Goal: Task Accomplishment & Management: Manage account settings

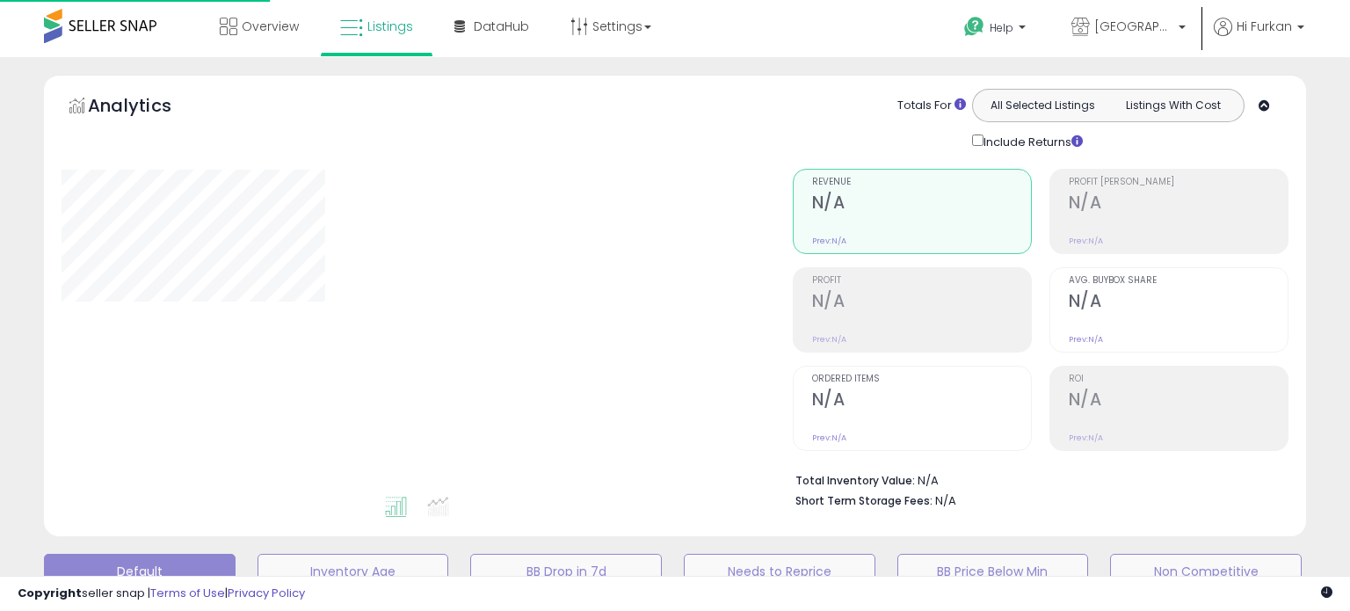
type input "**********"
select select "**"
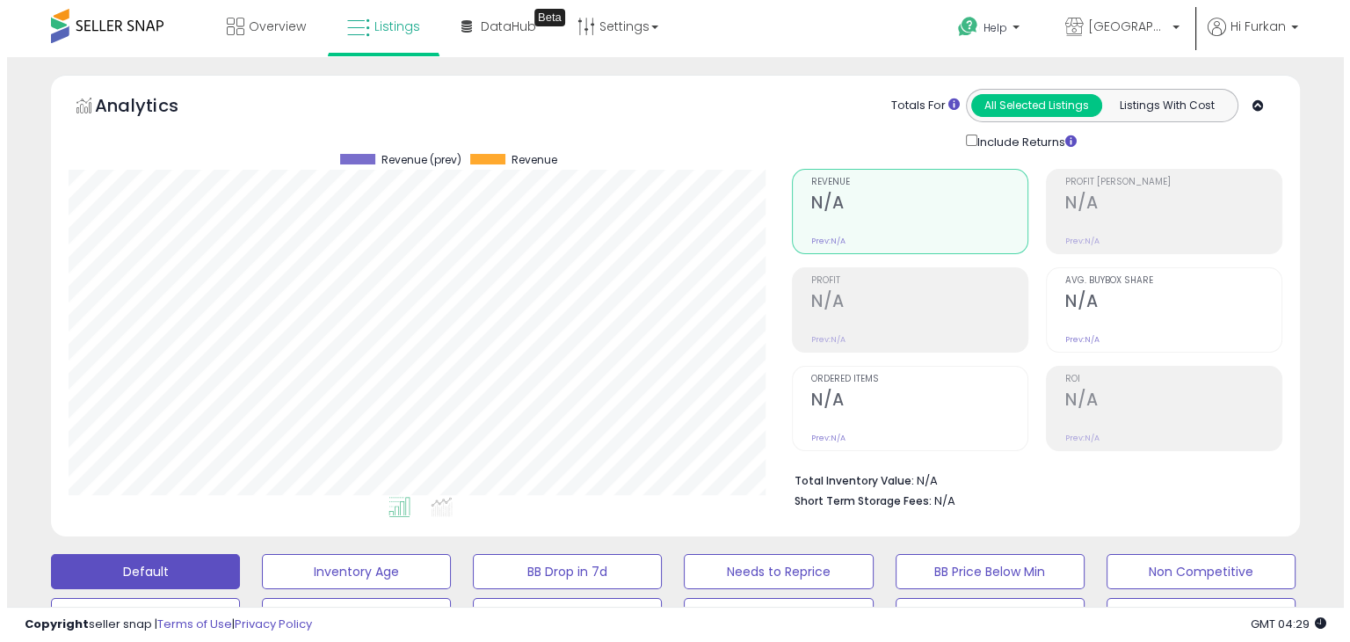
scroll to position [439, 0]
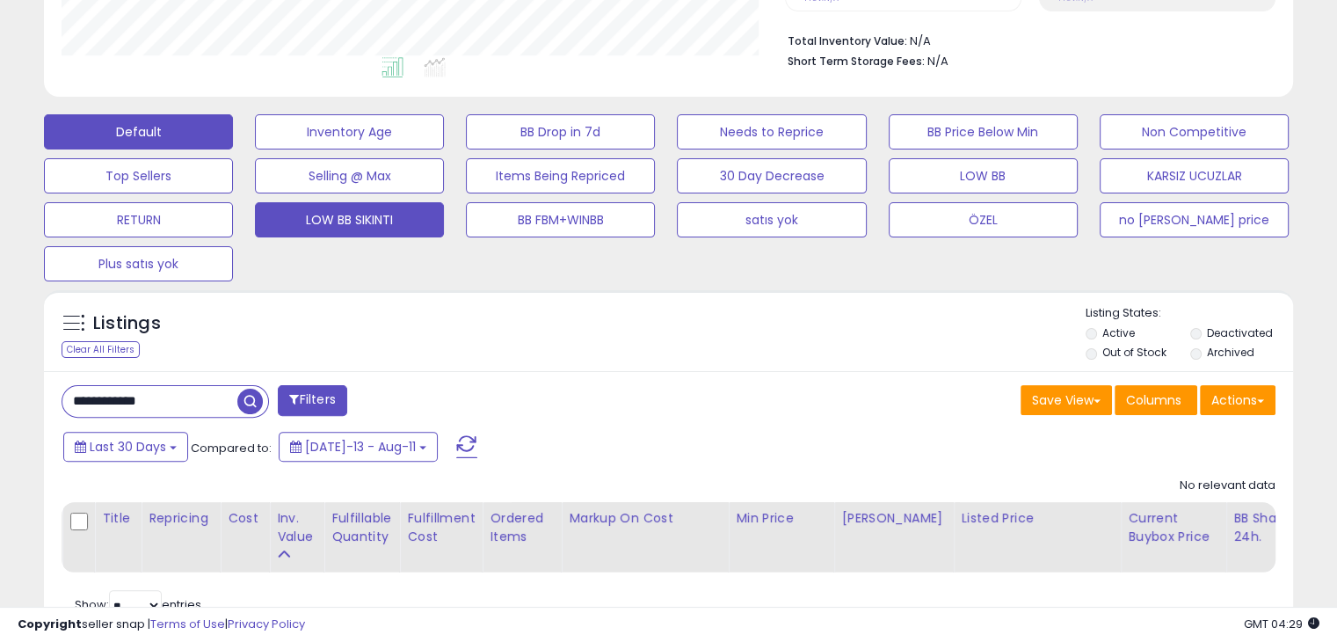
click at [386, 215] on button "LOW BB SIKINTI" at bounding box center [349, 219] width 189 height 35
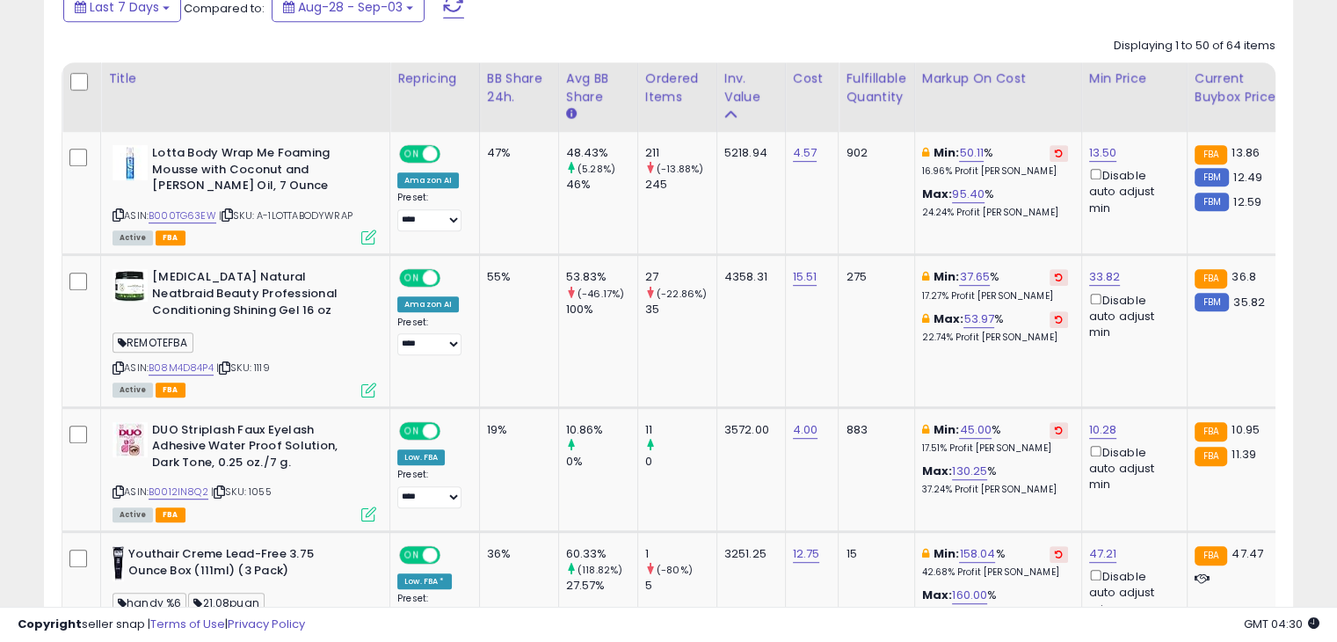
scroll to position [359, 722]
click at [171, 366] on link "B08M4D84P4" at bounding box center [181, 367] width 65 height 15
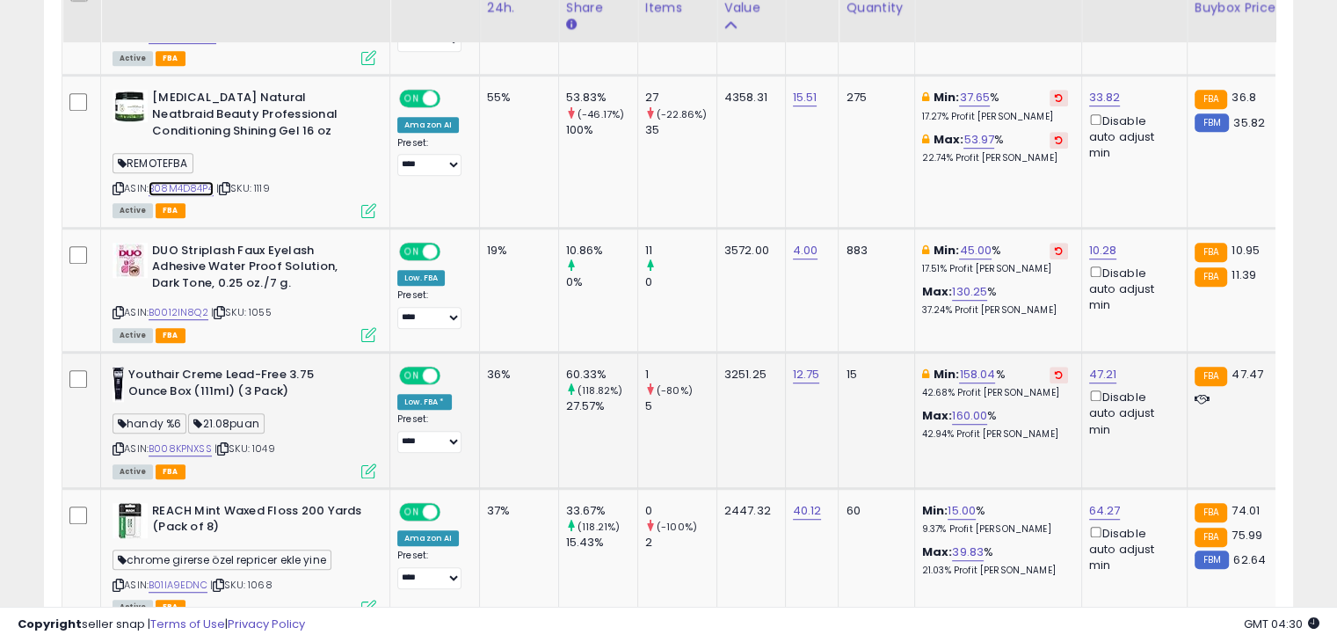
scroll to position [1143, 0]
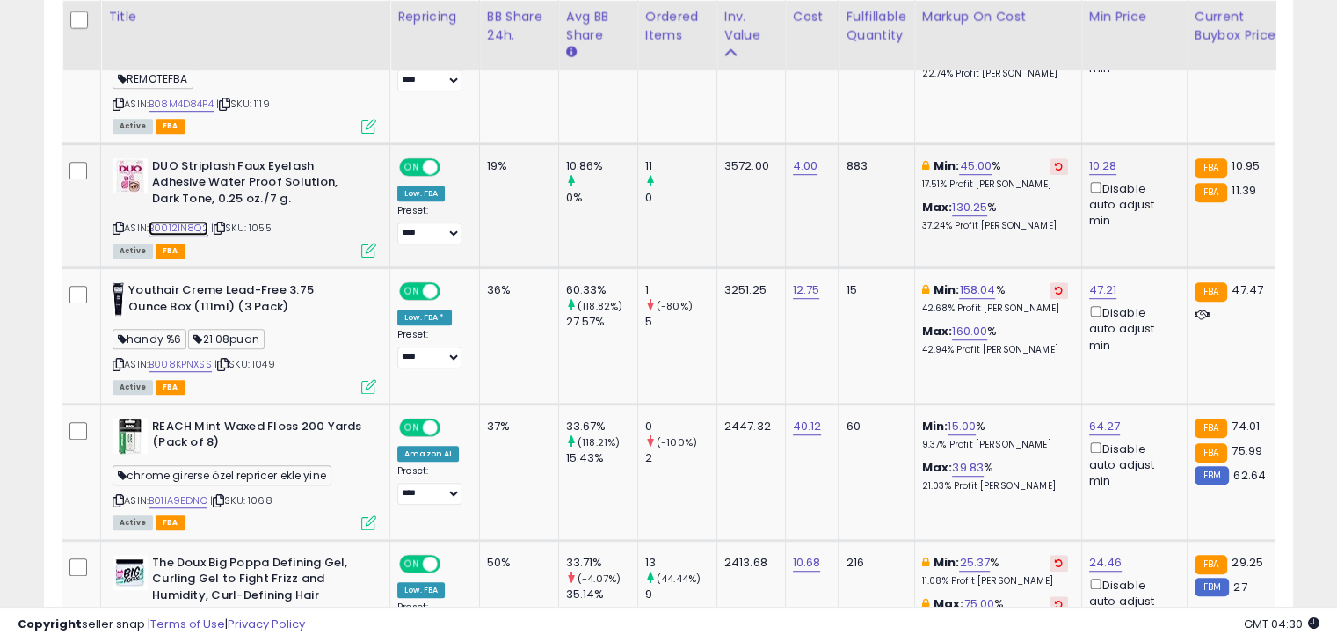
click at [192, 226] on link "B0012IN8Q2" at bounding box center [179, 228] width 60 height 15
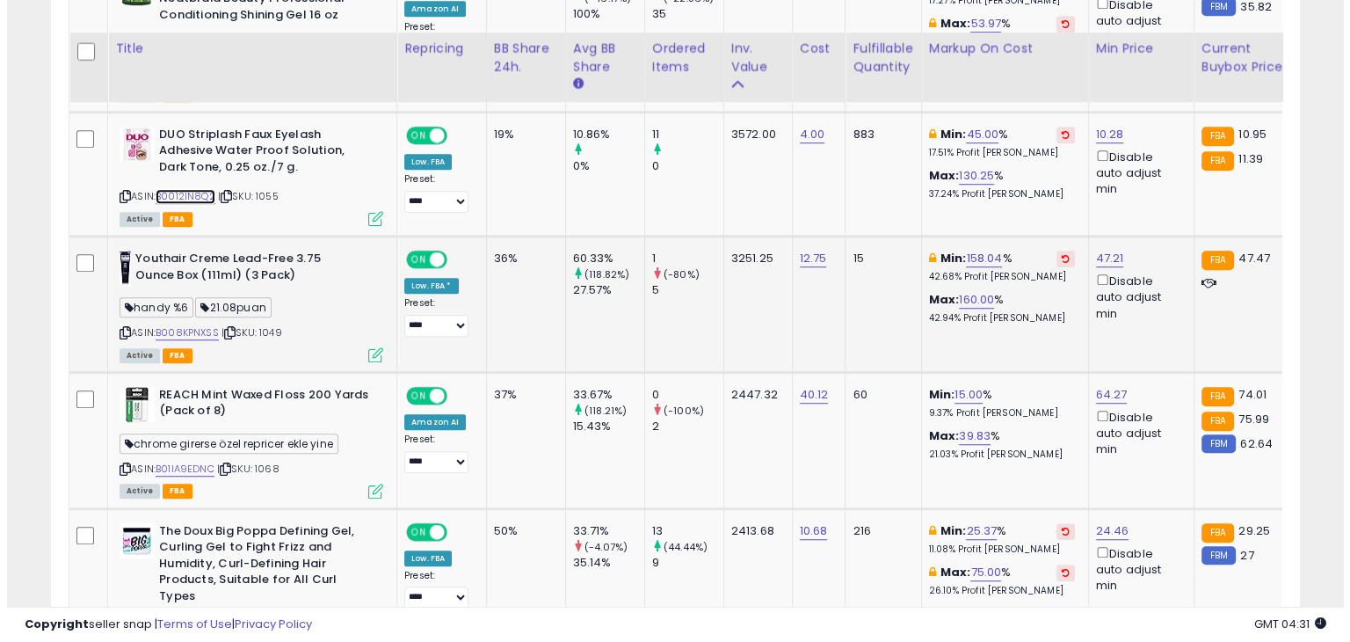
scroll to position [1209, 0]
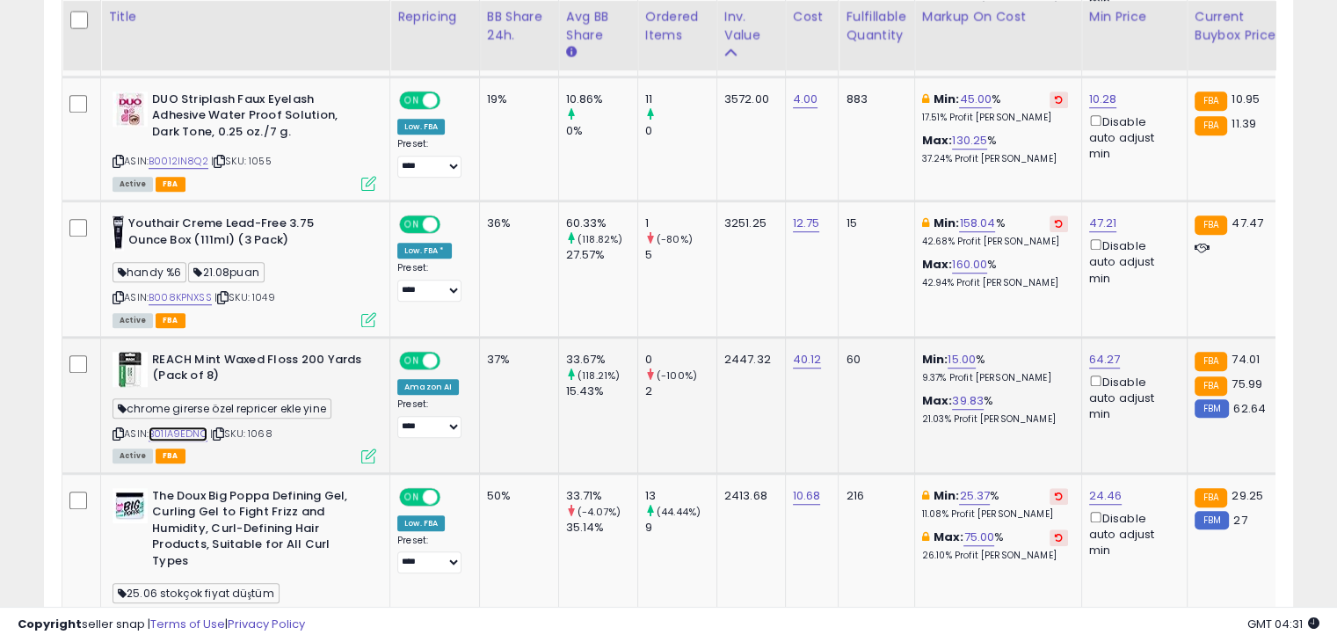
click at [198, 431] on link "B01IA9EDNC" at bounding box center [178, 433] width 59 height 15
click at [373, 444] on div "ASIN: B01IA9EDNC | SKU: 1068 Active FBA" at bounding box center [244, 407] width 264 height 110
click at [369, 448] on icon at bounding box center [368, 455] width 15 height 15
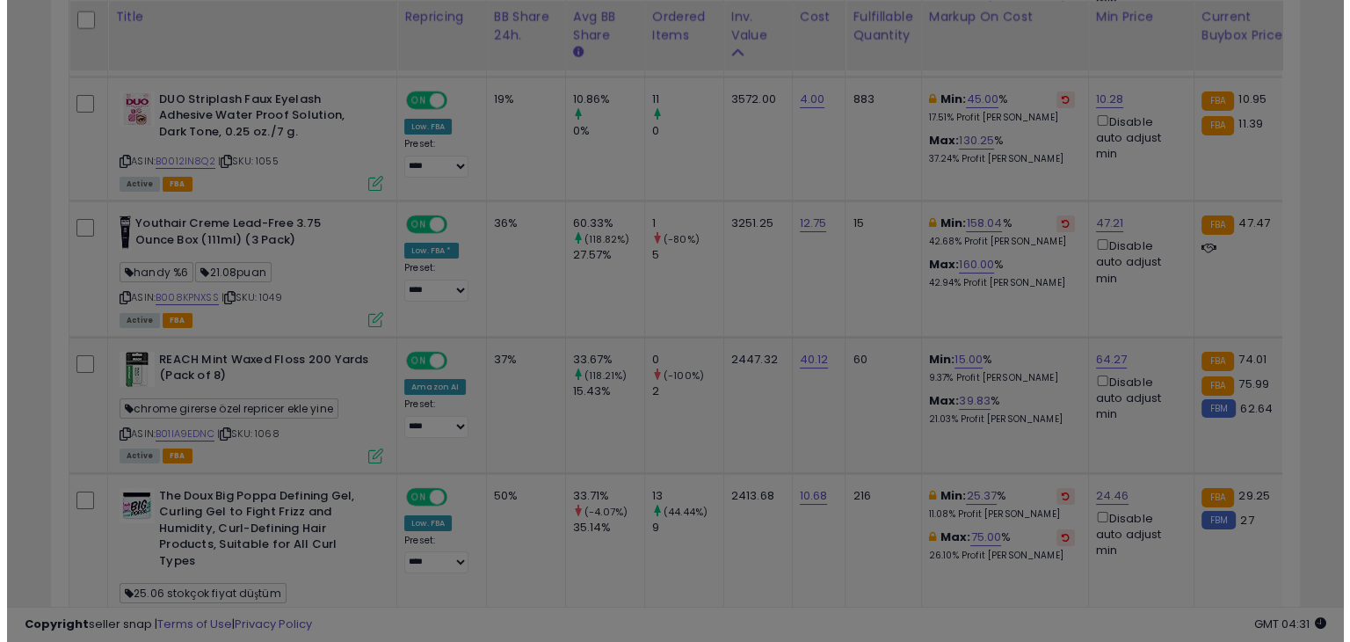
scroll to position [359, 731]
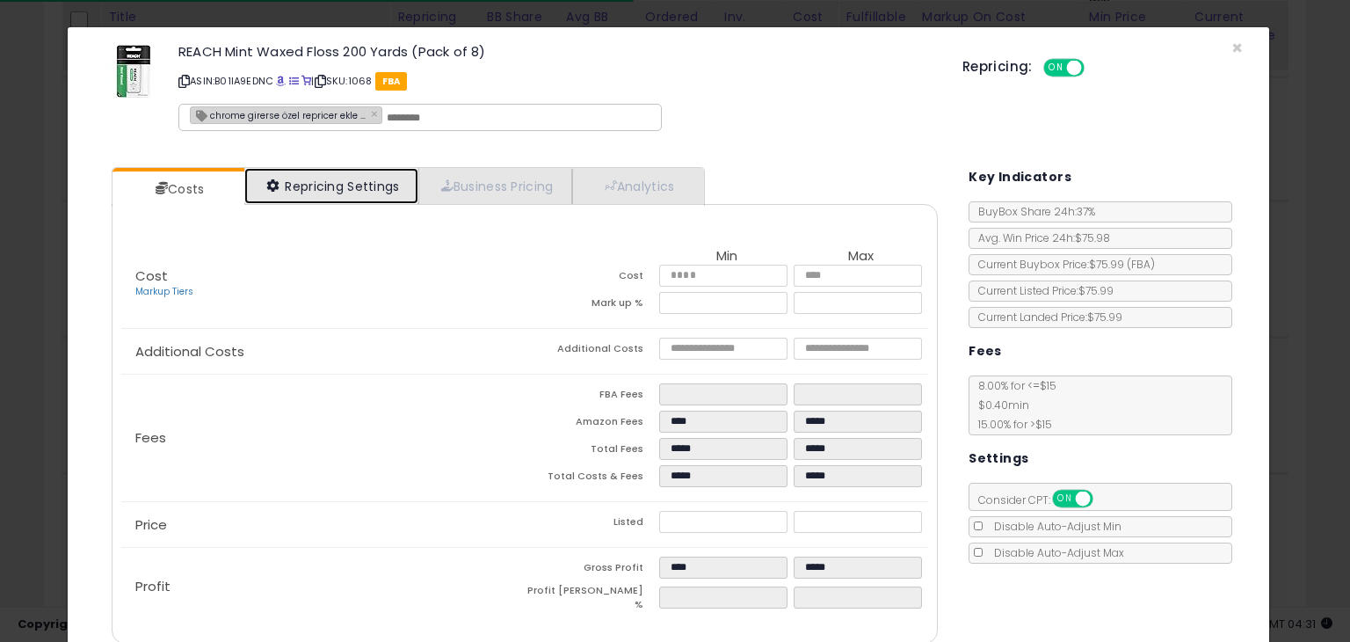
click at [352, 180] on link "Repricing Settings" at bounding box center [331, 186] width 174 height 36
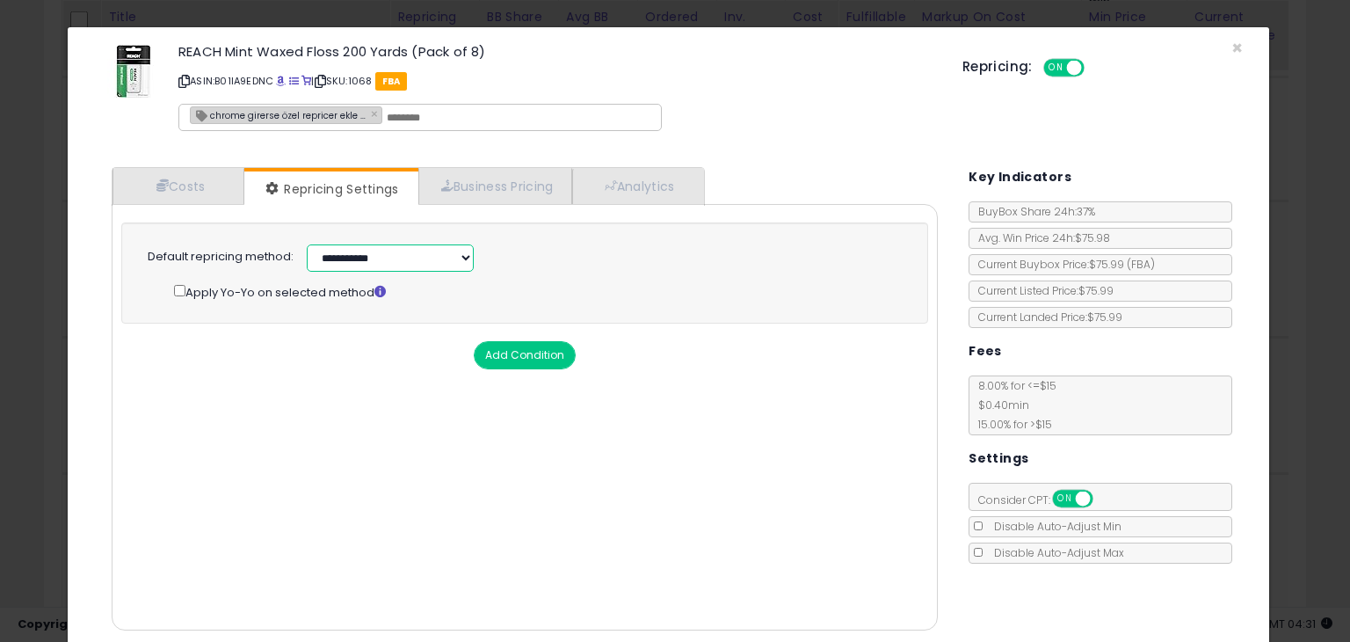
click at [387, 253] on select "**********" at bounding box center [390, 257] width 167 height 27
click at [426, 251] on select "**********" at bounding box center [390, 257] width 167 height 27
select select "**********"
click at [307, 244] on select "**********" at bounding box center [390, 257] width 167 height 27
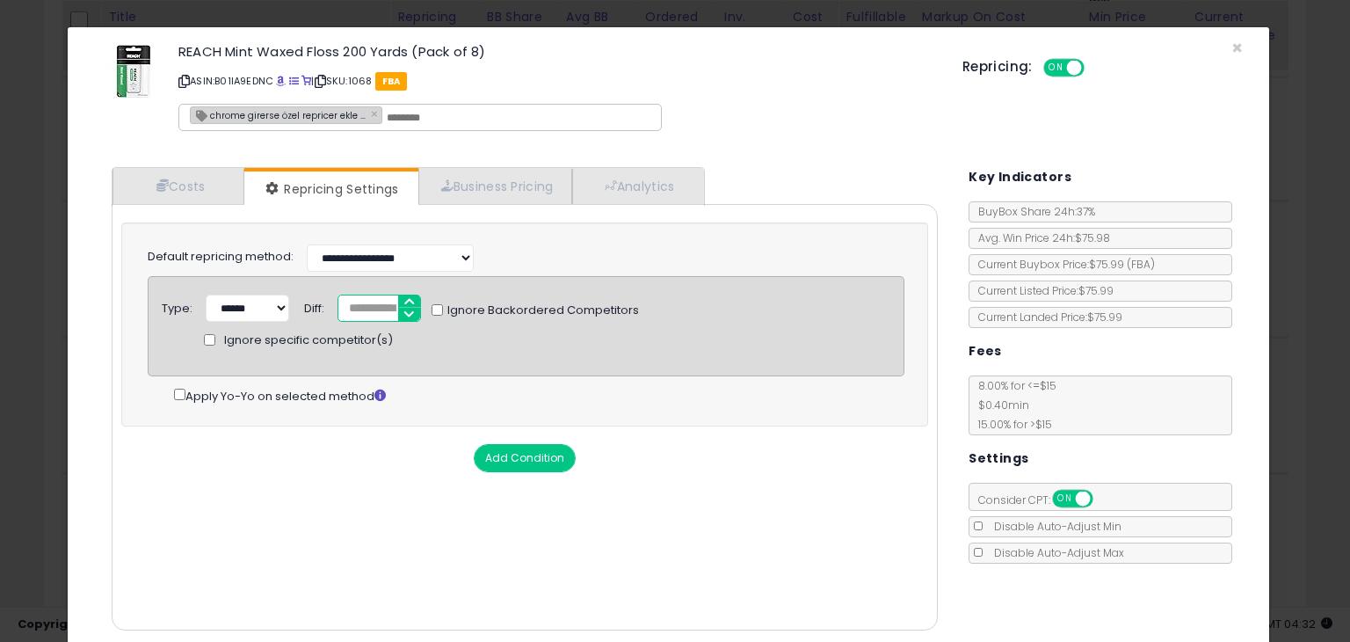
click at [388, 301] on input "*" at bounding box center [378, 307] width 83 height 27
type input "****"
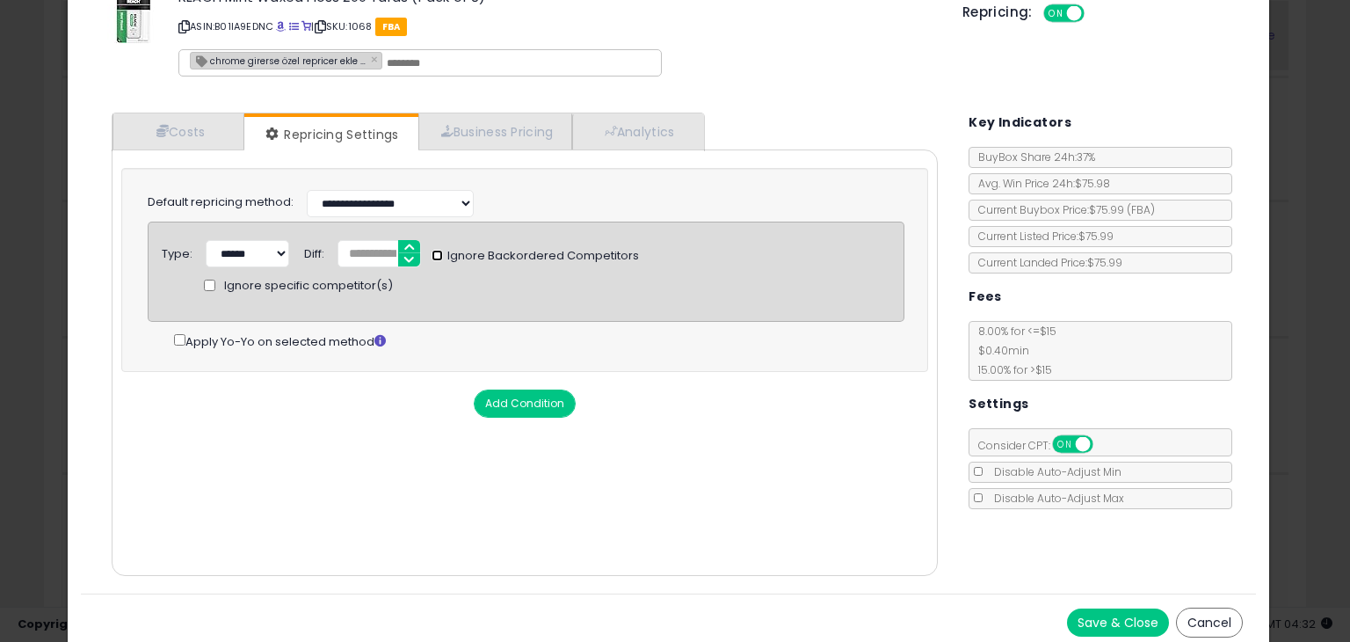
scroll to position [62, 0]
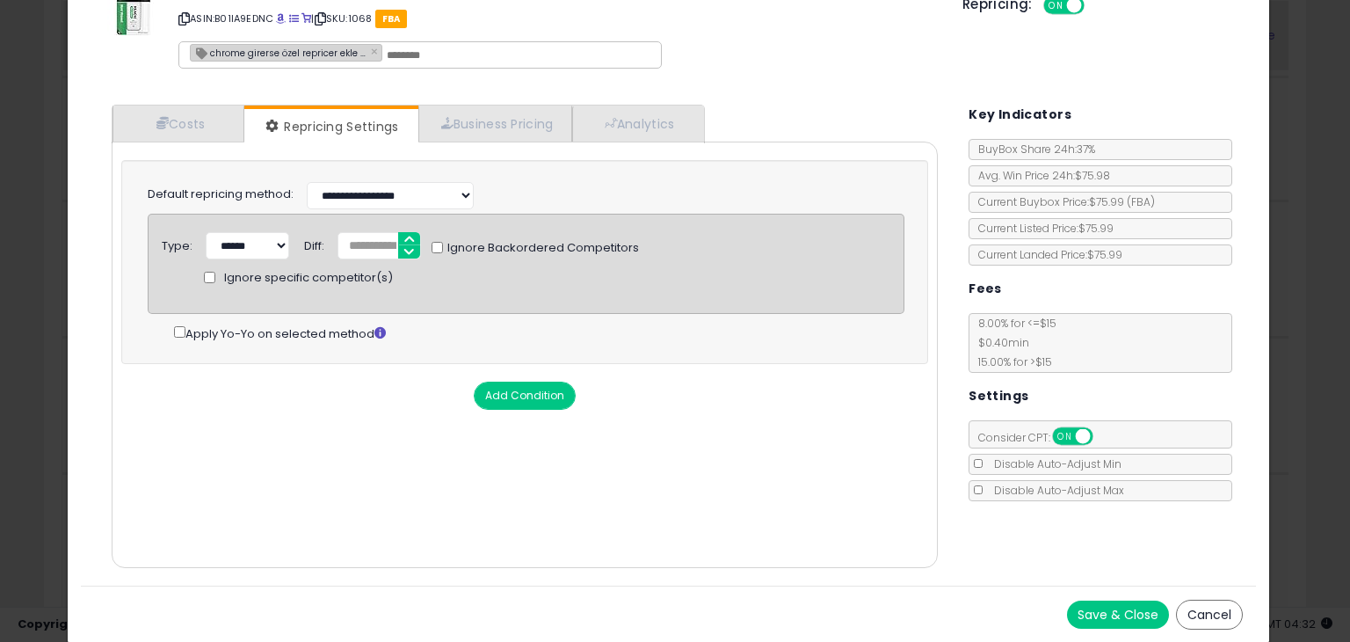
click at [1118, 608] on button "Save & Close" at bounding box center [1118, 614] width 102 height 28
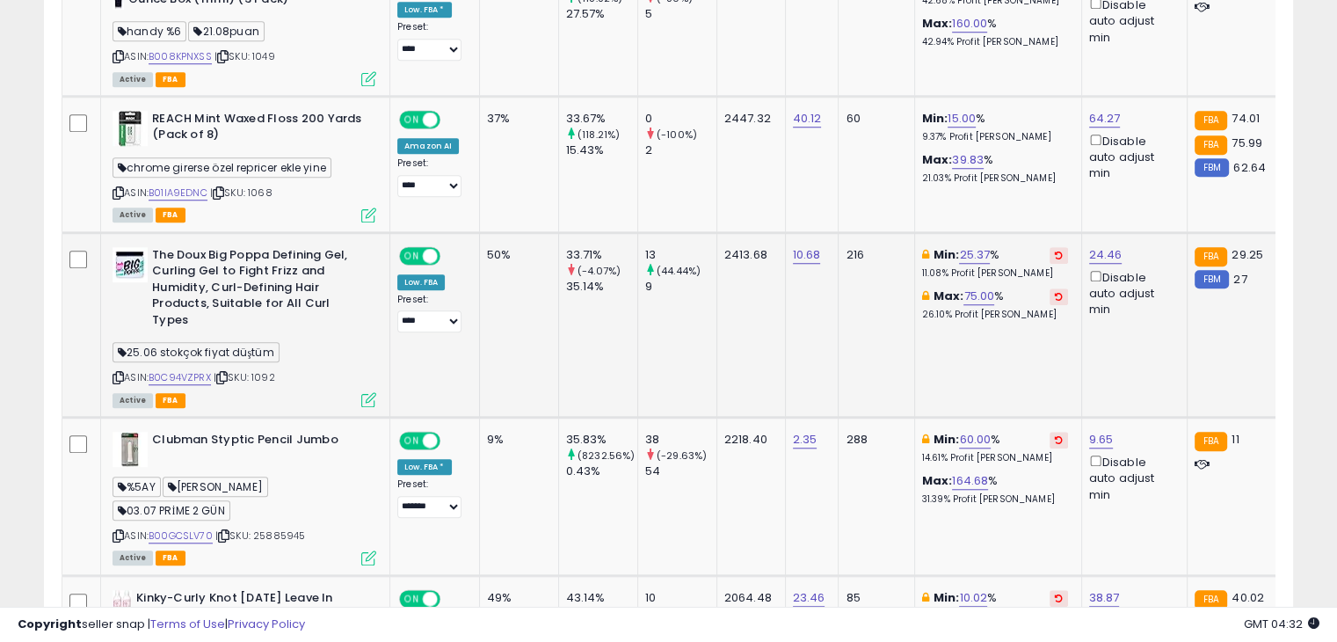
scroll to position [1473, 0]
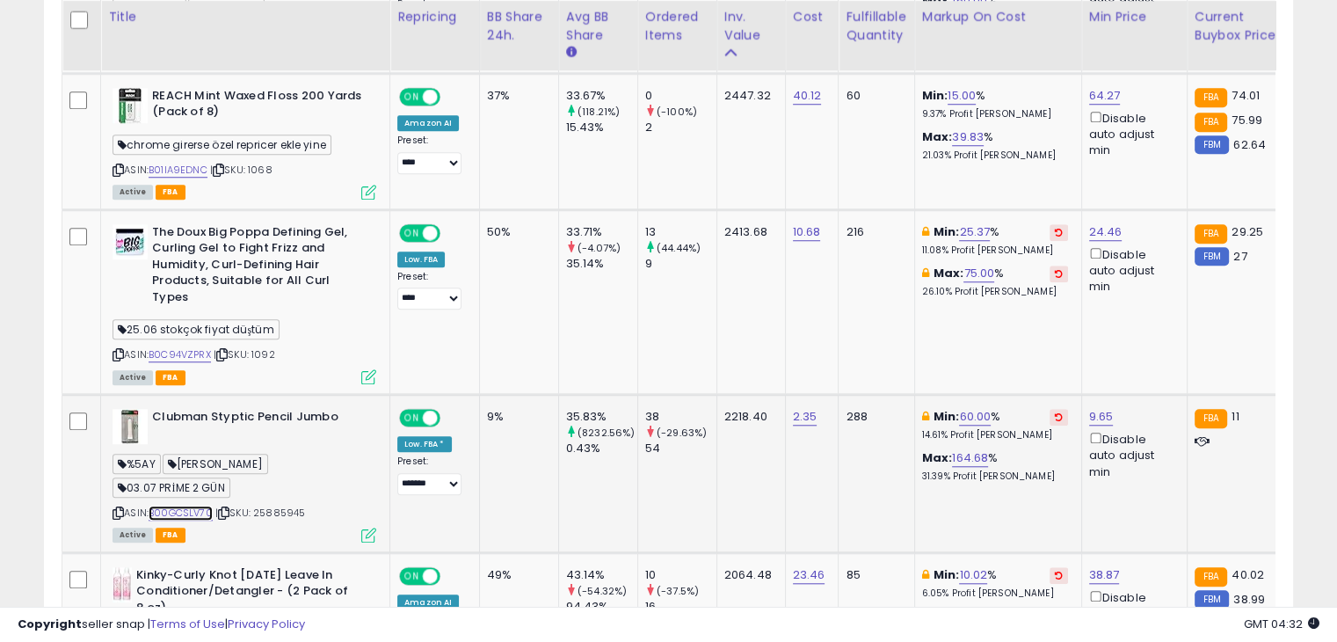
click at [192, 505] on link "B00GCSLV70" at bounding box center [181, 512] width 64 height 15
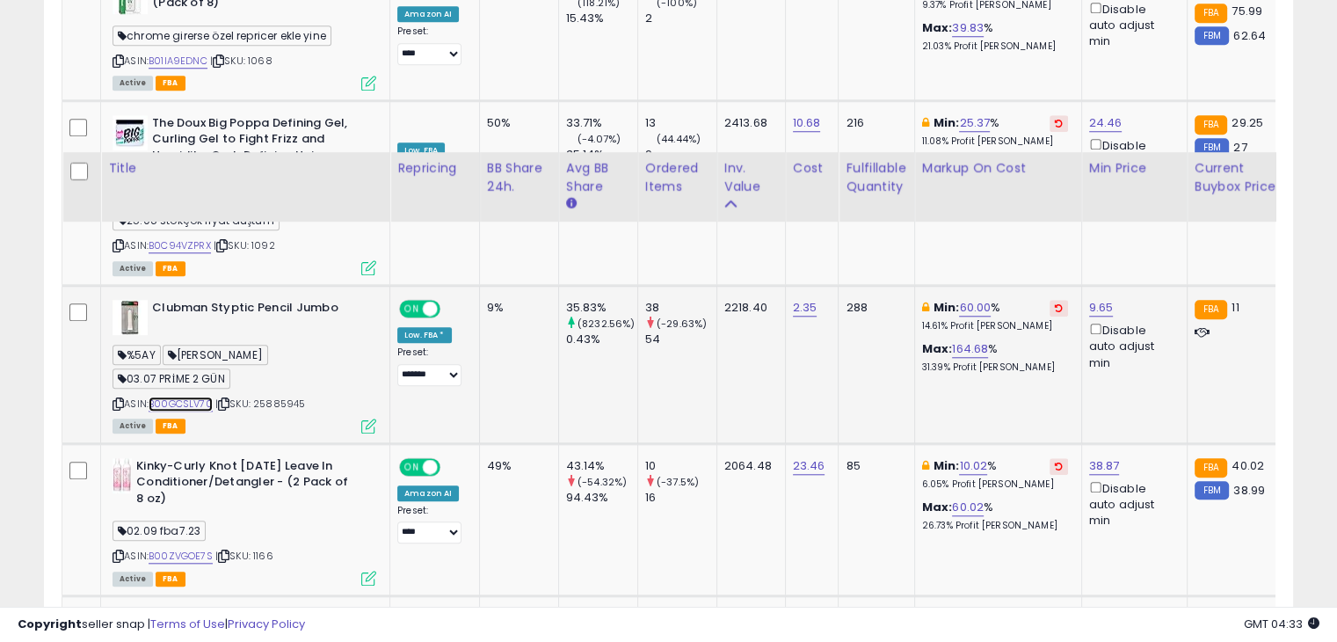
scroll to position [1737, 0]
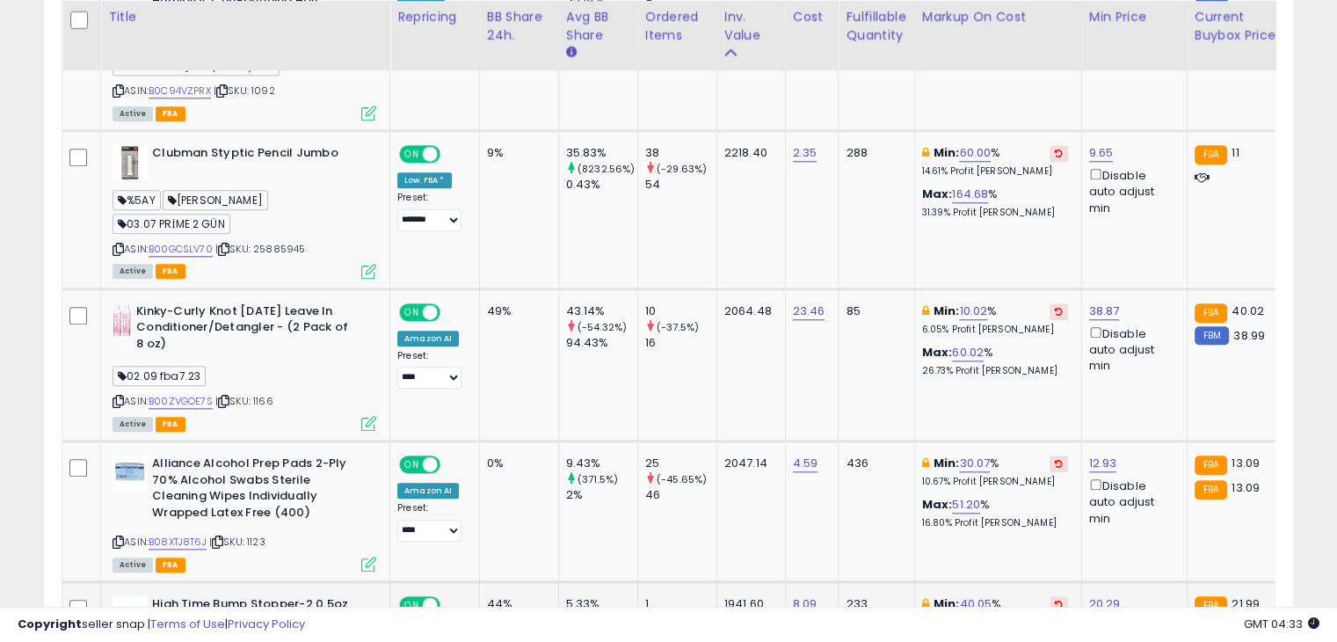
drag, startPoint x: 589, startPoint y: 587, endPoint x: 615, endPoint y: 589, distance: 26.4
click at [615, 610] on div "0%" at bounding box center [601, 636] width 71 height 16
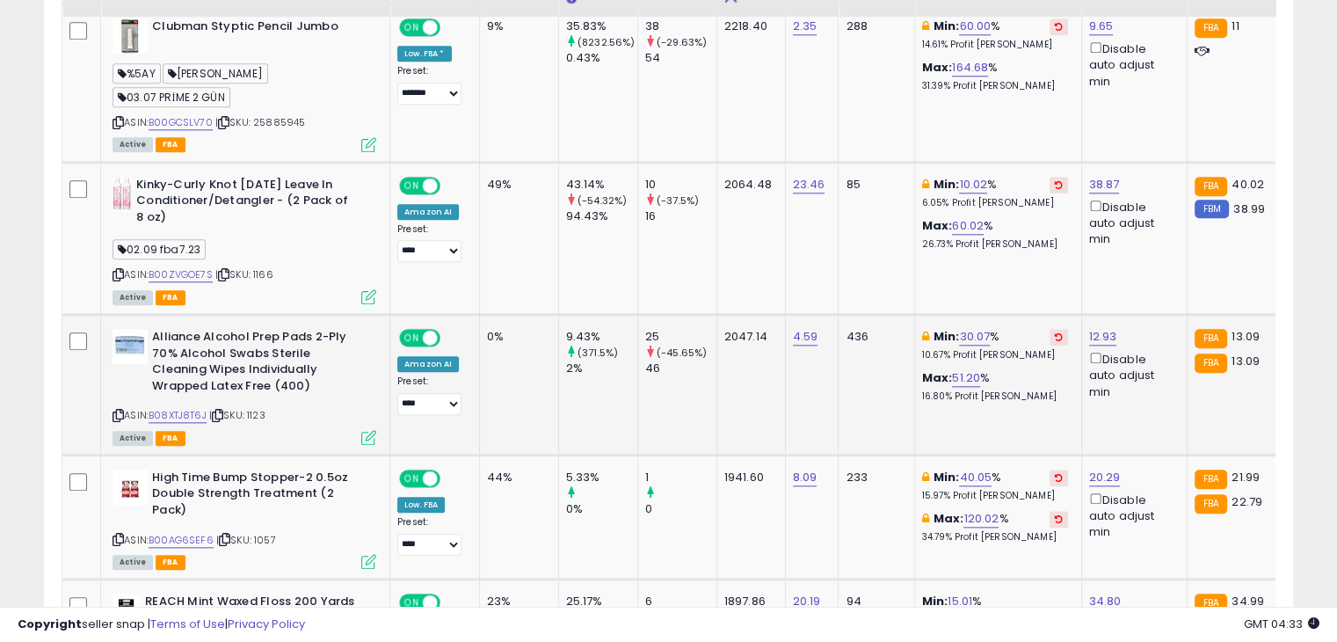
scroll to position [1912, 0]
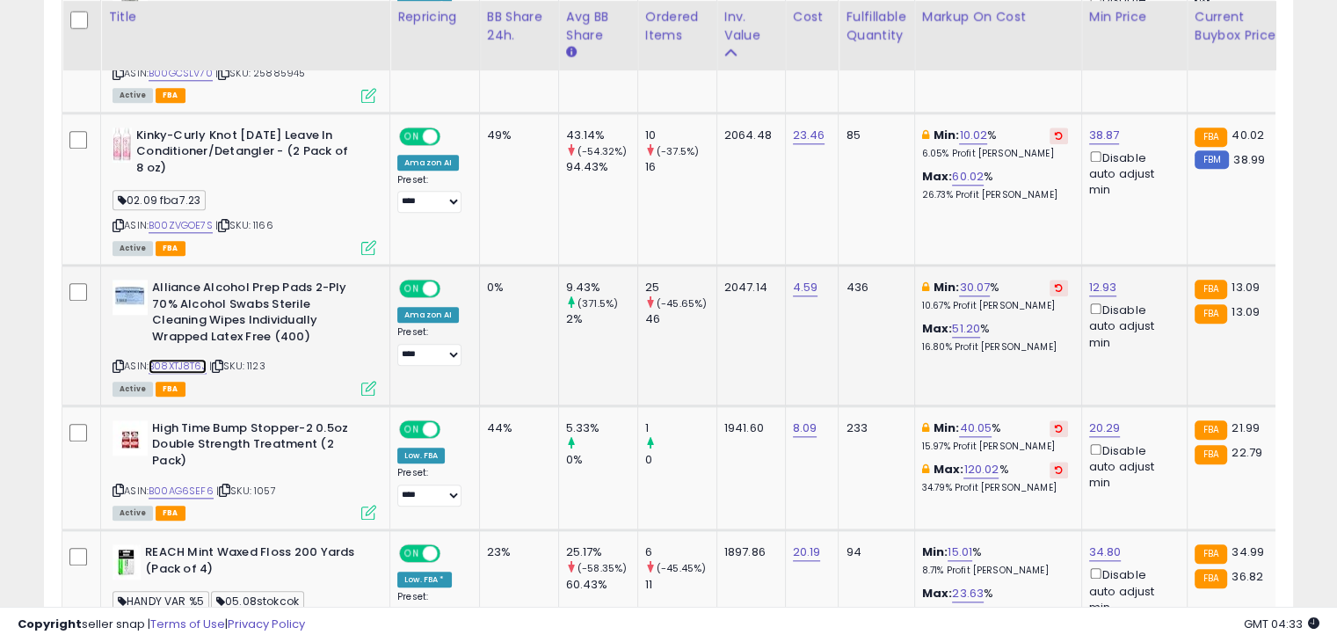
click at [194, 359] on link "B08XTJ8T6J" at bounding box center [178, 366] width 58 height 15
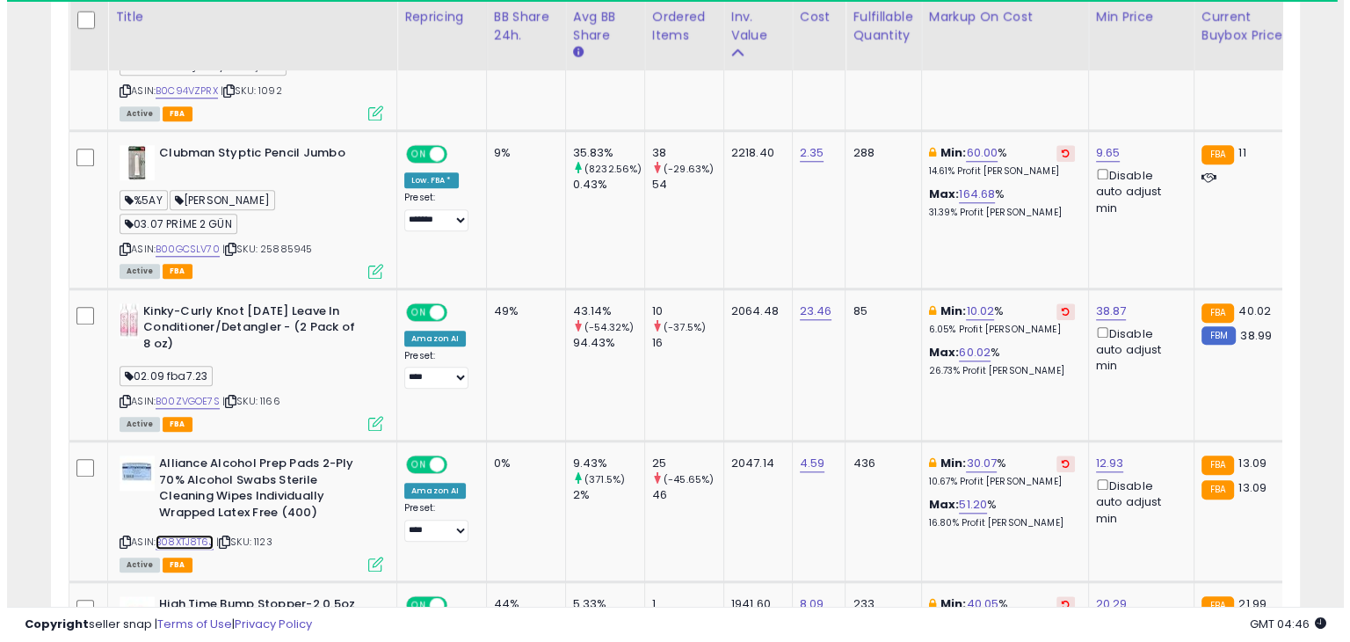
scroll to position [2088, 0]
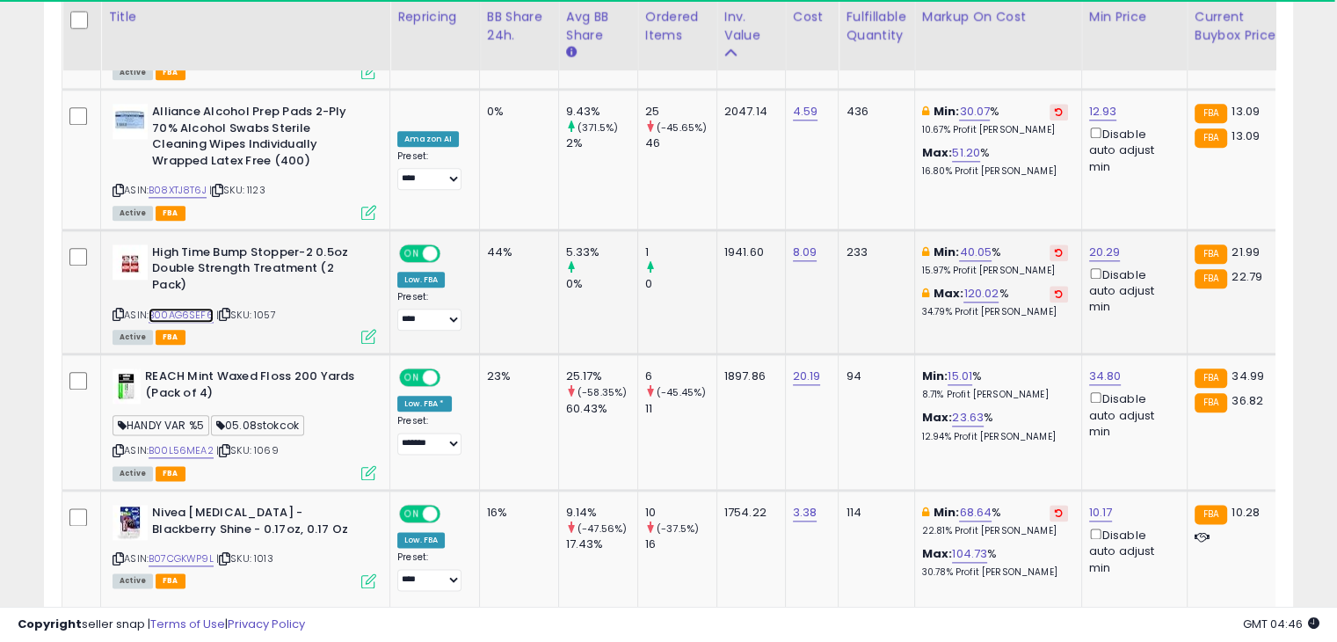
click at [185, 308] on link "B00AG6SEF6" at bounding box center [181, 315] width 65 height 15
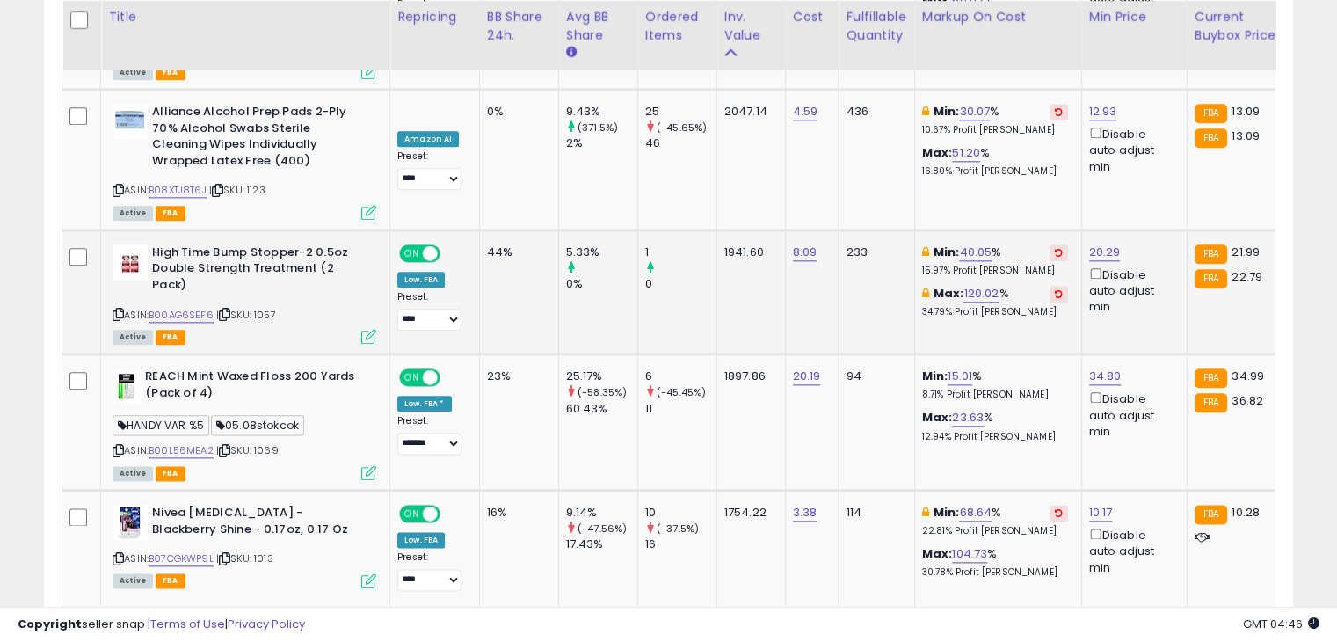
click at [365, 329] on icon at bounding box center [368, 336] width 15 height 15
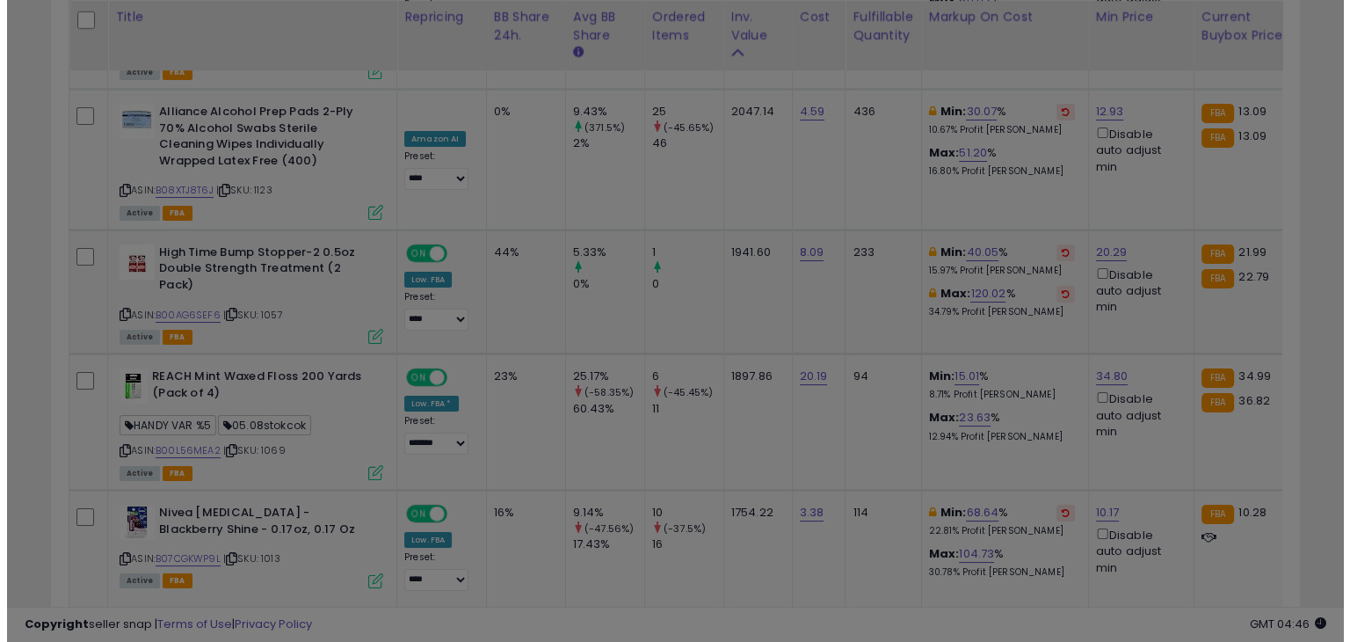
scroll to position [359, 731]
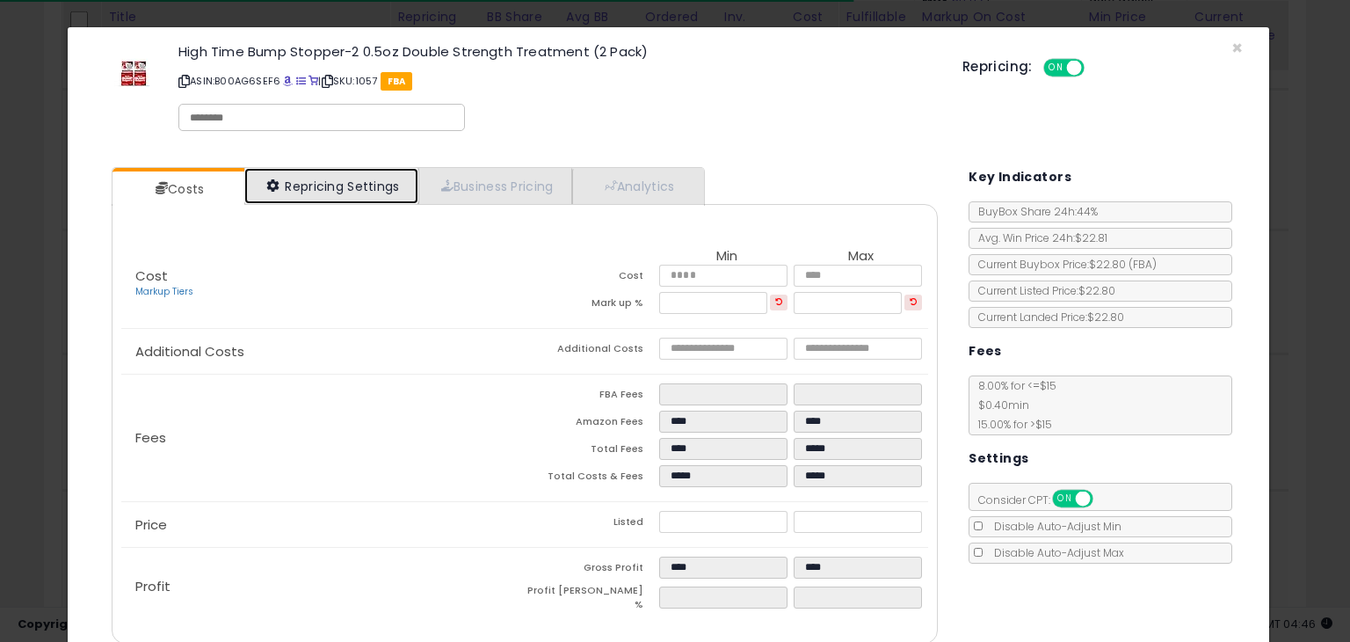
click at [317, 187] on link "Repricing Settings" at bounding box center [331, 186] width 174 height 36
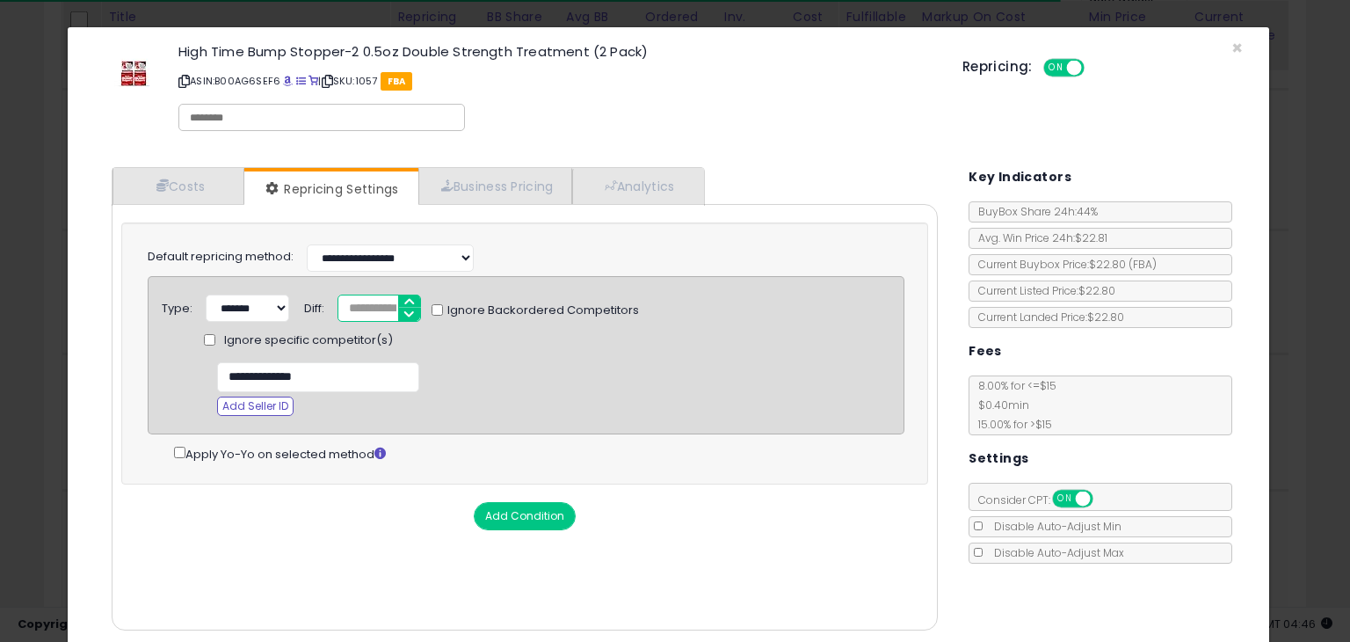
click at [366, 306] on input "***" at bounding box center [378, 307] width 83 height 27
type input "***"
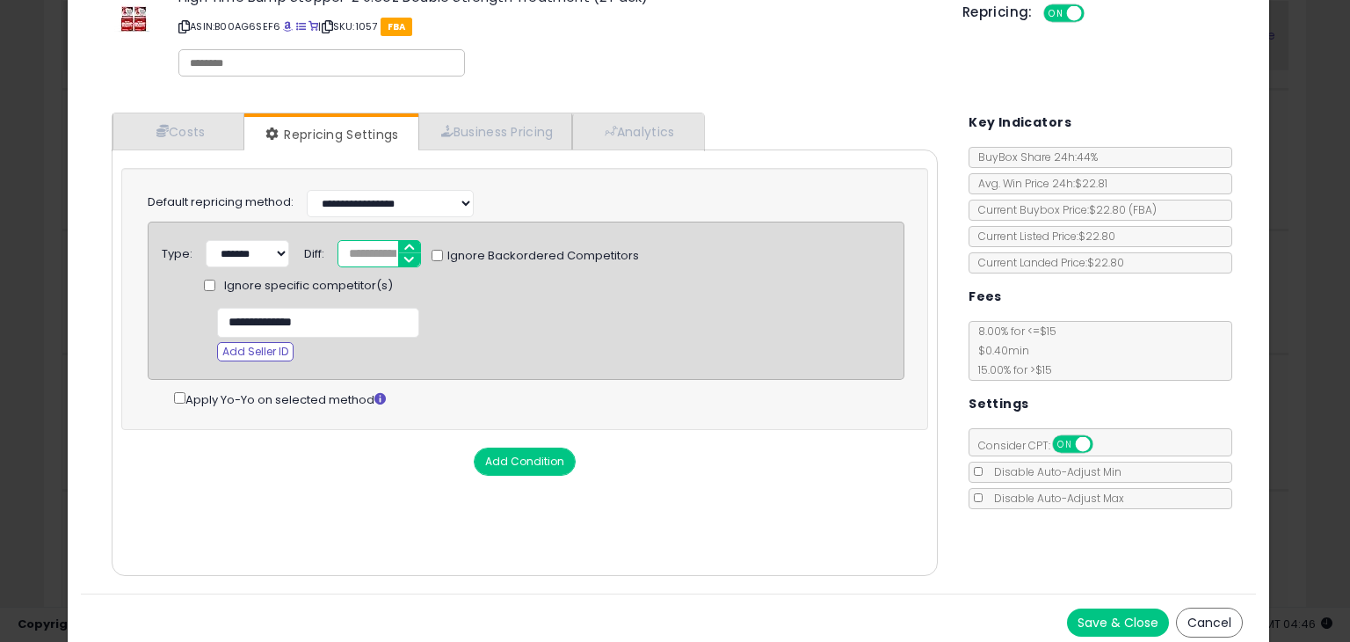
scroll to position [62, 0]
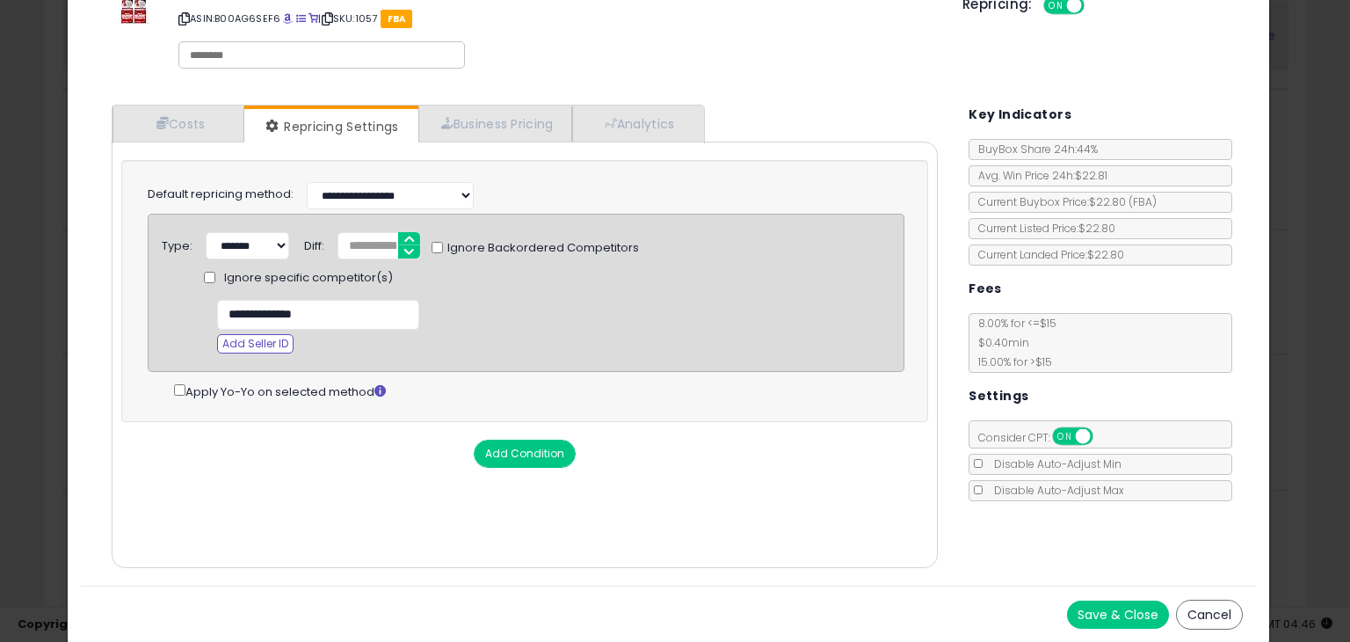
click at [1067, 604] on button "Save & Close" at bounding box center [1118, 614] width 102 height 28
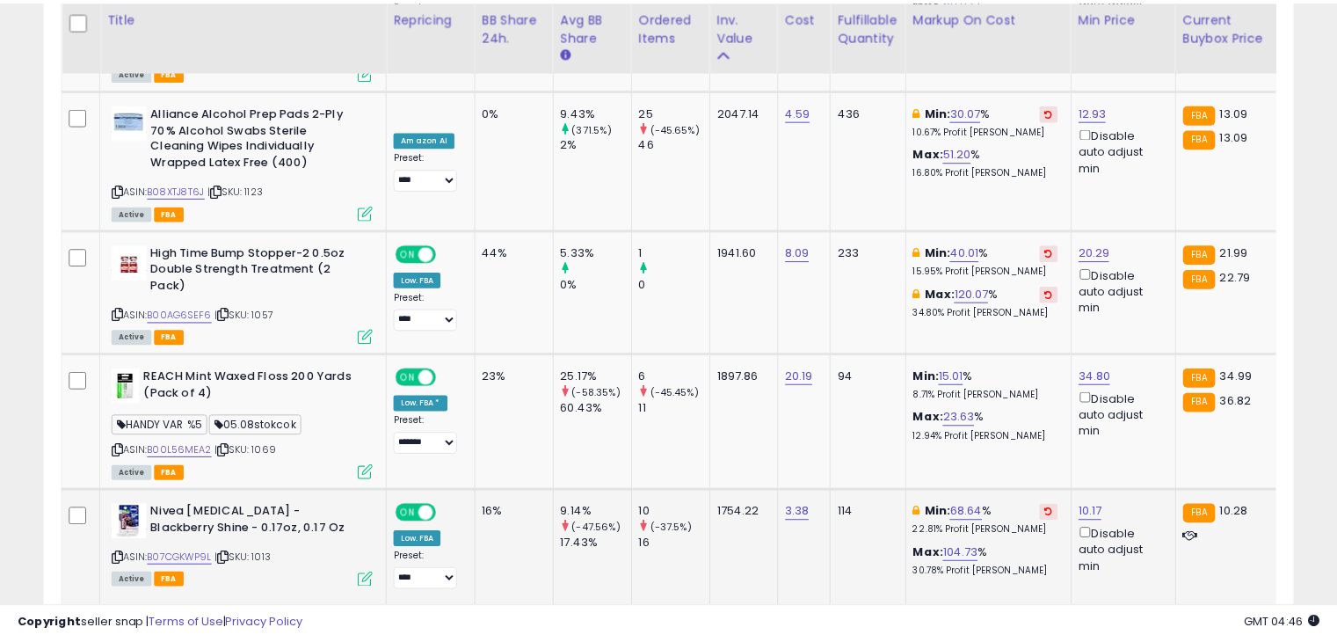
scroll to position [878510, 878147]
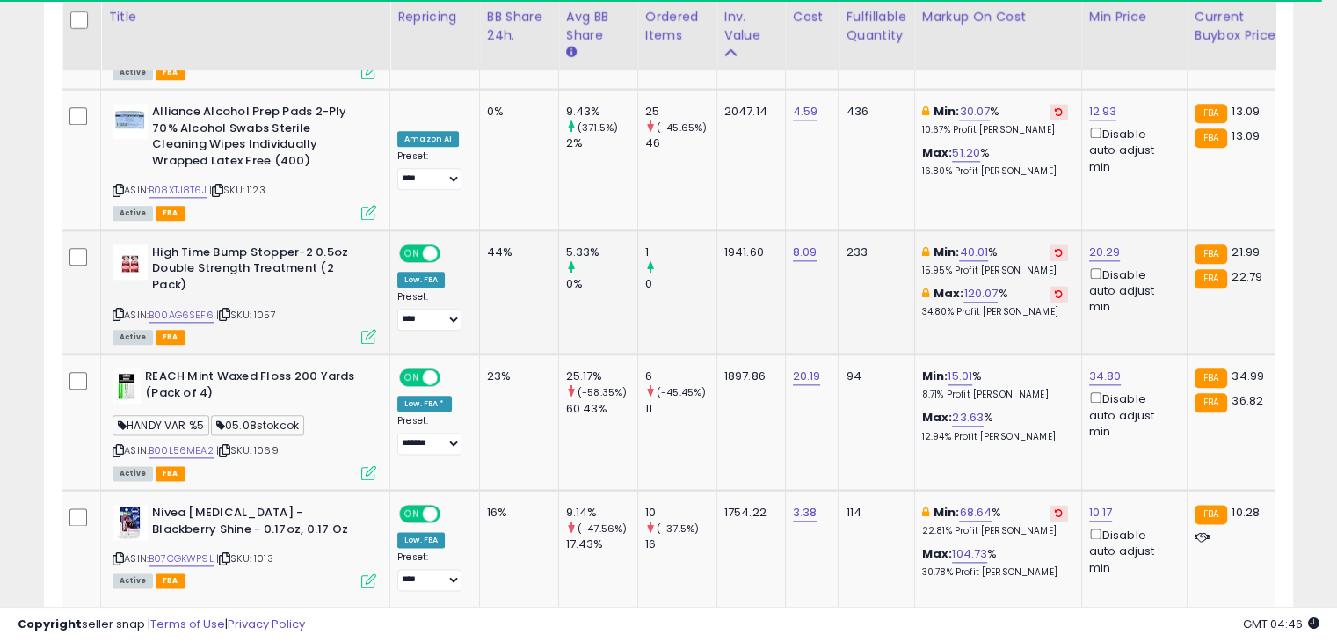
click at [116, 309] on icon at bounding box center [117, 314] width 11 height 10
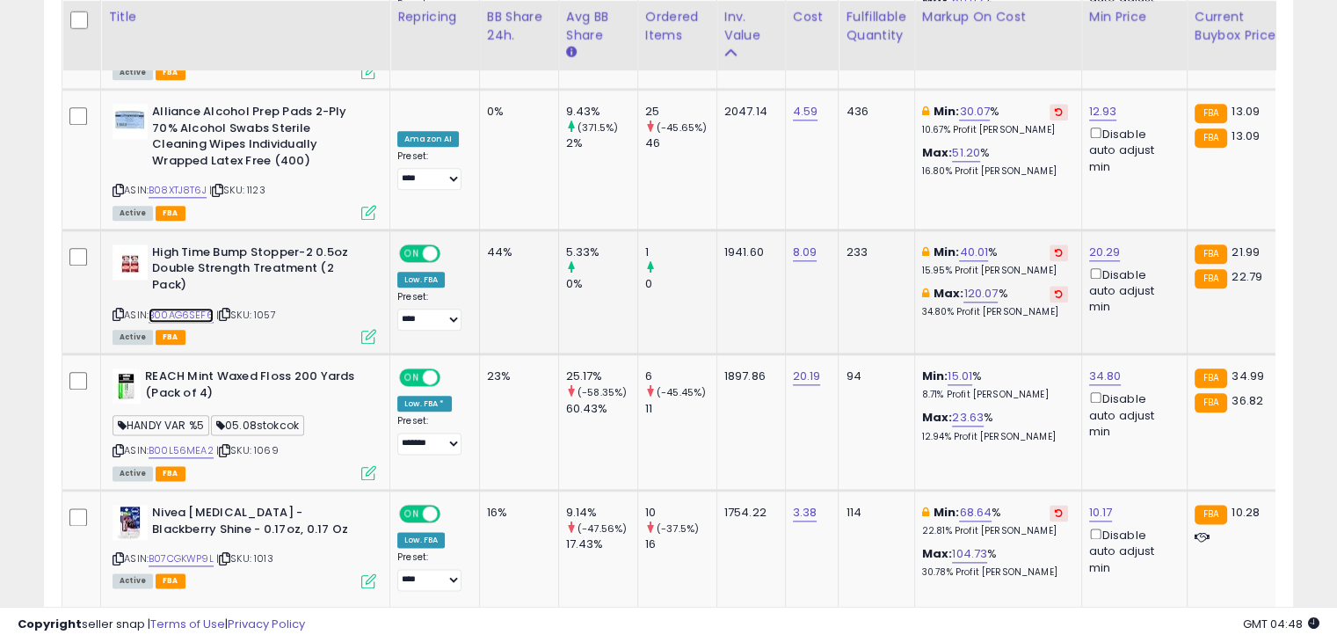
click at [201, 308] on link "B00AG6SEF6" at bounding box center [181, 315] width 65 height 15
click at [1055, 289] on icon at bounding box center [1059, 293] width 8 height 9
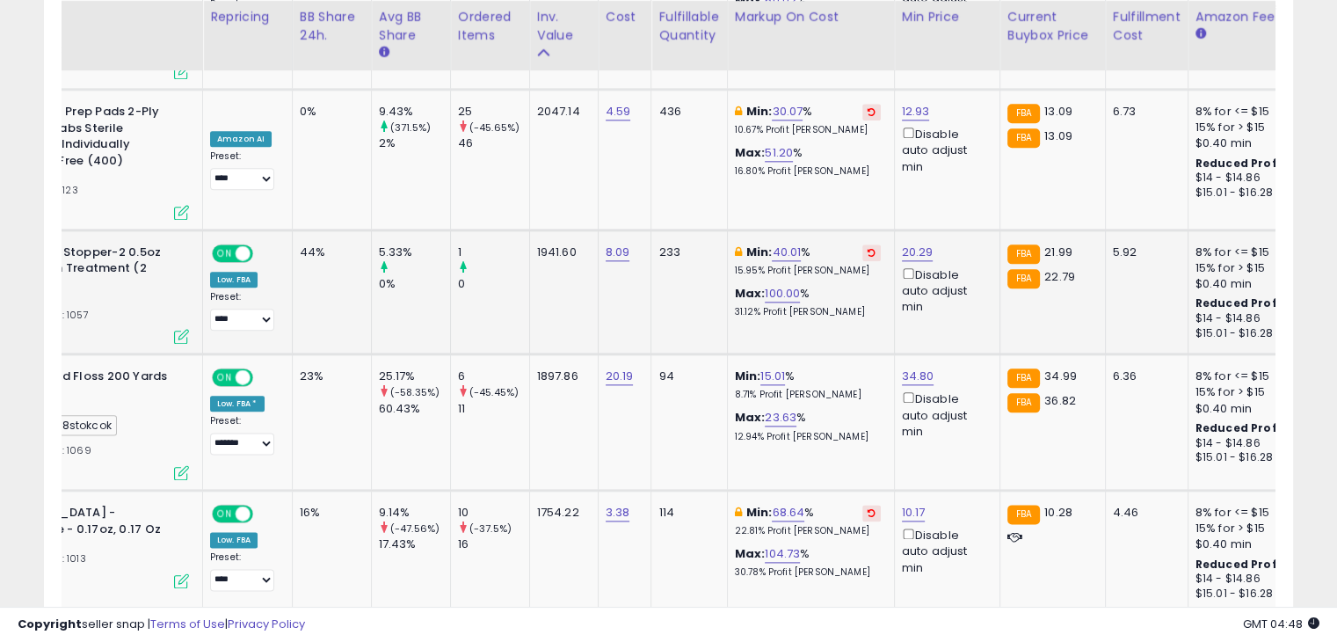
scroll to position [0, 0]
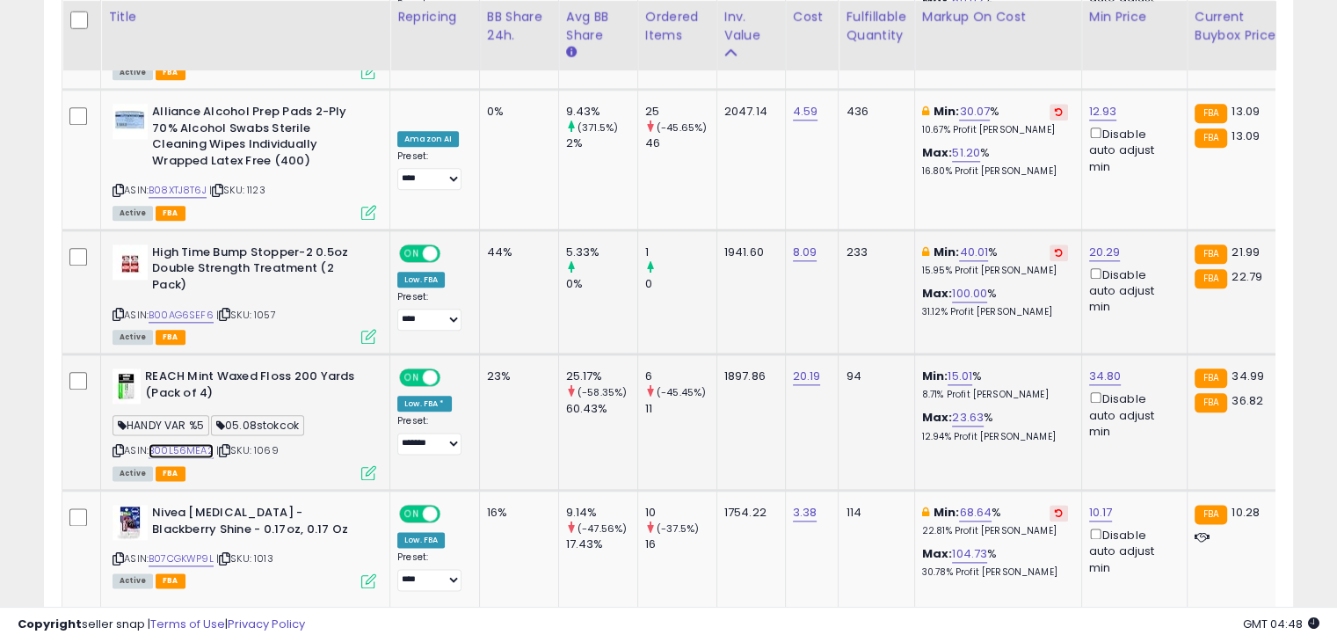
click at [181, 443] on link "B00L56MEA2" at bounding box center [181, 450] width 65 height 15
click at [114, 446] on icon at bounding box center [117, 451] width 11 height 10
click at [182, 443] on link "B00L56MEA2" at bounding box center [181, 450] width 65 height 15
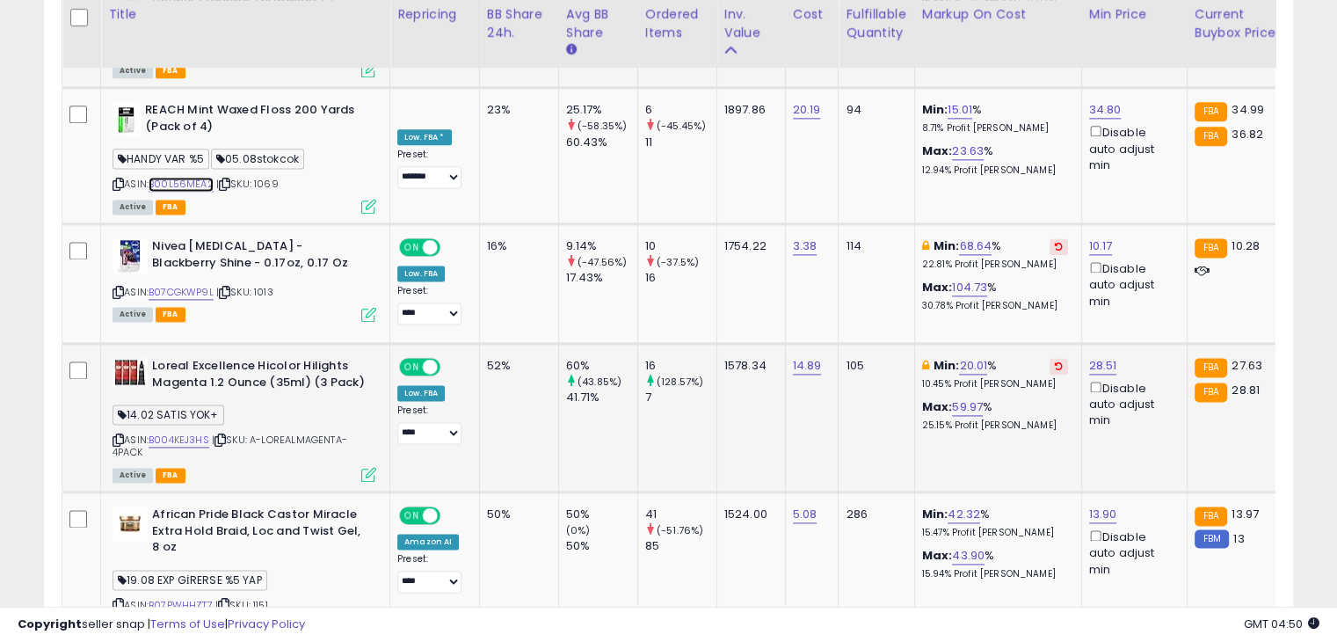
scroll to position [2352, 0]
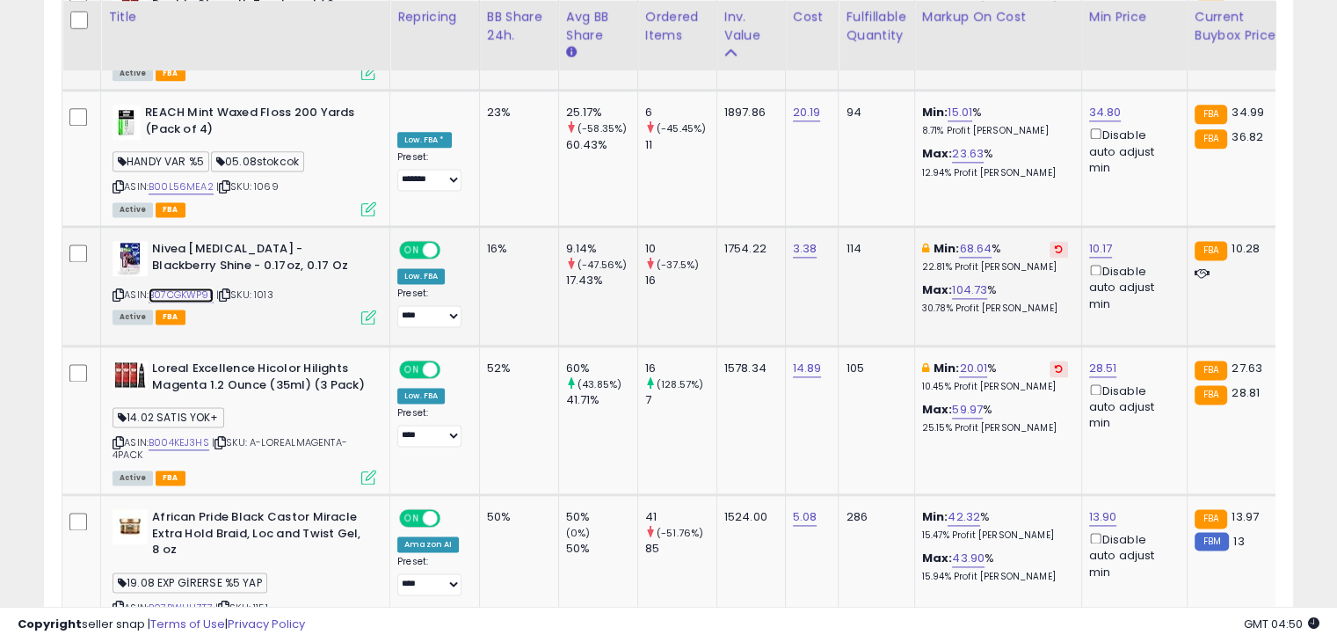
click at [185, 287] on link "B07CGKWP9L" at bounding box center [181, 294] width 65 height 15
click at [179, 435] on link "B004KEJ3HS" at bounding box center [179, 442] width 61 height 15
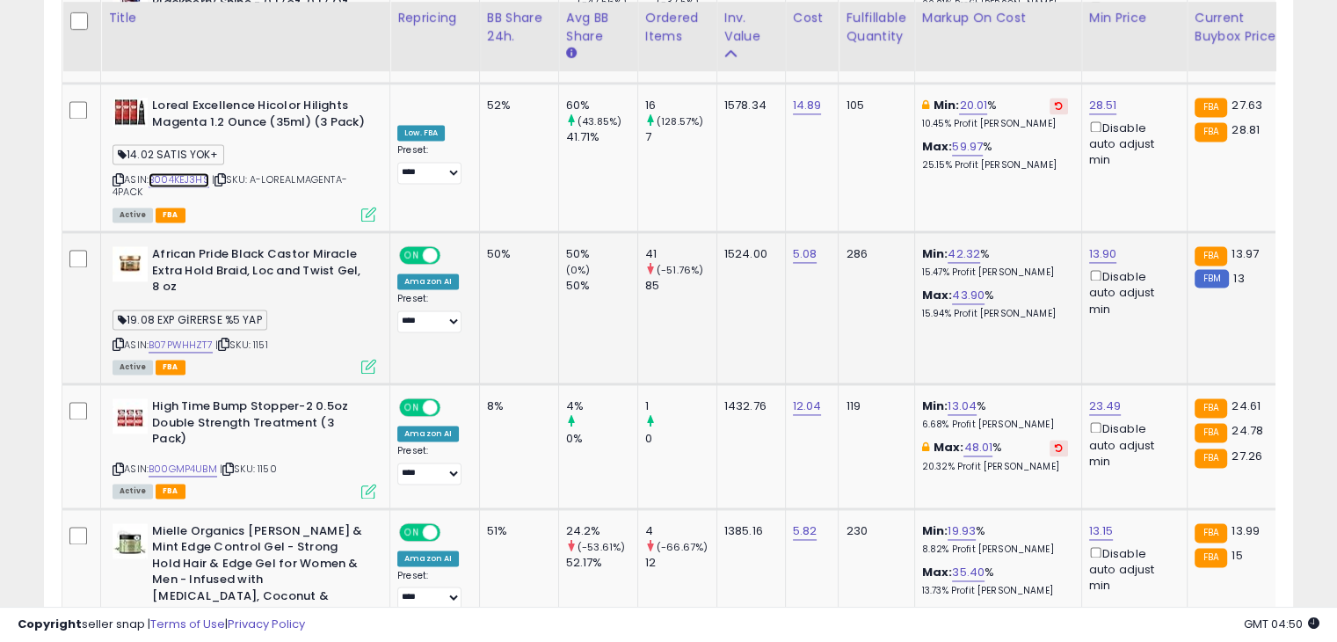
scroll to position [2616, 0]
click at [195, 337] on link "B07PWHHZT7" at bounding box center [181, 344] width 64 height 15
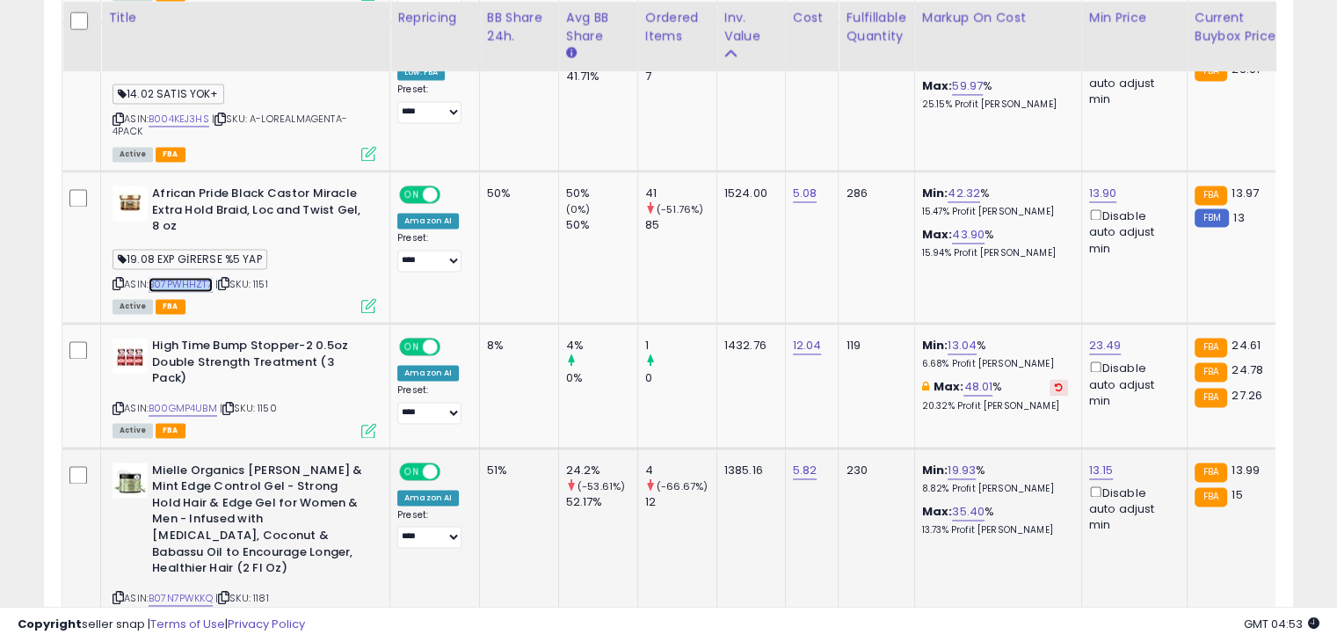
scroll to position [2679, 0]
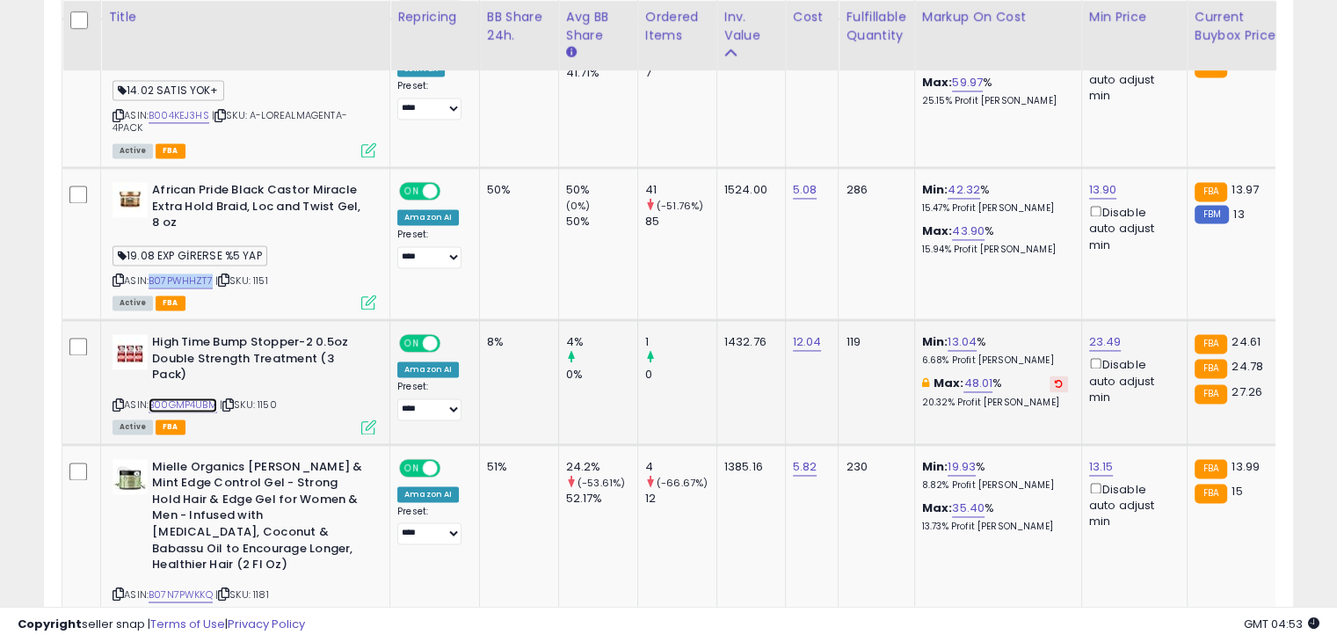
click at [210, 397] on link "B00GMP4UBM" at bounding box center [183, 404] width 69 height 15
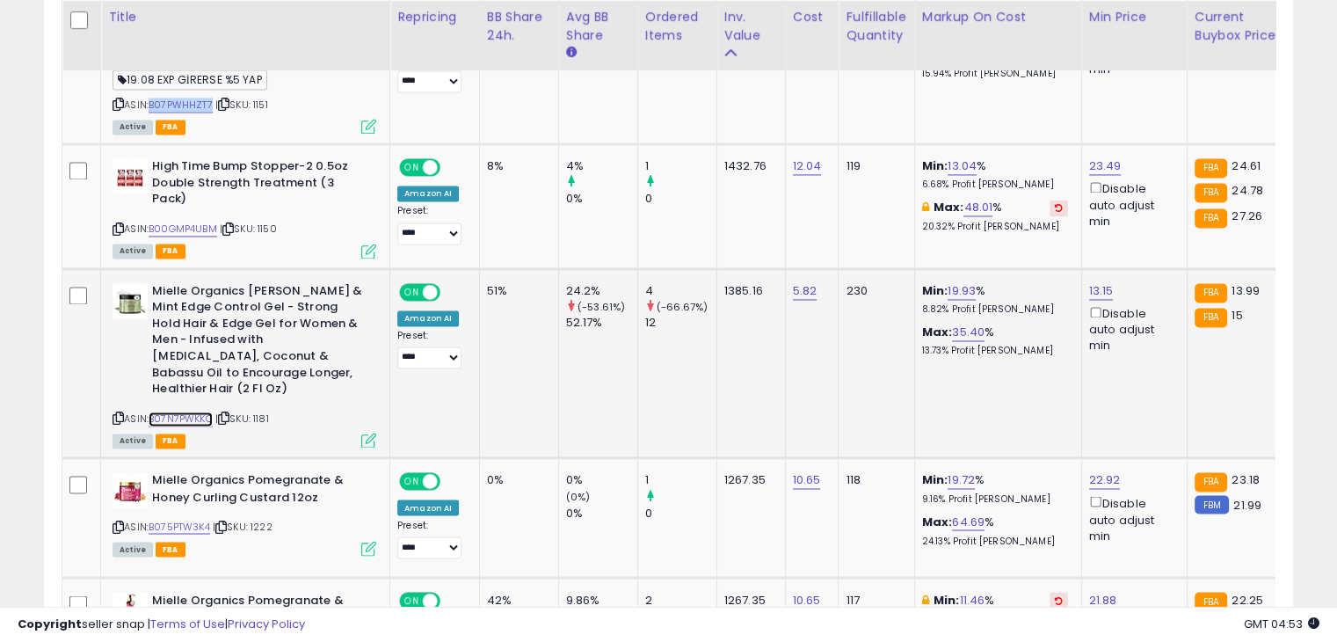
click at [172, 411] on link "B07N7PWKKQ" at bounding box center [181, 418] width 64 height 15
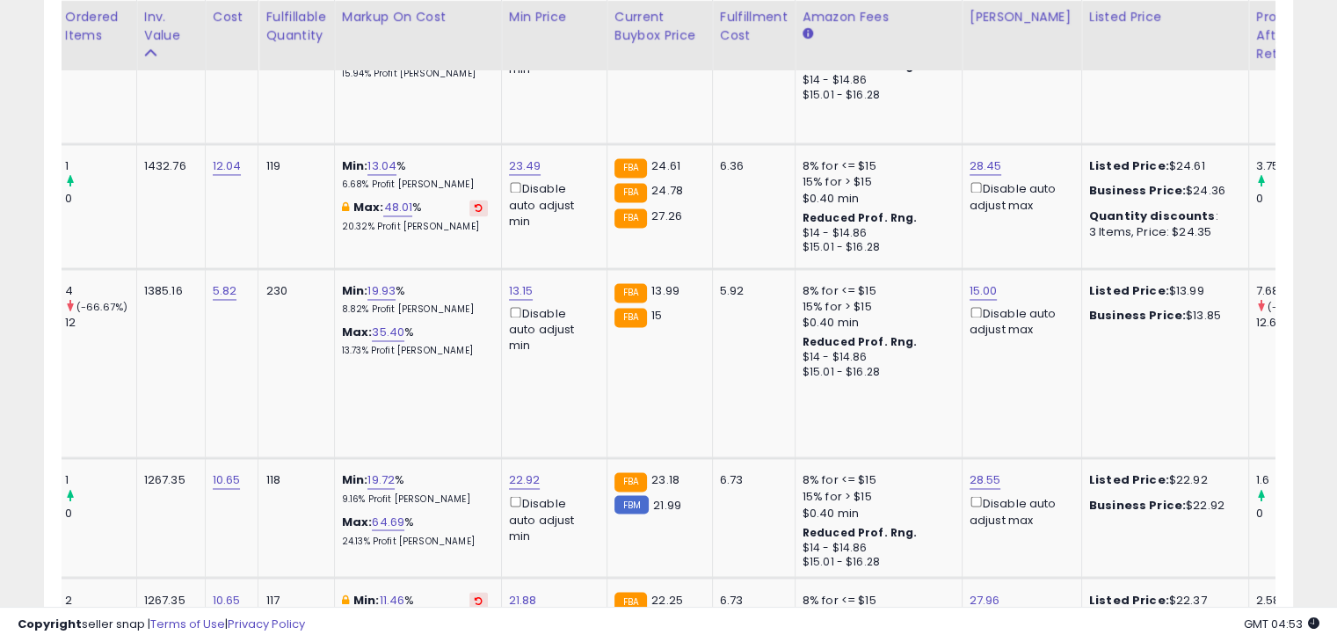
scroll to position [0, 0]
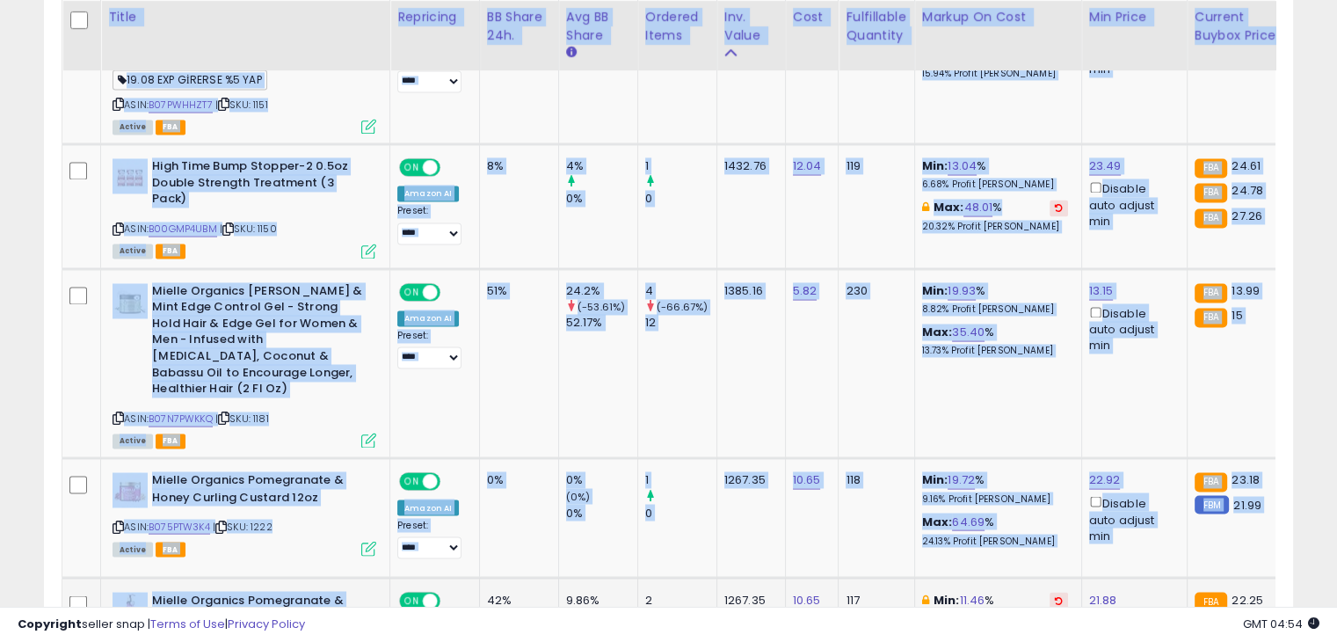
drag, startPoint x: 684, startPoint y: 599, endPoint x: 700, endPoint y: 586, distance: 20.6
click at [721, 316] on td "1385.16" at bounding box center [750, 363] width 69 height 190
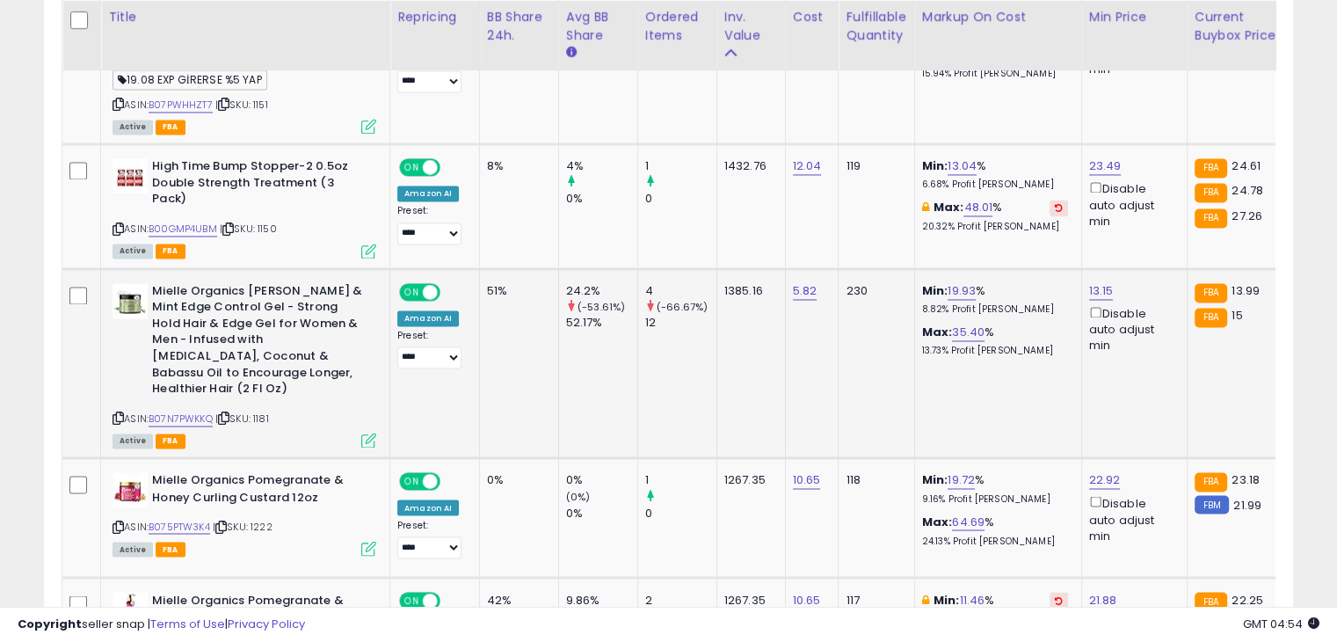
click at [649, 377] on td "4 (-66.67%) 12" at bounding box center [676, 363] width 79 height 190
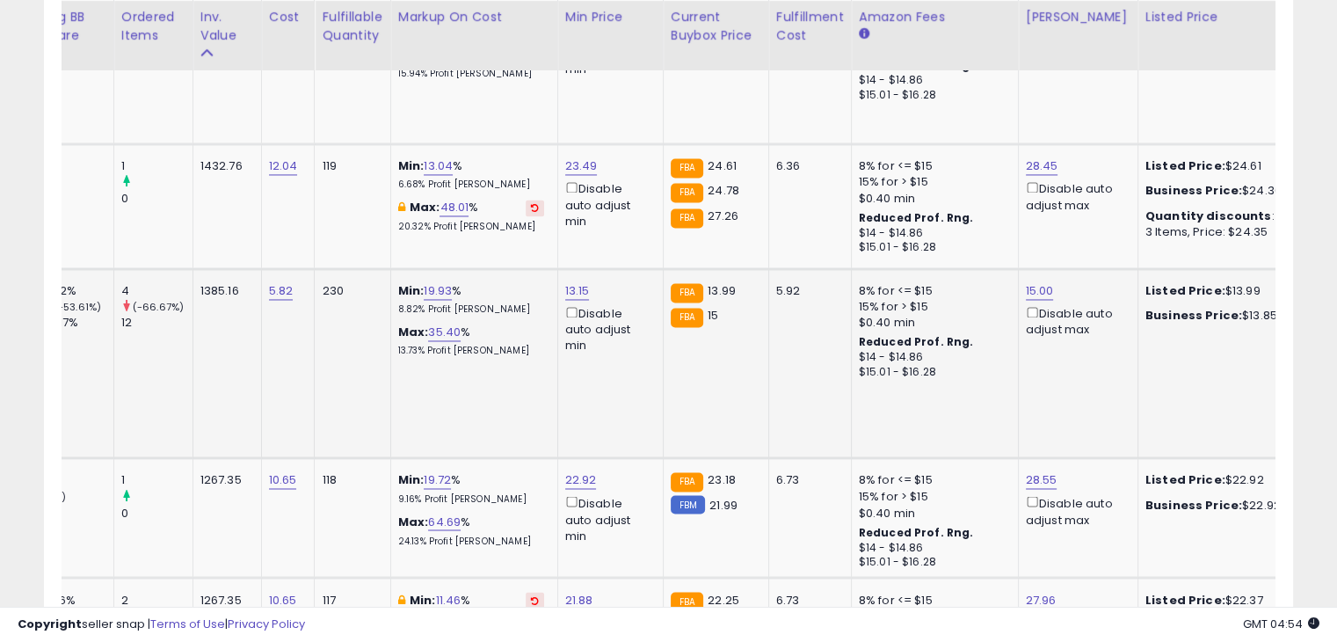
scroll to position [0, 548]
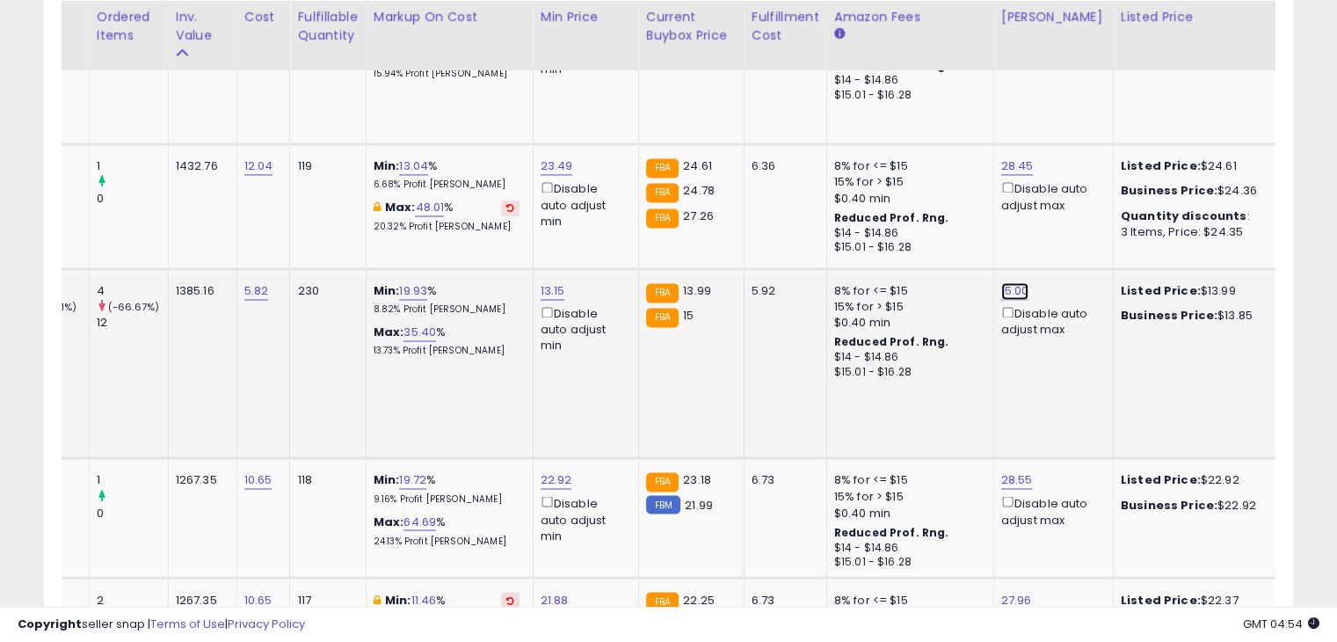
click at [1009, 282] on link "15.00" at bounding box center [1015, 291] width 28 height 18
click at [974, 194] on input "*****" at bounding box center [954, 184] width 156 height 30
type input "****"
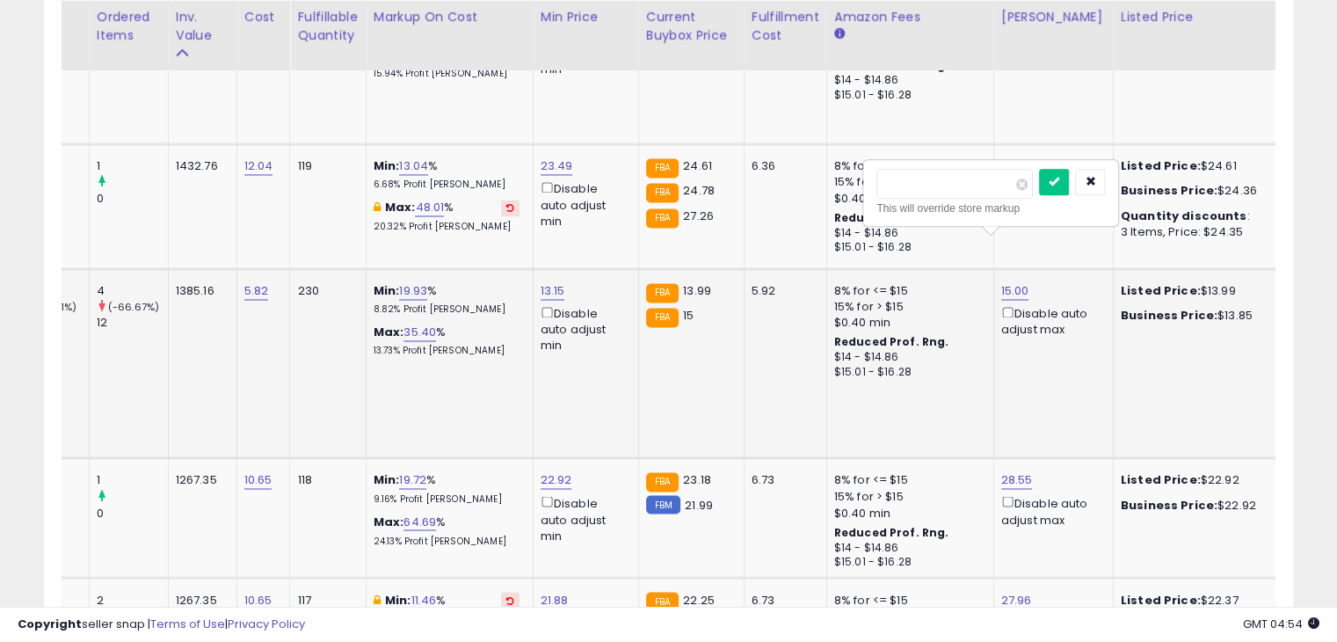
click button "submit" at bounding box center [1054, 182] width 30 height 26
click at [1024, 283] on div "1,399.00 Disable auto adjust max" at bounding box center [1050, 310] width 98 height 55
click at [1019, 282] on link "1,399.00" at bounding box center [1023, 291] width 45 height 18
click at [1001, 200] on div "This will override store markup" at bounding box center [999, 209] width 229 height 18
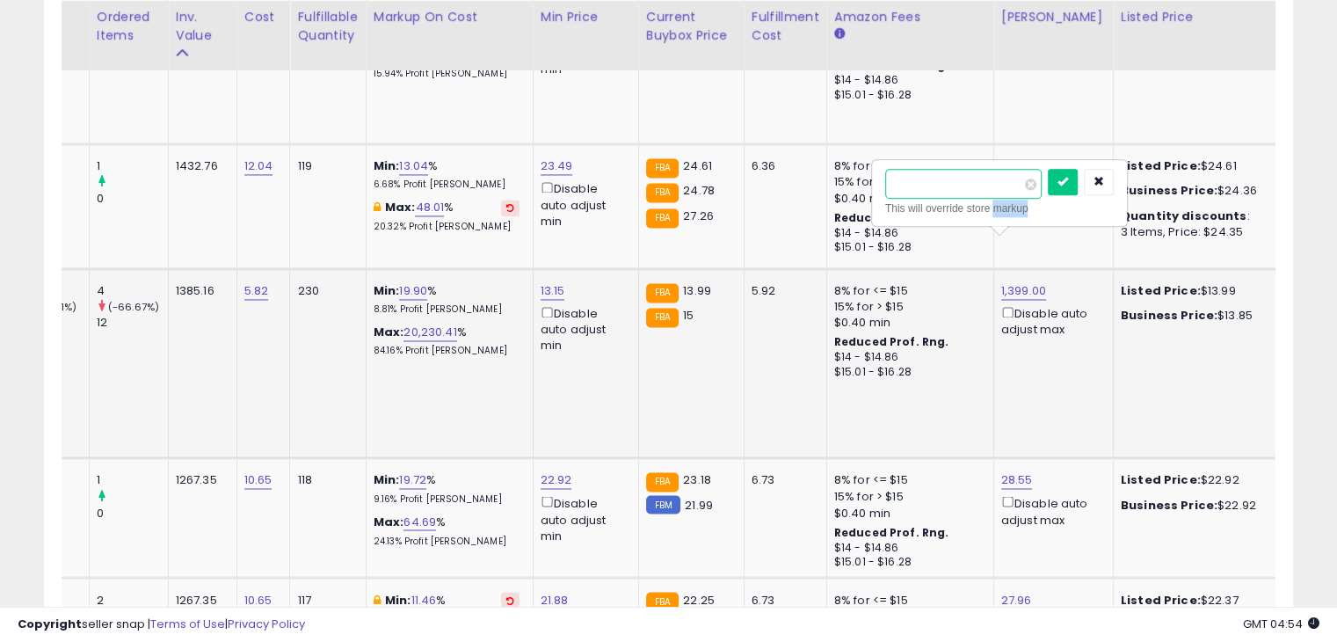
click at [989, 192] on input "number" at bounding box center [963, 184] width 156 height 30
type input "**"
type input "*****"
click button "submit" at bounding box center [1063, 182] width 30 height 26
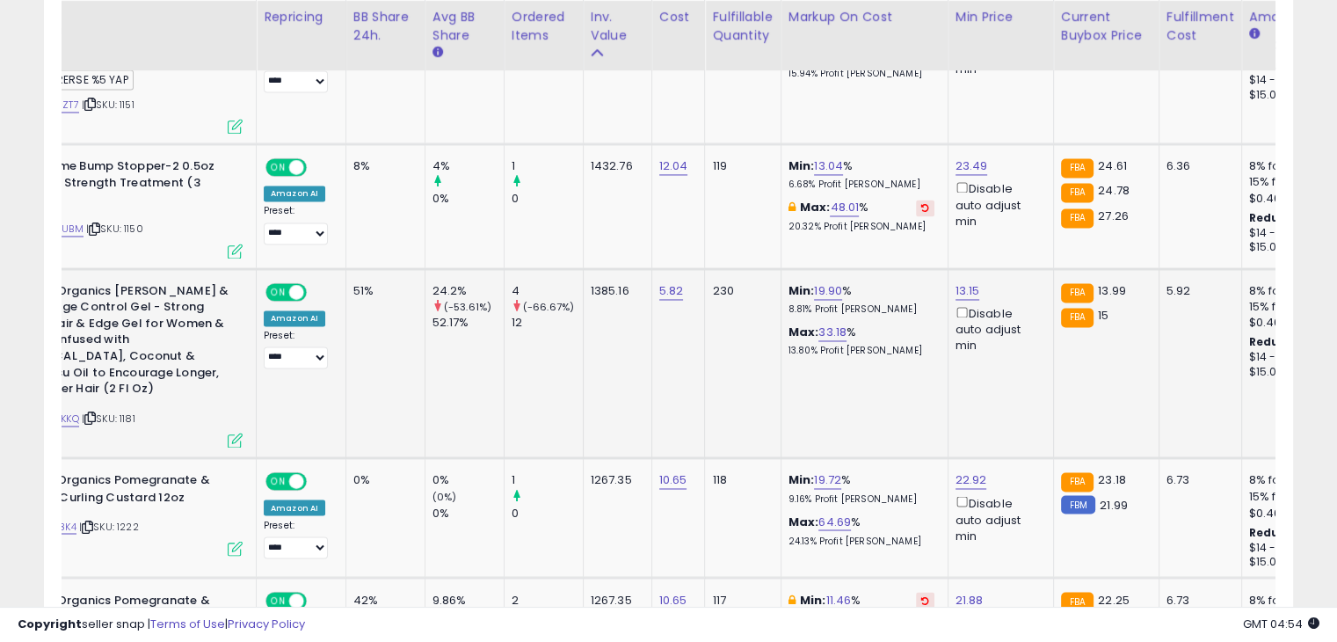
scroll to position [0, 0]
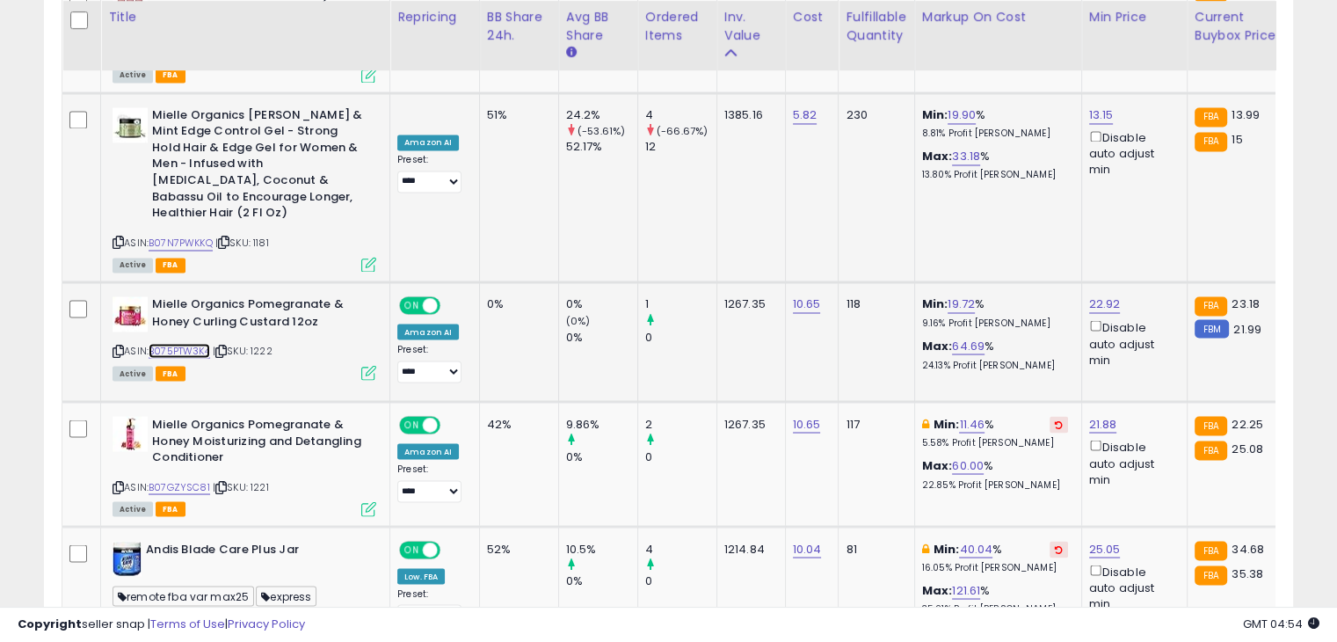
click at [199, 343] on link "B075PTW3K4" at bounding box center [180, 350] width 62 height 15
click at [185, 428] on div "ASIN: B07GZYSC81 | SKU: 1221 Active FBA" at bounding box center [244, 465] width 264 height 98
click at [185, 479] on link "B07GZYSC81" at bounding box center [180, 486] width 62 height 15
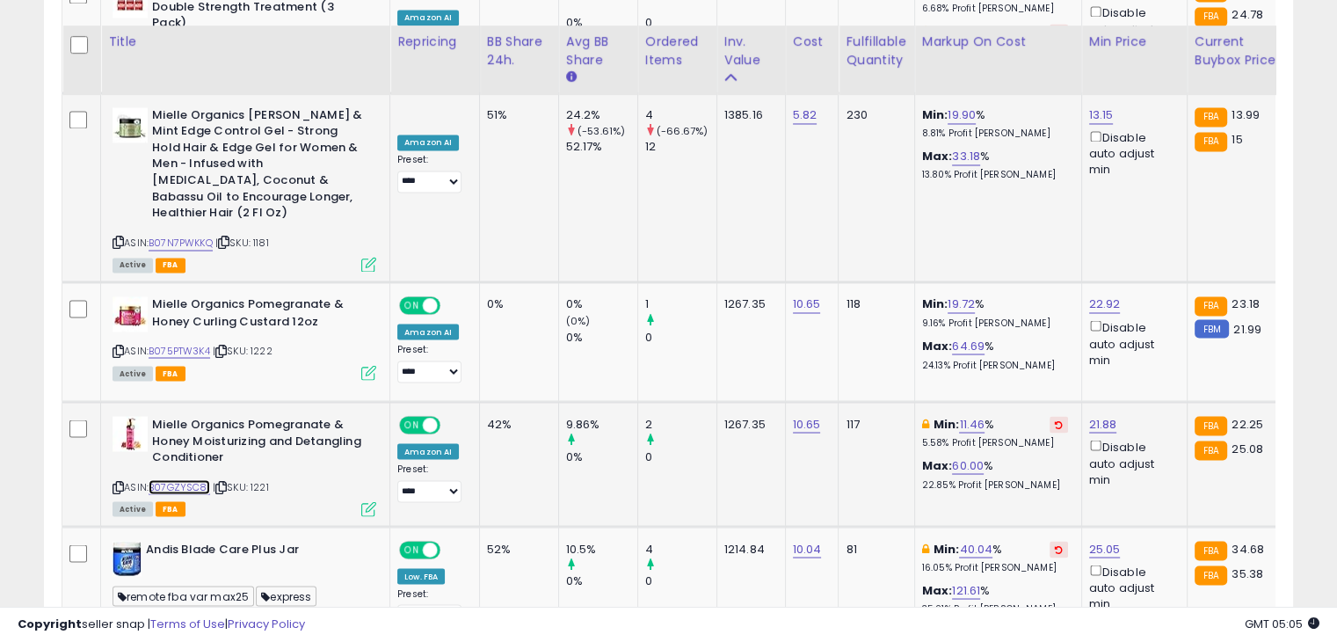
scroll to position [3206, 0]
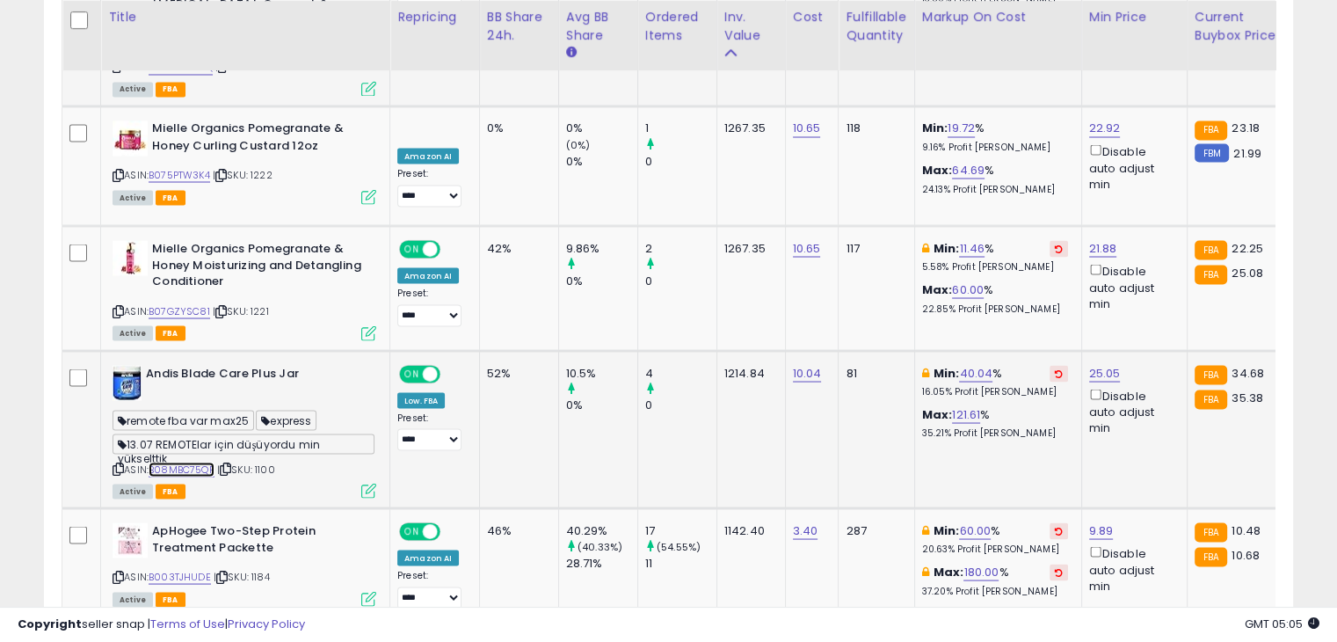
click at [183, 461] on link "B08MBC75QP" at bounding box center [182, 468] width 66 height 15
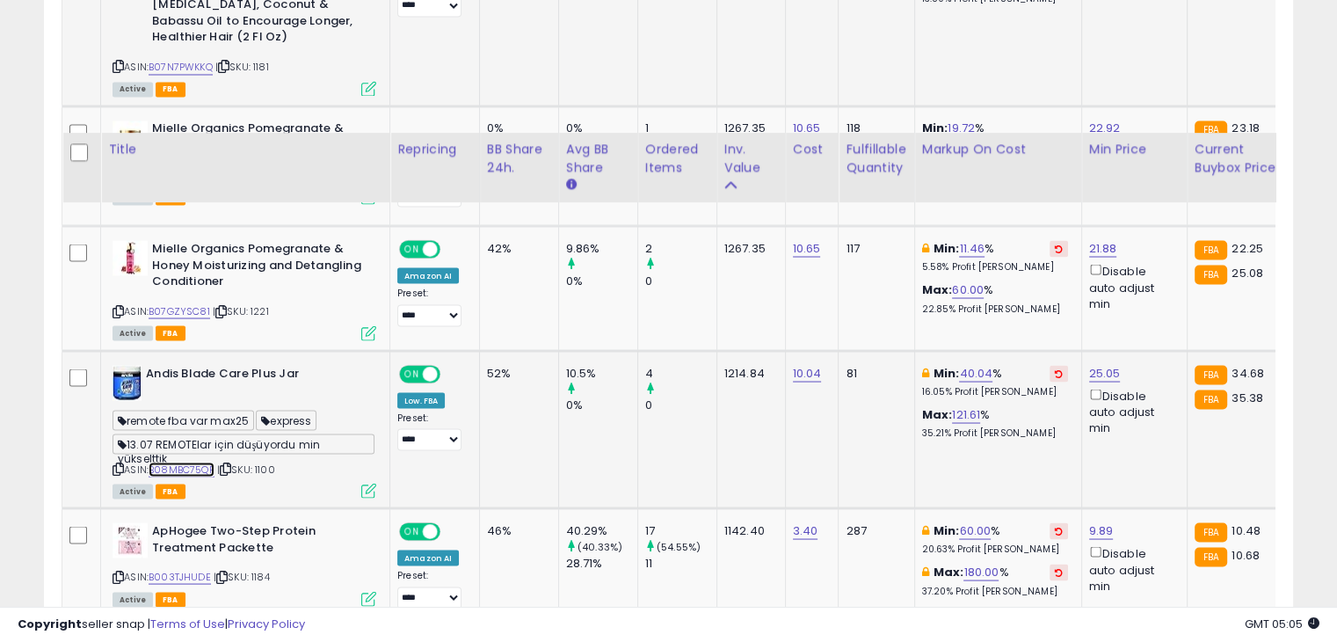
scroll to position [3382, 0]
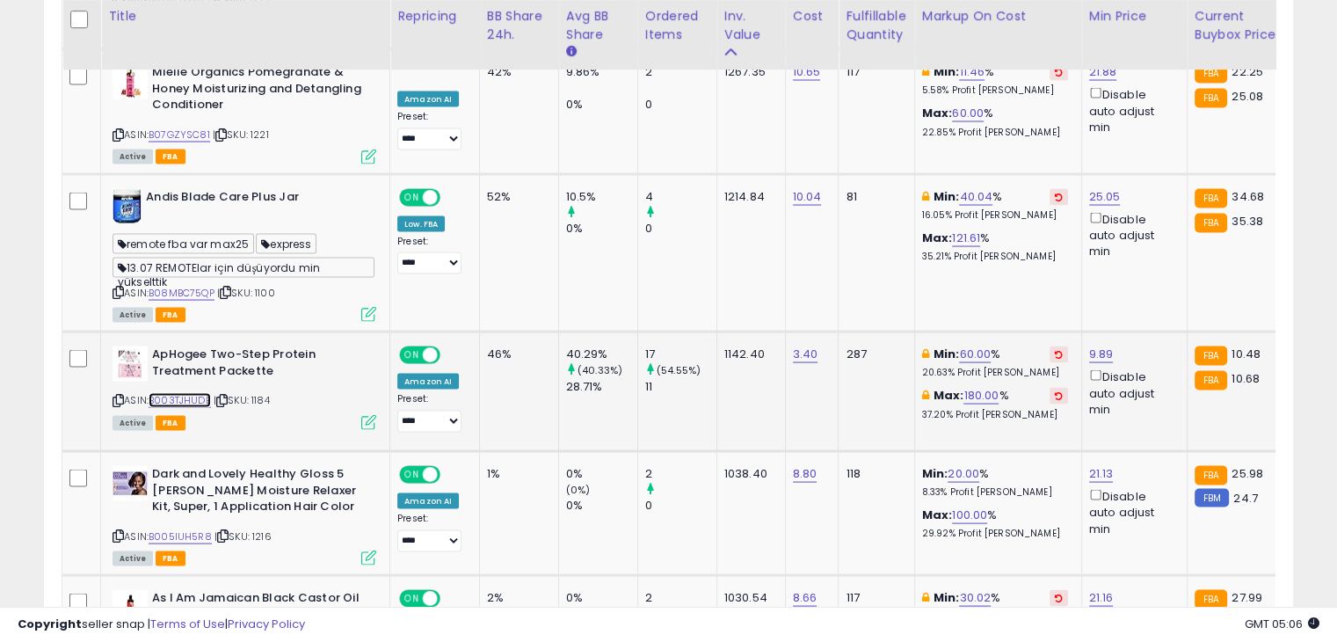
click at [192, 393] on link "B003TJHUDE" at bounding box center [180, 400] width 62 height 15
click at [199, 529] on link "B005IUH5R8" at bounding box center [180, 536] width 63 height 15
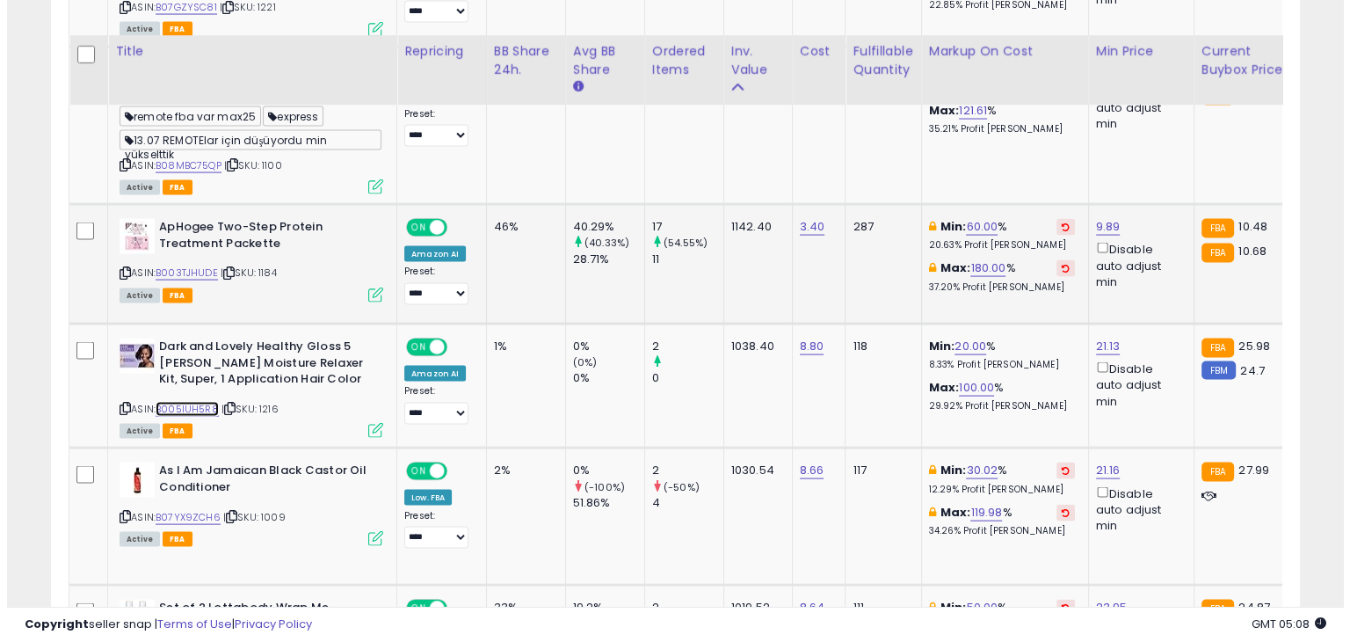
scroll to position [3558, 0]
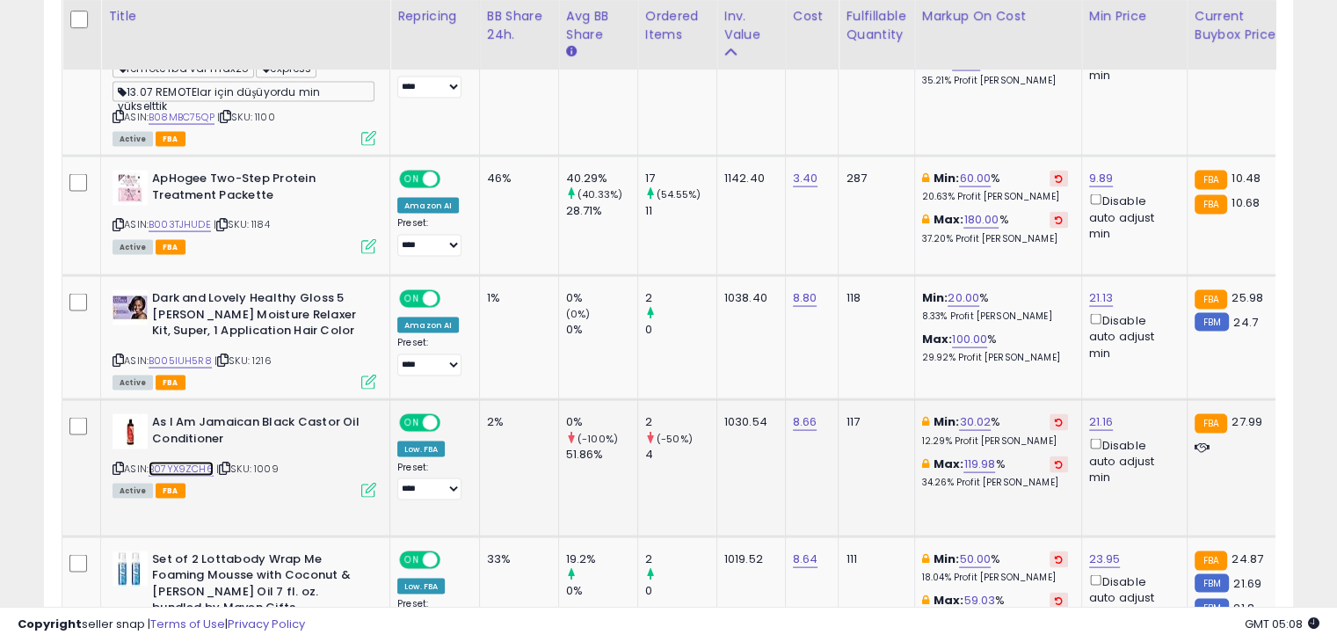
click at [176, 461] on link "B07YX9ZCH6" at bounding box center [181, 468] width 65 height 15
click at [371, 483] on icon at bounding box center [368, 490] width 15 height 15
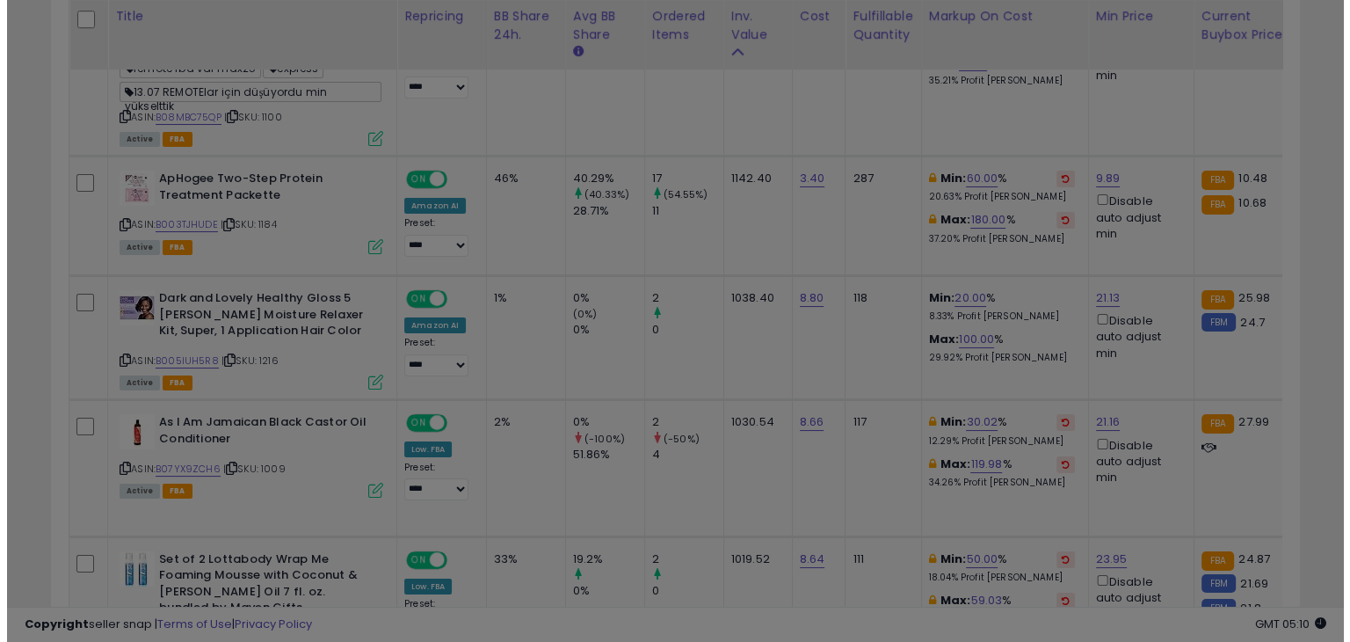
scroll to position [359, 731]
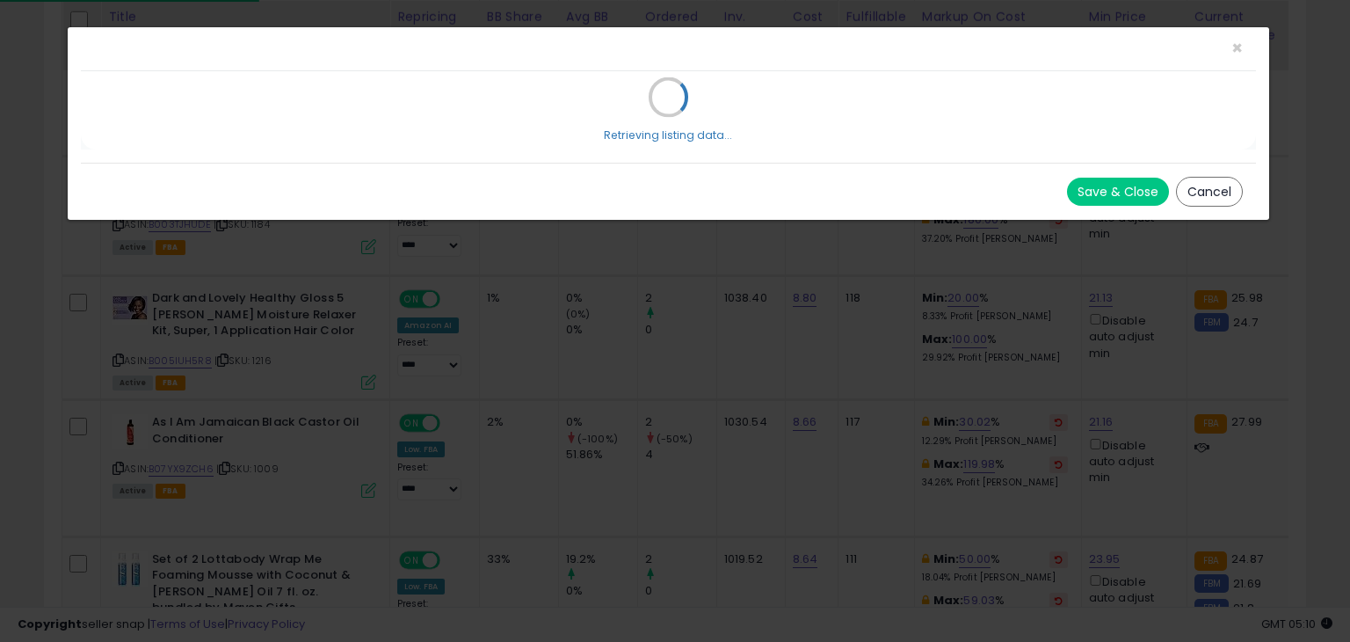
select select "*******"
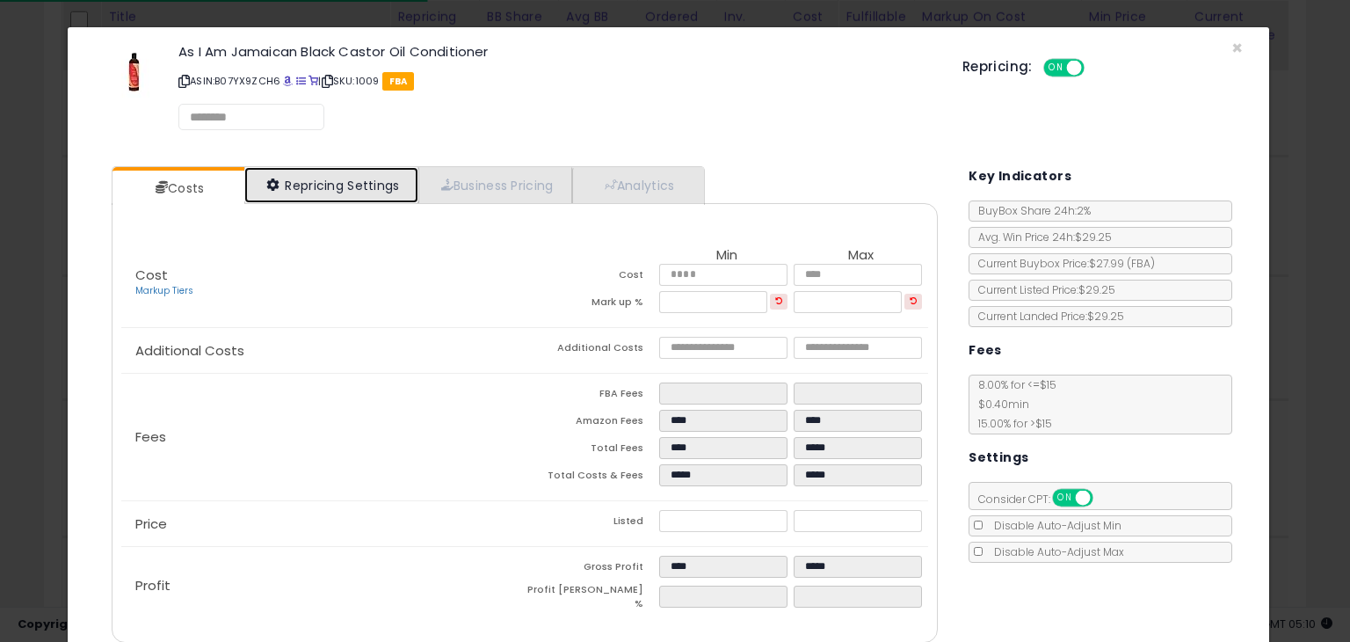
click at [282, 186] on link "Repricing Settings" at bounding box center [331, 185] width 174 height 36
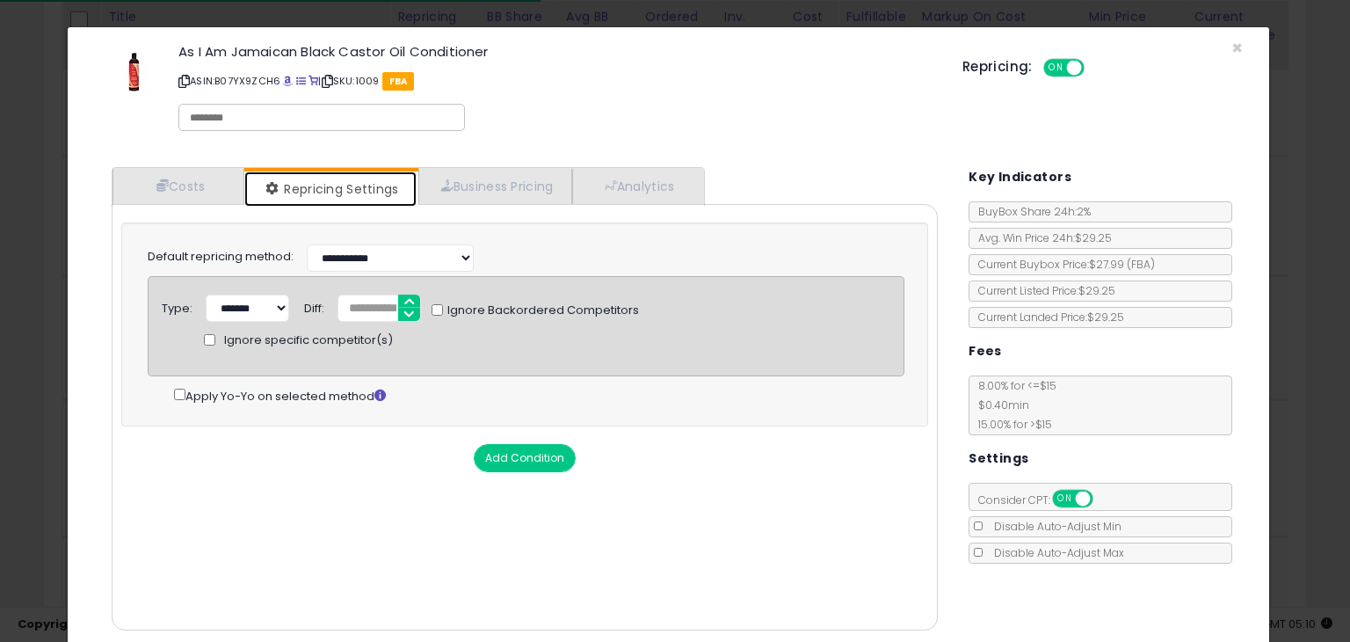
select select "**********"
click at [368, 303] on input "***" at bounding box center [378, 307] width 83 height 27
drag, startPoint x: 371, startPoint y: 307, endPoint x: 291, endPoint y: 294, distance: 80.9
click at [291, 294] on div "Type: ****** ******* Diff: *** Ignore Backordered Competitors Ignore specific c…" at bounding box center [526, 326] width 757 height 100
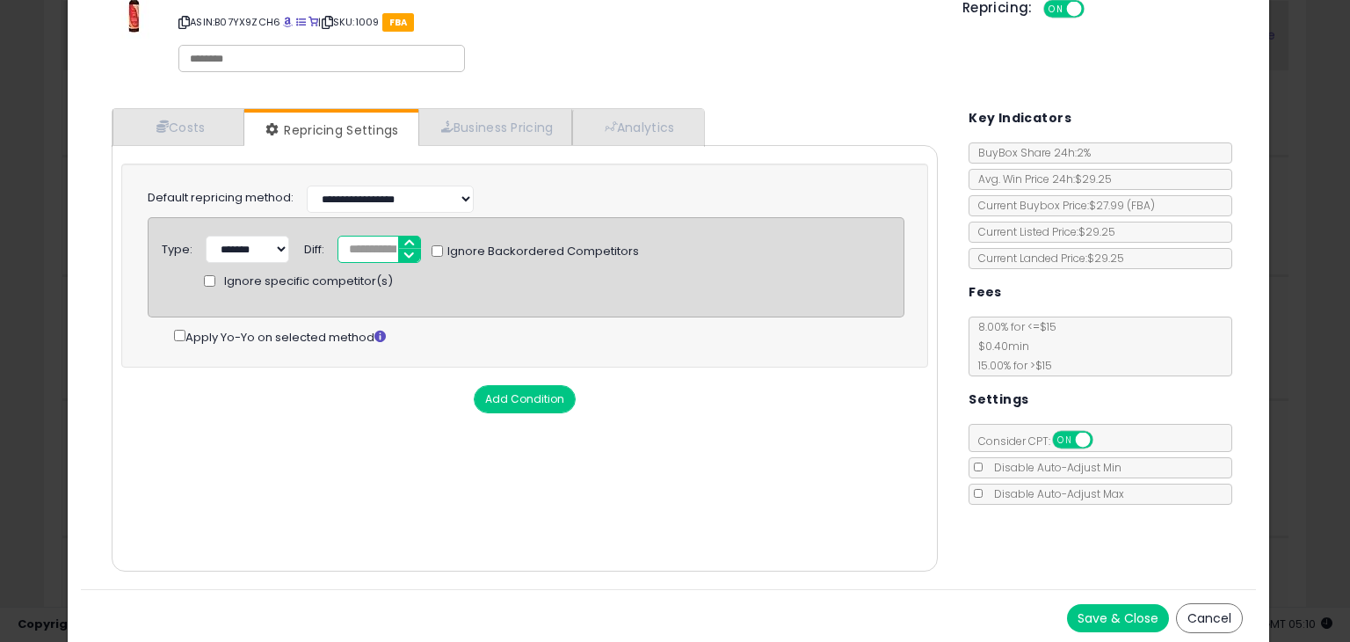
scroll to position [62, 0]
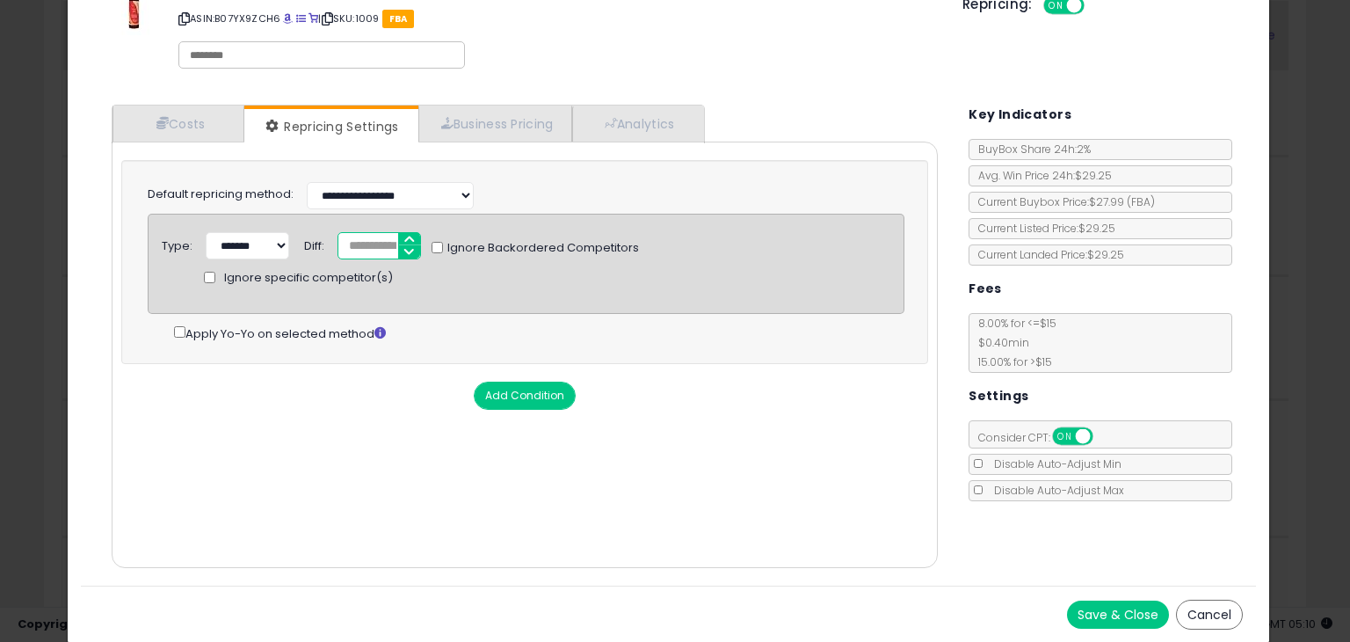
type input "*"
click at [1114, 593] on div "Save & Close Cancel" at bounding box center [668, 613] width 1175 height 57
click at [1113, 610] on button "Save & Close" at bounding box center [1118, 614] width 102 height 28
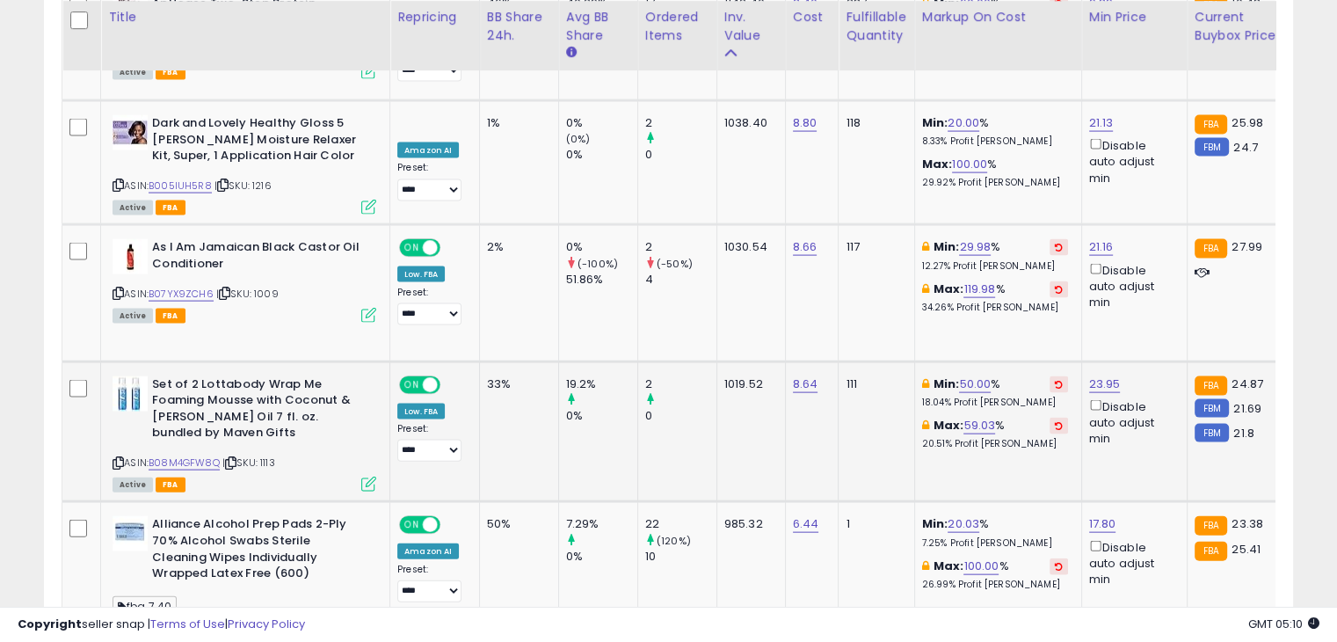
scroll to position [3733, 0]
click at [201, 454] on link "B08M4GFW8Q" at bounding box center [184, 461] width 71 height 15
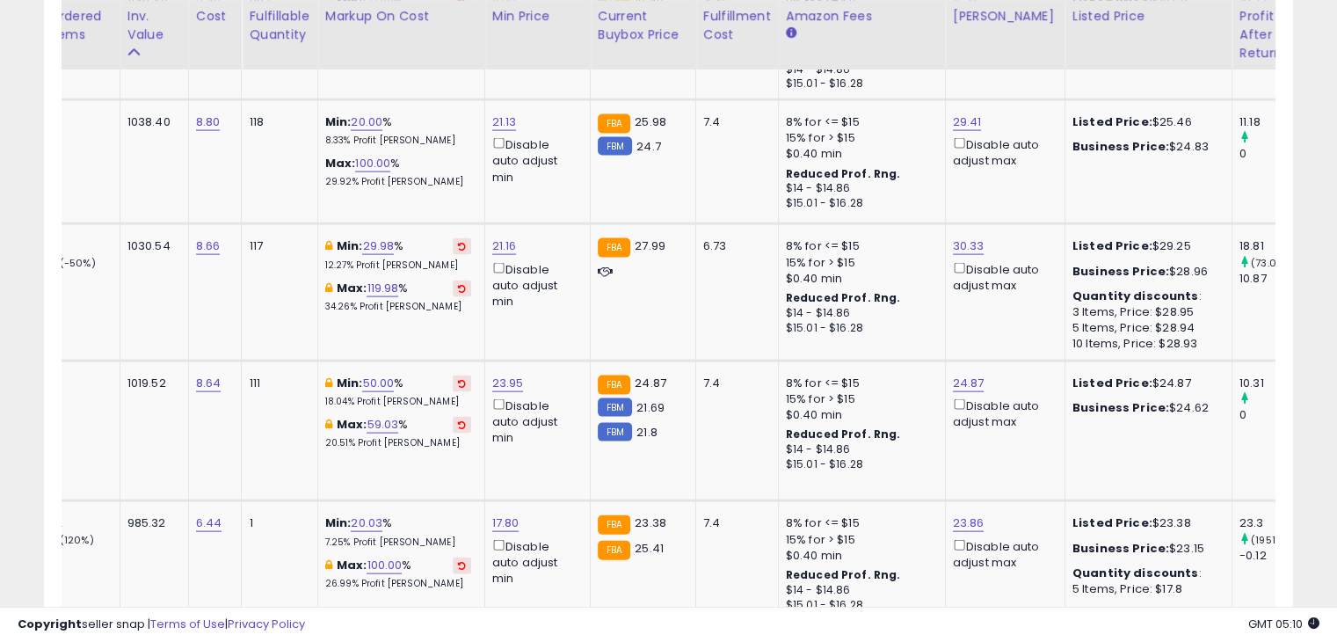
scroll to position [0, 612]
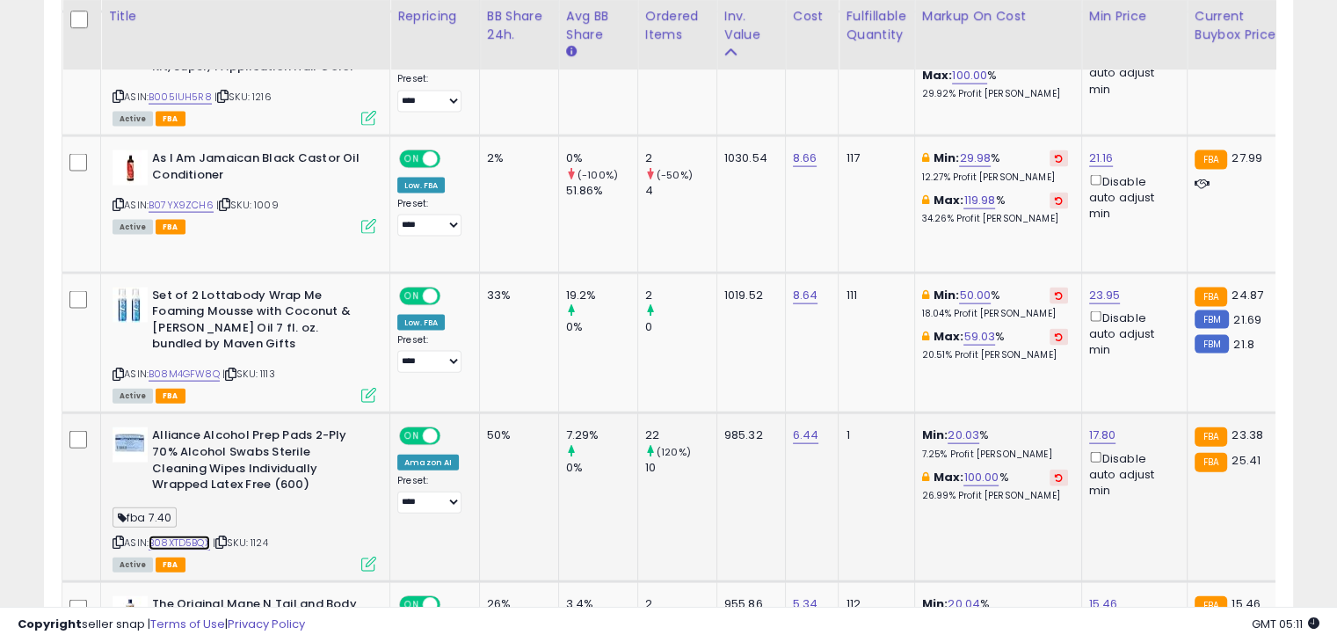
click at [197, 535] on link "B08XTD5BQX" at bounding box center [180, 542] width 62 height 15
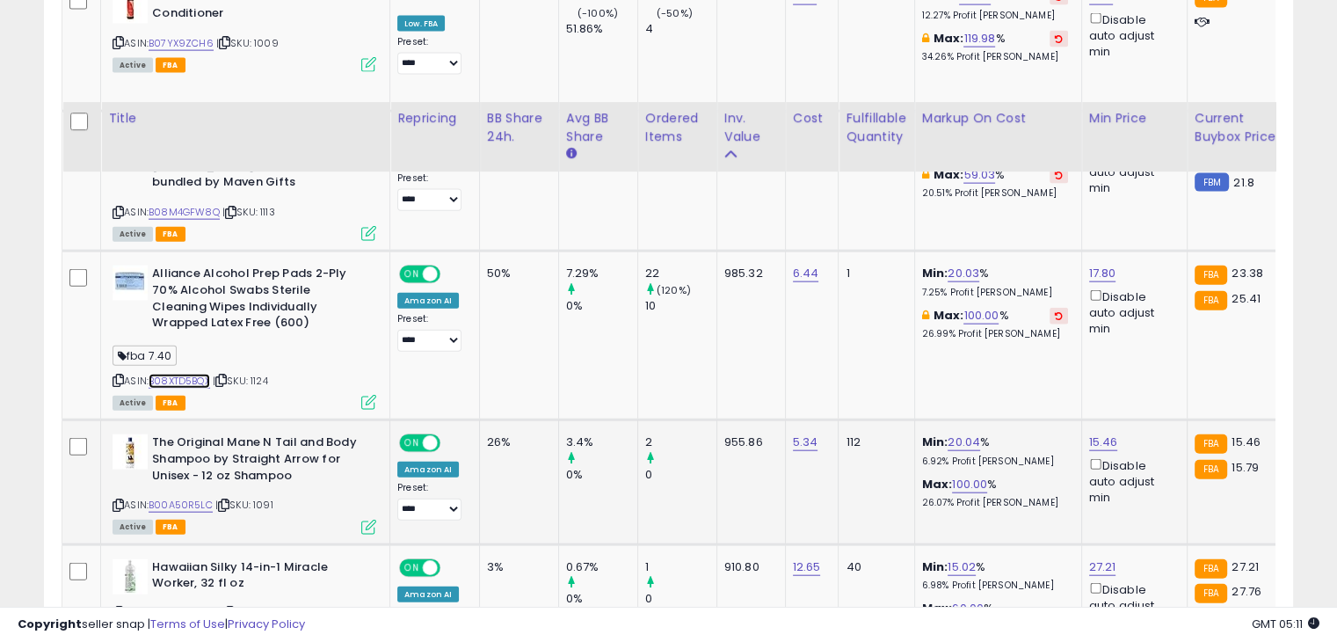
scroll to position [4085, 0]
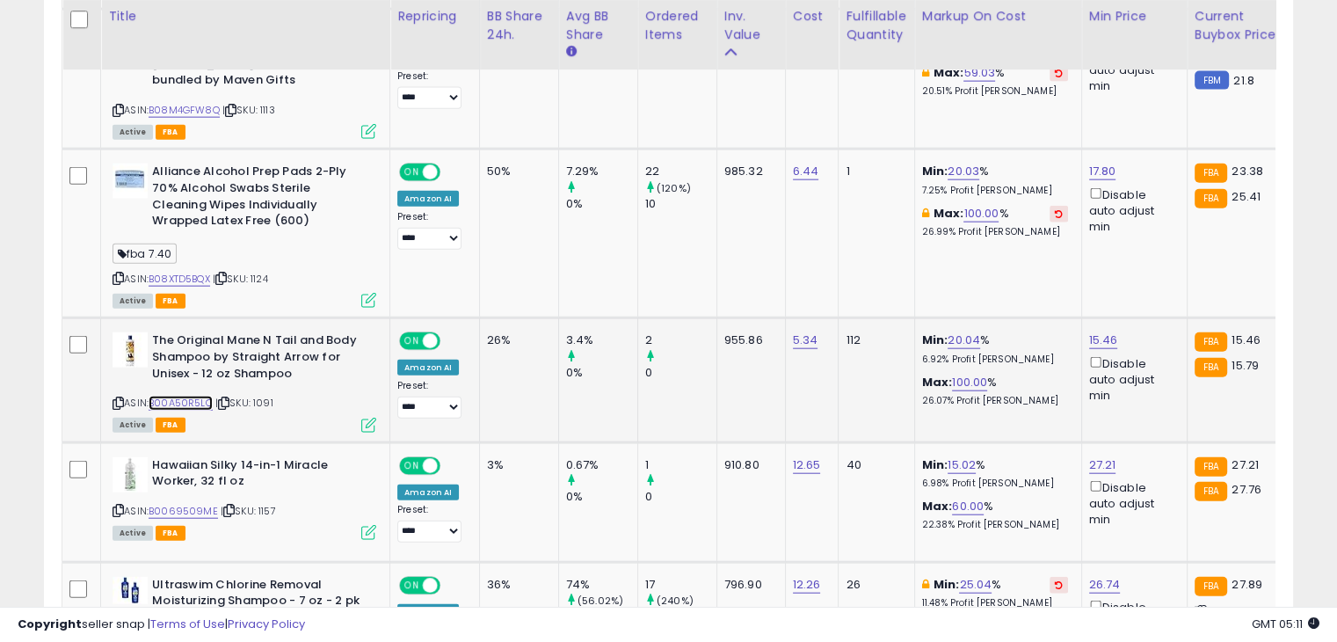
click at [197, 395] on link "B00A50R5LC" at bounding box center [181, 402] width 64 height 15
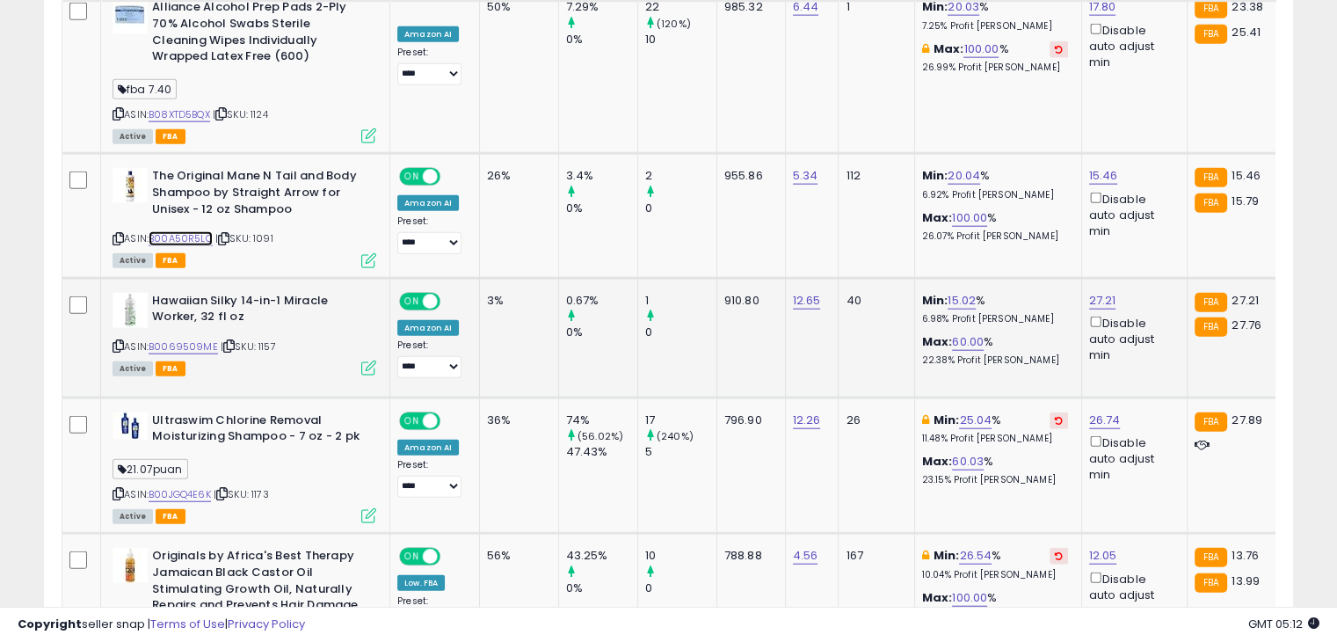
scroll to position [4261, 0]
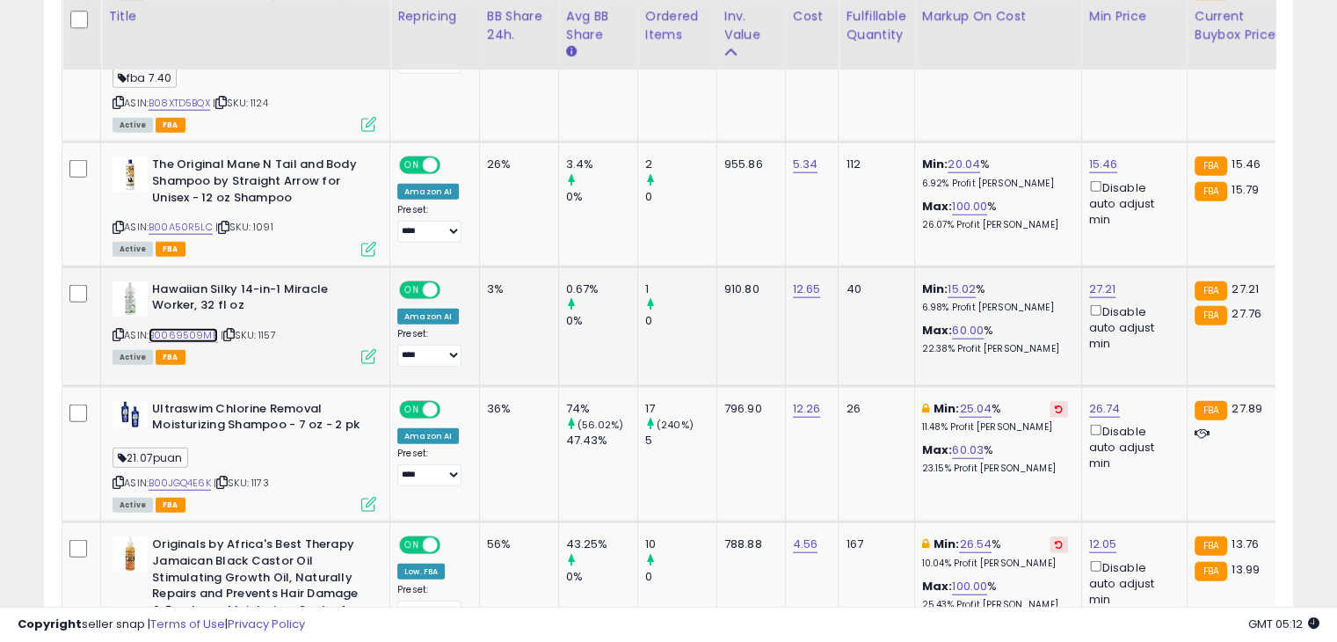
click at [181, 328] on link "B0069509ME" at bounding box center [183, 335] width 69 height 15
click at [116, 330] on icon at bounding box center [117, 335] width 11 height 10
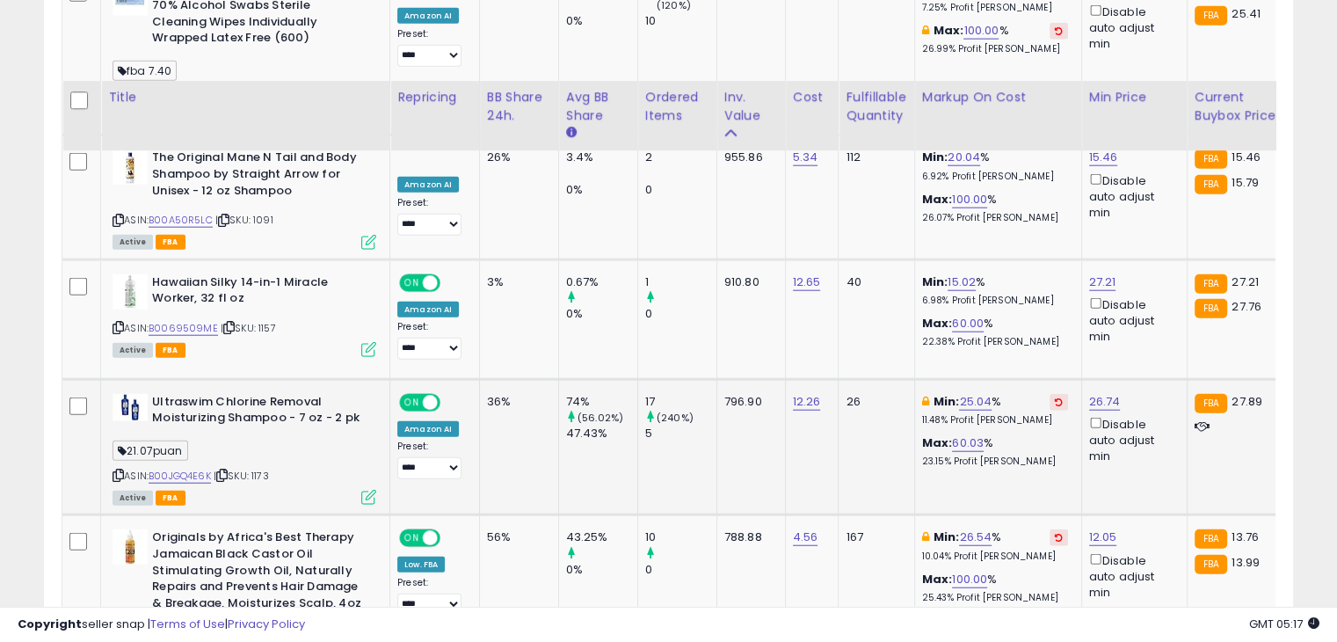
scroll to position [4349, 0]
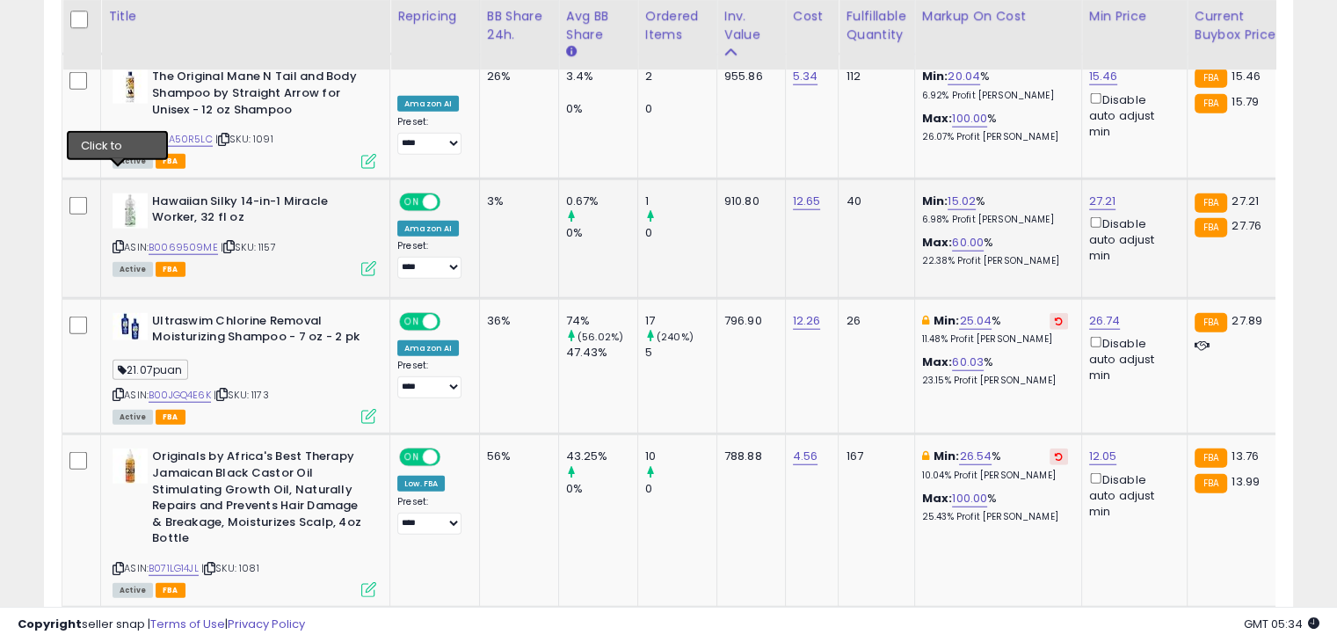
click at [120, 242] on icon at bounding box center [117, 247] width 11 height 10
click at [176, 240] on link "B0069509ME" at bounding box center [183, 247] width 69 height 15
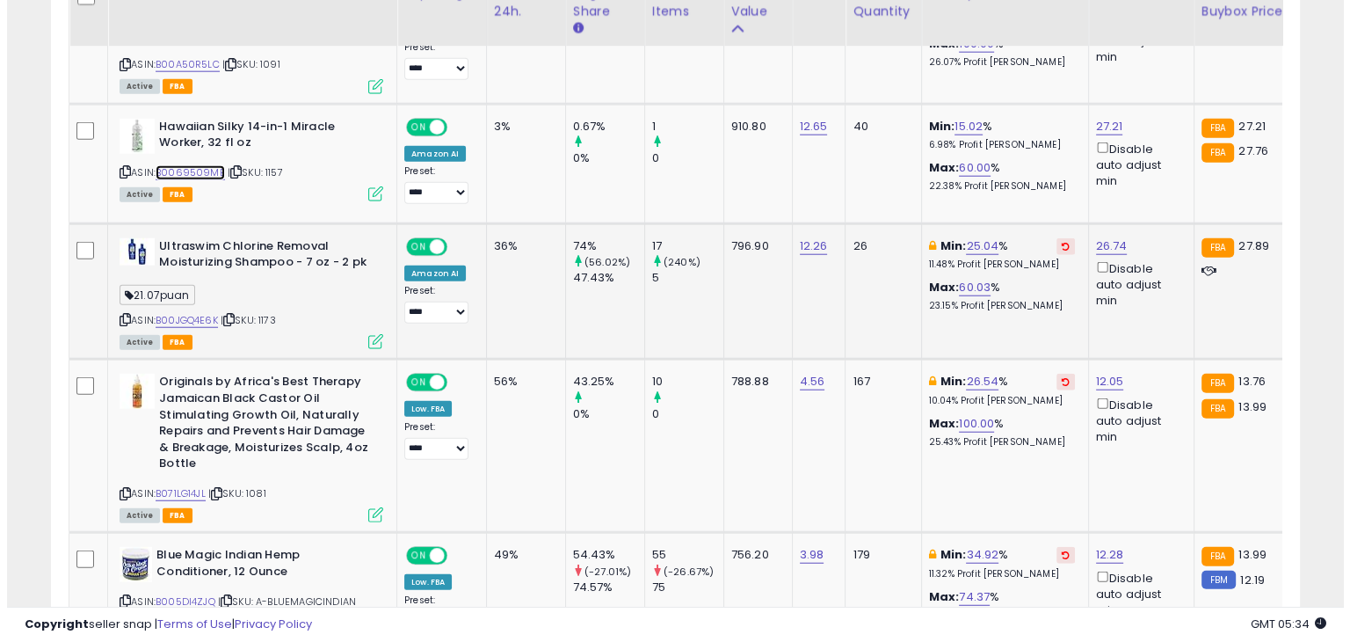
scroll to position [4437, 0]
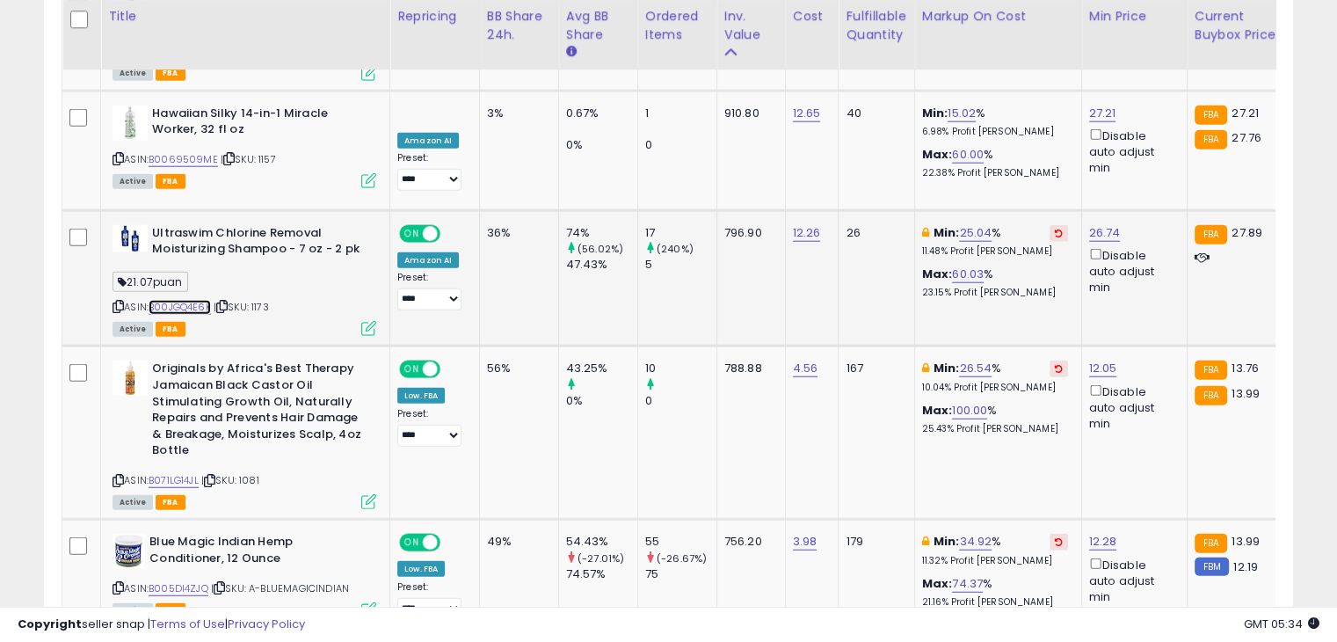
click at [192, 300] on link "B00JGQ4E6K" at bounding box center [180, 307] width 62 height 15
click at [1103, 224] on link "26.74" at bounding box center [1105, 233] width 32 height 18
click at [1186, 103] on icon "button" at bounding box center [1180, 101] width 11 height 11
click at [378, 255] on td "Ultraswim Chlorine Removal Moisturizing Shampoo - 7 oz - 2 pk 21.07puan ASIN: B…" at bounding box center [245, 278] width 289 height 136
click at [377, 256] on td "Ultraswim Chlorine Removal Moisturizing Shampoo - 7 oz - 2 pk 21.07puan ASIN: B…" at bounding box center [245, 278] width 289 height 136
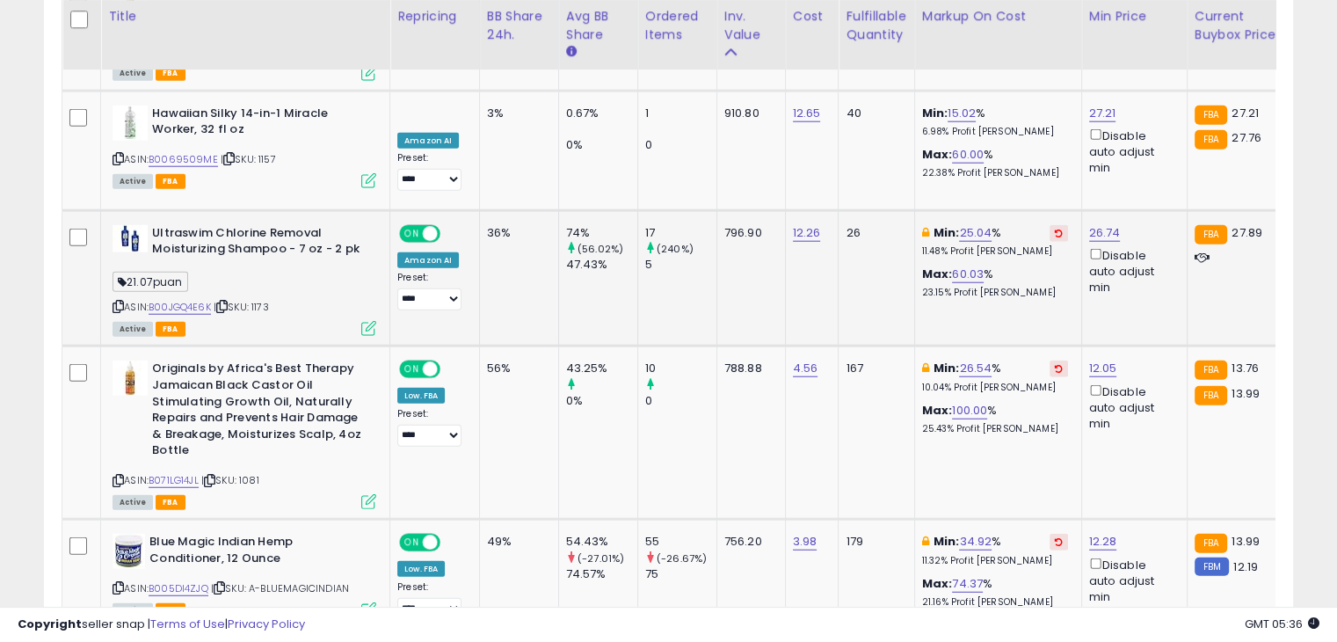
click at [373, 321] on icon at bounding box center [368, 328] width 15 height 15
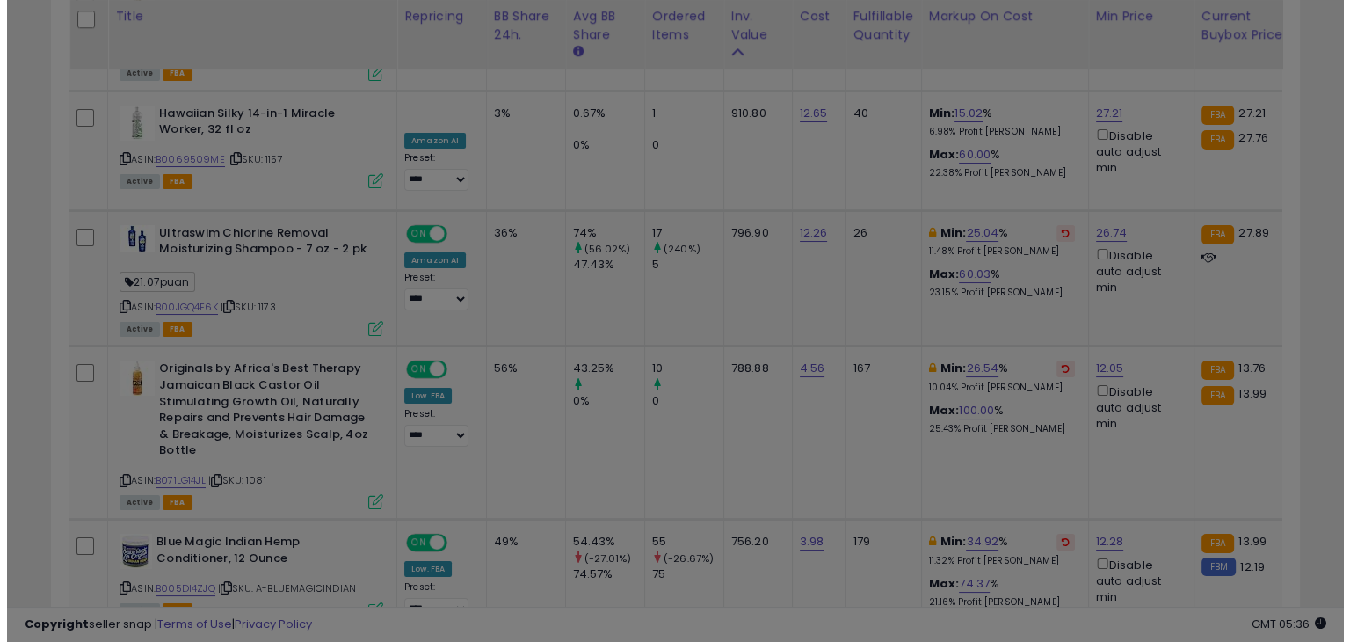
scroll to position [359, 731]
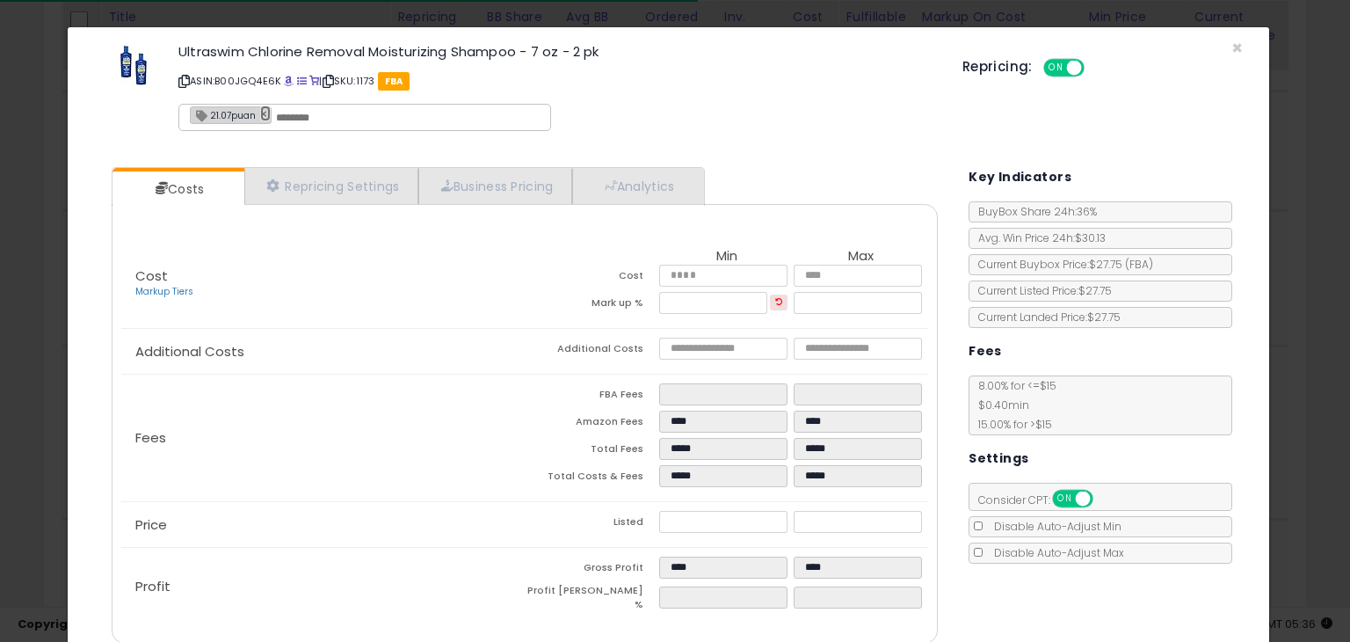
click at [260, 120] on link "×" at bounding box center [265, 113] width 11 height 16
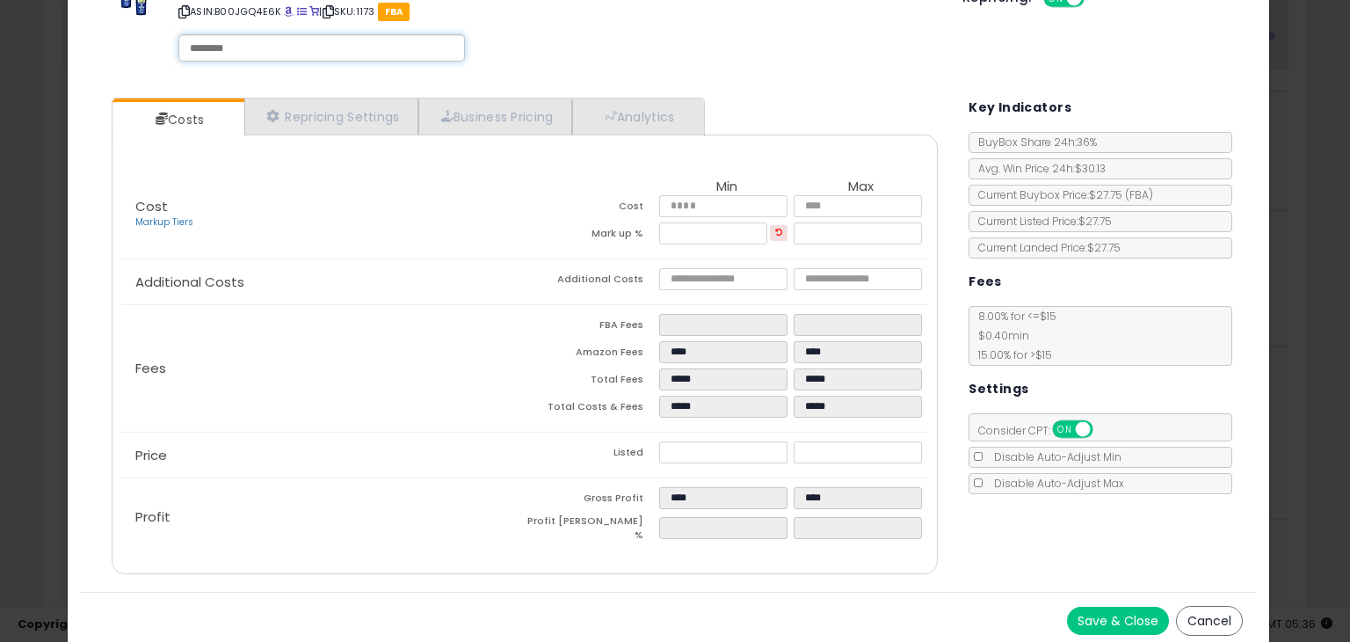
click at [1111, 610] on button "Save & Close" at bounding box center [1118, 620] width 102 height 28
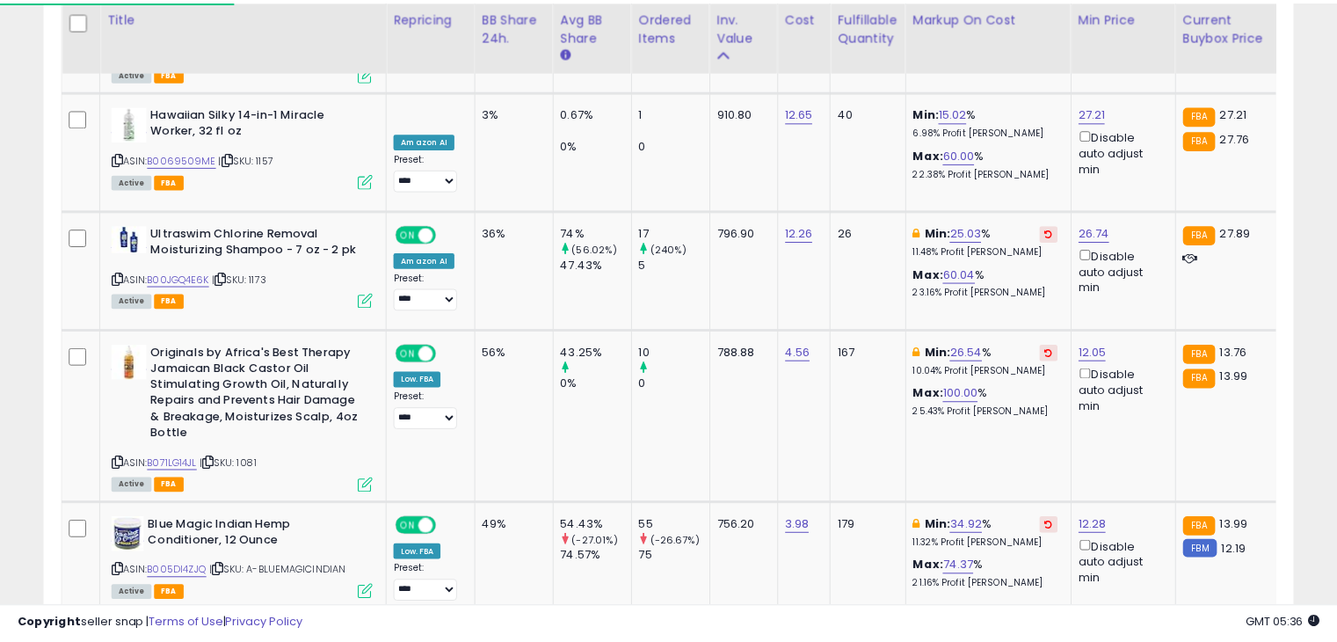
scroll to position [878510, 878147]
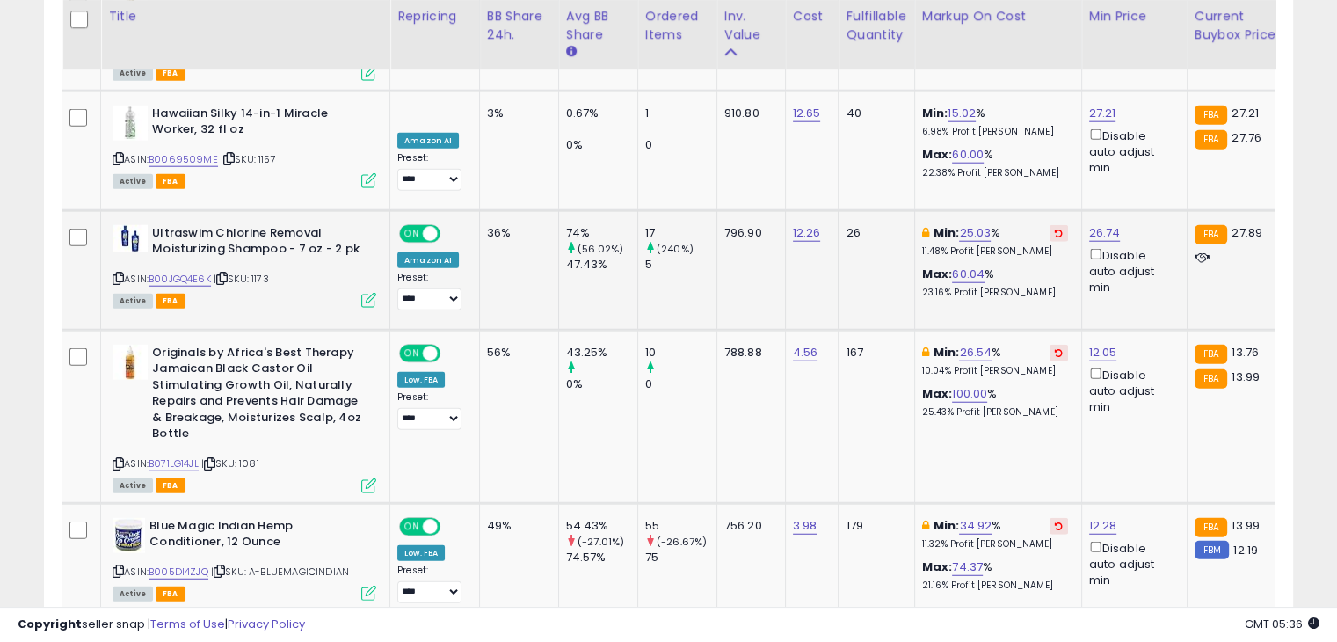
click at [1055, 229] on icon at bounding box center [1059, 233] width 8 height 9
click at [954, 224] on link "14.98" at bounding box center [961, 233] width 29 height 18
click at [898, 102] on input "*****" at bounding box center [905, 104] width 156 height 30
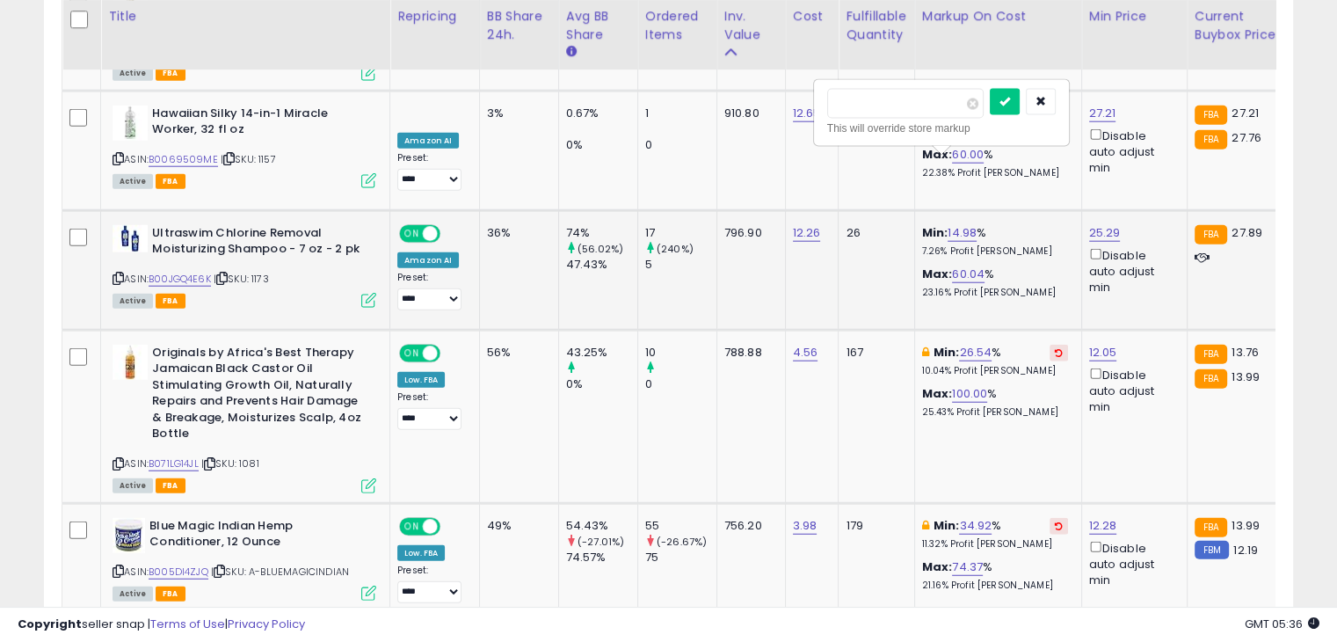
type input "**"
click button "submit" at bounding box center [1005, 102] width 30 height 26
click at [175, 456] on link "B071LG14JL" at bounding box center [174, 463] width 50 height 15
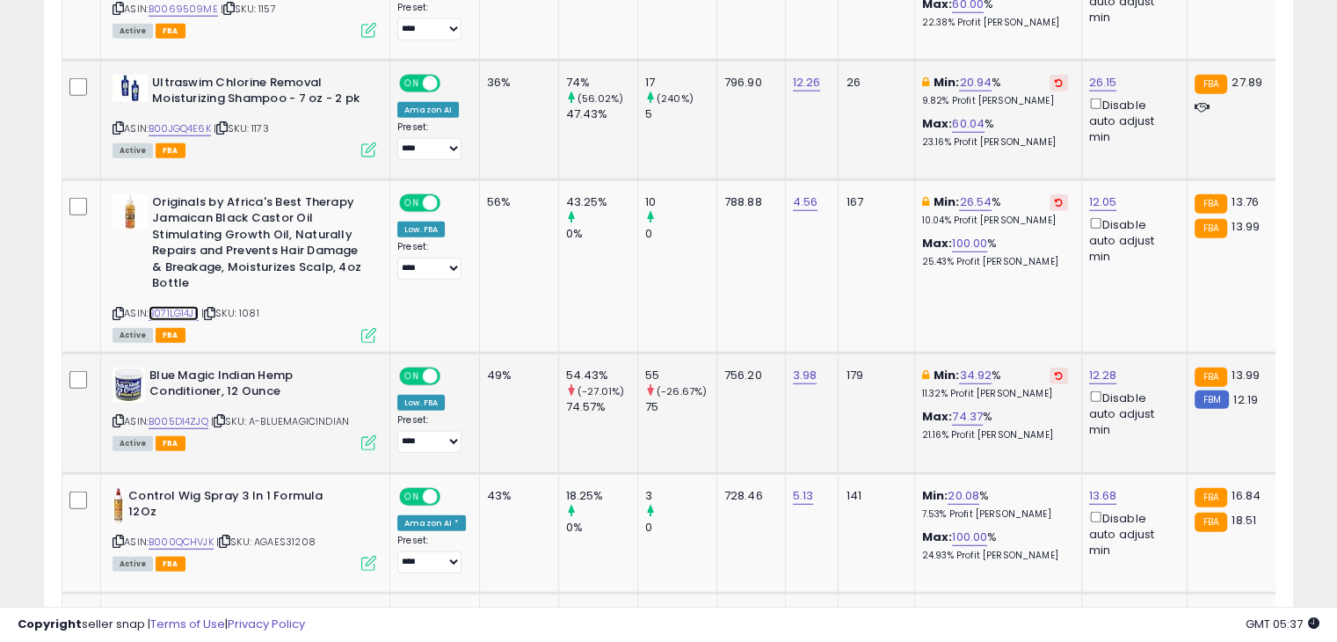
scroll to position [4612, 0]
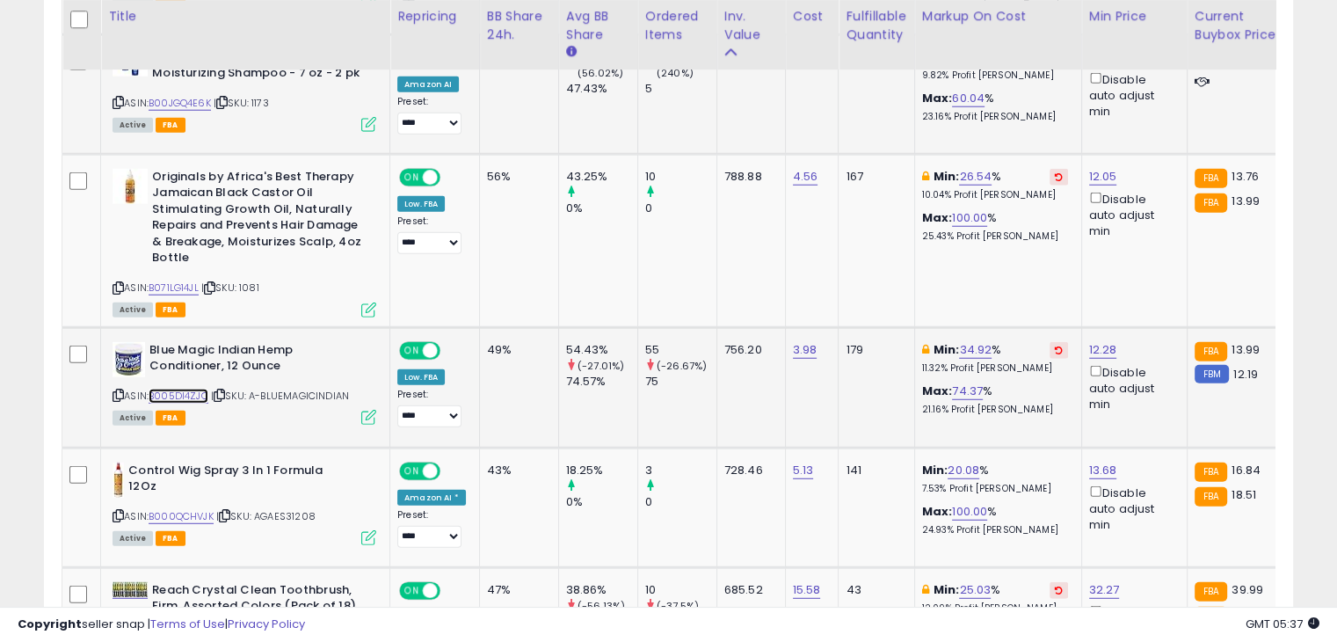
click at [200, 388] on link "B005DI4ZJQ" at bounding box center [179, 395] width 60 height 15
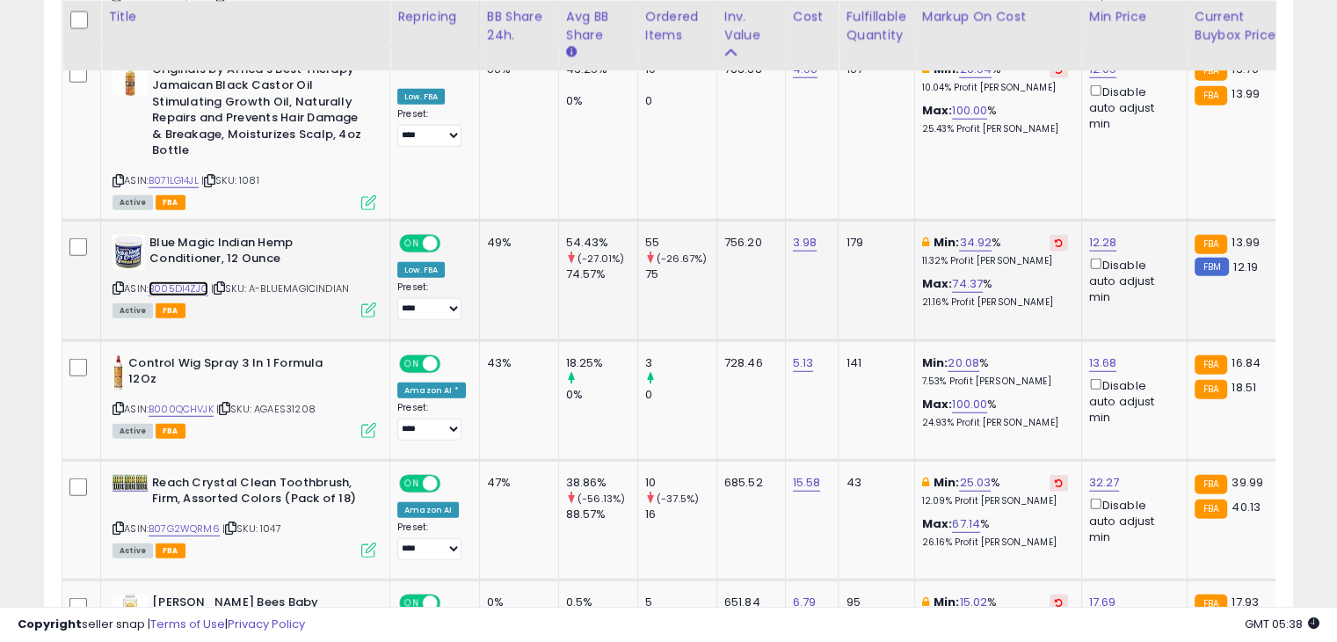
scroll to position [4700, 0]
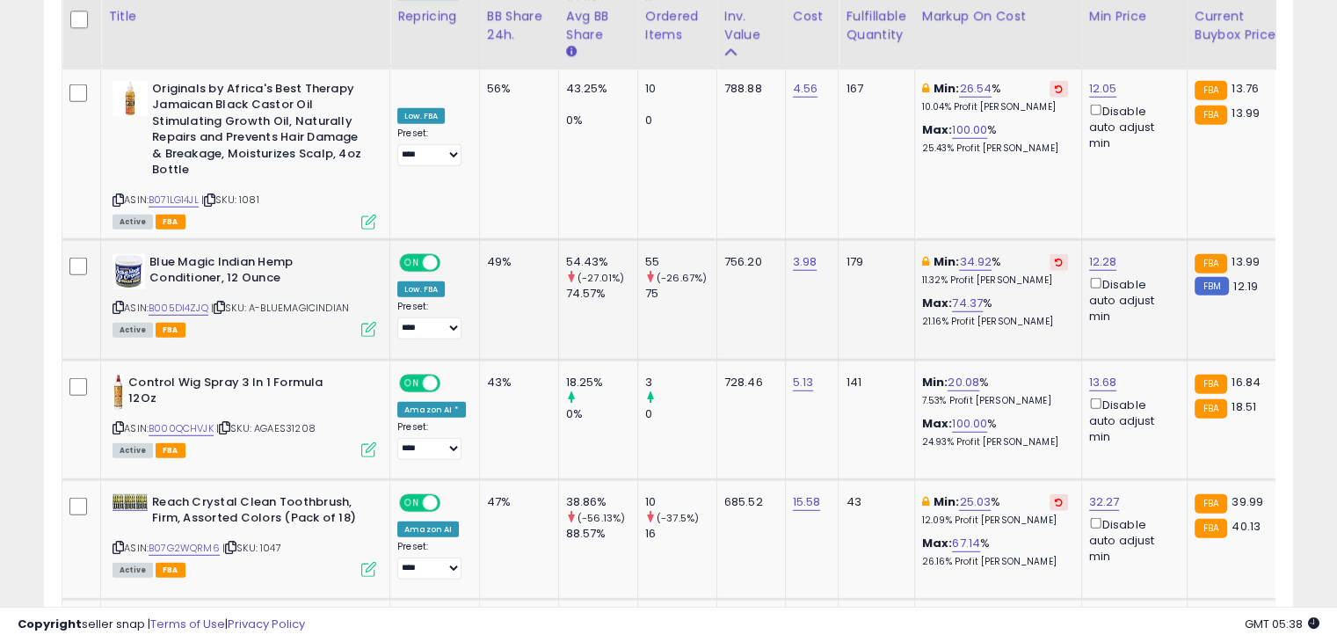
click at [111, 254] on div "Blue Magic Indian Hemp Conditioner, 12 Ounce ASIN: B005DI4ZJQ | SKU: A-BLUEMAGI…" at bounding box center [242, 295] width 268 height 82
click at [116, 302] on icon at bounding box center [117, 307] width 11 height 10
click at [89, 610] on div "Copyright seller snap | Terms of Use | Privacy Policy GMT 05:38 Authorization r…" at bounding box center [668, 623] width 1337 height 35
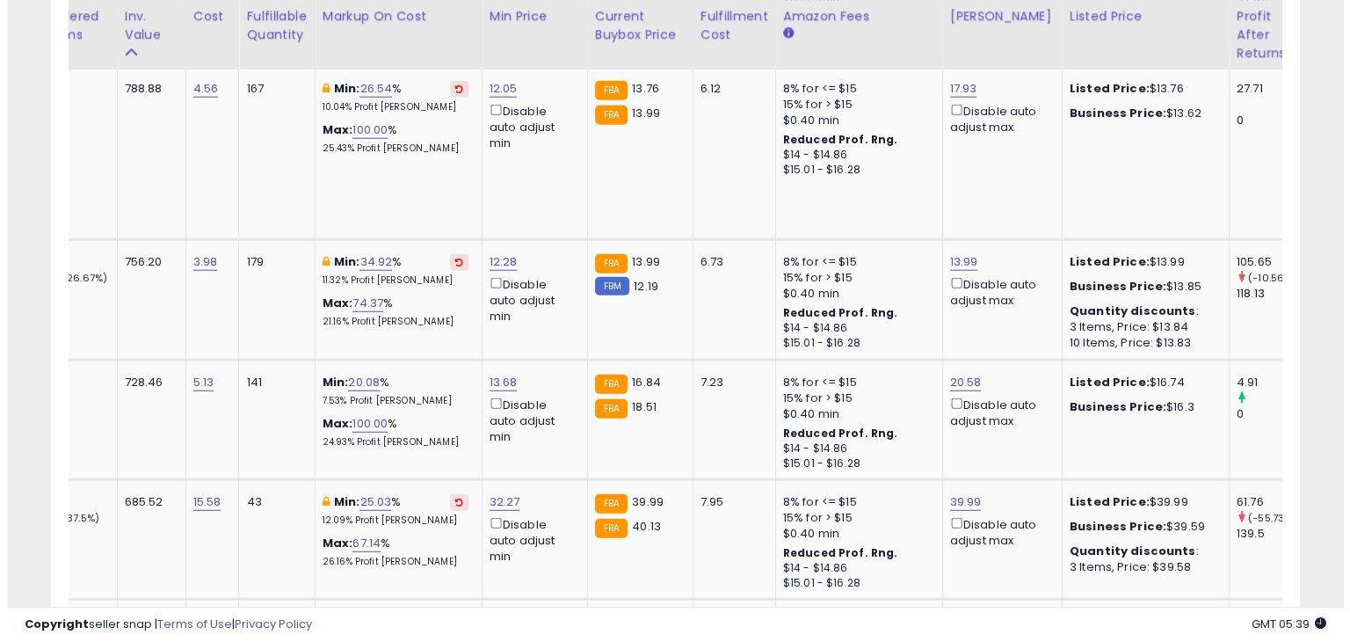
scroll to position [0, 0]
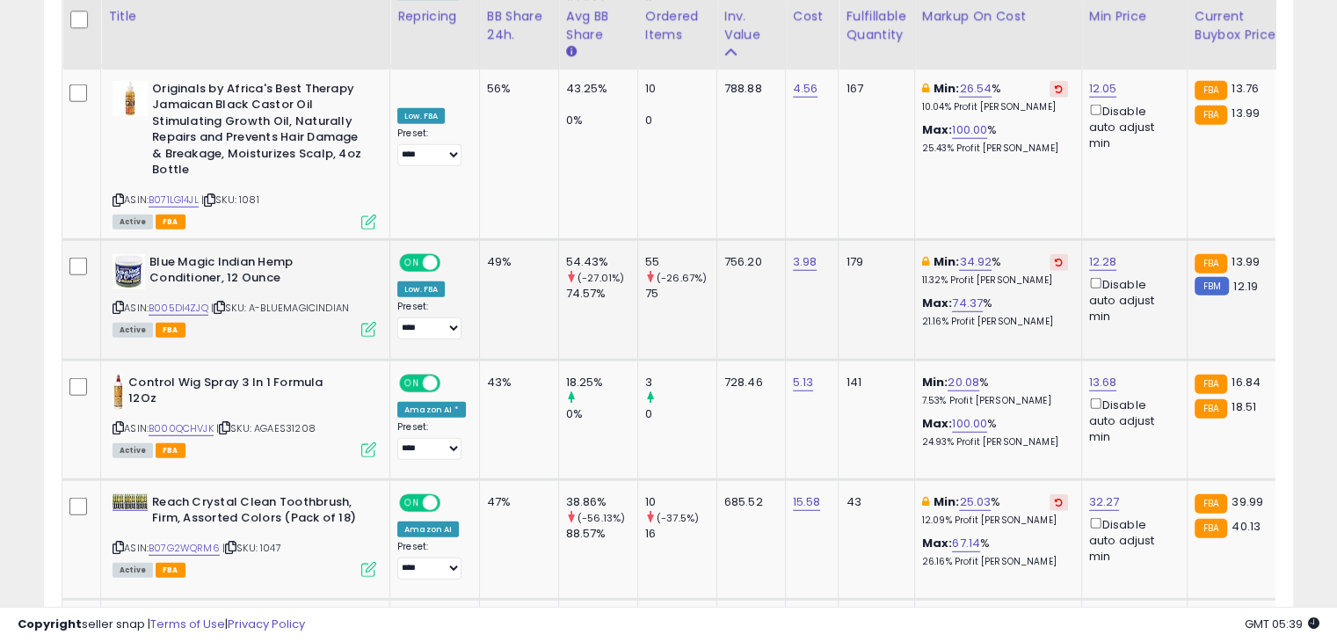
click at [373, 322] on icon at bounding box center [368, 329] width 15 height 15
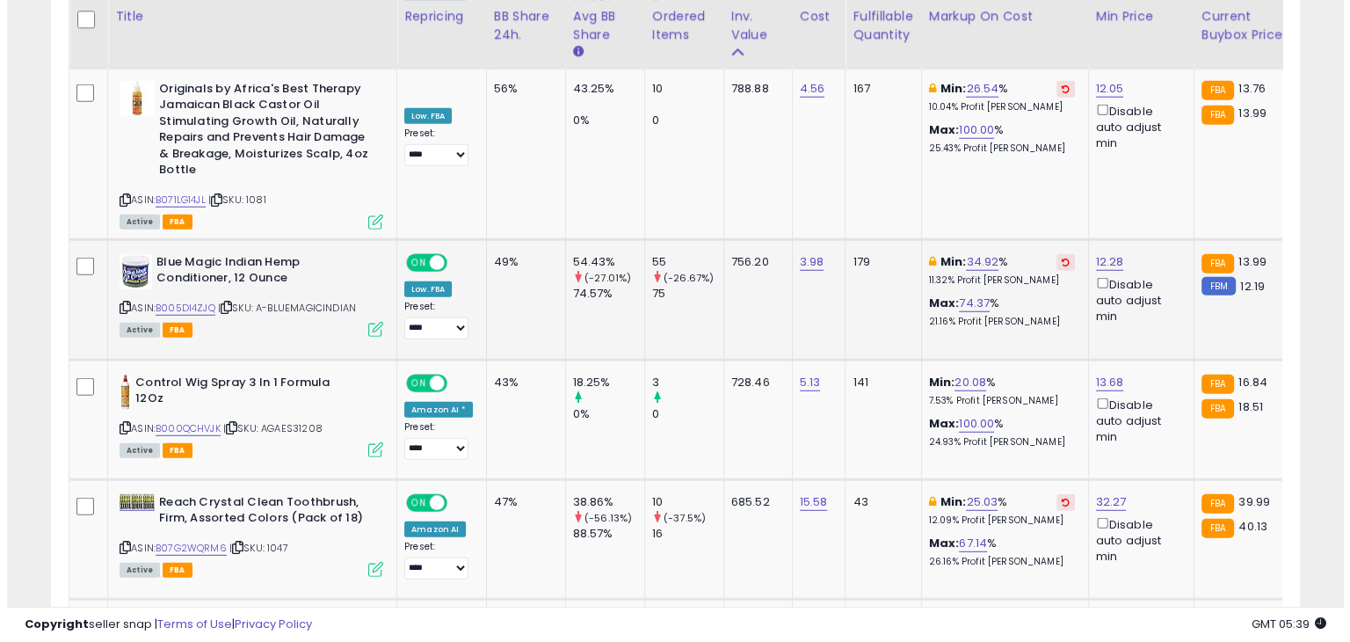
scroll to position [359, 731]
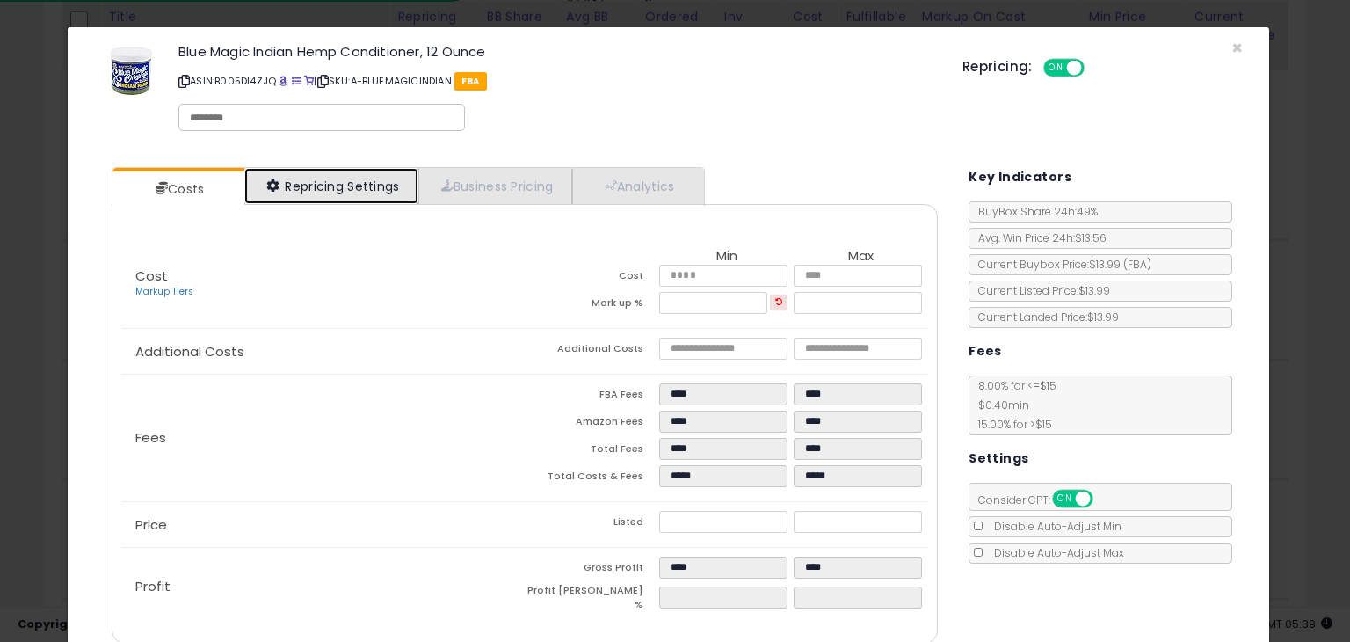
click at [337, 171] on link "Repricing Settings" at bounding box center [331, 186] width 174 height 36
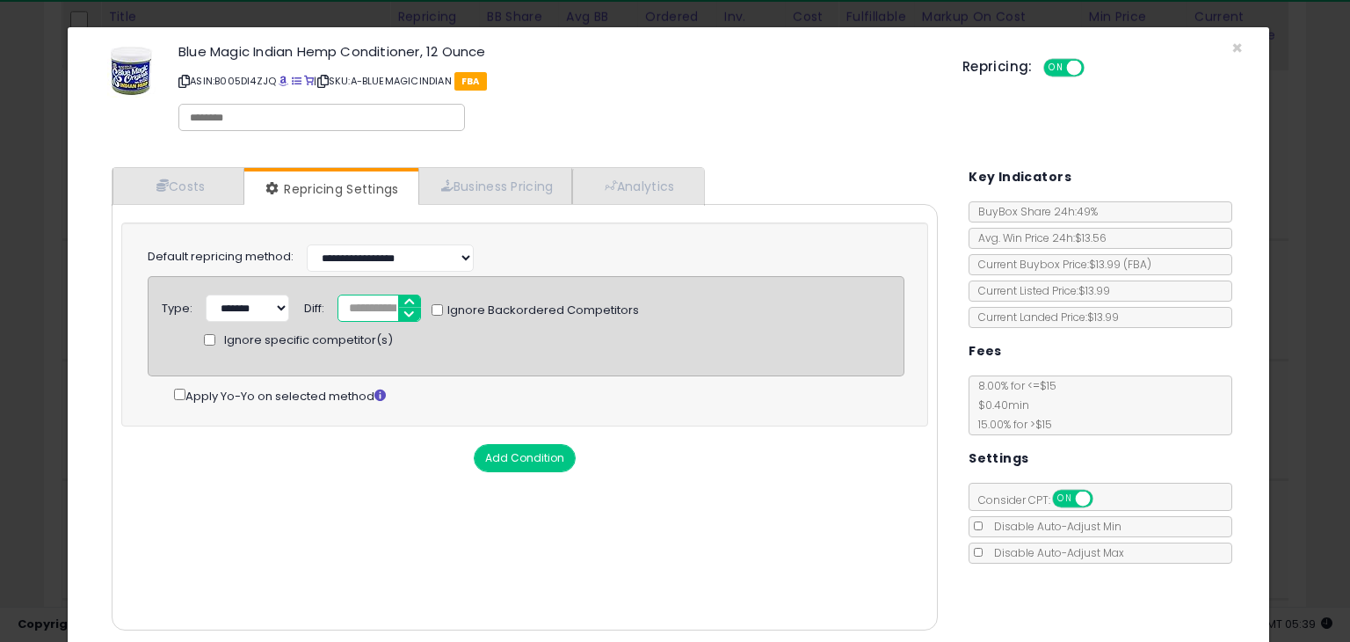
drag, startPoint x: 366, startPoint y: 308, endPoint x: 374, endPoint y: 304, distance: 9.0
click at [366, 308] on input "***" at bounding box center [378, 307] width 83 height 27
type input "***"
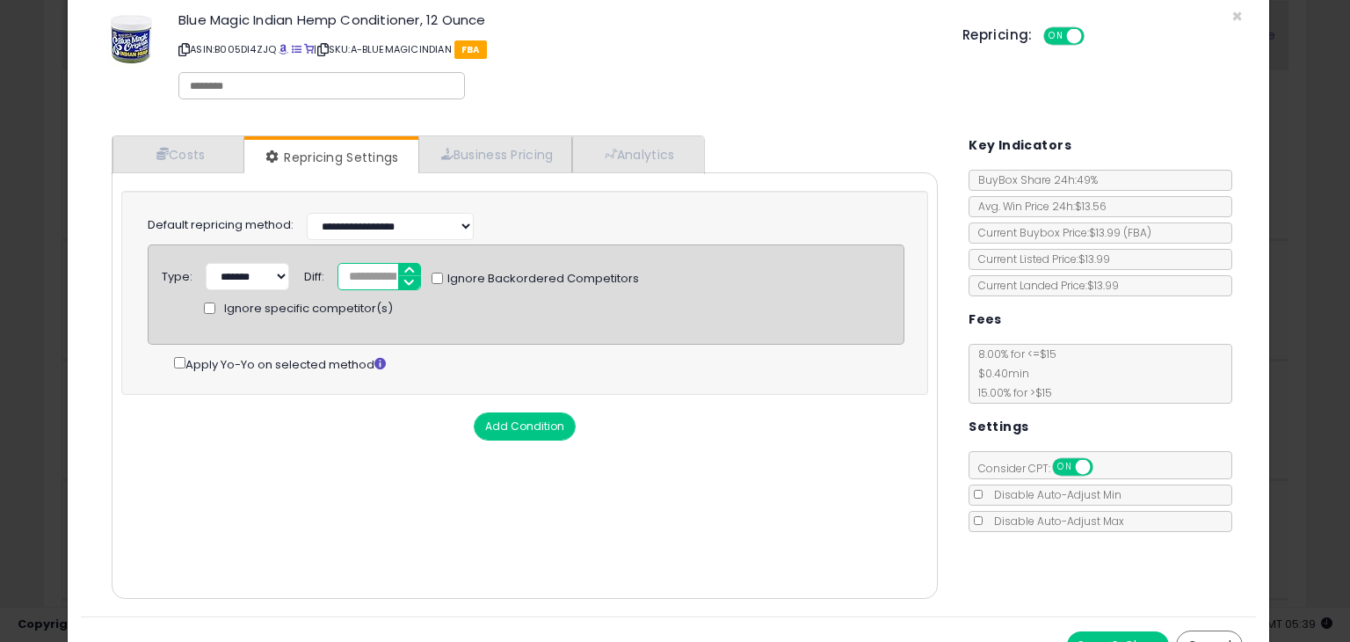
scroll to position [62, 0]
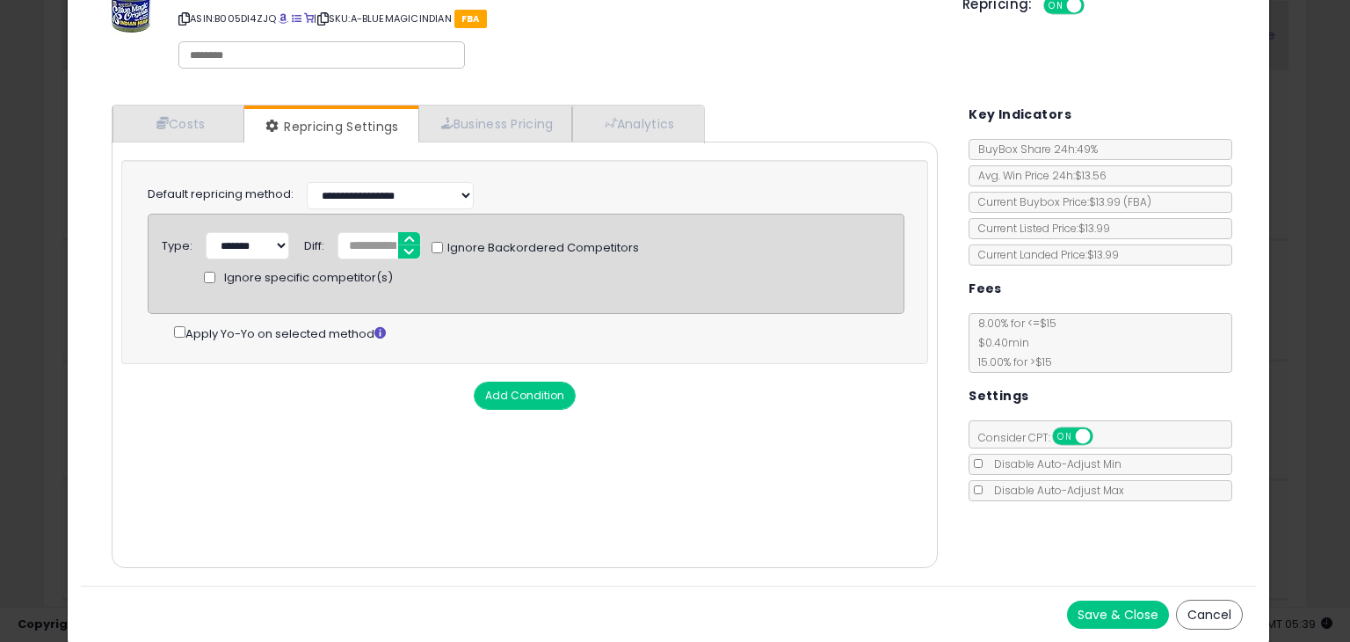
click at [1118, 606] on button "Save & Close" at bounding box center [1118, 614] width 102 height 28
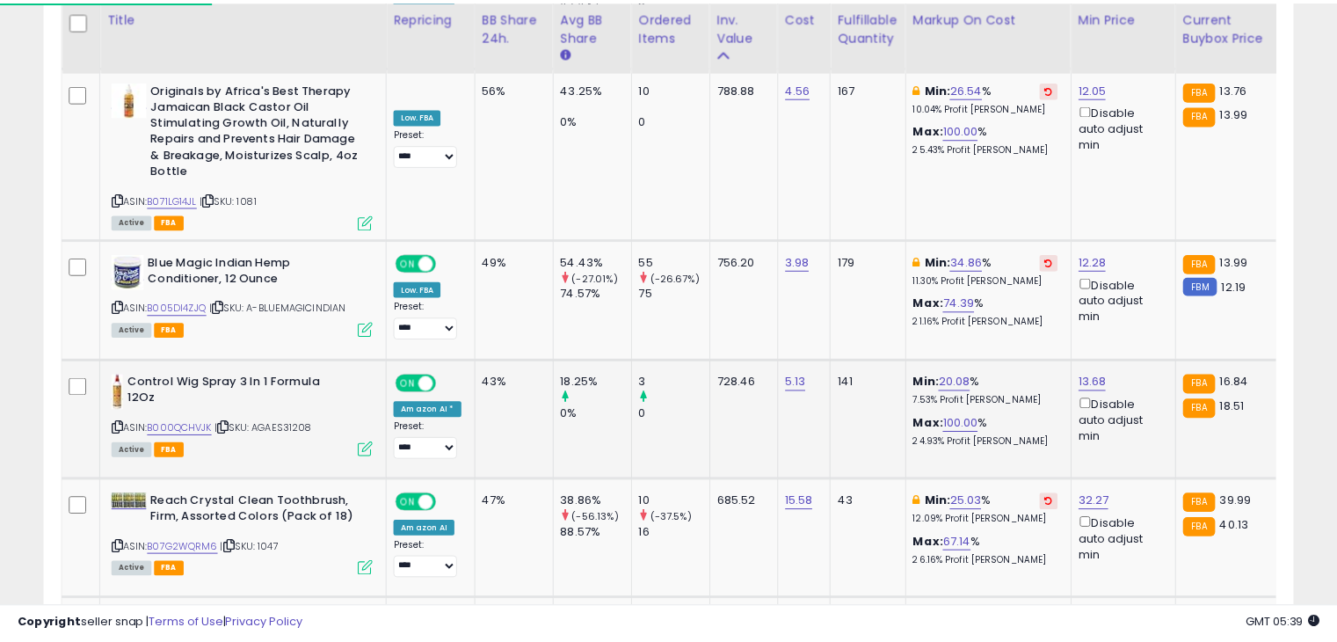
scroll to position [878510, 878147]
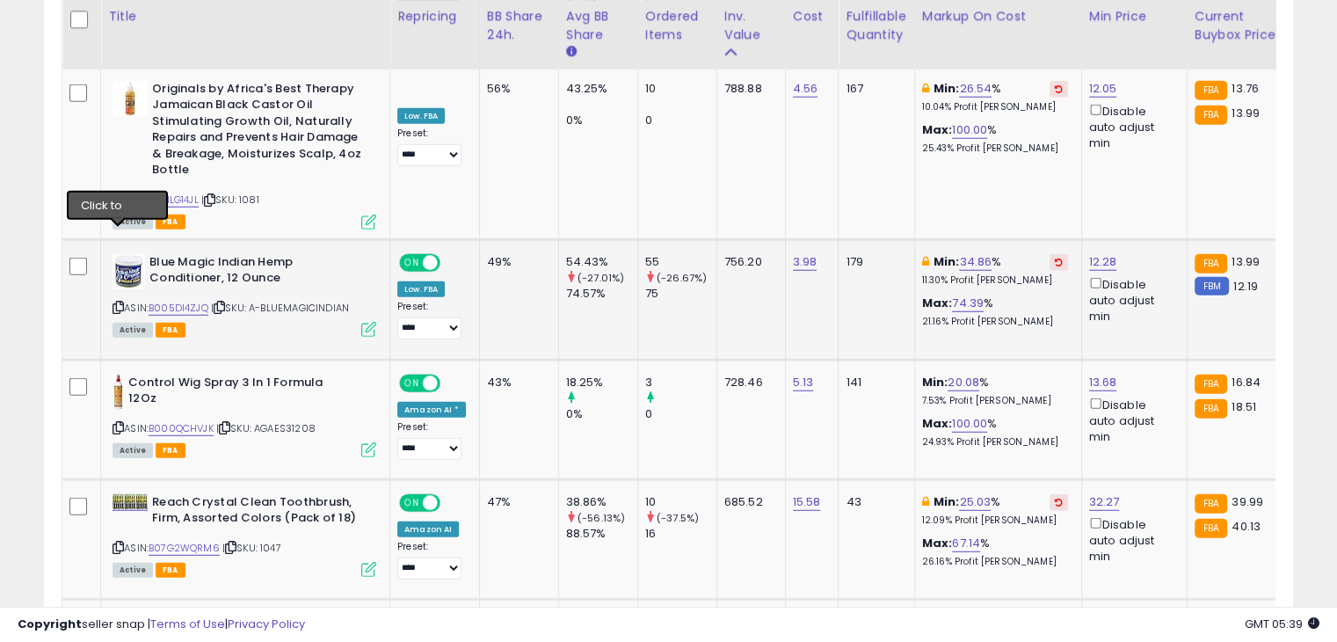
click at [118, 302] on icon at bounding box center [117, 307] width 11 height 10
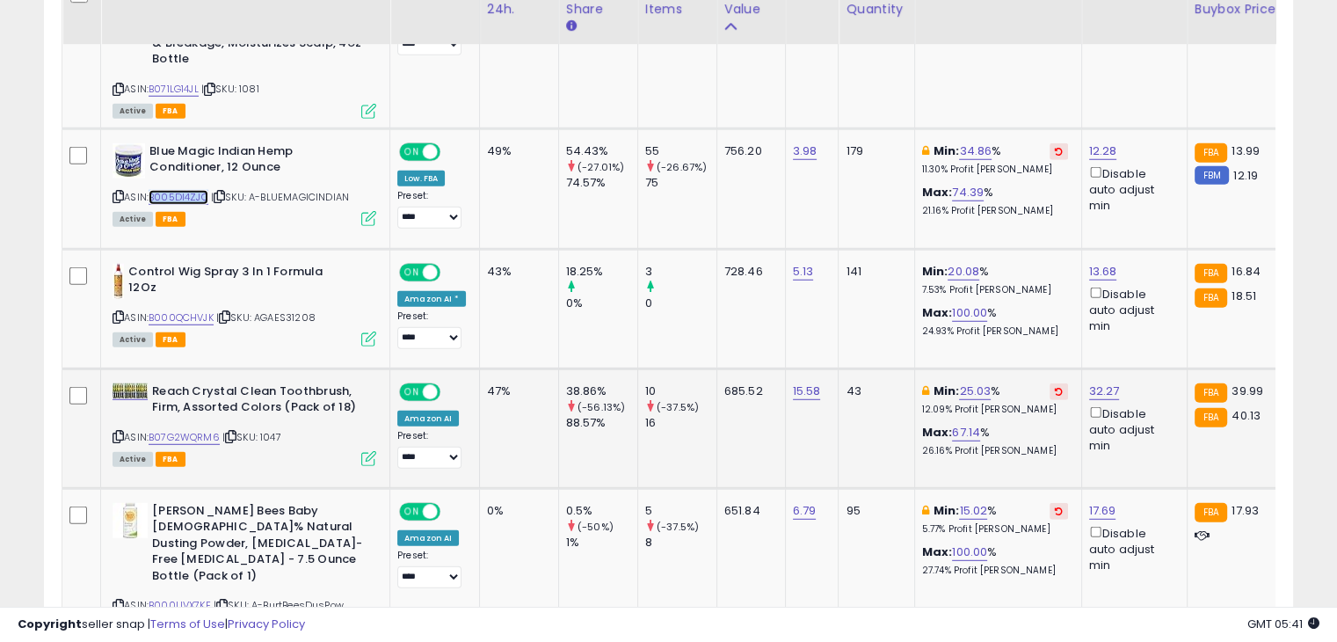
scroll to position [4876, 0]
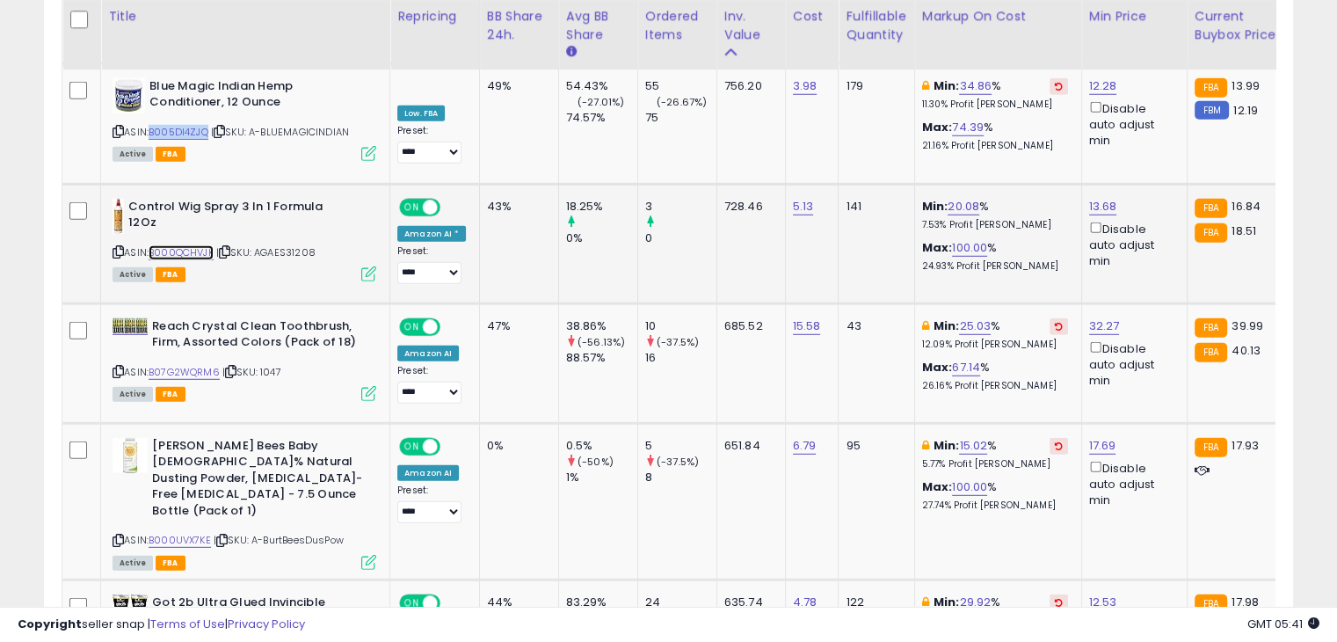
click at [186, 245] on link "B000QCHVJK" at bounding box center [181, 252] width 65 height 15
click at [200, 365] on link "B07G2WQRM6" at bounding box center [184, 372] width 71 height 15
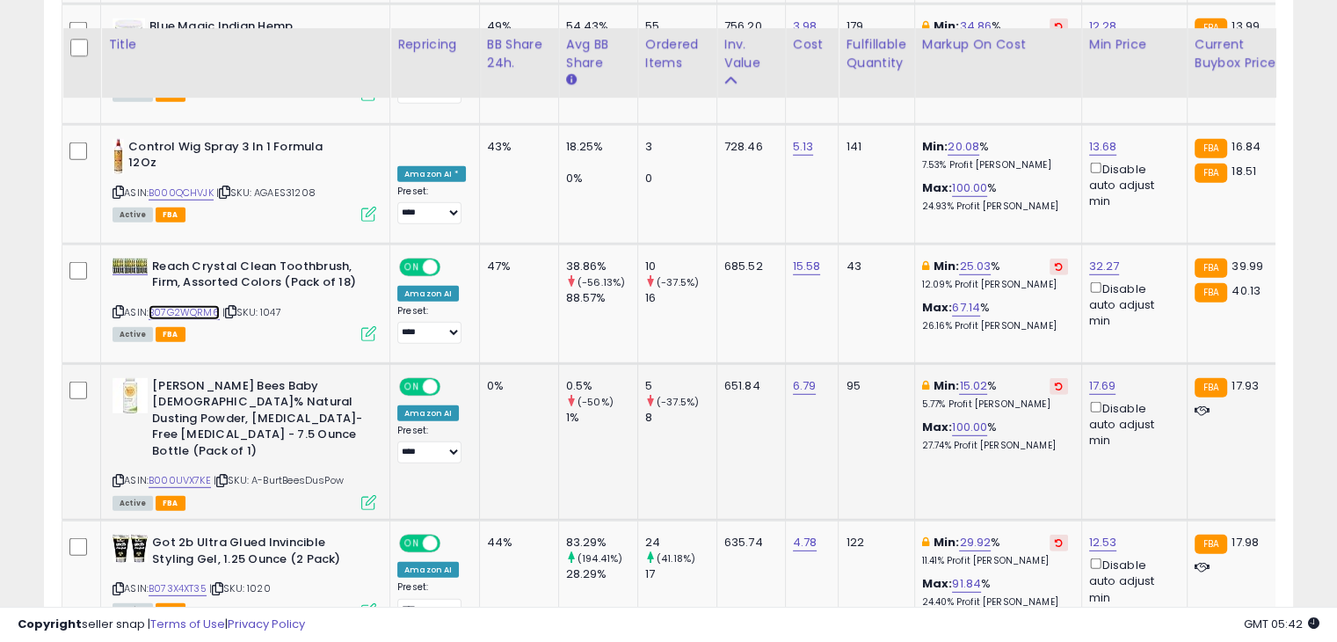
scroll to position [4964, 0]
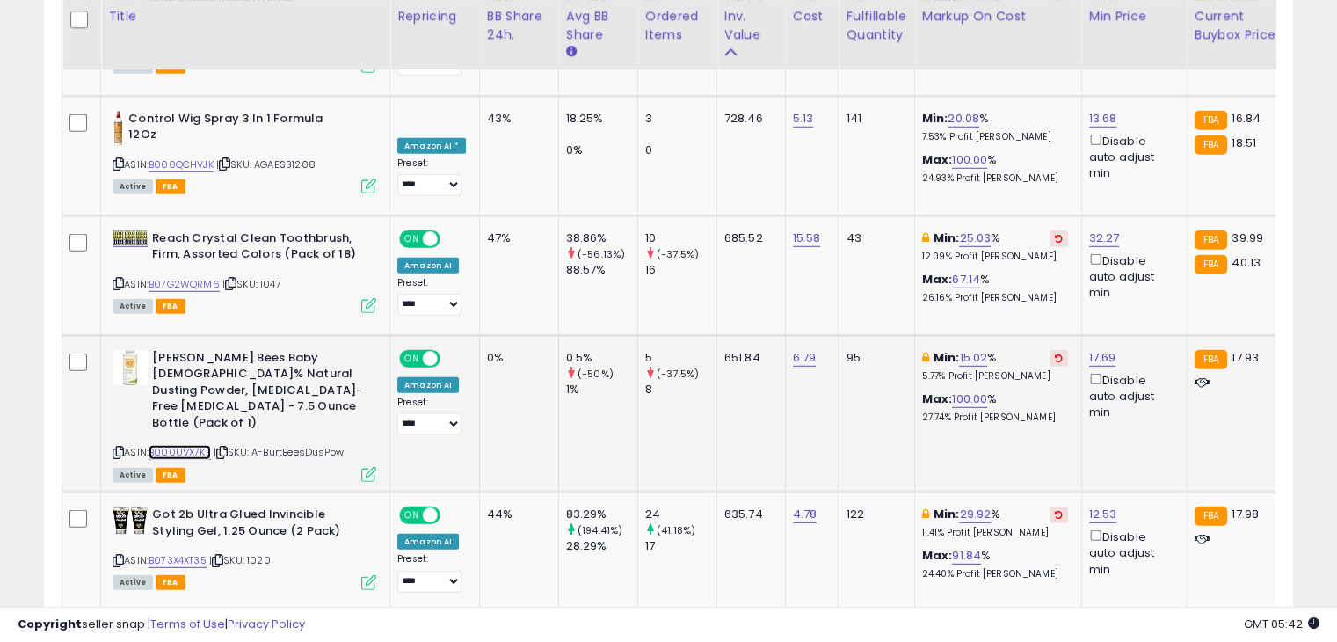
click at [192, 445] on link "B000UVX7KE" at bounding box center [180, 452] width 62 height 15
click at [1049, 350] on button at bounding box center [1058, 358] width 18 height 17
click at [1093, 349] on link "18.09" at bounding box center [1103, 358] width 28 height 18
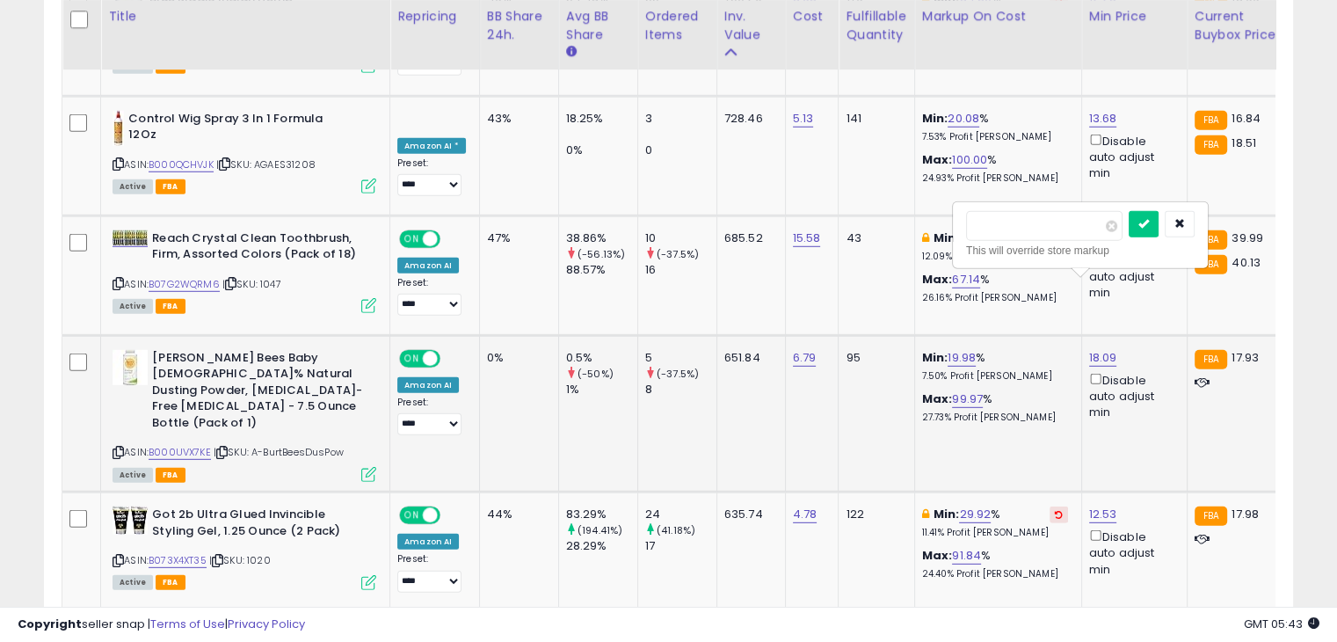
click at [1034, 222] on input "*****" at bounding box center [1044, 226] width 156 height 30
click at [1033, 223] on input "*****" at bounding box center [1044, 226] width 156 height 30
type input "**"
type input "****"
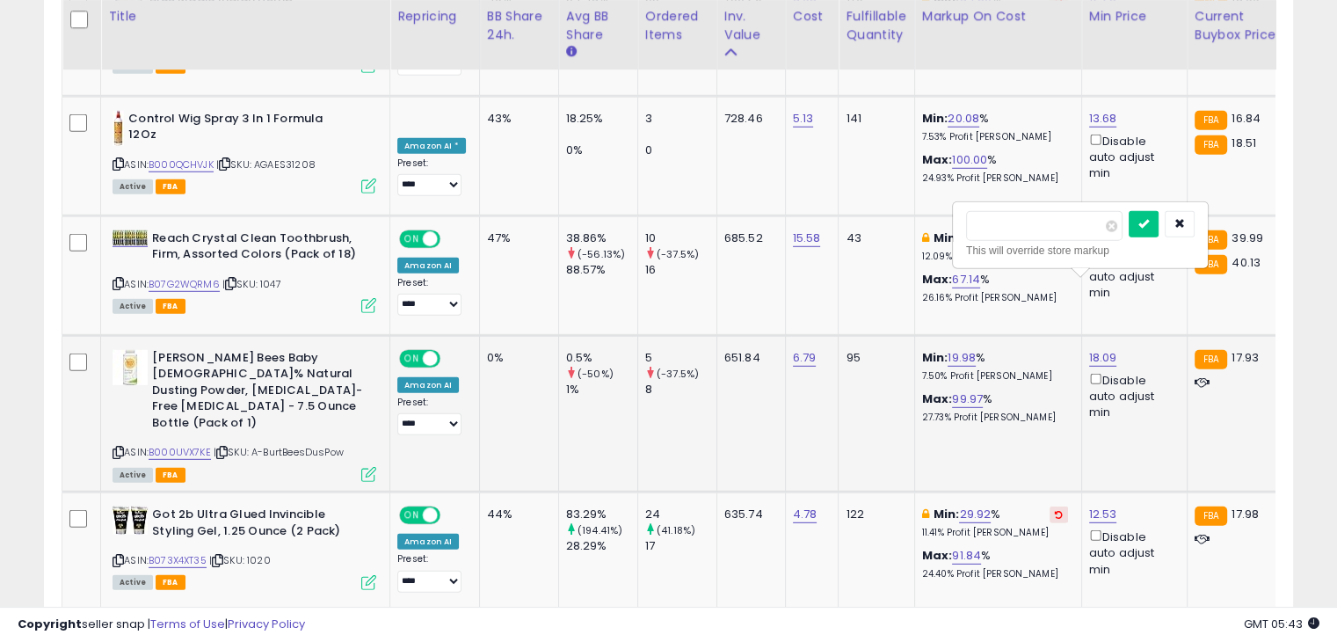
click button "submit" at bounding box center [1143, 224] width 30 height 26
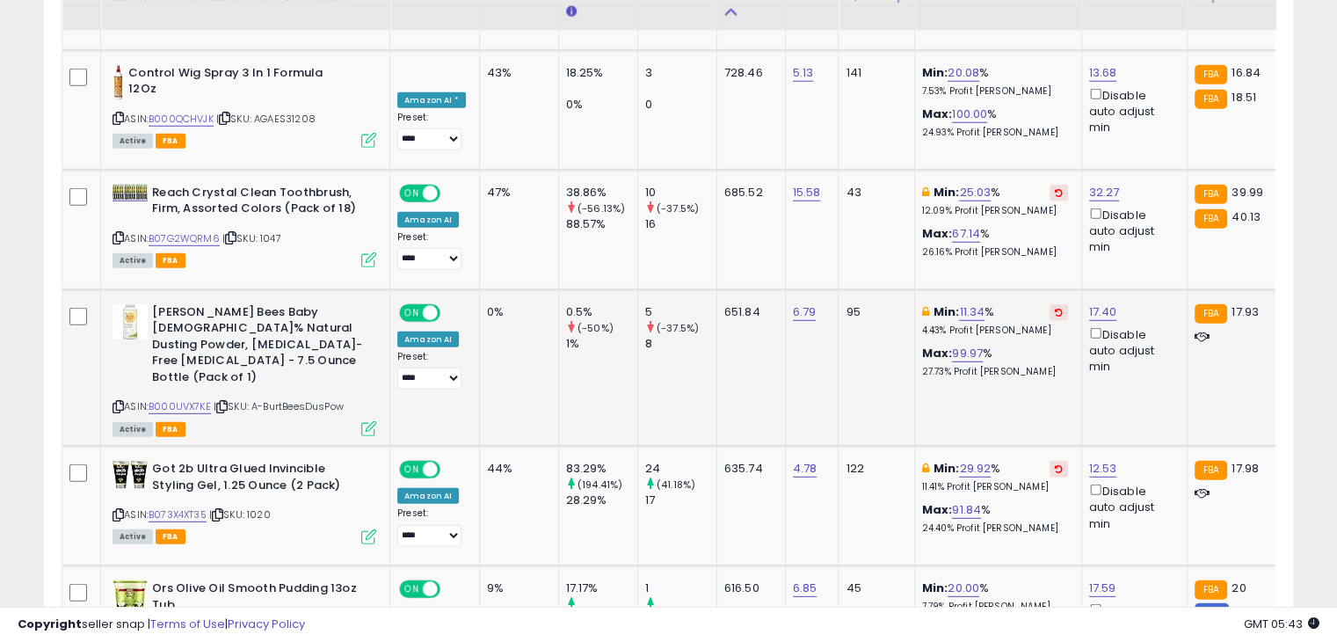
scroll to position [5052, 0]
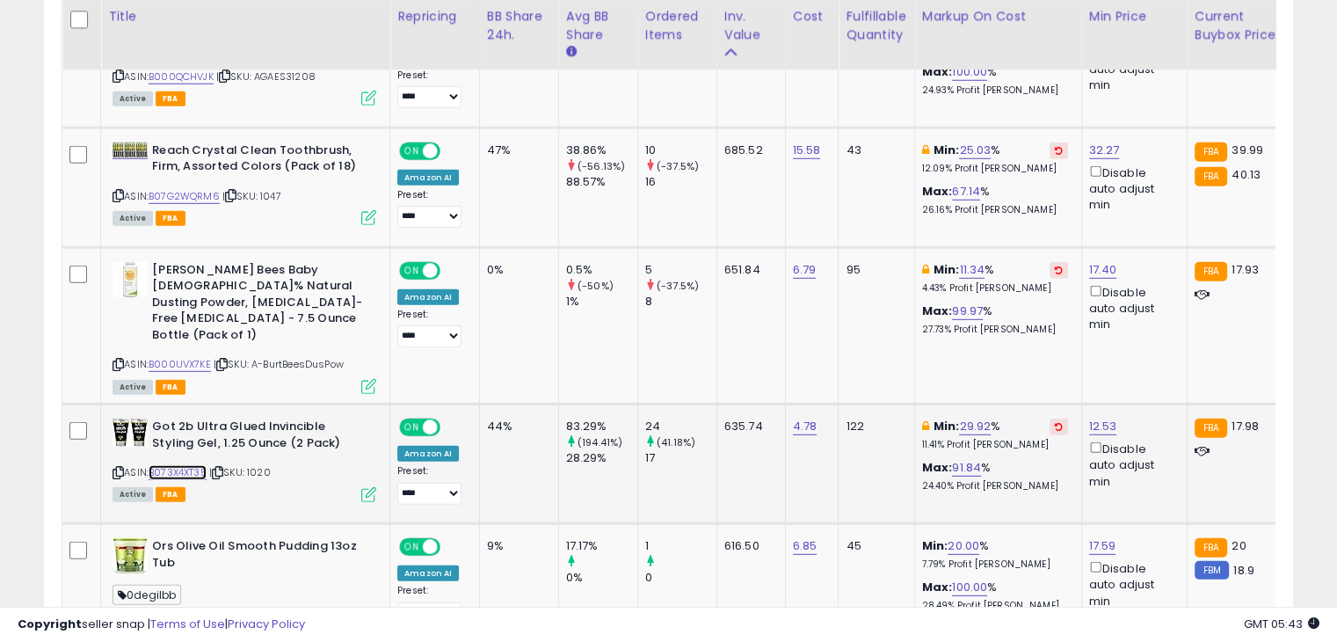
click at [178, 465] on link "B073X4XT35" at bounding box center [178, 472] width 58 height 15
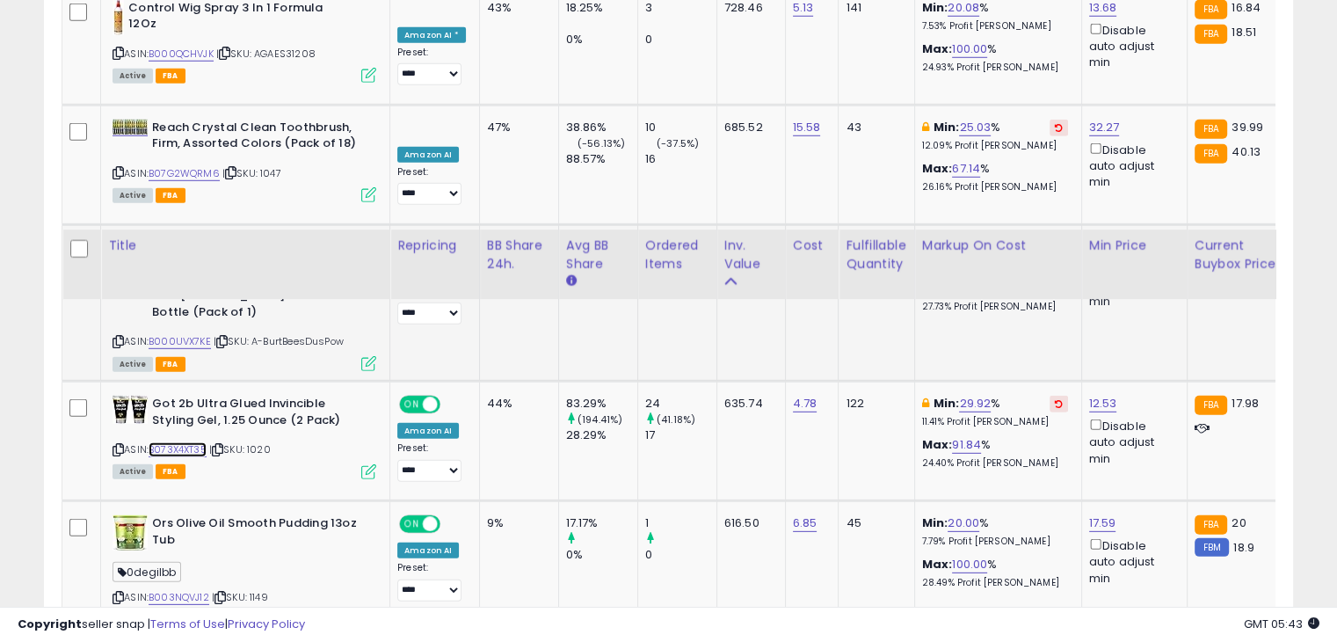
scroll to position [5315, 0]
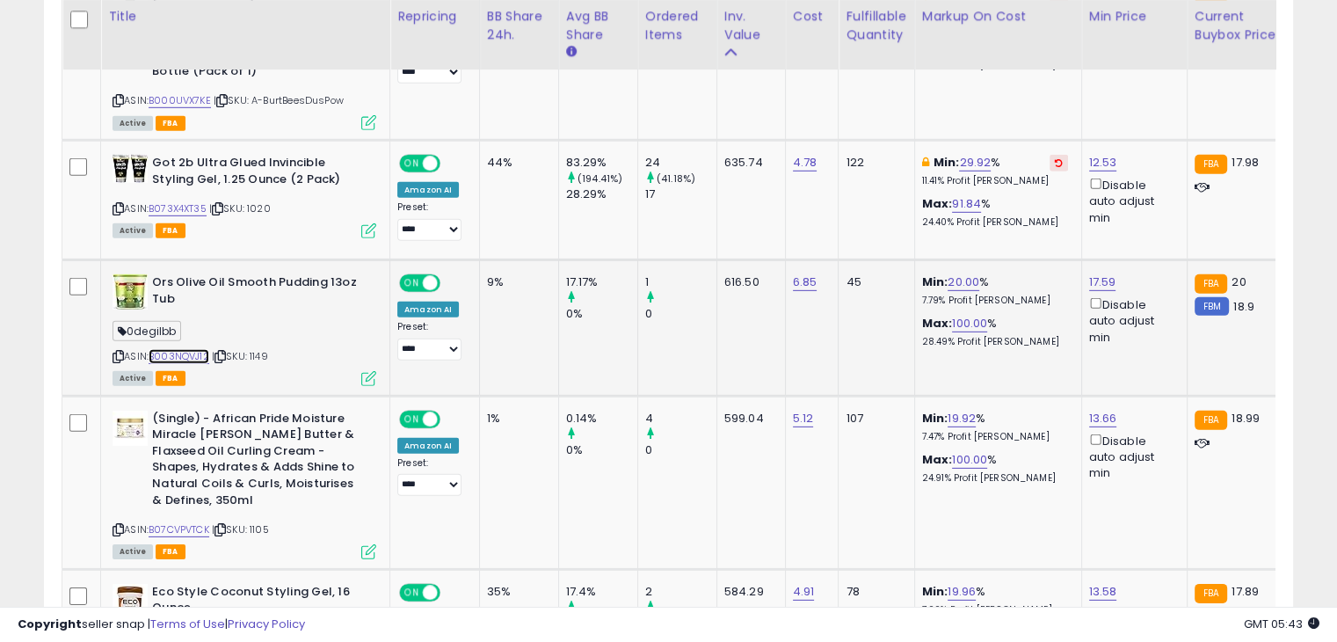
click at [200, 349] on link "B003NQVJ12" at bounding box center [179, 356] width 61 height 15
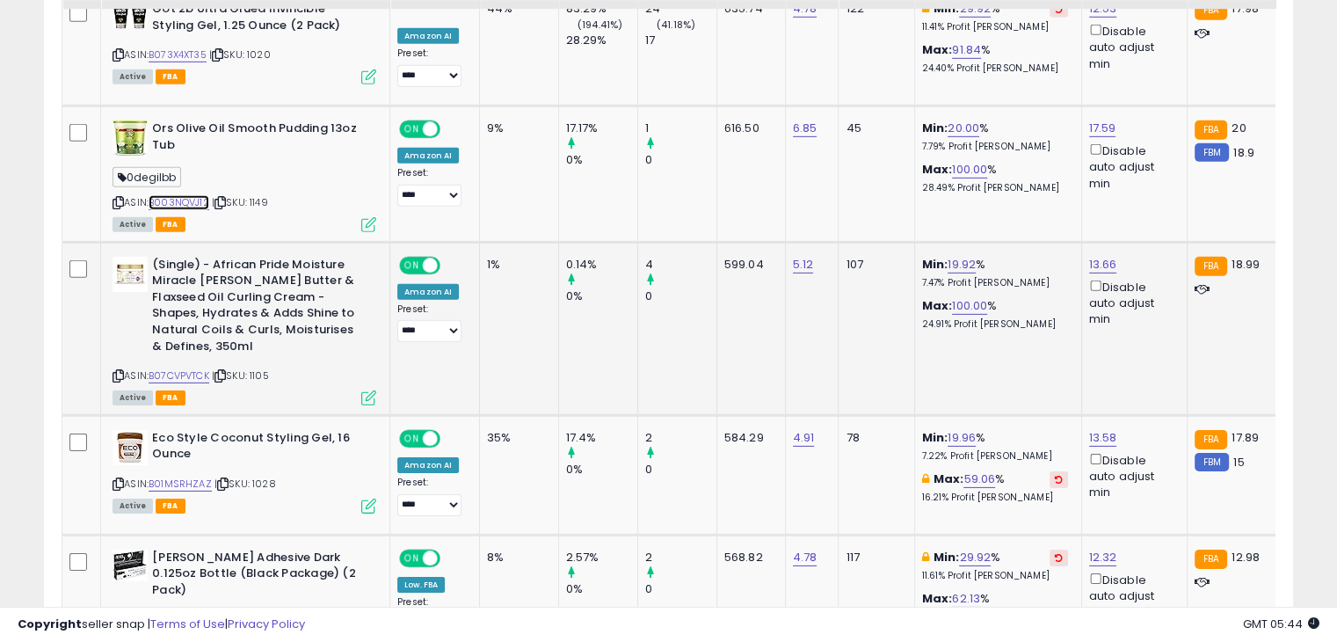
scroll to position [5491, 0]
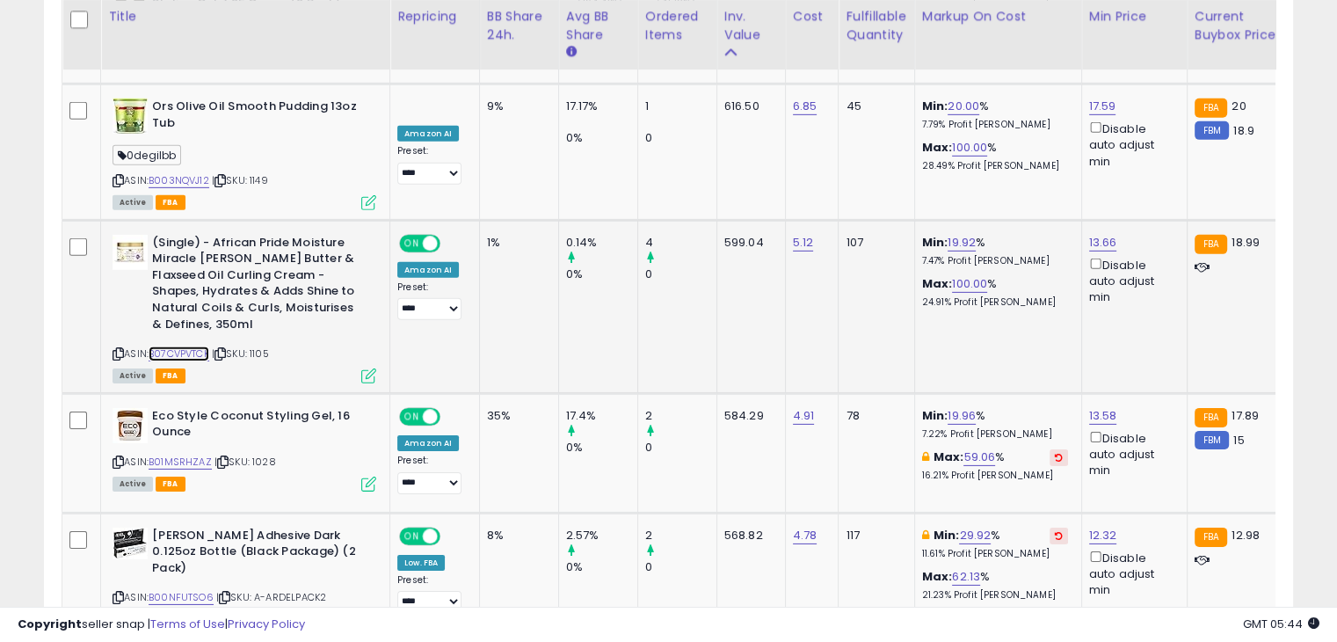
click at [176, 346] on link "B07CVPVTCK" at bounding box center [179, 353] width 61 height 15
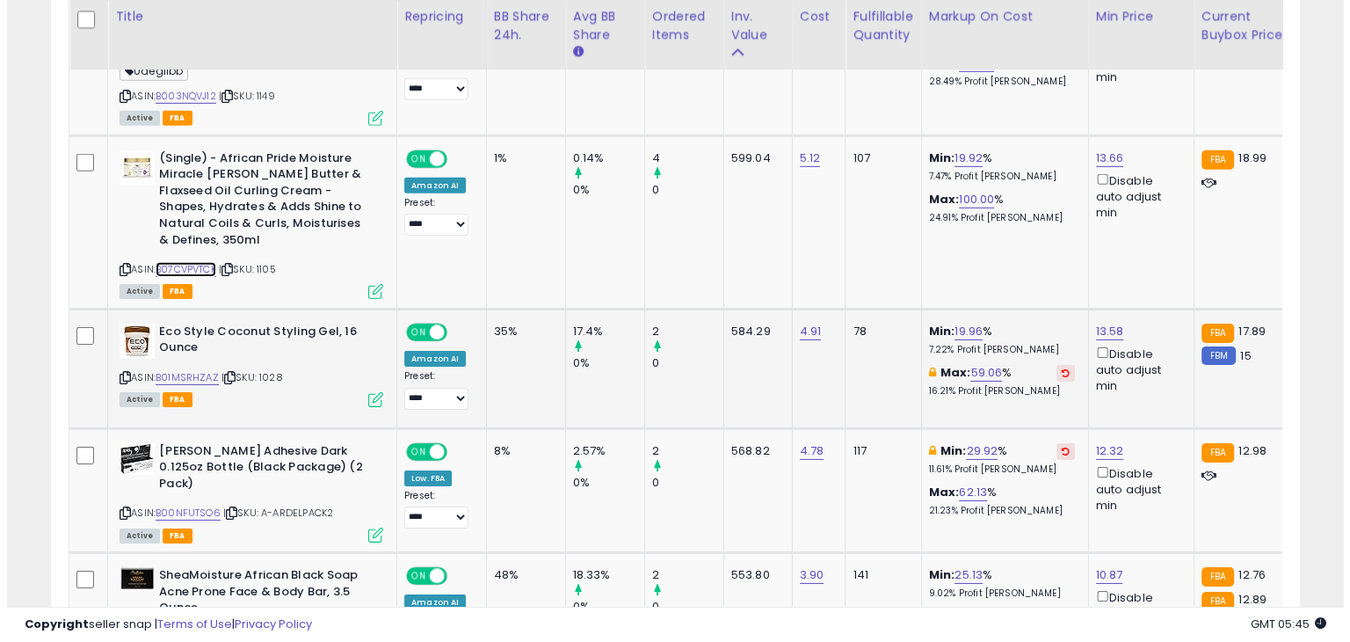
scroll to position [5579, 0]
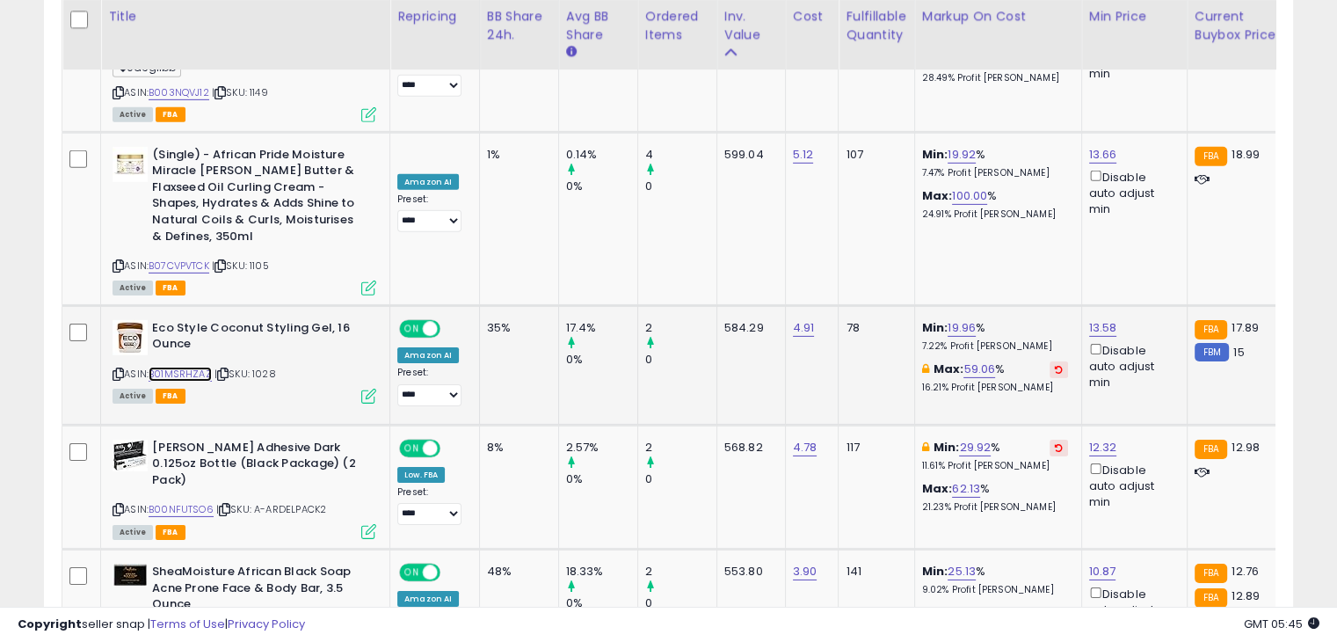
click at [193, 366] on link "B01MSRHZAZ" at bounding box center [180, 373] width 63 height 15
click at [366, 388] on icon at bounding box center [368, 395] width 15 height 15
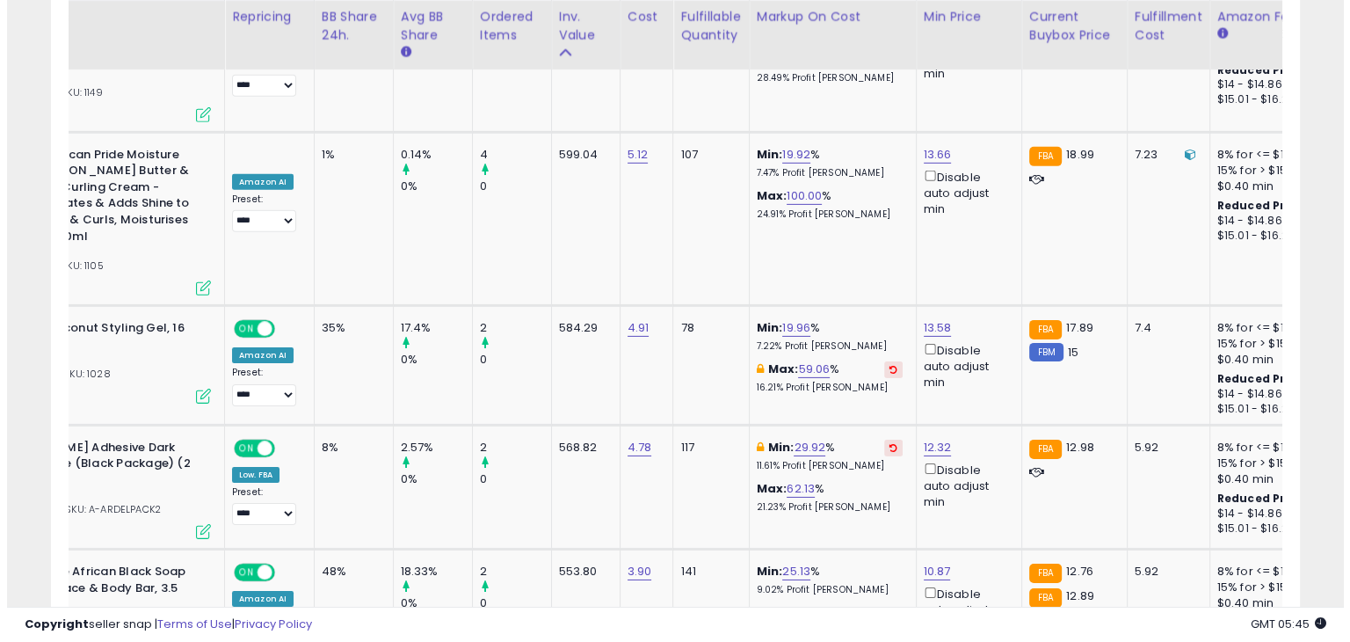
scroll to position [0, 0]
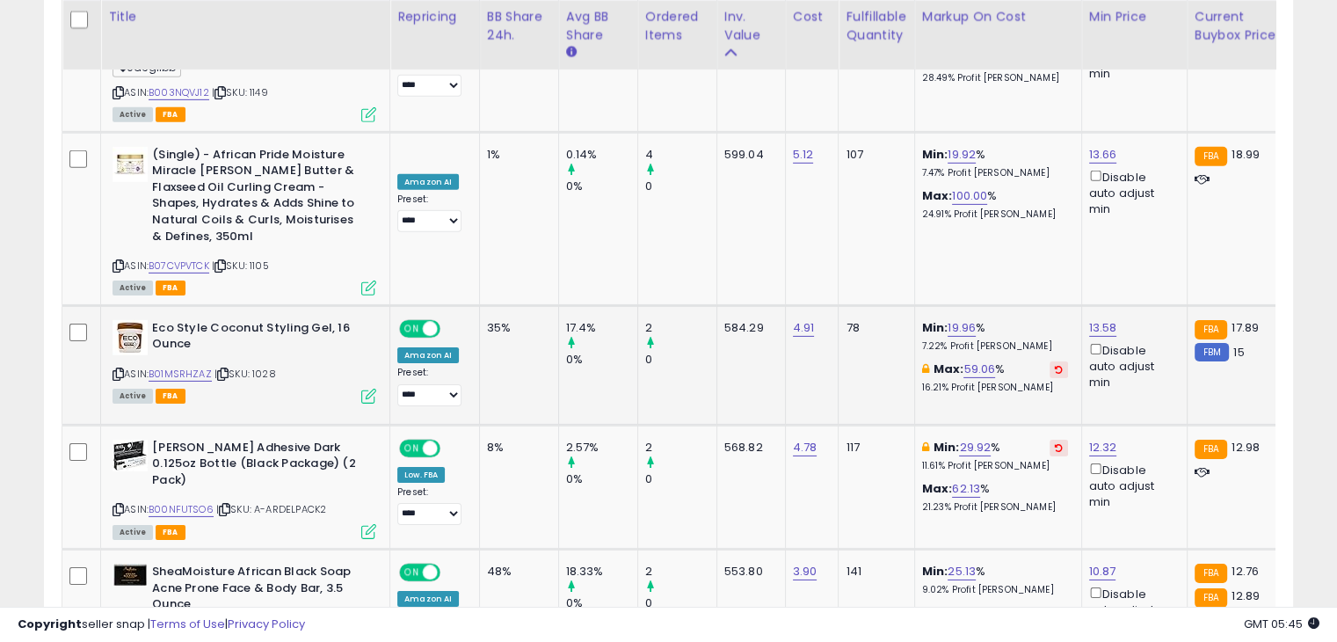
click at [380, 305] on td "Eco Style Coconut Styling Gel, 16 Ounce ASIN: B01MSRHZAZ | SKU: 1028 Active FBA" at bounding box center [245, 365] width 289 height 120
click at [374, 388] on icon at bounding box center [368, 395] width 15 height 15
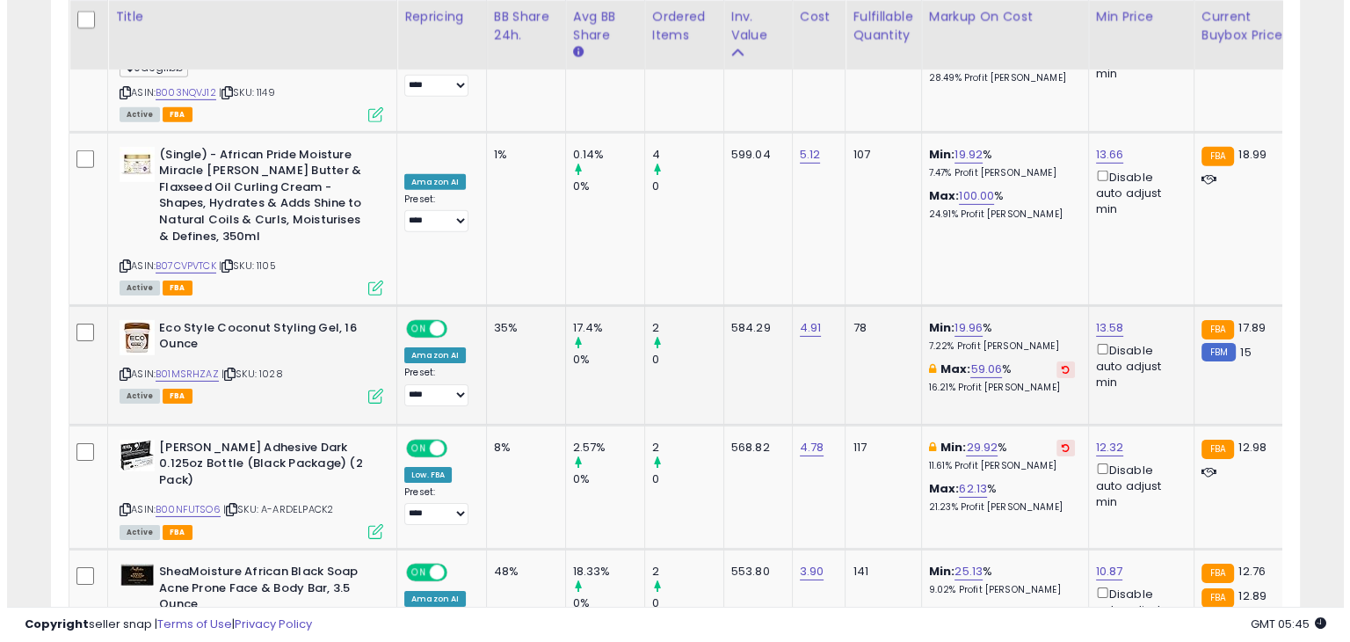
scroll to position [359, 731]
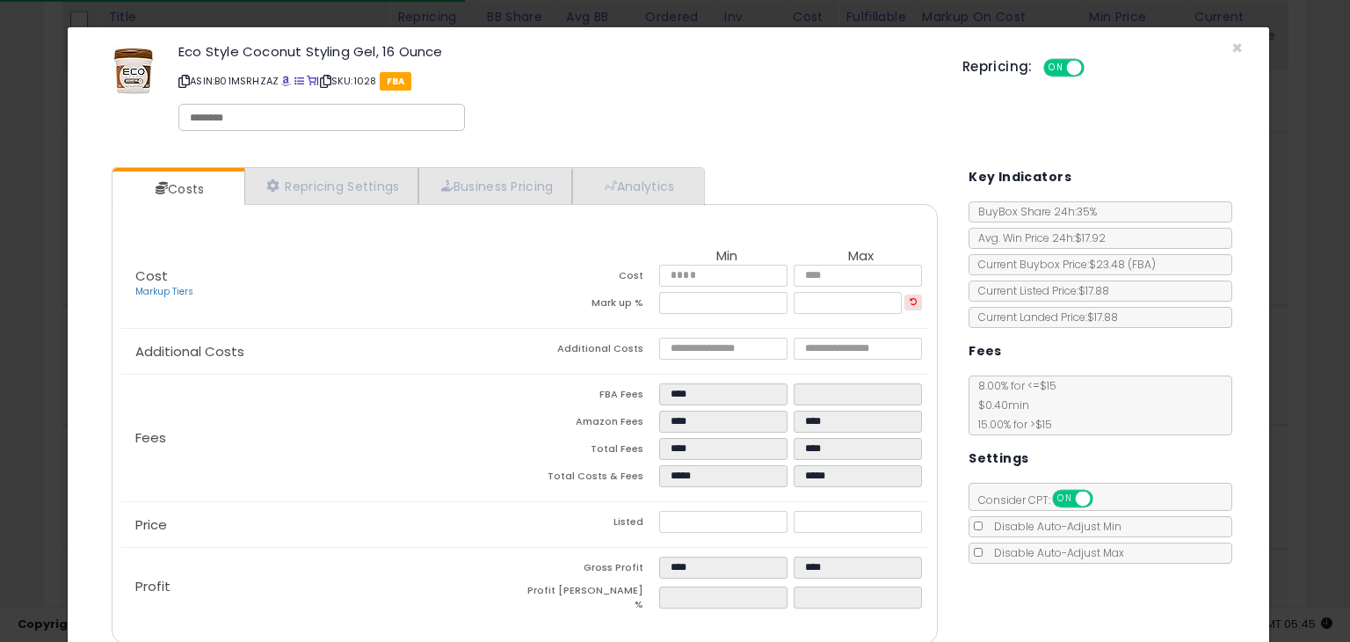
click at [281, 116] on input "text" at bounding box center [322, 118] width 264 height 16
type input "******"
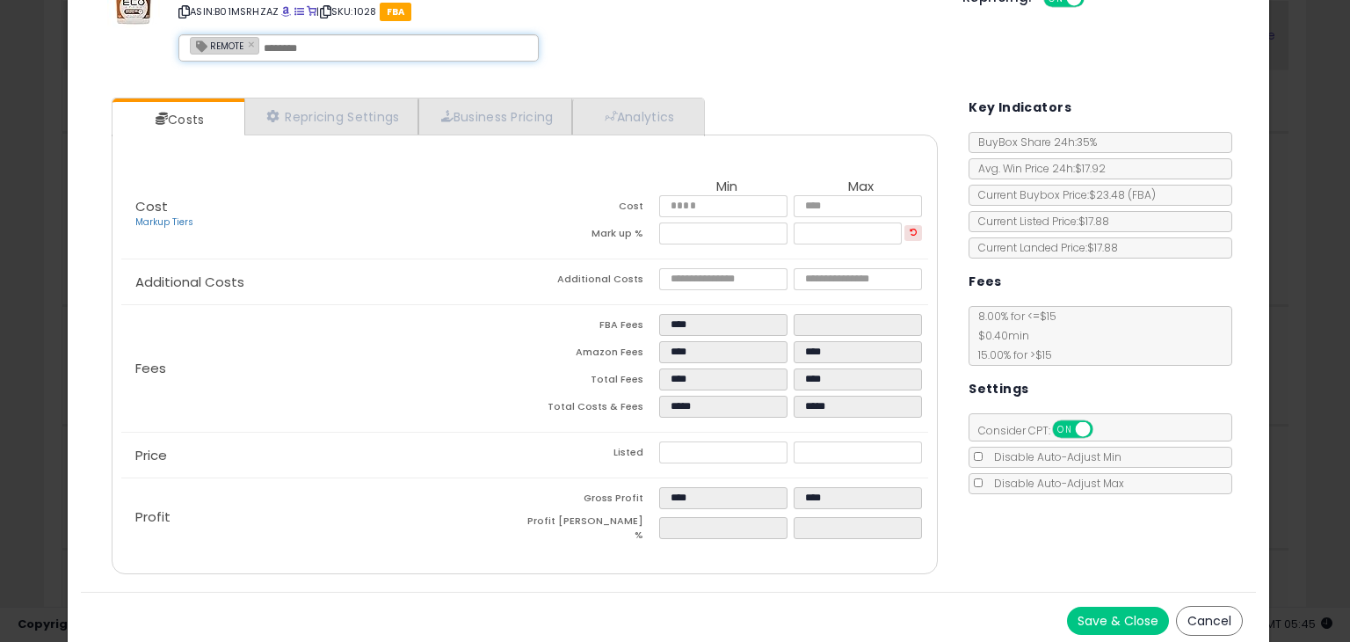
click at [1086, 606] on button "Save & Close" at bounding box center [1118, 620] width 102 height 28
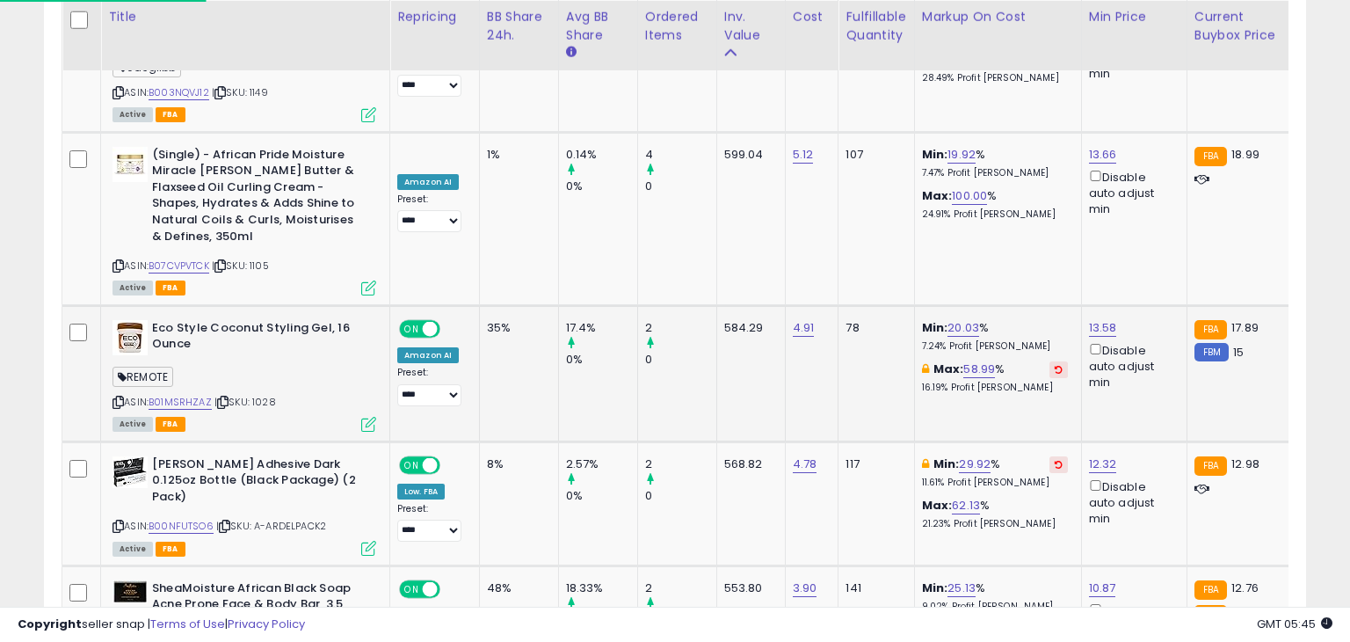
scroll to position [878510, 878147]
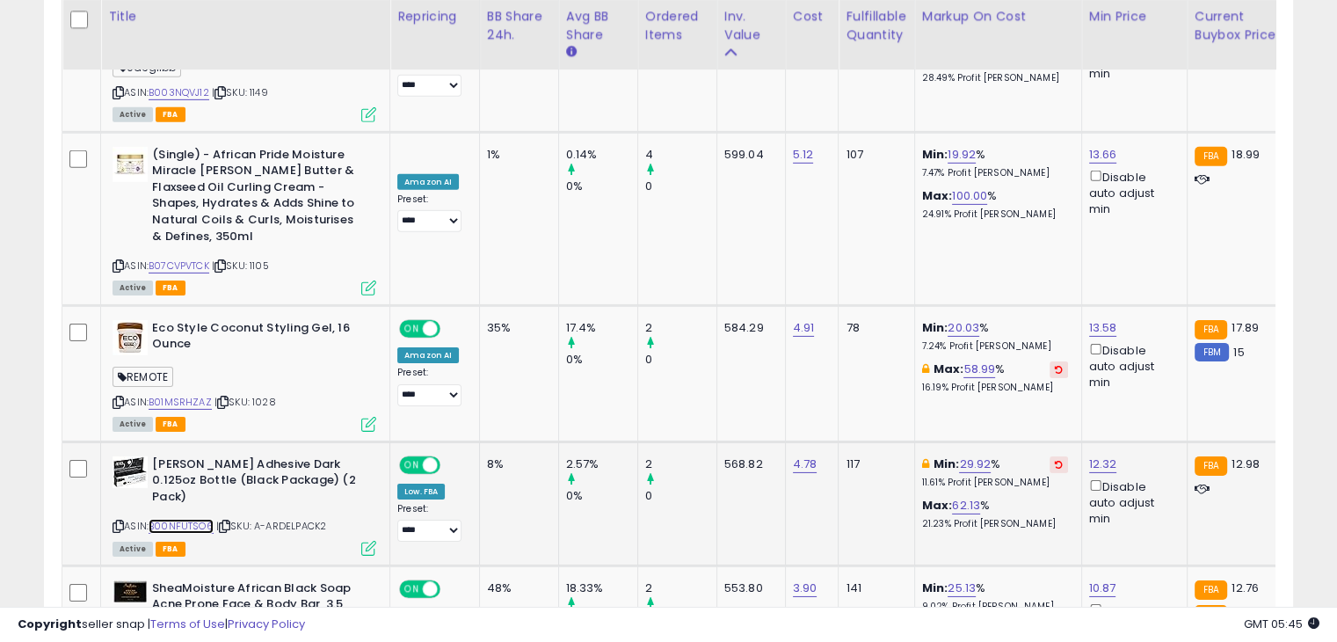
click at [195, 519] on link "B00NFUTSO6" at bounding box center [181, 526] width 65 height 15
click at [374, 541] on icon at bounding box center [368, 548] width 15 height 15
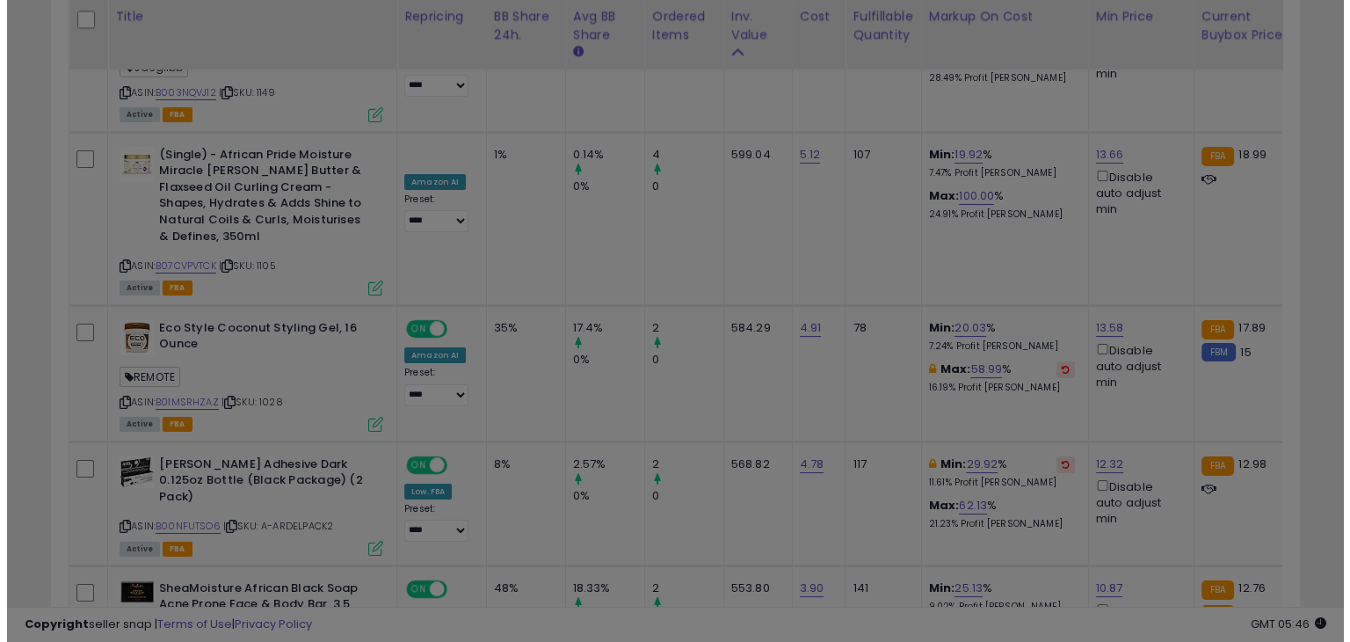
scroll to position [878510, 878140]
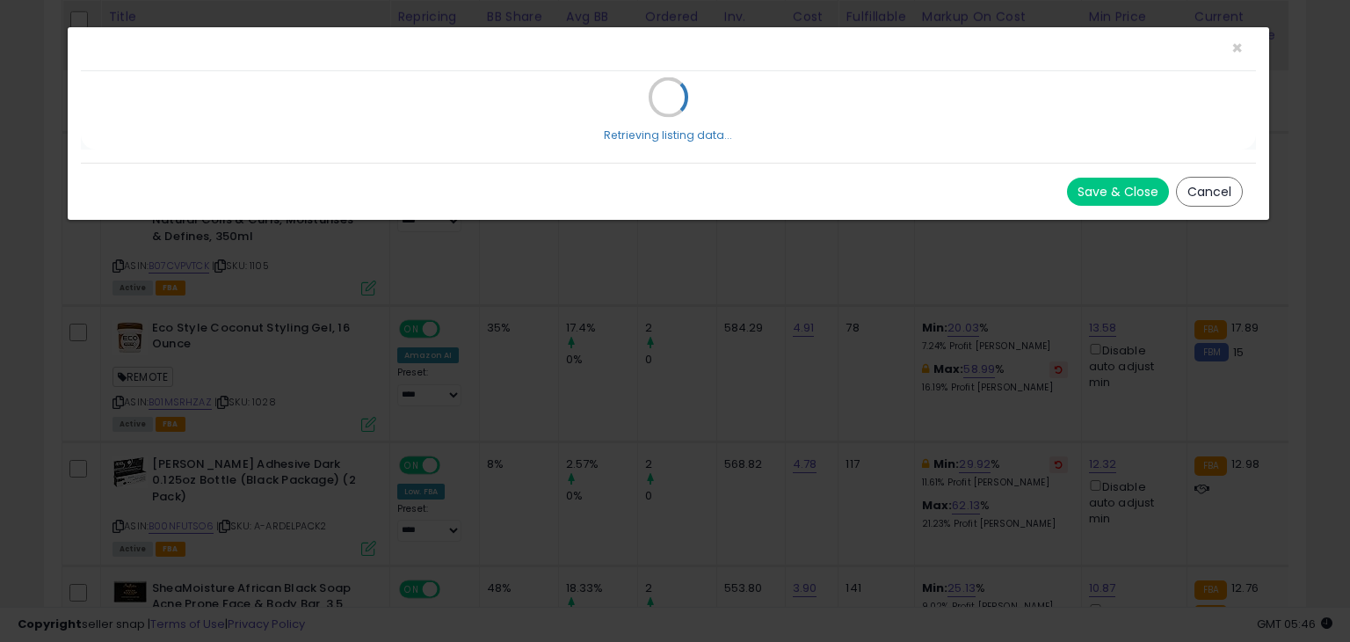
click at [366, 441] on div "× Close Retrieving listing data... Save & Close Cancel" at bounding box center [675, 321] width 1350 height 642
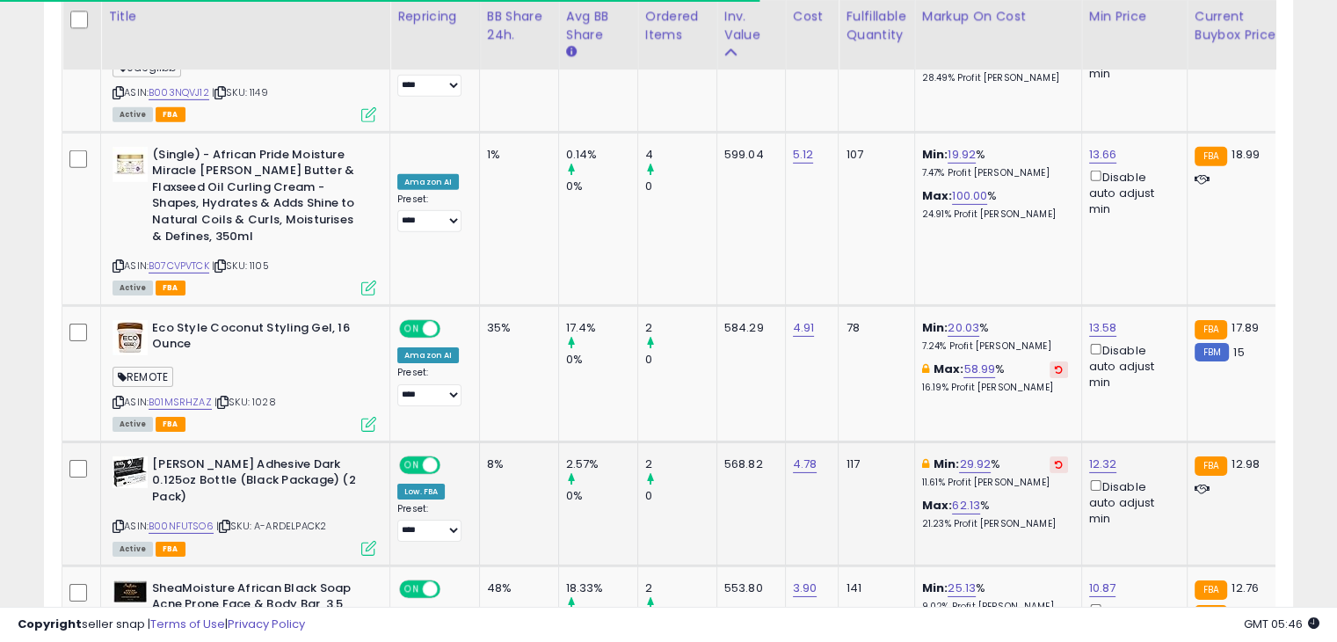
scroll to position [359, 722]
click at [373, 541] on icon at bounding box center [368, 548] width 15 height 15
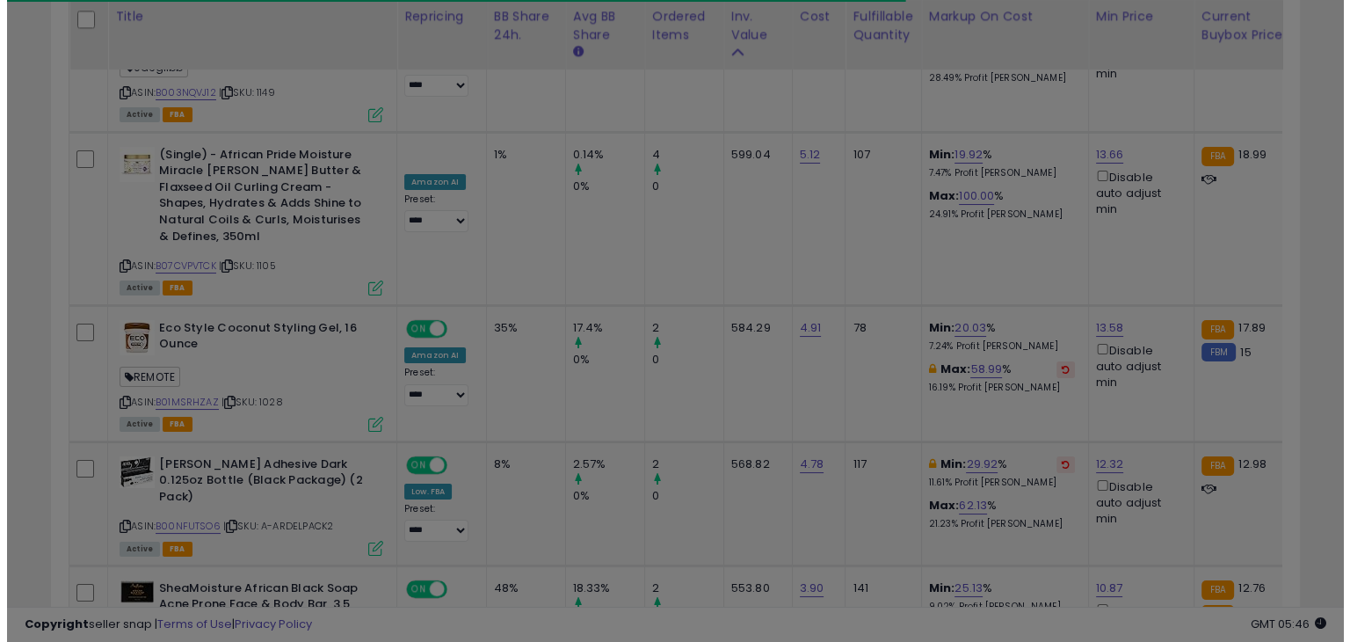
scroll to position [878510, 878140]
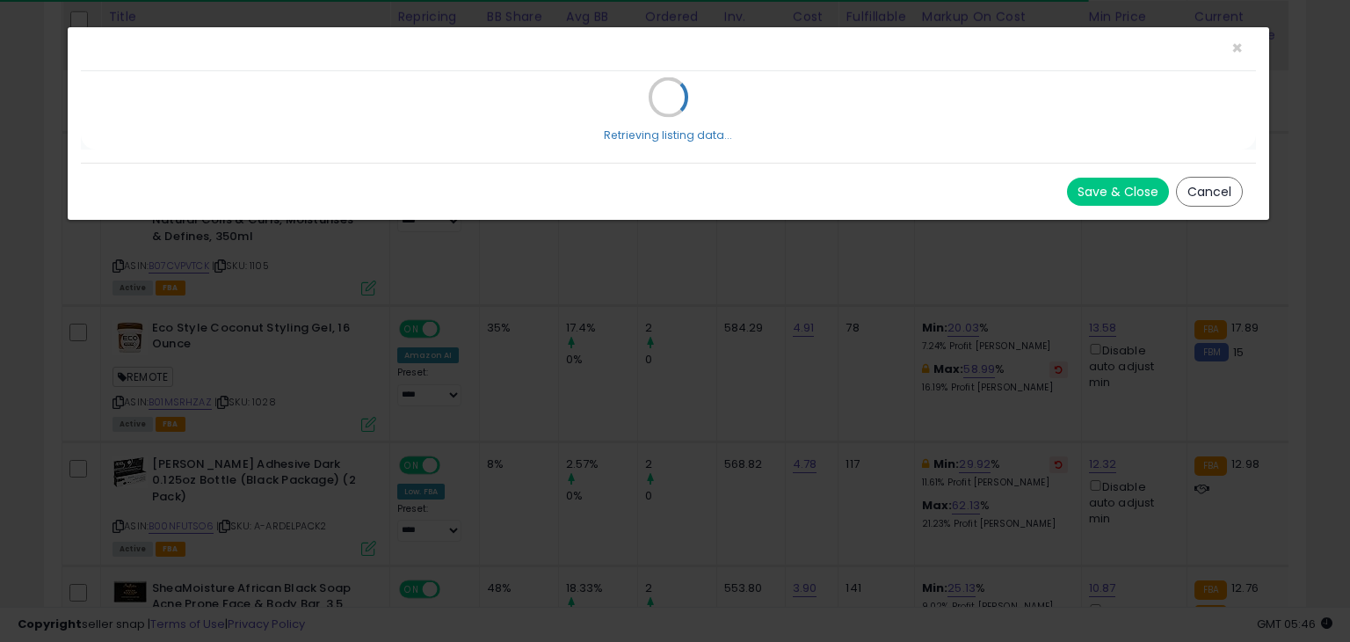
select select "*******"
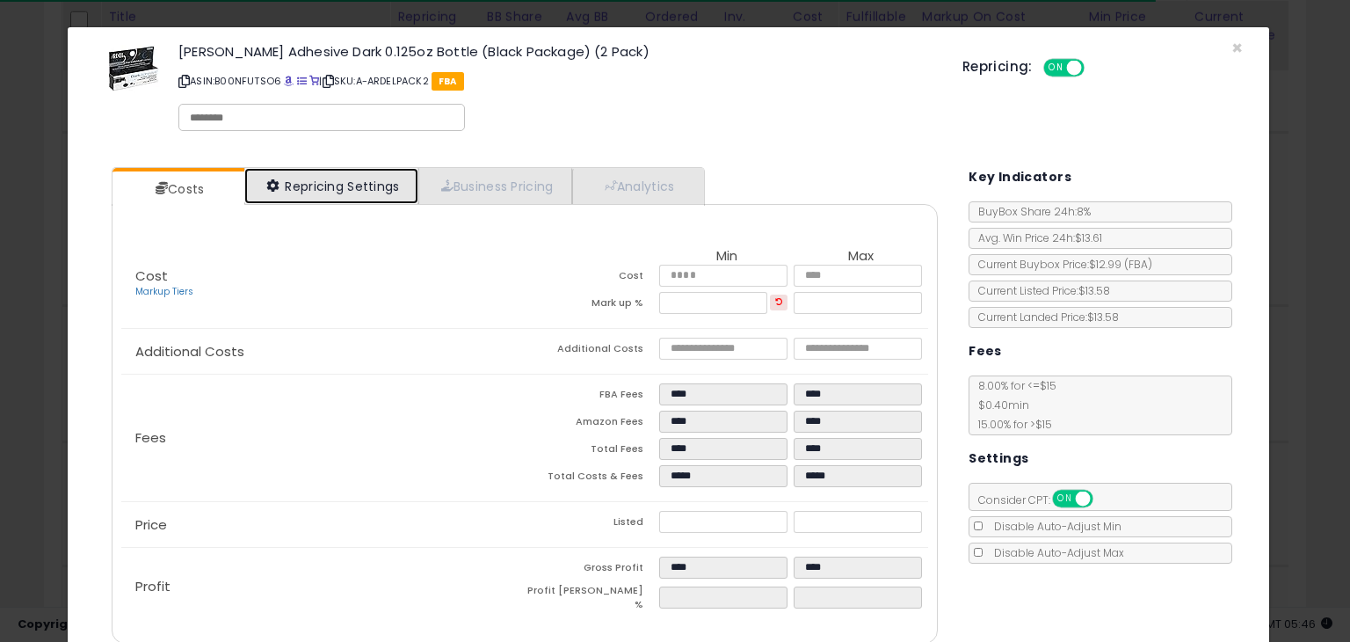
click at [255, 178] on link "Repricing Settings" at bounding box center [331, 186] width 174 height 36
select select "**********"
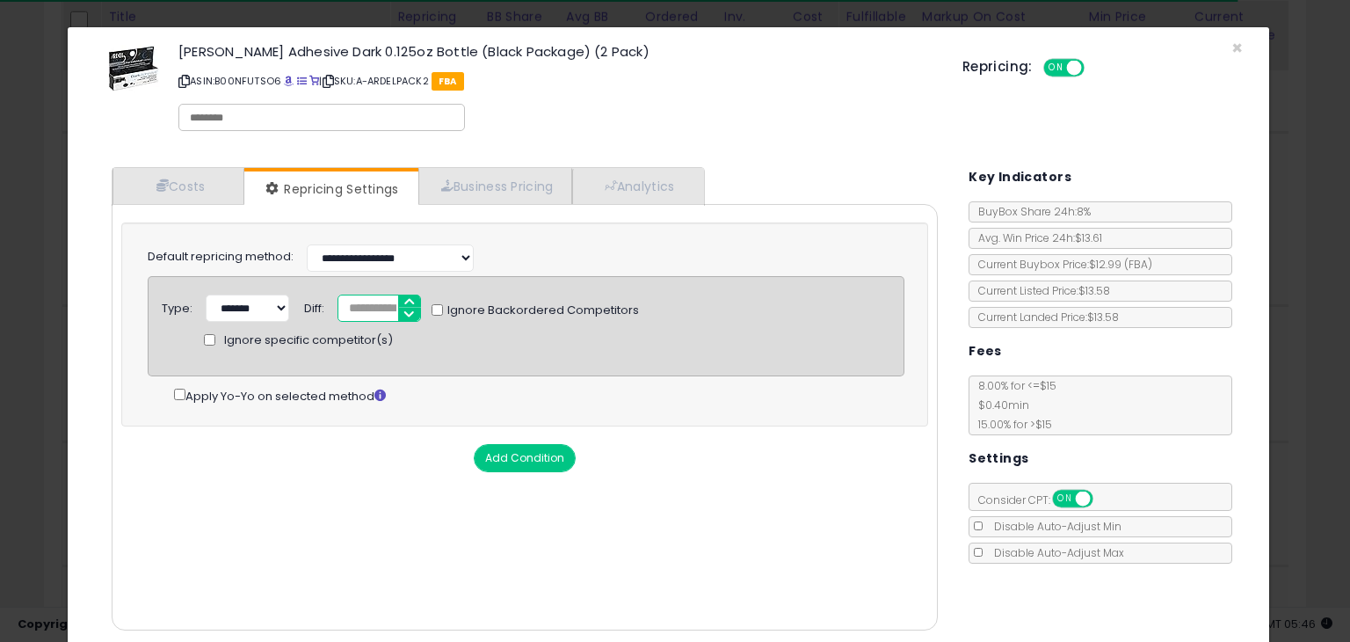
drag, startPoint x: 382, startPoint y: 303, endPoint x: 291, endPoint y: 291, distance: 92.2
click at [291, 291] on div "Type: ****** ******* Diff: *** Ignore Backordered Competitors Ignore specific c…" at bounding box center [526, 326] width 757 height 100
type input "*"
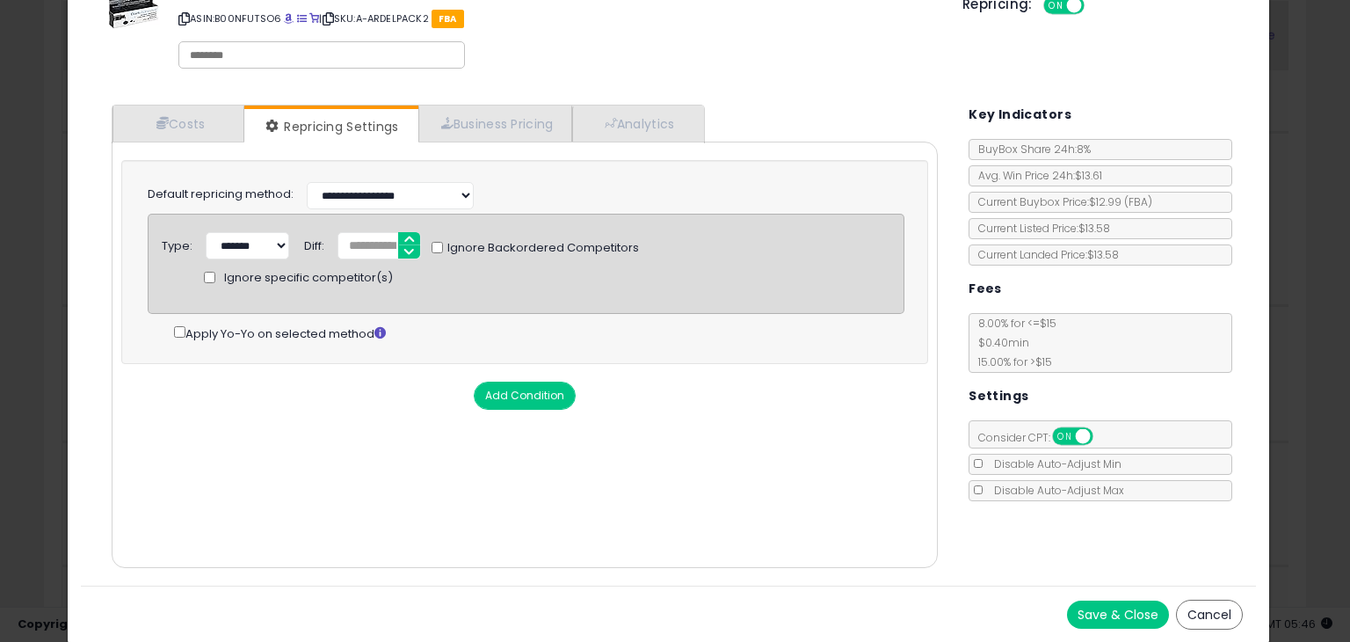
click at [1100, 610] on button "Save & Close" at bounding box center [1118, 614] width 102 height 28
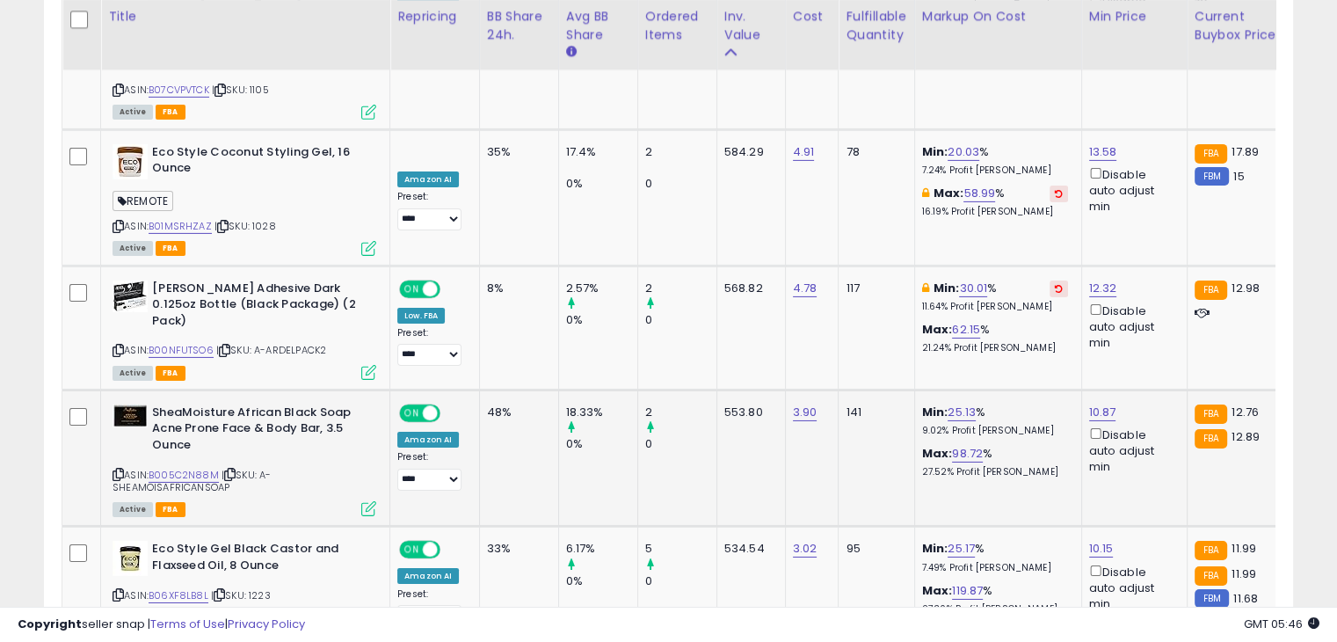
click at [191, 468] on span "| SKU: A-SHEAMOISAFRICANSOAP" at bounding box center [191, 481] width 158 height 26
click at [191, 468] on link "B005C2N88M" at bounding box center [184, 475] width 70 height 15
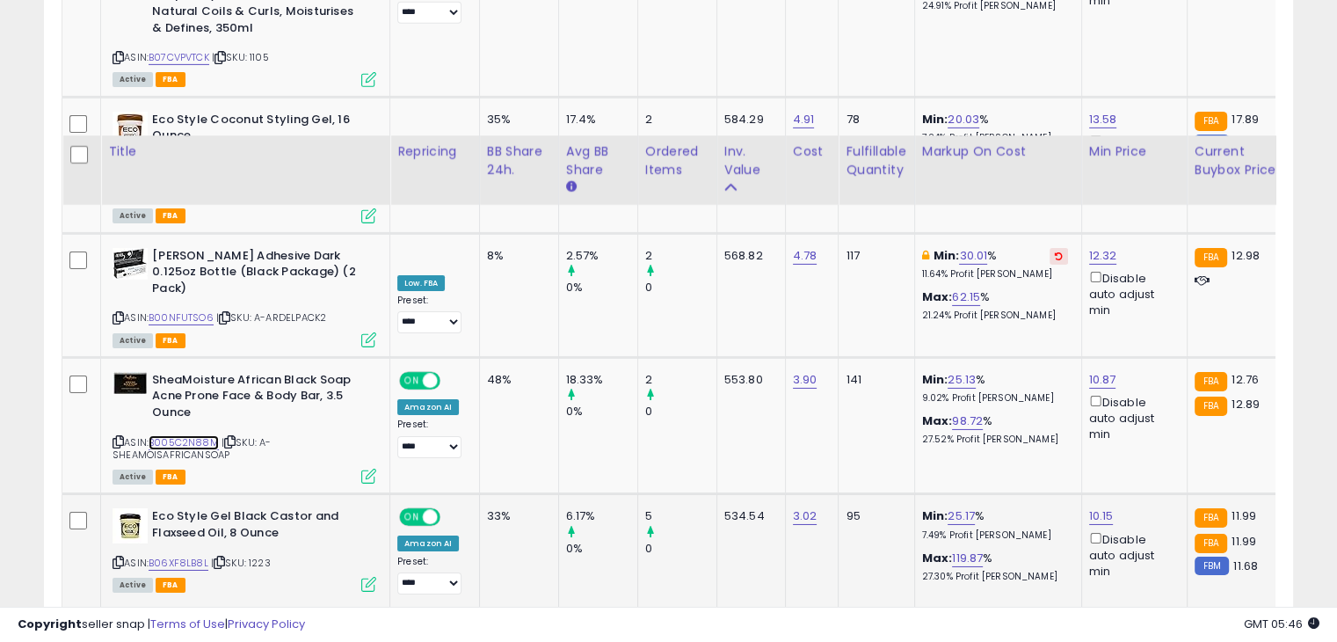
scroll to position [6019, 0]
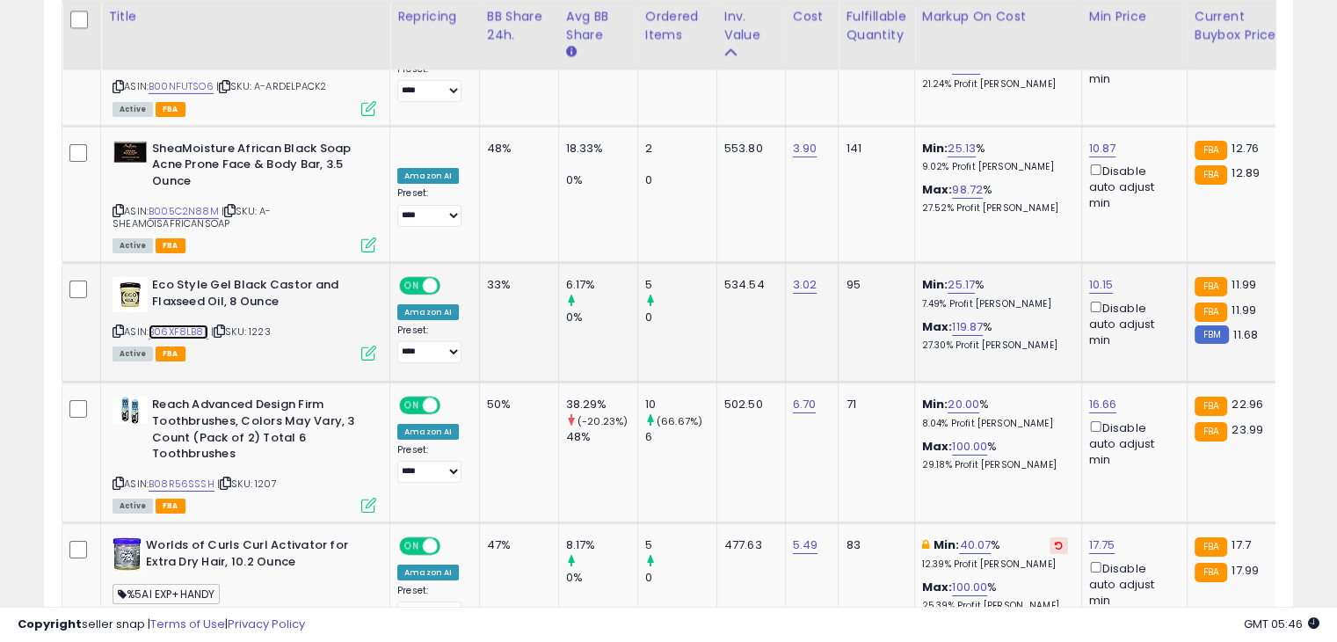
click at [195, 324] on link "B06XF8LB8L" at bounding box center [179, 331] width 60 height 15
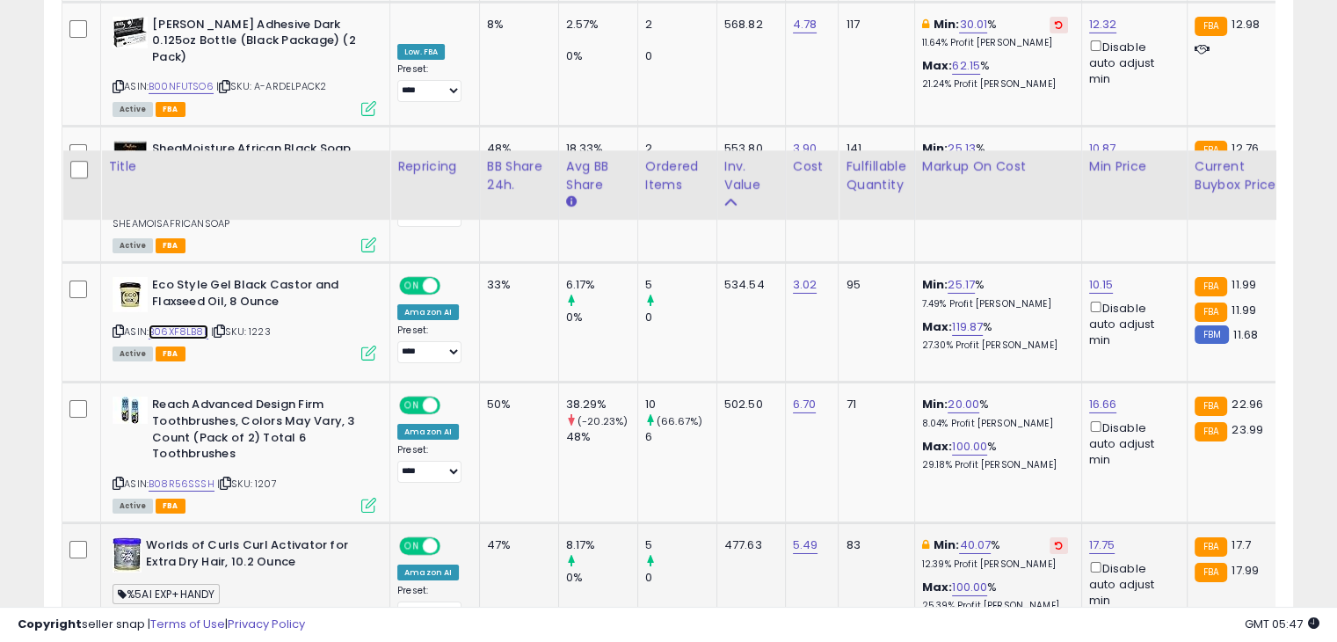
scroll to position [6194, 0]
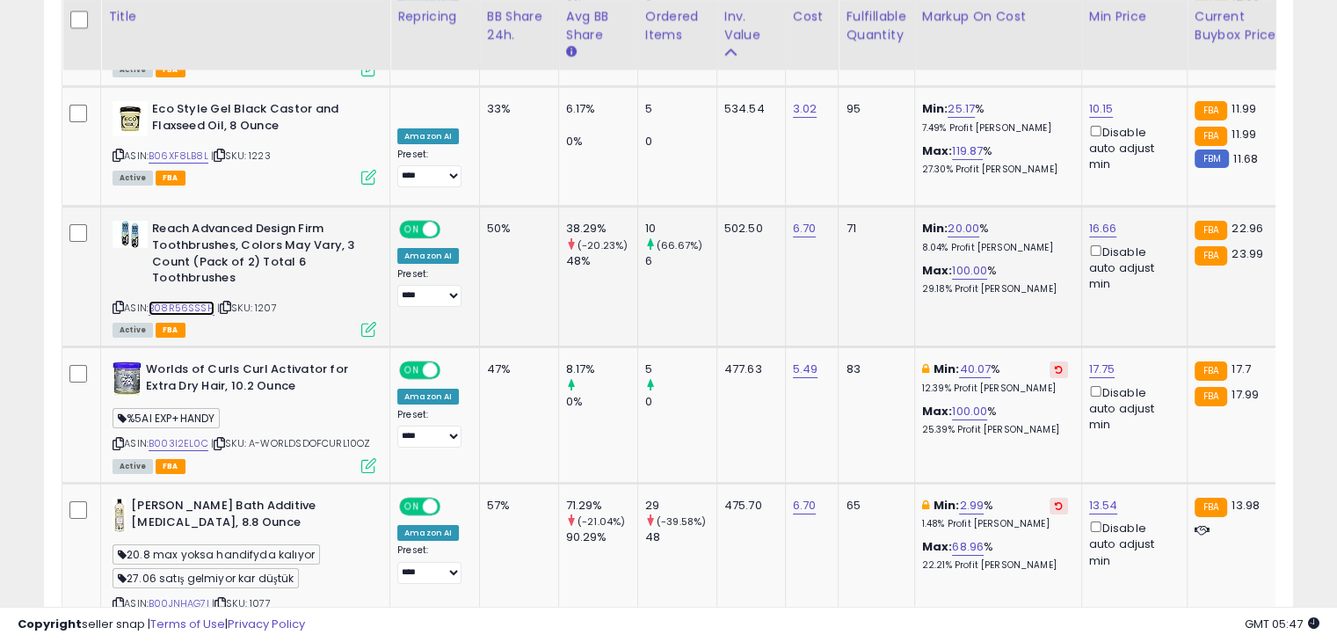
click at [198, 301] on link "B08R56SSSH" at bounding box center [182, 308] width 66 height 15
click at [186, 596] on link "B00JNHAG7I" at bounding box center [179, 603] width 61 height 15
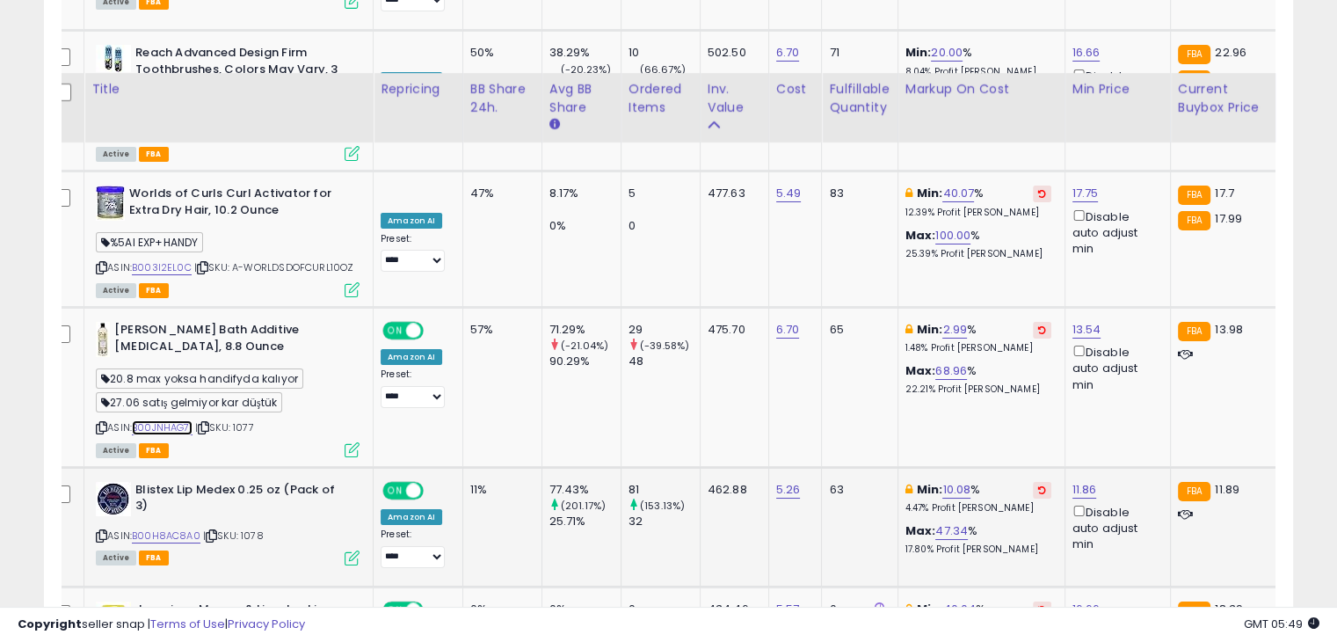
scroll to position [6458, 0]
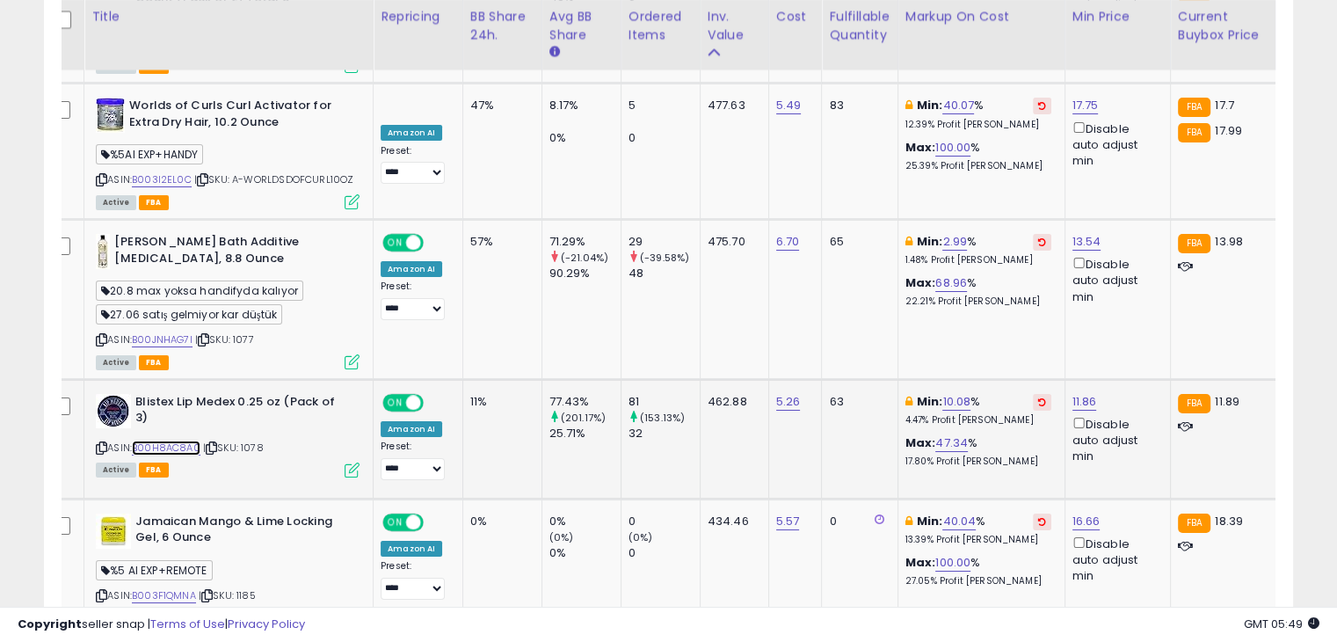
click at [154, 440] on link "B00H8AC8A0" at bounding box center [166, 447] width 69 height 15
click at [1038, 397] on icon at bounding box center [1042, 401] width 8 height 9
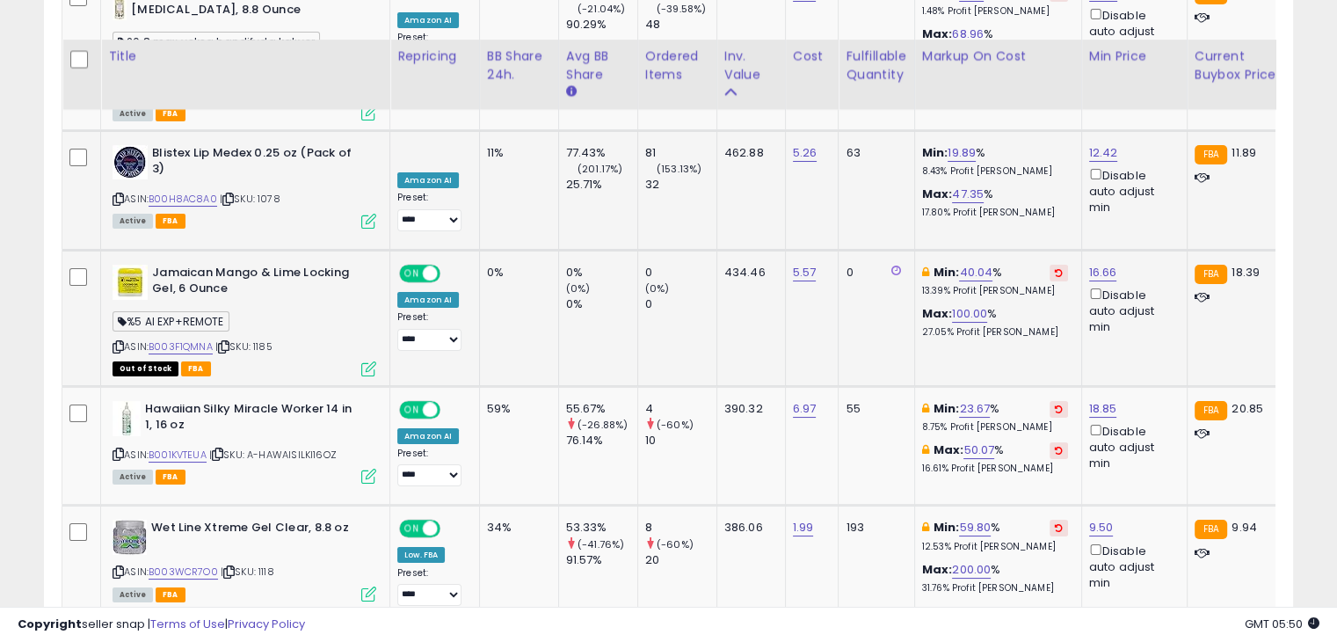
scroll to position [6746, 0]
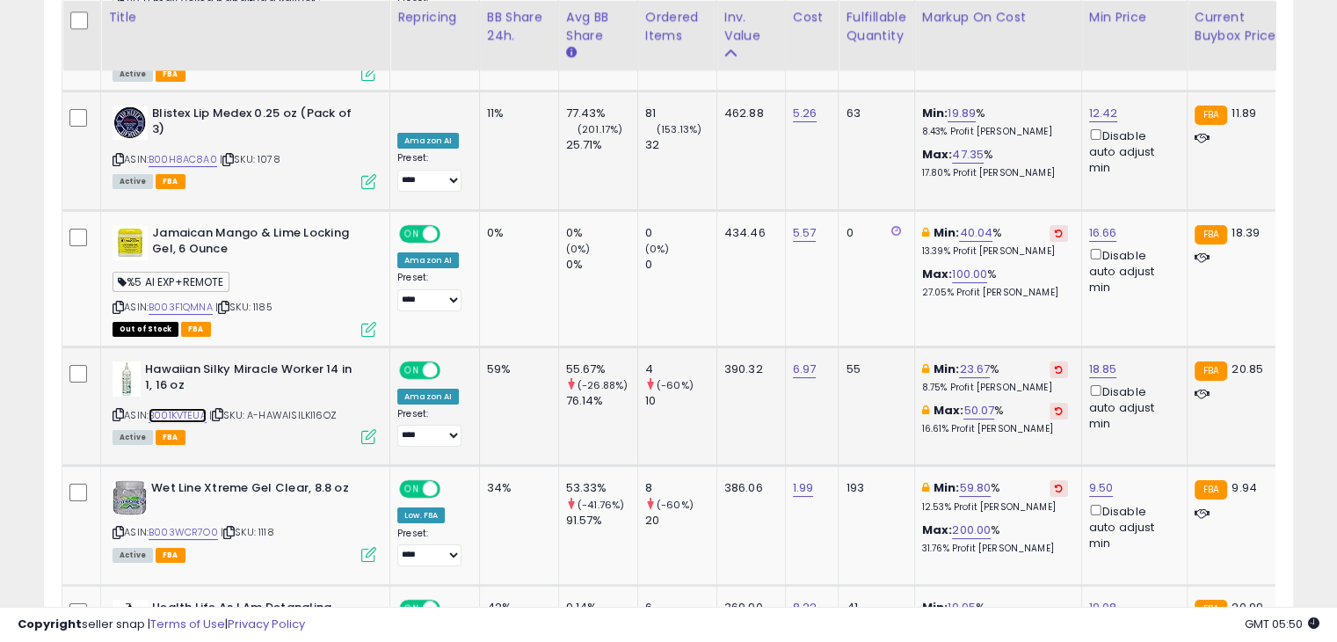
click at [191, 408] on link "B001KVTEUA" at bounding box center [178, 415] width 58 height 15
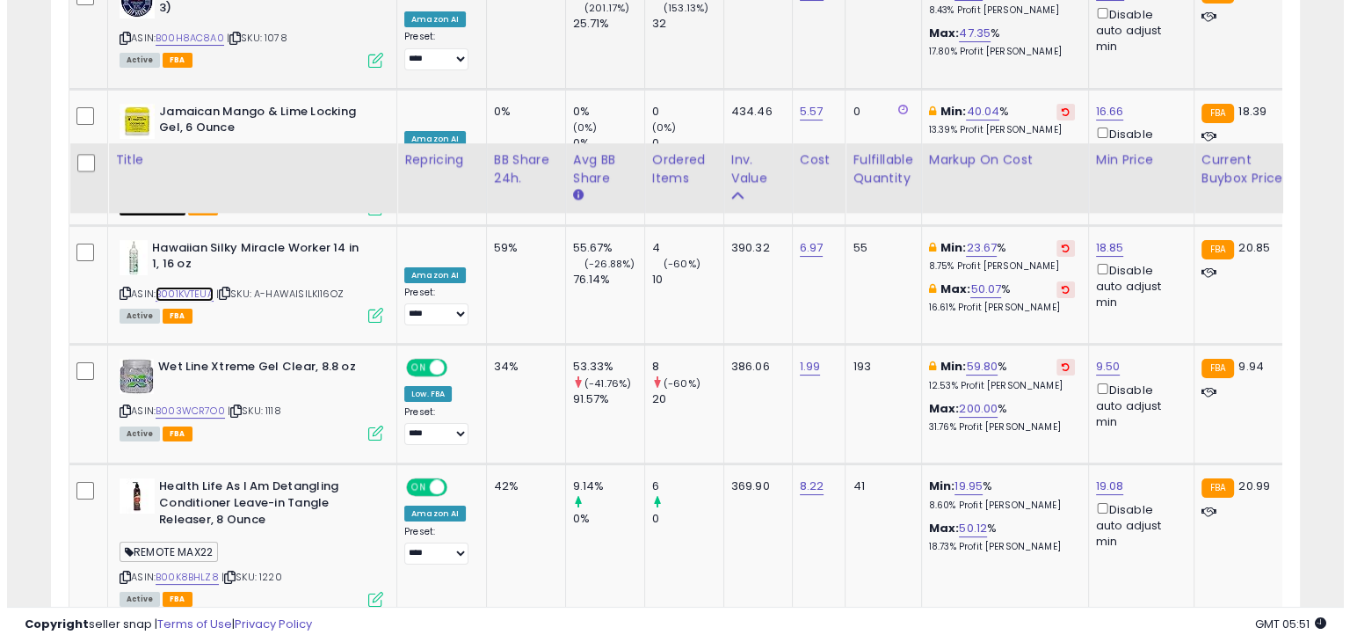
scroll to position [7010, 0]
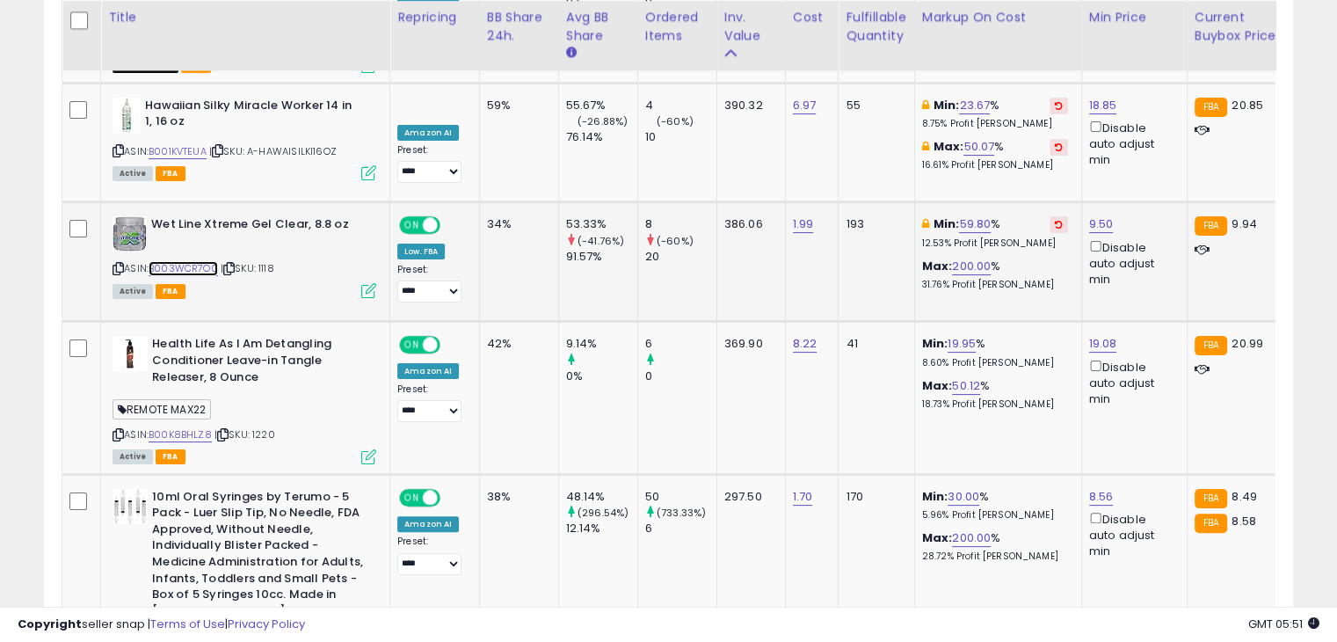
click at [196, 261] on link "B003WCR7O0" at bounding box center [183, 268] width 69 height 15
click at [364, 283] on icon at bounding box center [368, 290] width 15 height 15
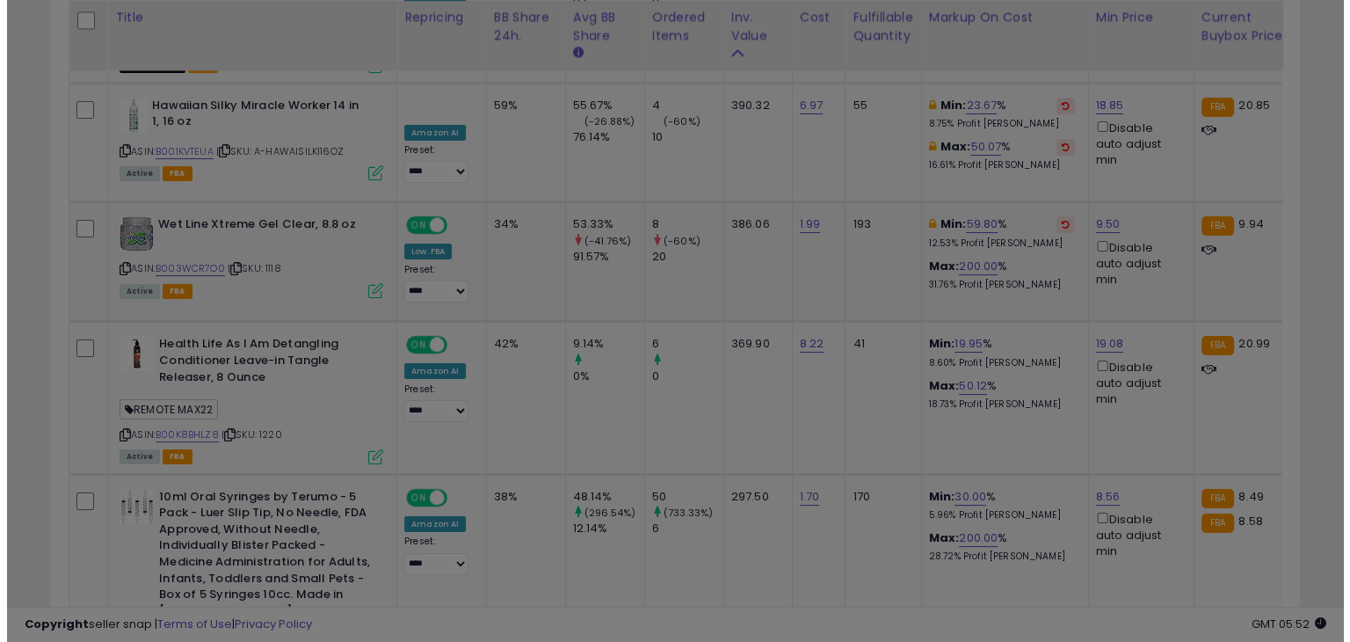
scroll to position [359, 731]
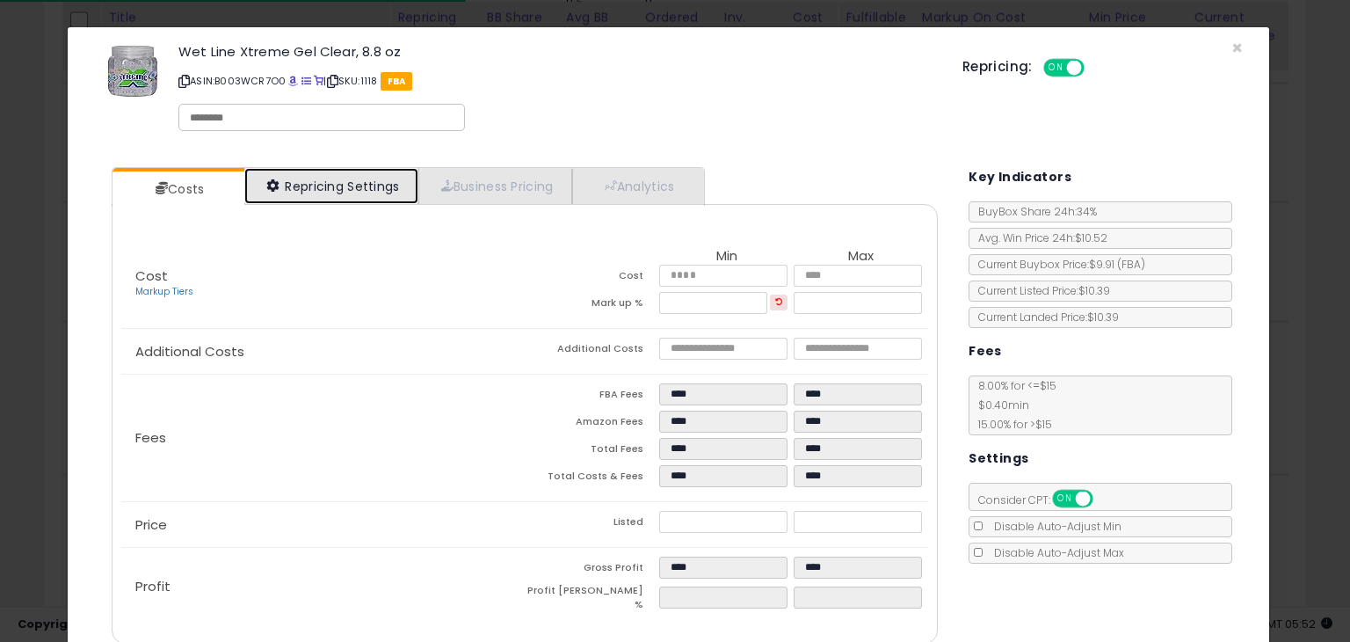
click at [267, 179] on icon at bounding box center [273, 185] width 12 height 12
select select "**********"
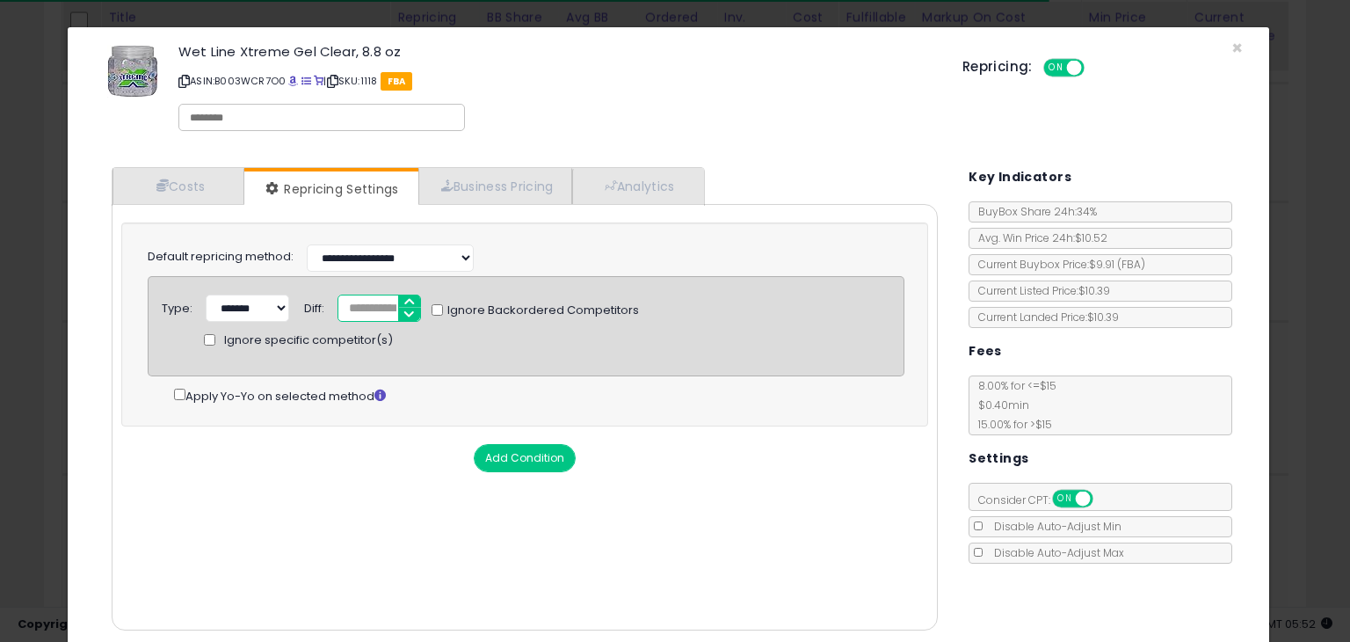
drag, startPoint x: 309, startPoint y: 301, endPoint x: 260, endPoint y: 294, distance: 49.7
click at [260, 294] on div "Type: ****** ******* Diff: *** Ignore Backordered Competitors Ignore specific c…" at bounding box center [526, 294] width 755 height 0
type input "*"
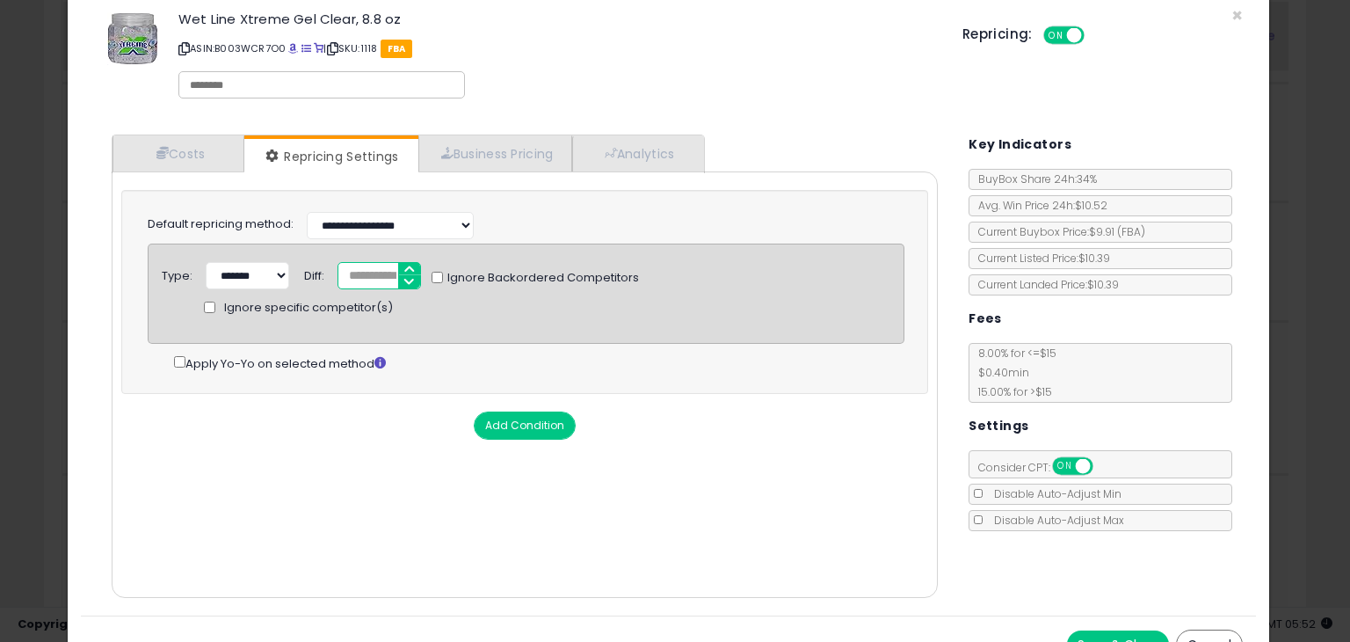
scroll to position [62, 0]
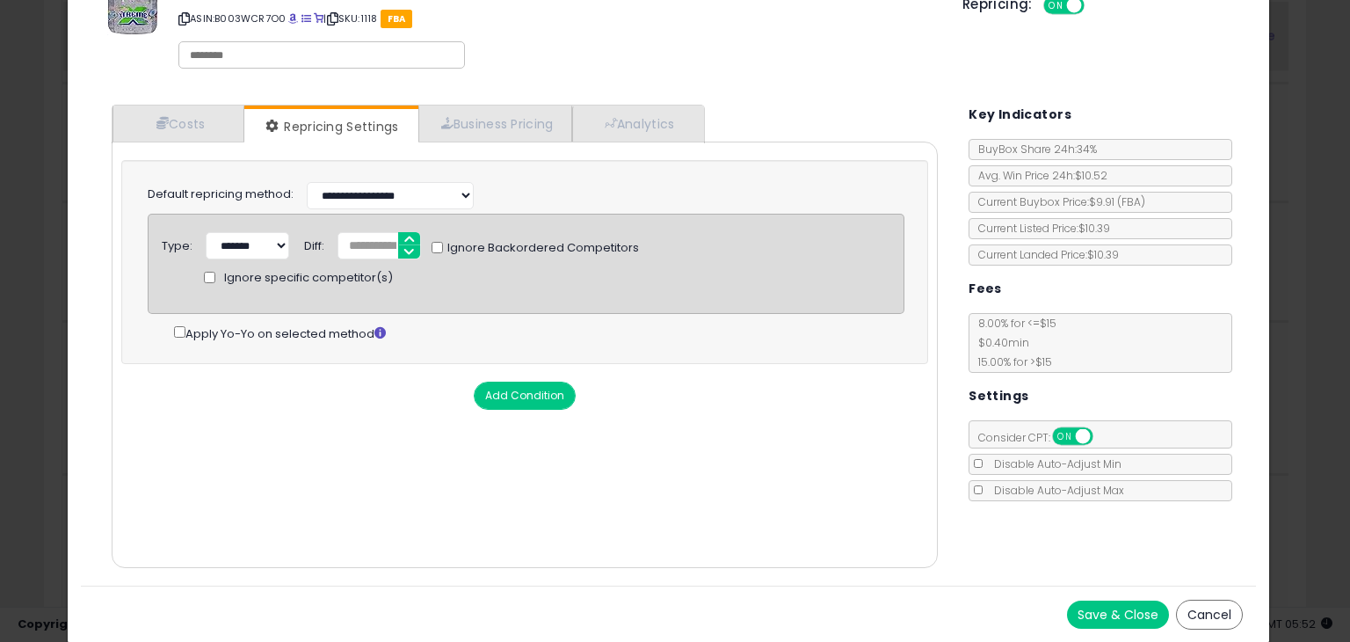
click at [1067, 606] on button "Save & Close" at bounding box center [1118, 614] width 102 height 28
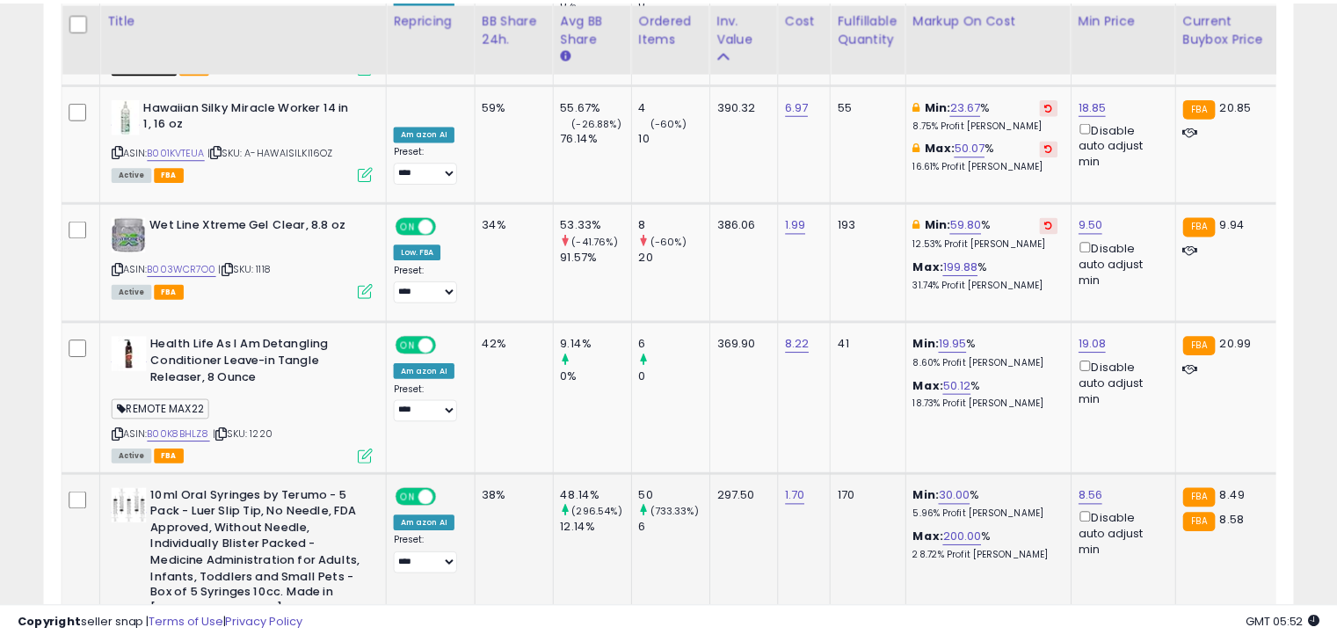
scroll to position [878510, 878147]
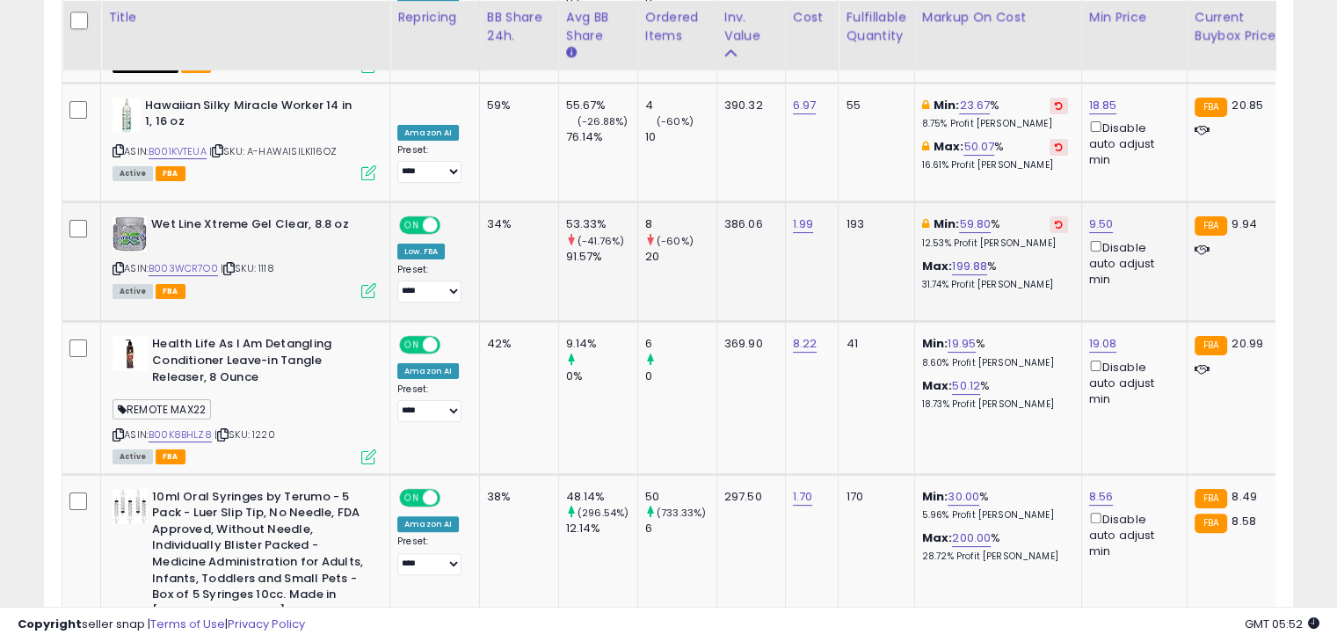
click at [112, 264] on icon at bounding box center [117, 269] width 11 height 10
click at [204, 427] on link "B00K8BHLZ8" at bounding box center [180, 434] width 63 height 15
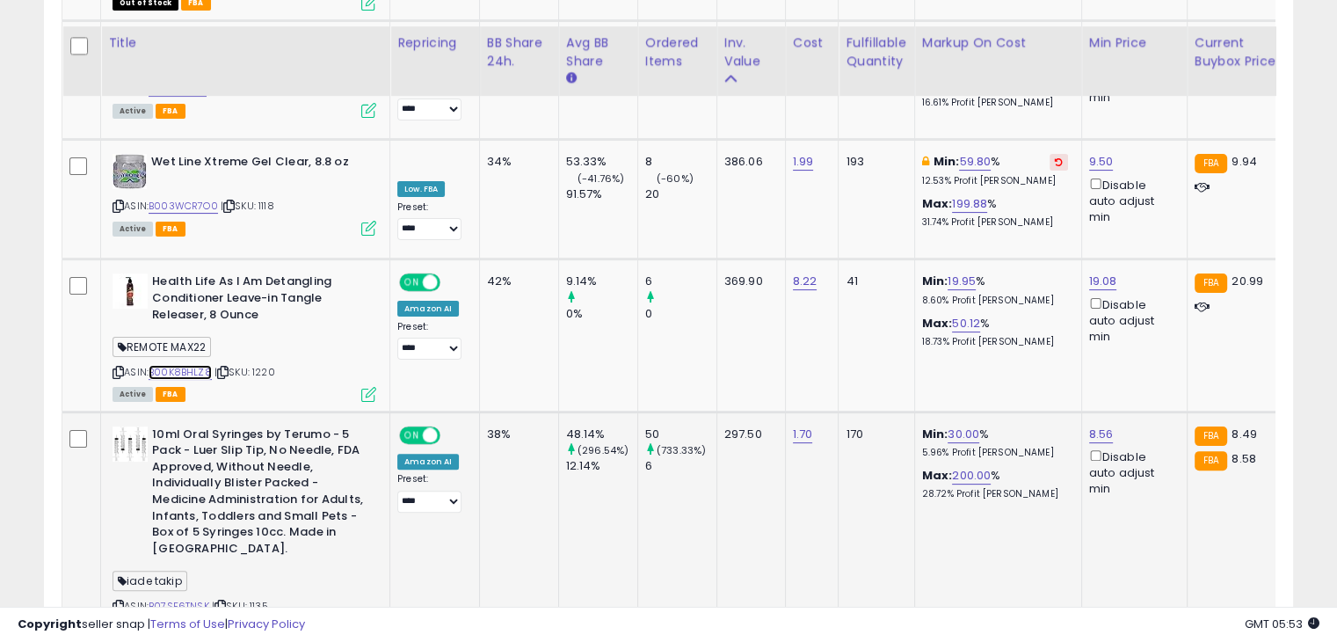
scroll to position [7098, 0]
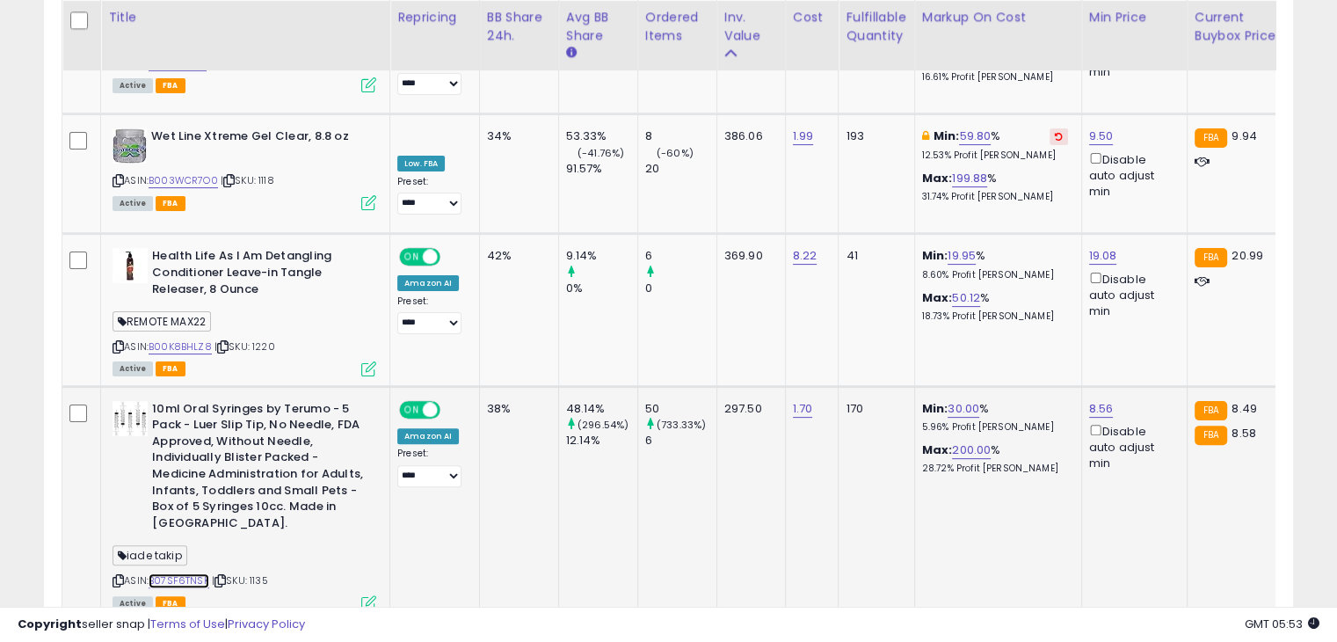
click at [161, 573] on link "B07SF6TNSK" at bounding box center [179, 580] width 61 height 15
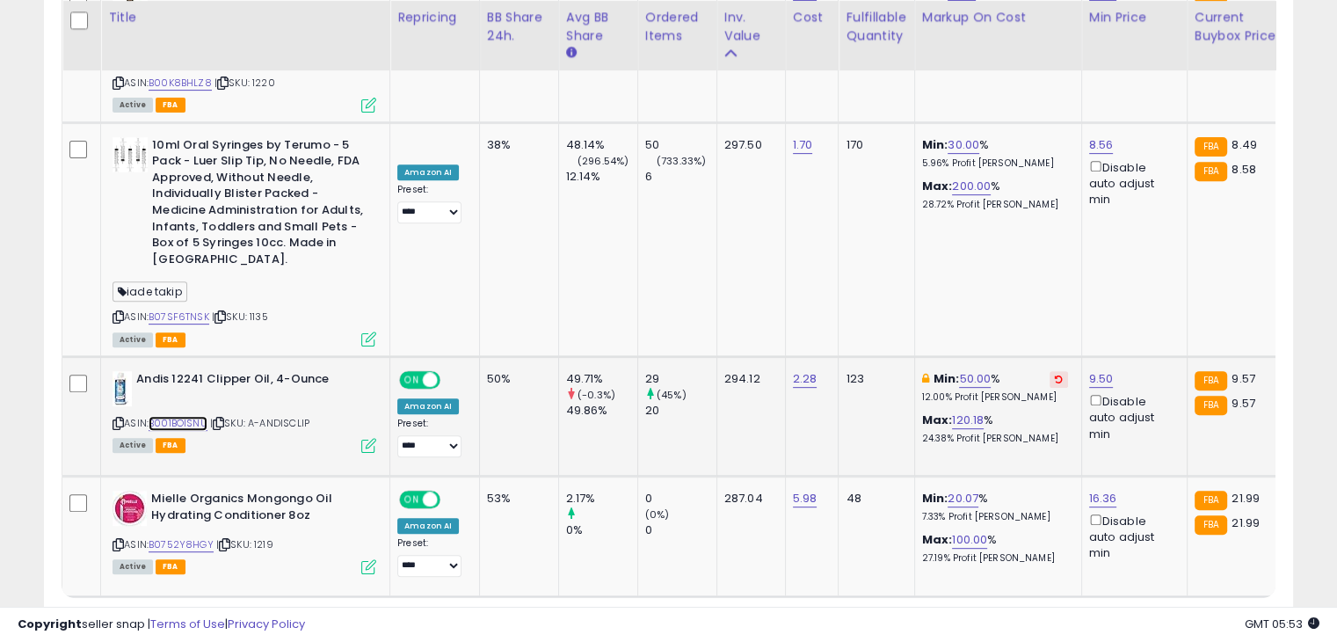
click at [176, 416] on link "B001BOISNU" at bounding box center [178, 423] width 59 height 15
click at [123, 418] on icon at bounding box center [117, 423] width 11 height 10
click at [118, 418] on icon at bounding box center [117, 423] width 11 height 10
click at [192, 490] on div "ASIN: B0752Y8HGY | SKU: 1219 Active FBA" at bounding box center [244, 531] width 264 height 82
click at [184, 537] on link "B0752Y8HGY" at bounding box center [181, 544] width 65 height 15
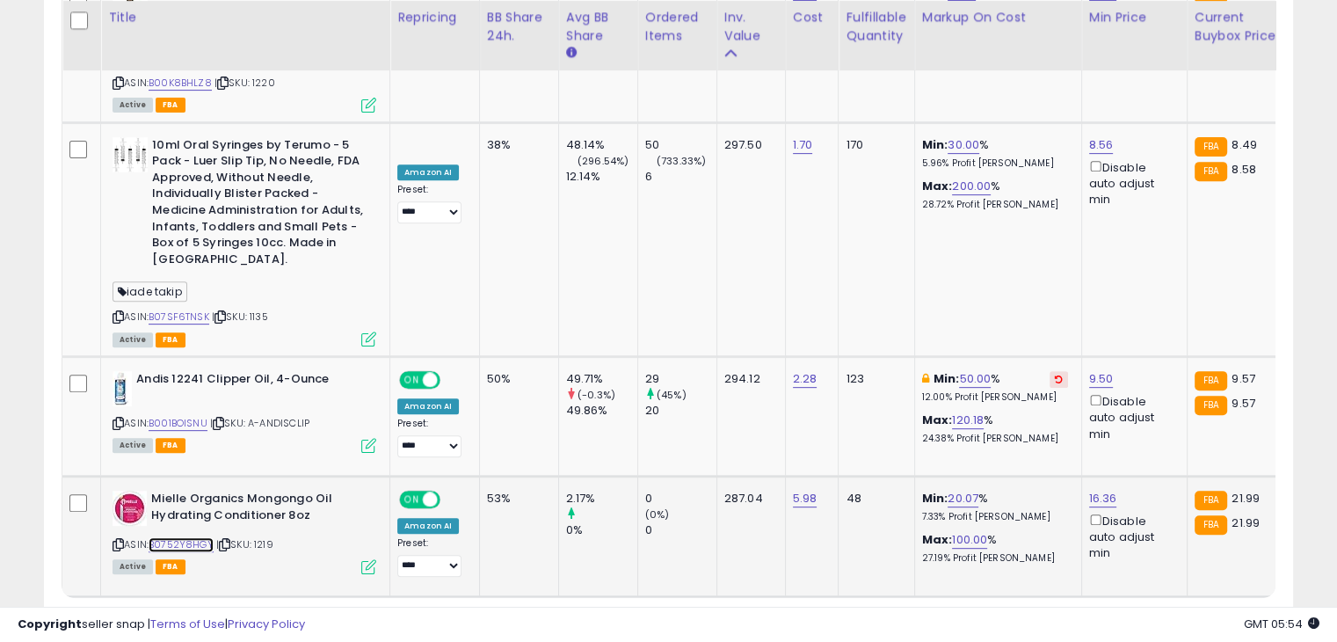
scroll to position [7368, 0]
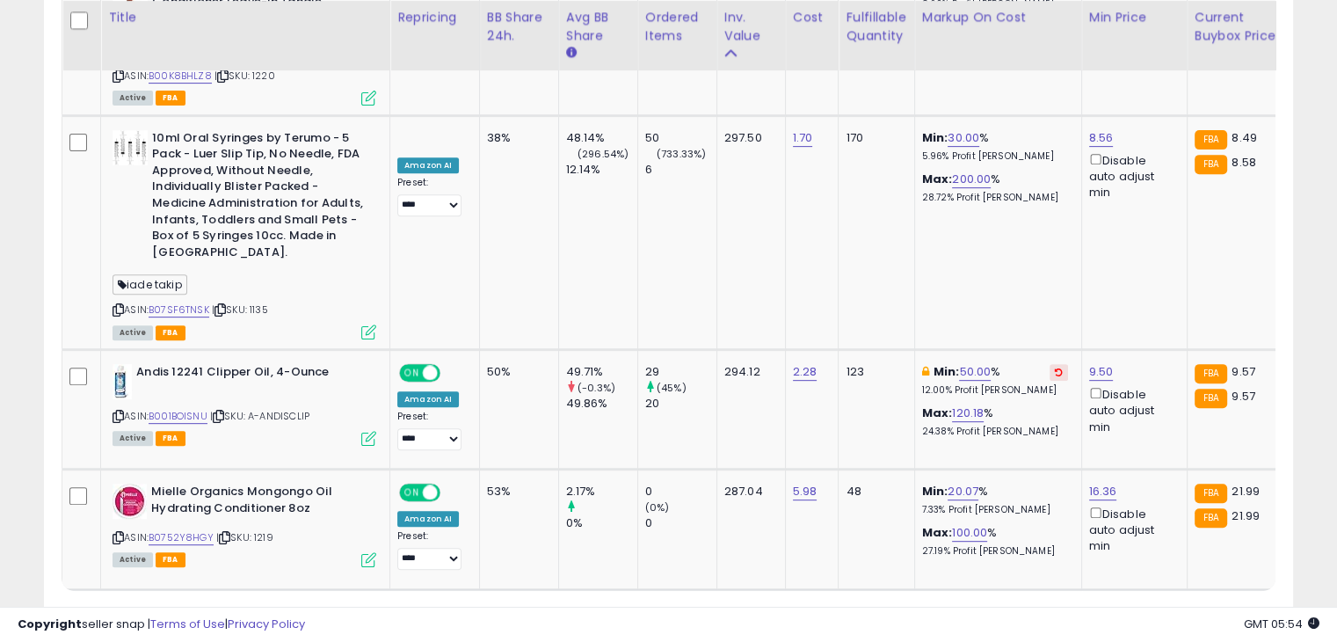
click at [1201, 608] on link "2" at bounding box center [1201, 623] width 30 height 30
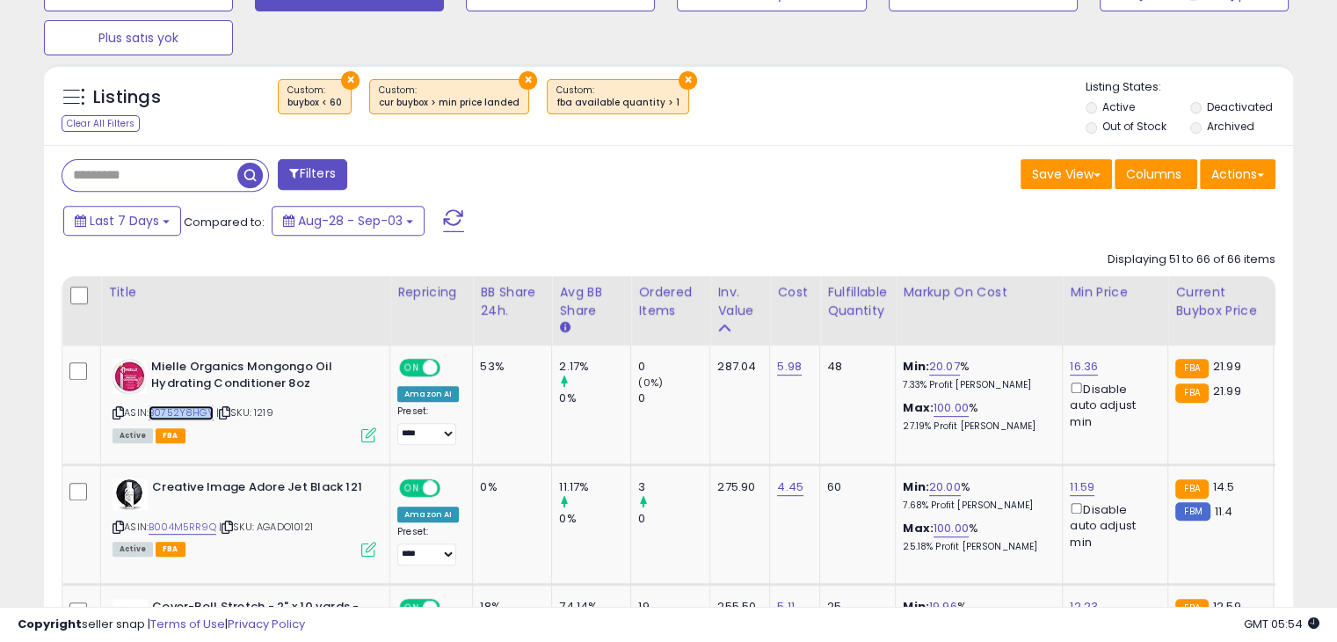
scroll to position [799, 0]
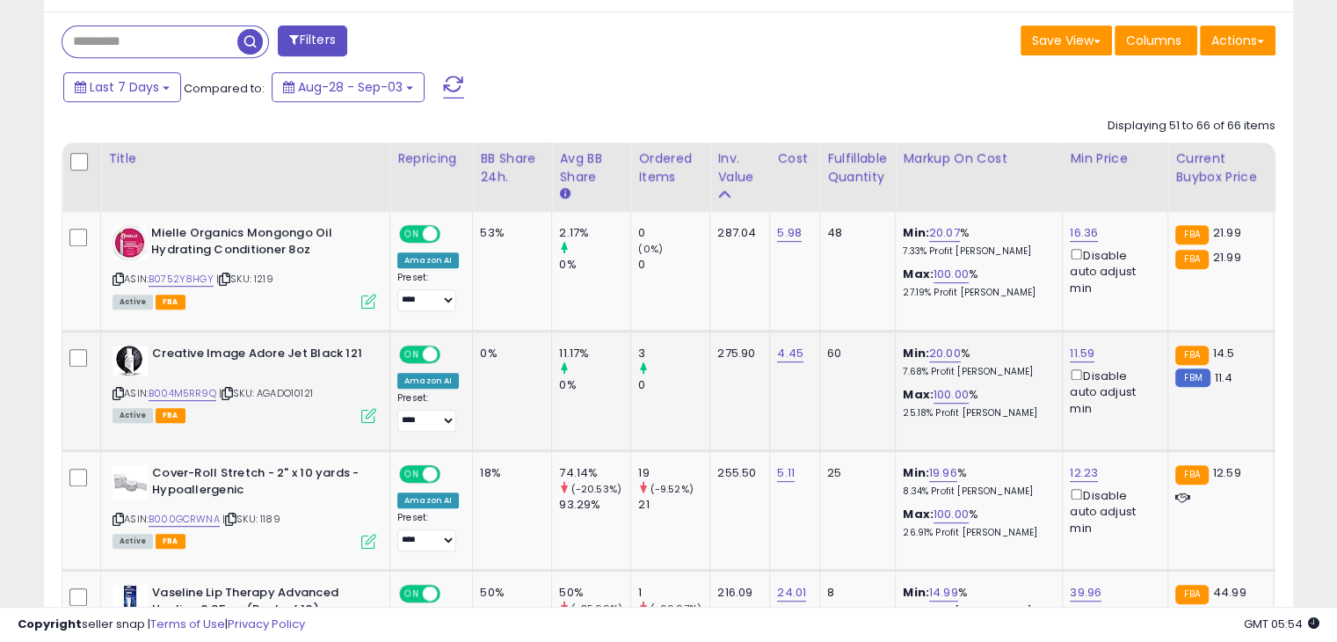
click at [209, 367] on div "Creative Image Adore Jet Black 121" at bounding box center [244, 360] width 264 height 31
click at [179, 388] on link "B004M5RR9Q" at bounding box center [183, 393] width 68 height 15
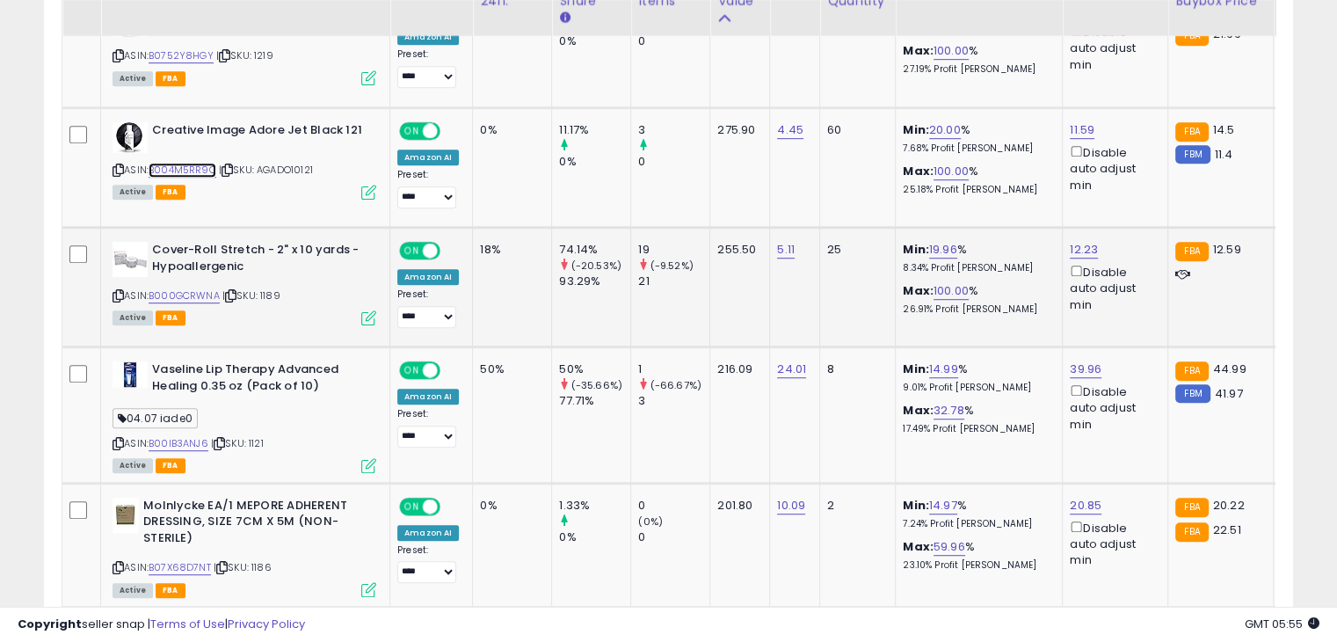
scroll to position [1063, 0]
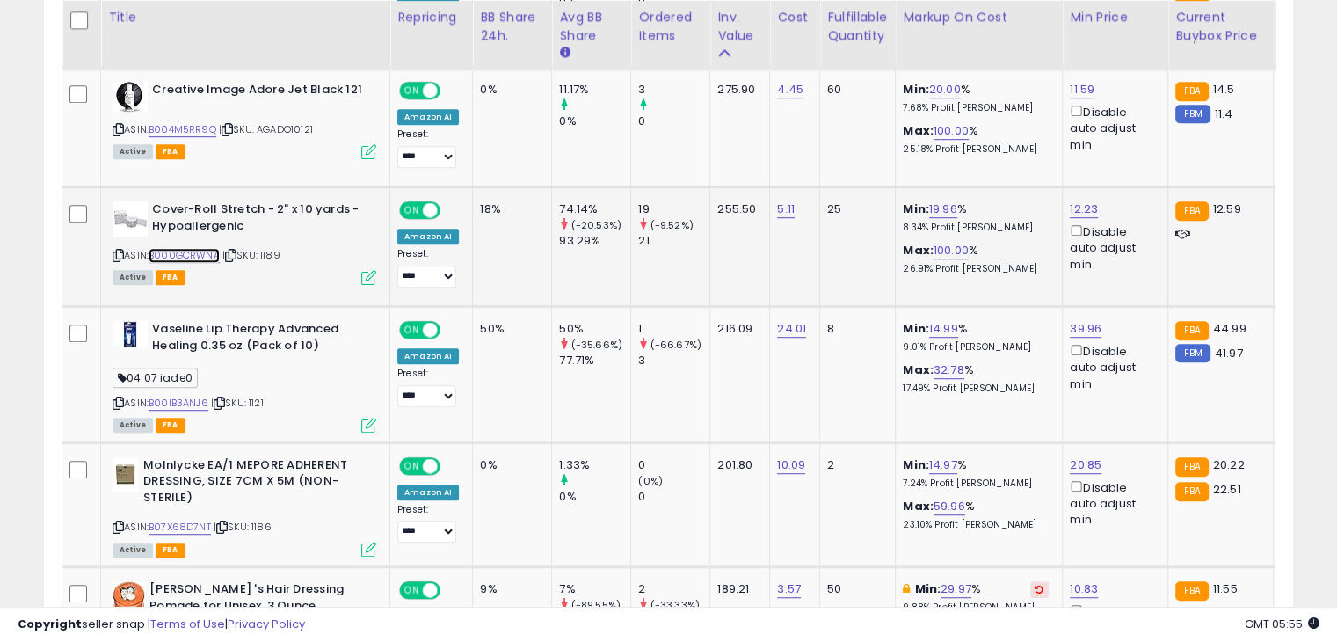
click at [196, 250] on link "B000GCRWNA" at bounding box center [184, 255] width 71 height 15
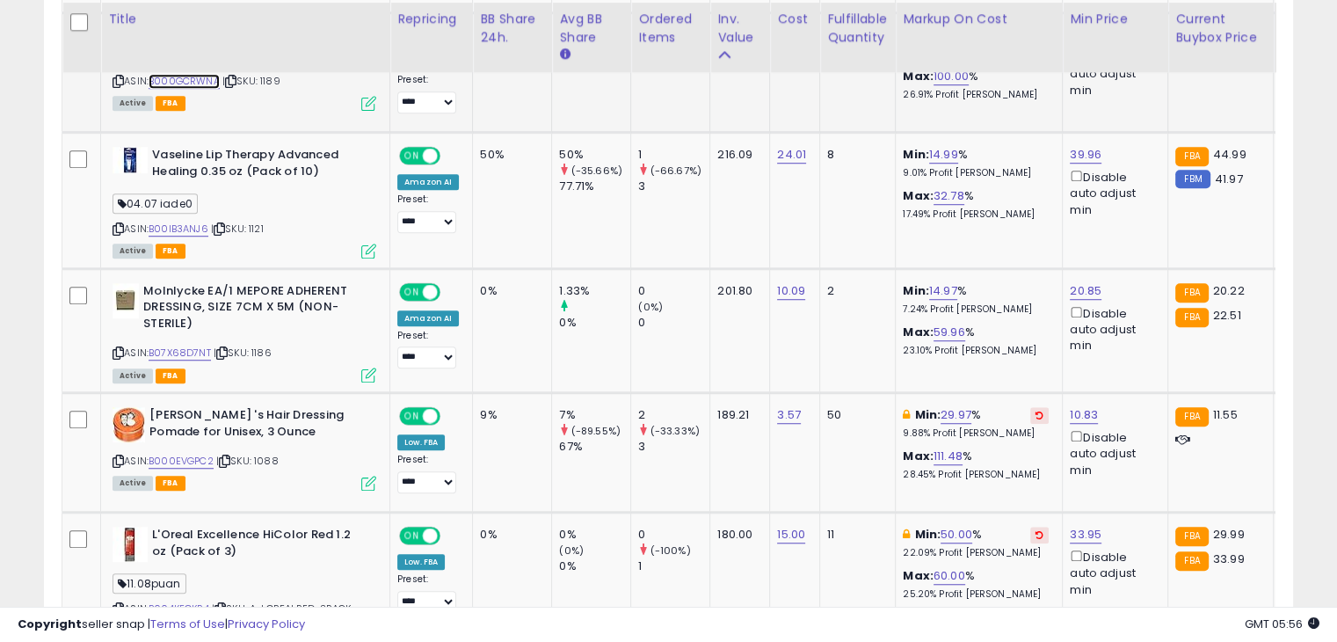
scroll to position [1238, 0]
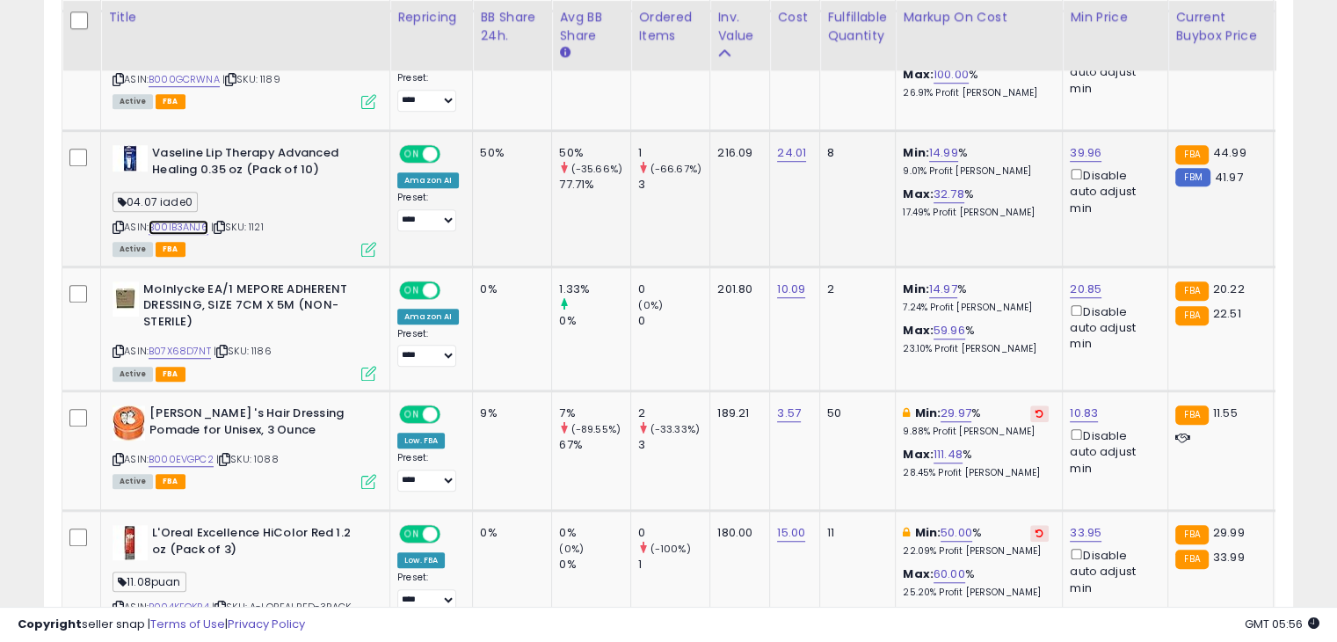
click at [191, 220] on link "B00IB3ANJ6" at bounding box center [179, 227] width 60 height 15
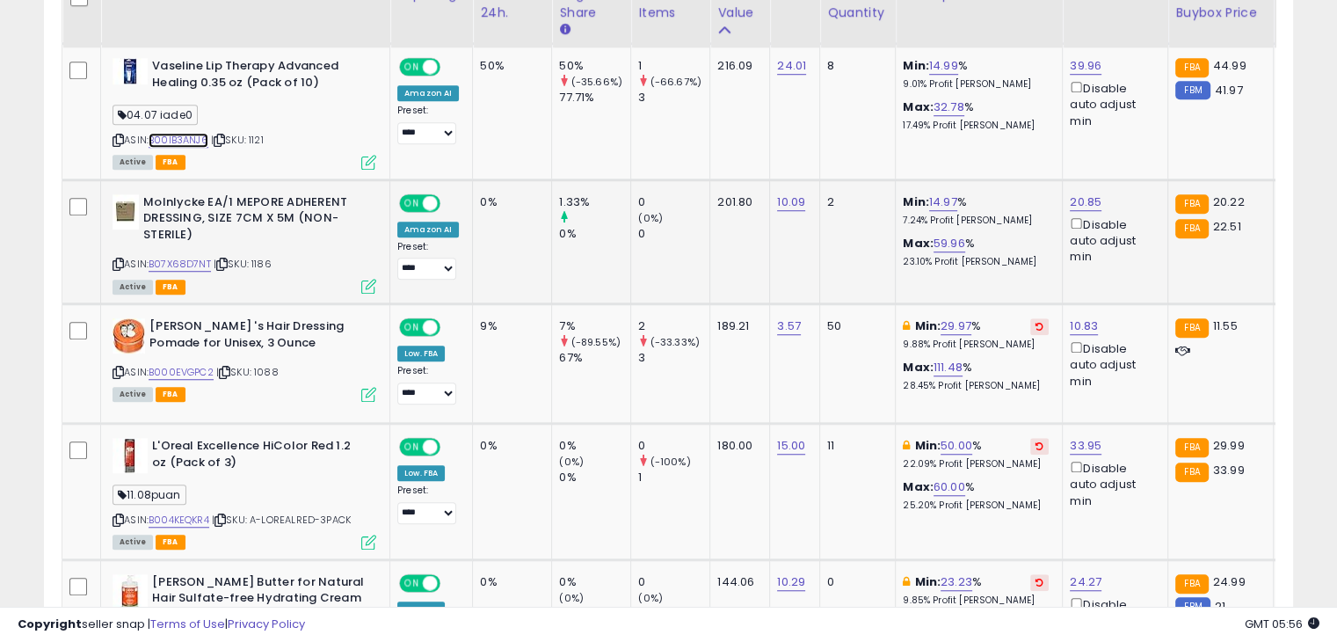
scroll to position [1326, 0]
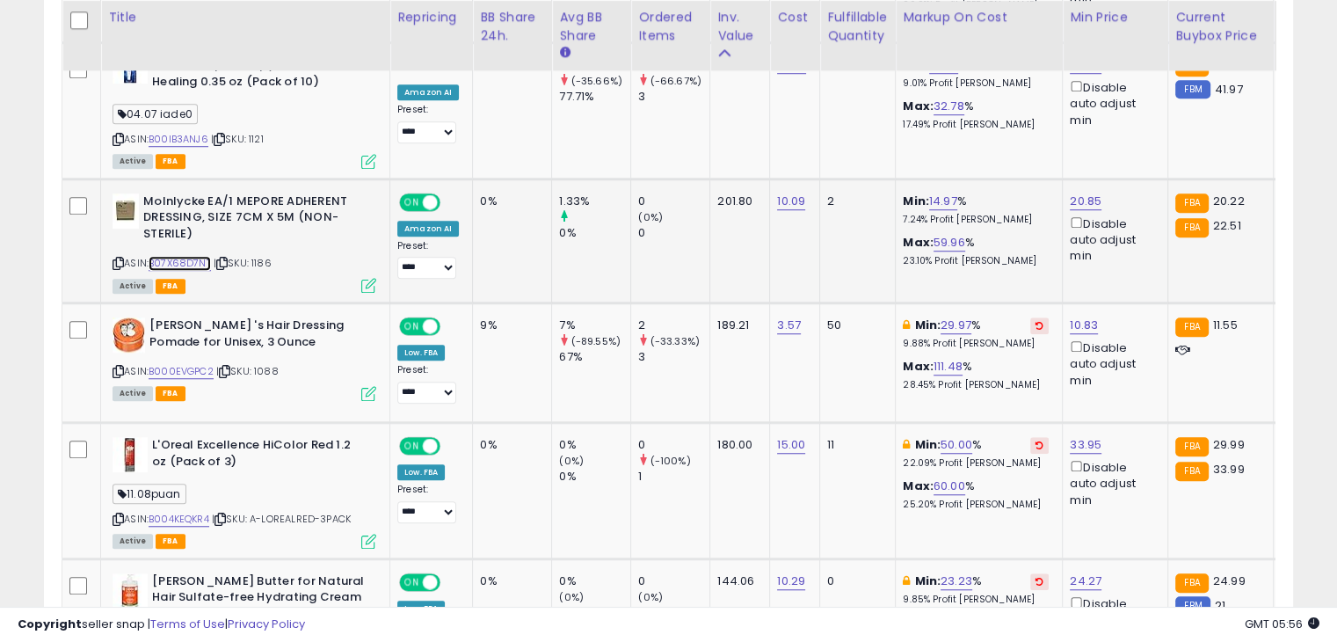
click at [171, 264] on link "B07X68D7NT" at bounding box center [180, 263] width 62 height 15
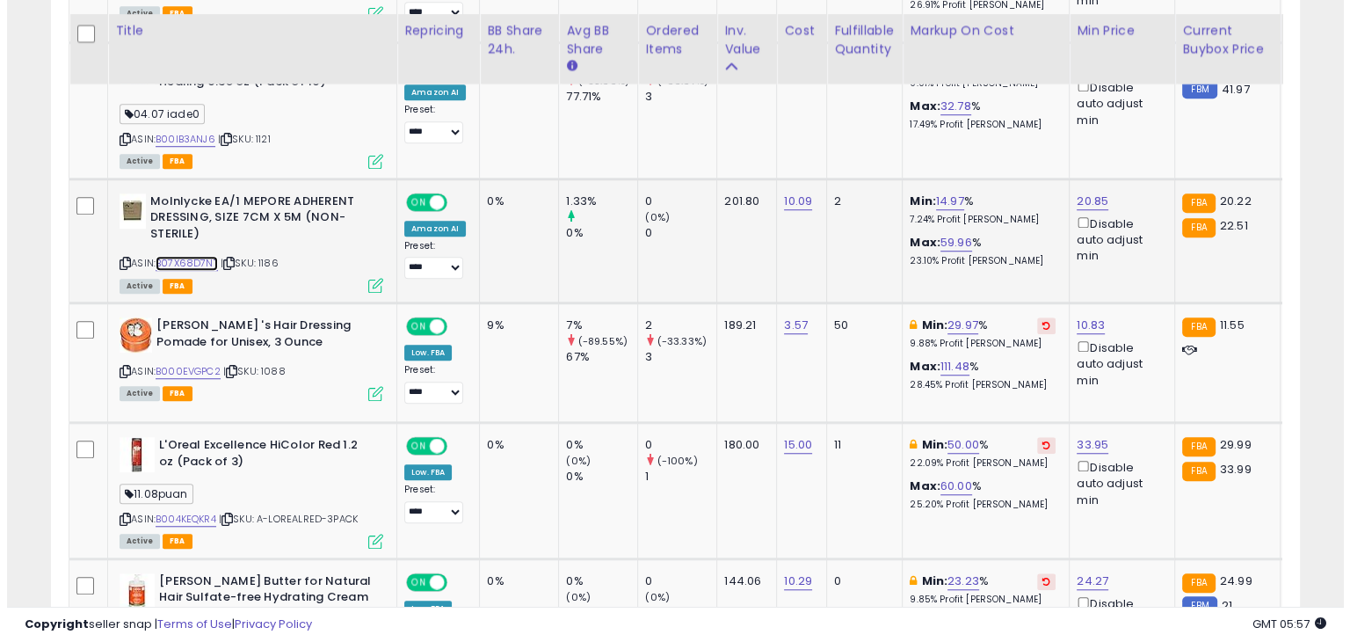
scroll to position [1414, 0]
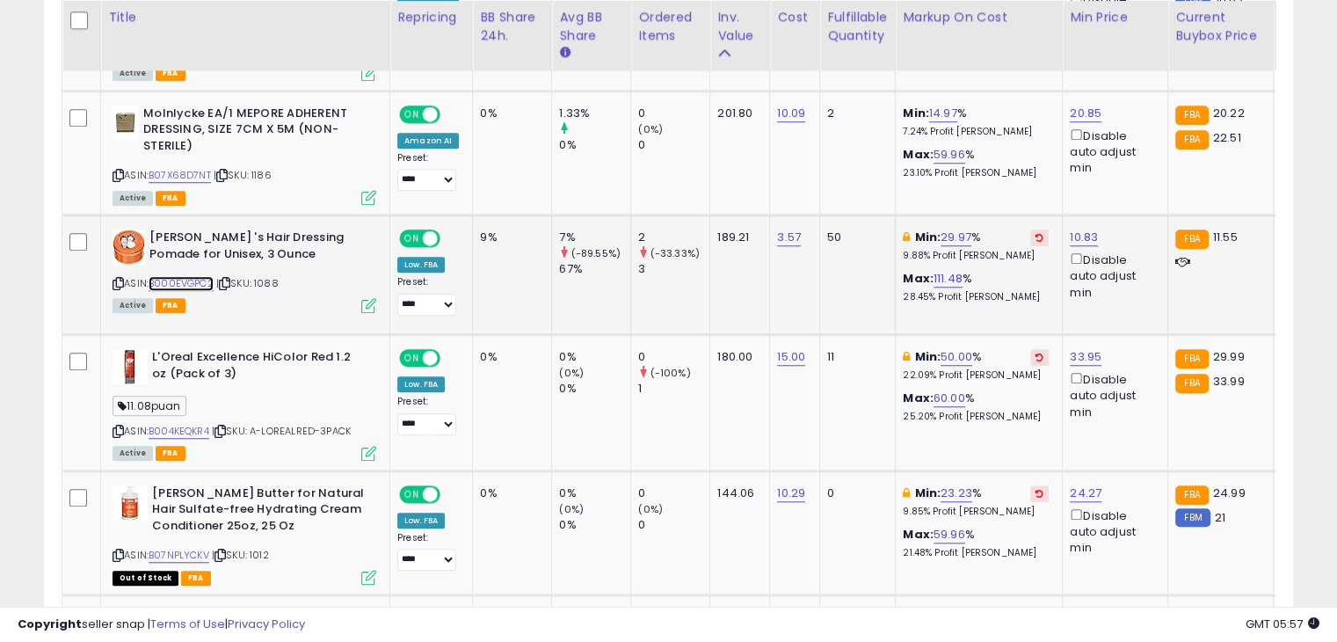
click at [202, 278] on link "B000EVGPC2" at bounding box center [181, 283] width 65 height 15
click at [362, 299] on icon at bounding box center [368, 305] width 15 height 15
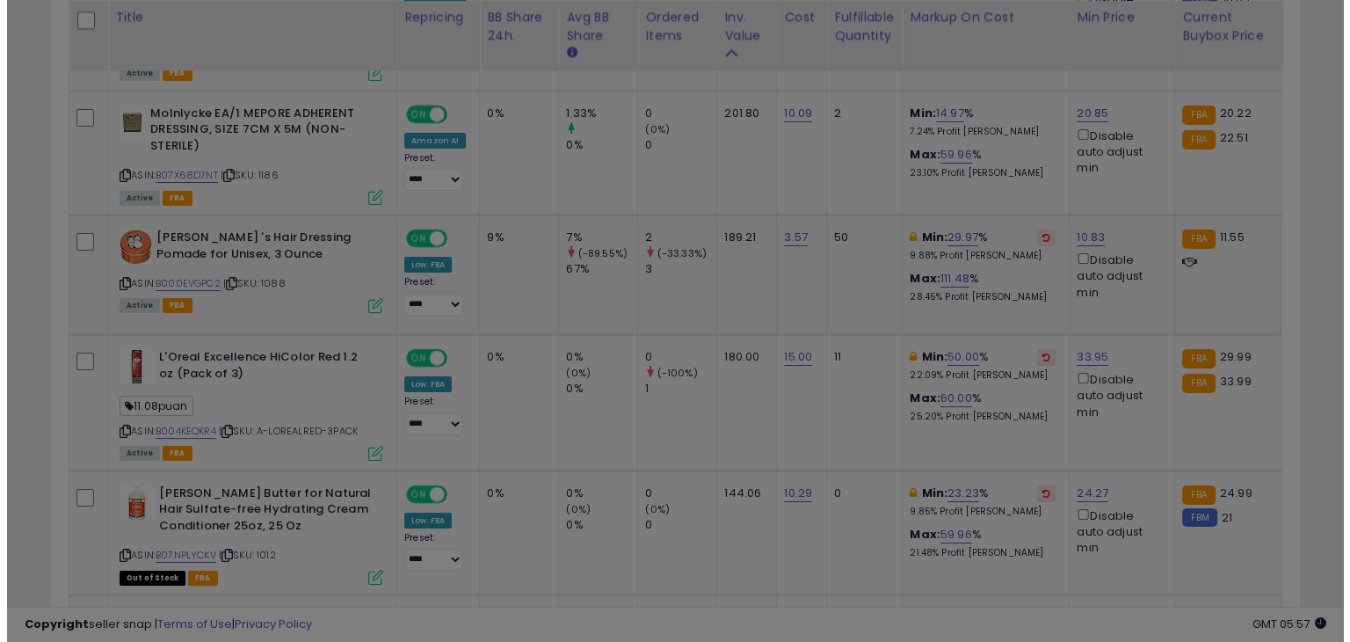
scroll to position [359, 731]
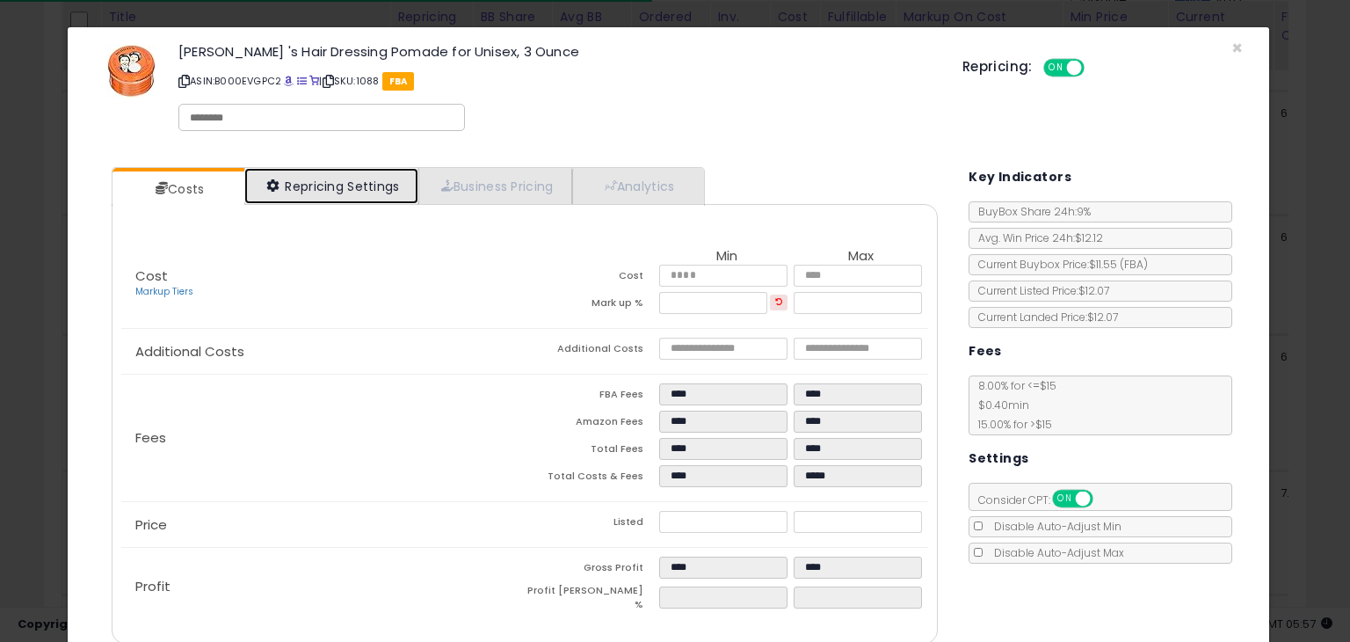
click at [354, 200] on link "Repricing Settings" at bounding box center [331, 186] width 174 height 36
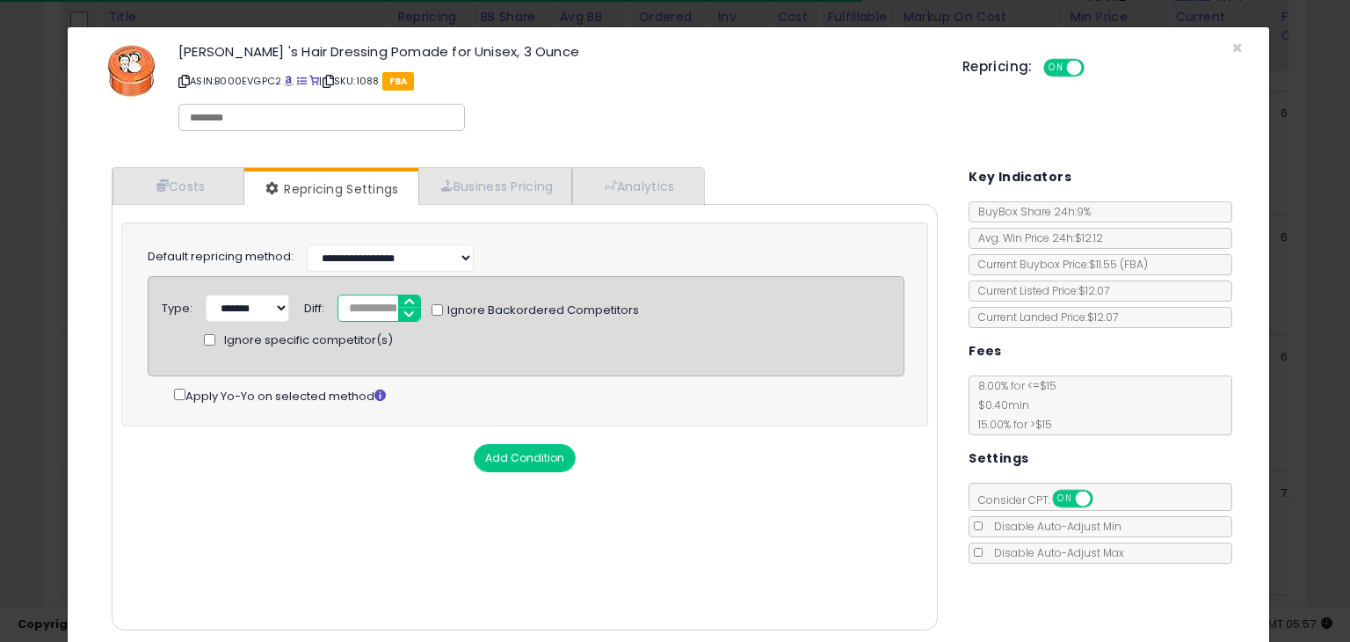
drag, startPoint x: 369, startPoint y: 315, endPoint x: 240, endPoint y: 296, distance: 130.5
click at [240, 294] on div "Type: ****** ******* Diff: *** Ignore Backordered Competitors Ignore specific c…" at bounding box center [526, 294] width 755 height 0
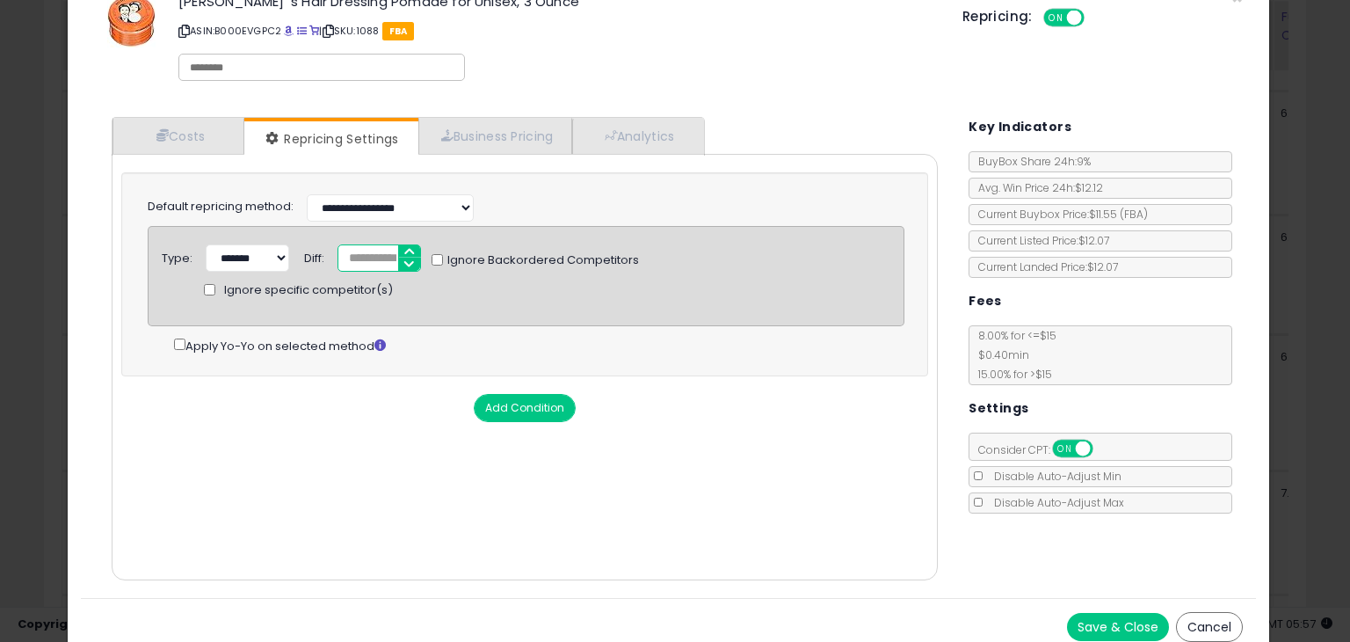
scroll to position [62, 0]
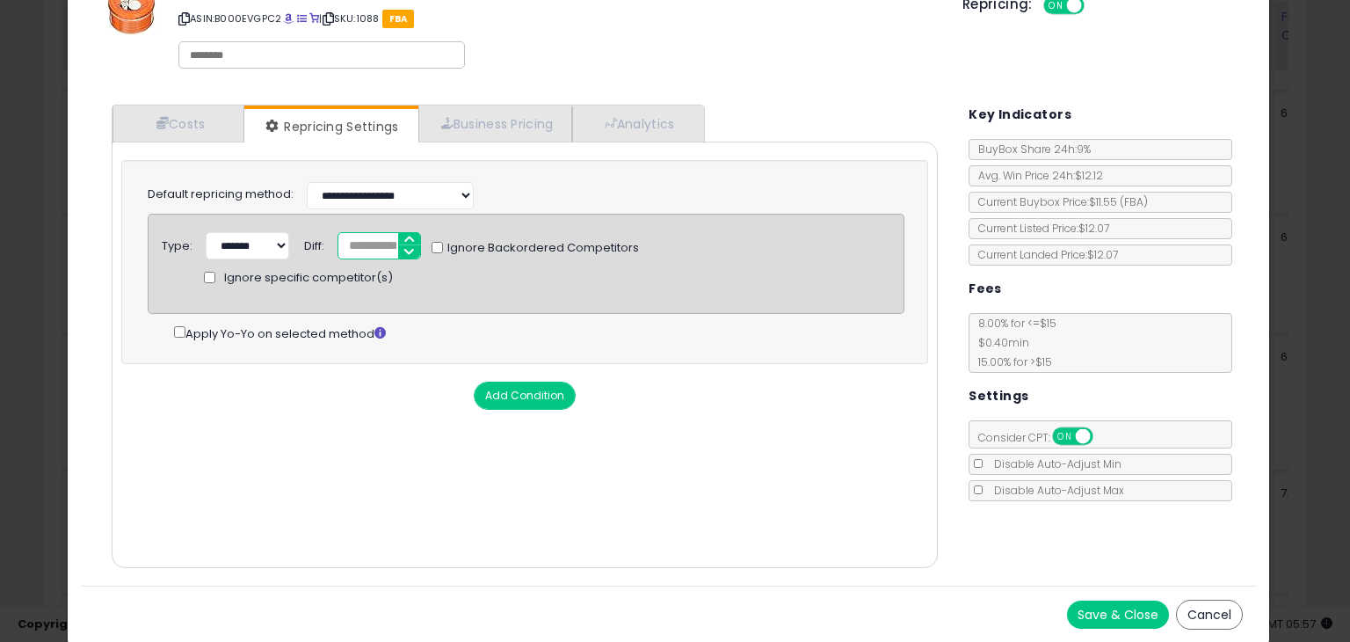
type input "*"
click at [1094, 610] on button "Save & Close" at bounding box center [1118, 614] width 102 height 28
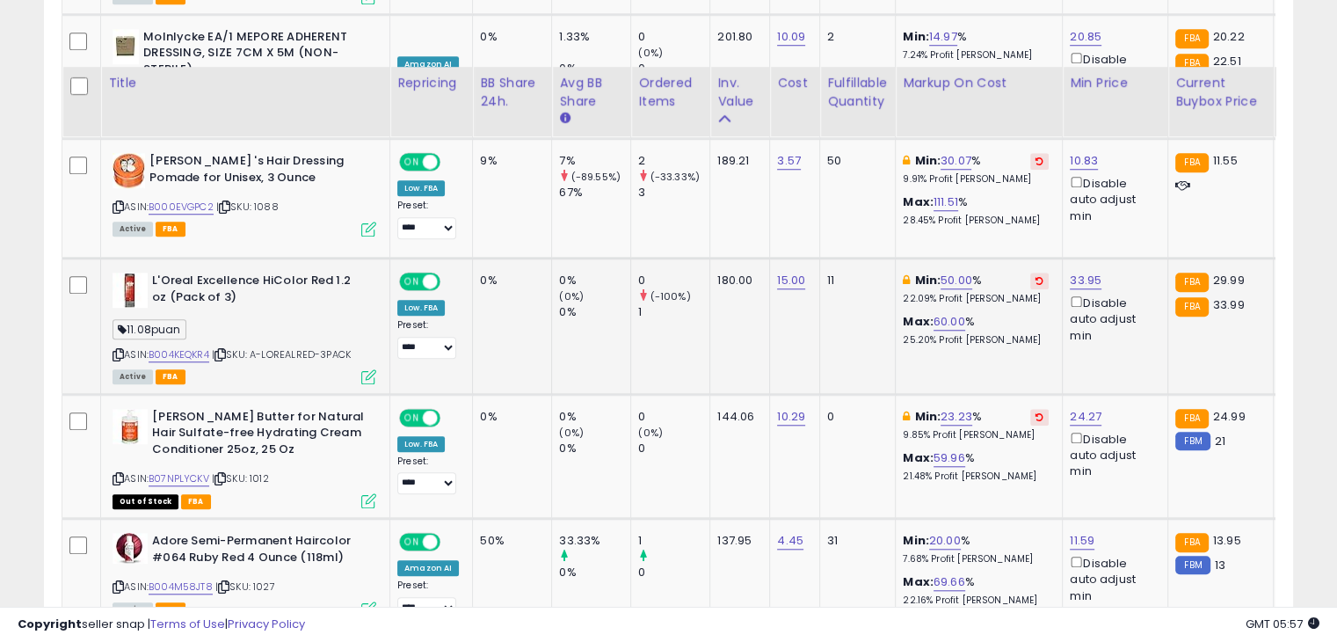
scroll to position [1590, 0]
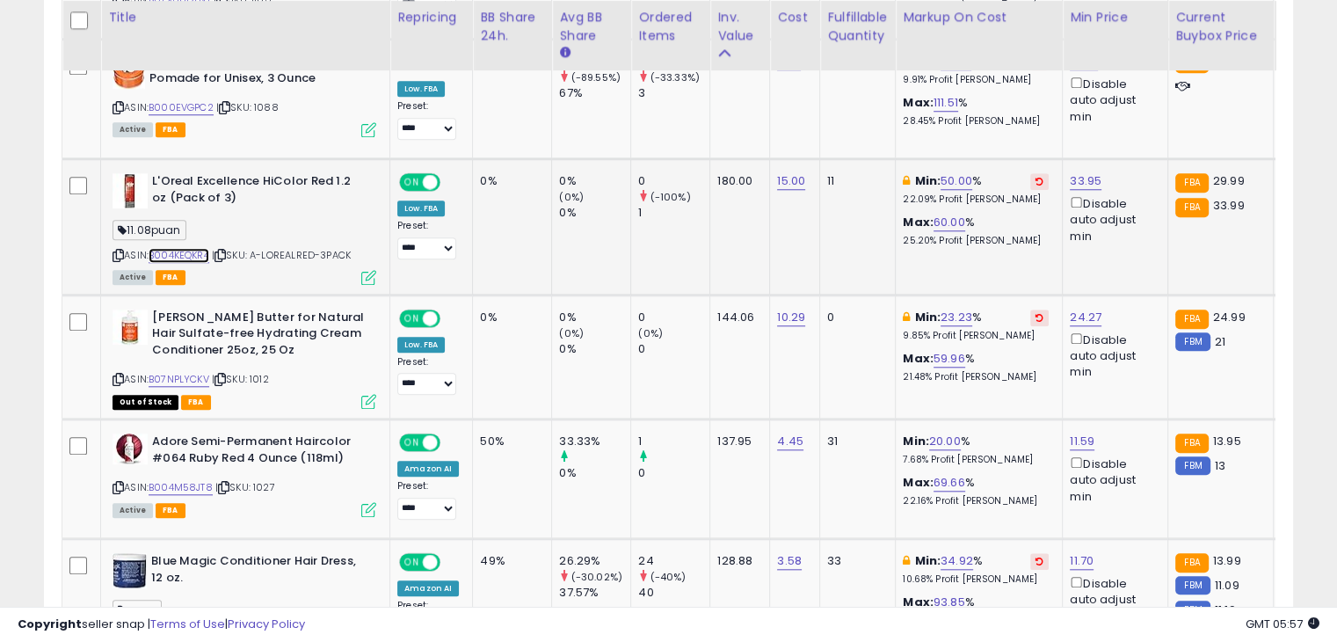
click at [194, 248] on link "B004KEQKR4" at bounding box center [179, 255] width 61 height 15
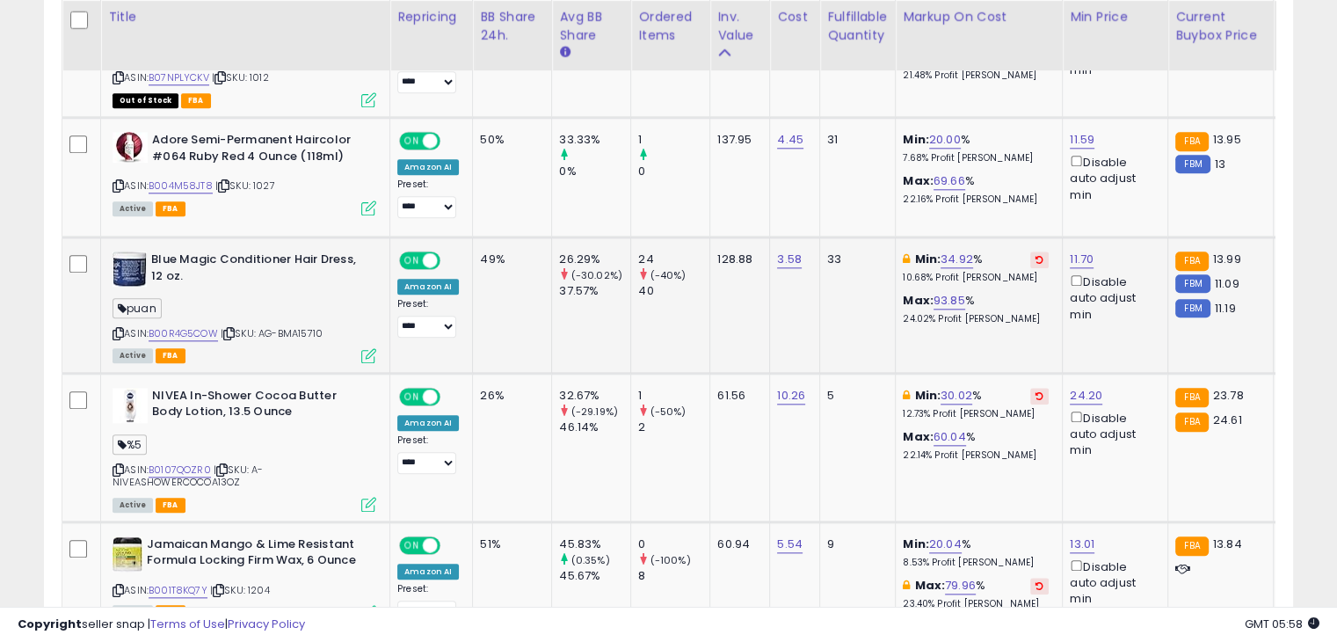
scroll to position [1854, 0]
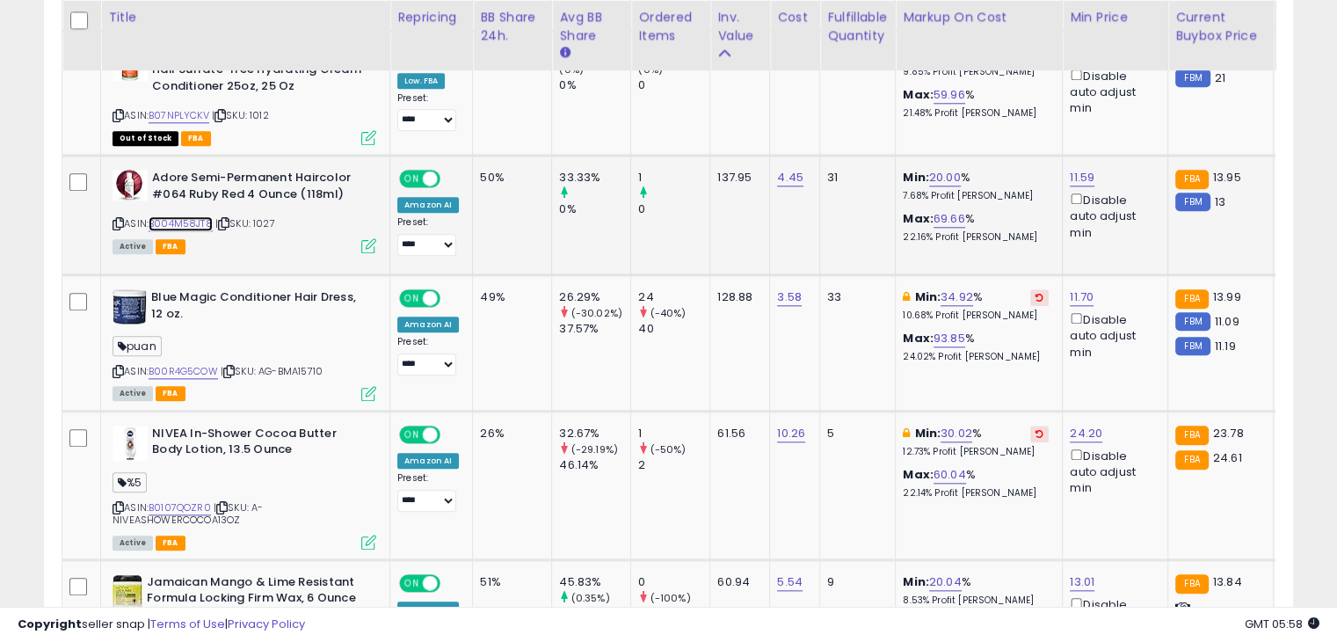
click at [165, 221] on link "B004M58JT8" at bounding box center [181, 223] width 64 height 15
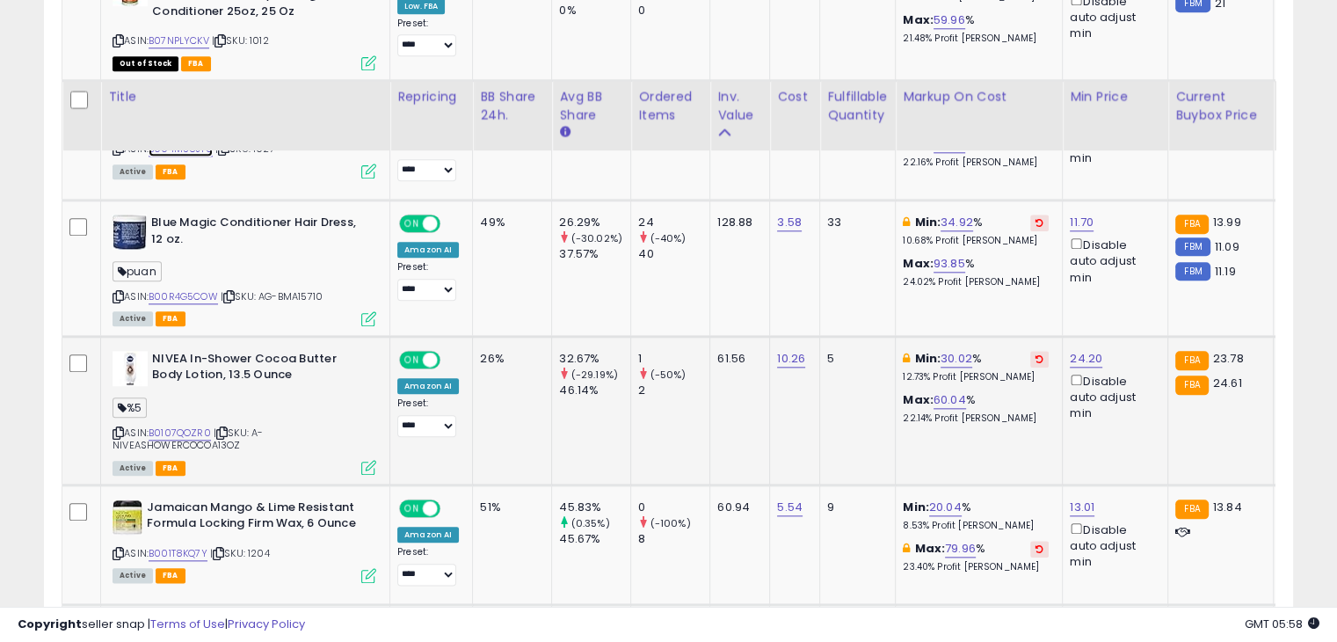
scroll to position [2029, 0]
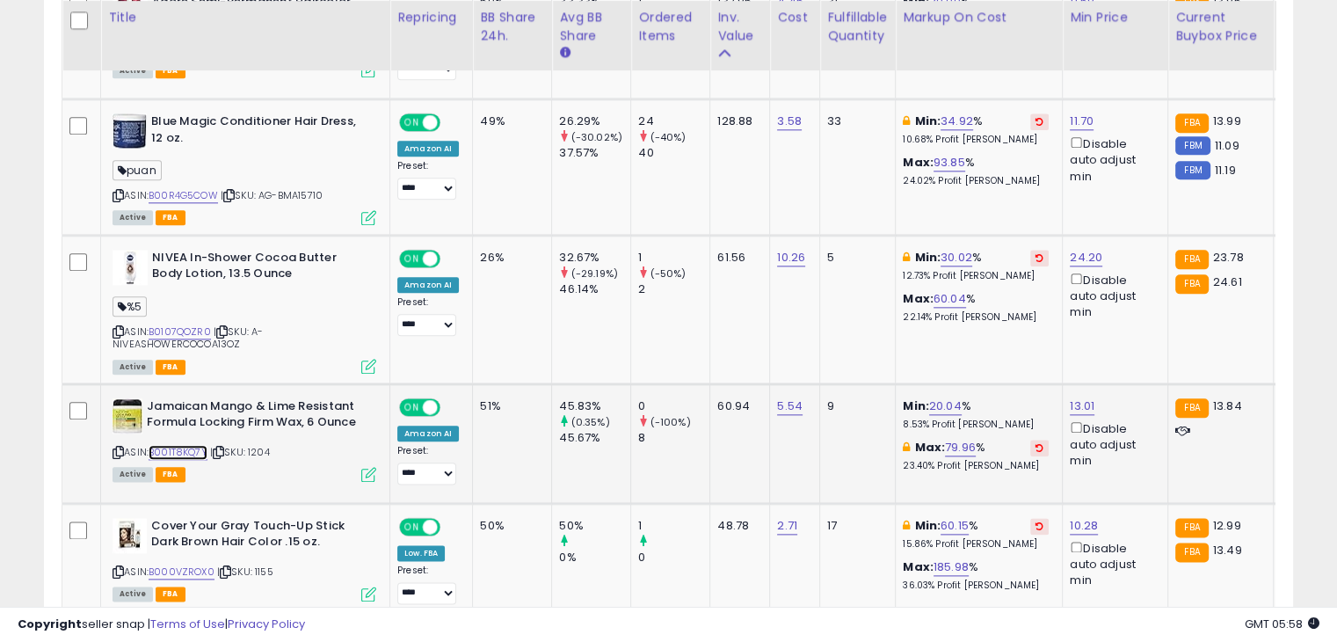
click at [176, 445] on link "B001T8KQ7Y" at bounding box center [178, 452] width 59 height 15
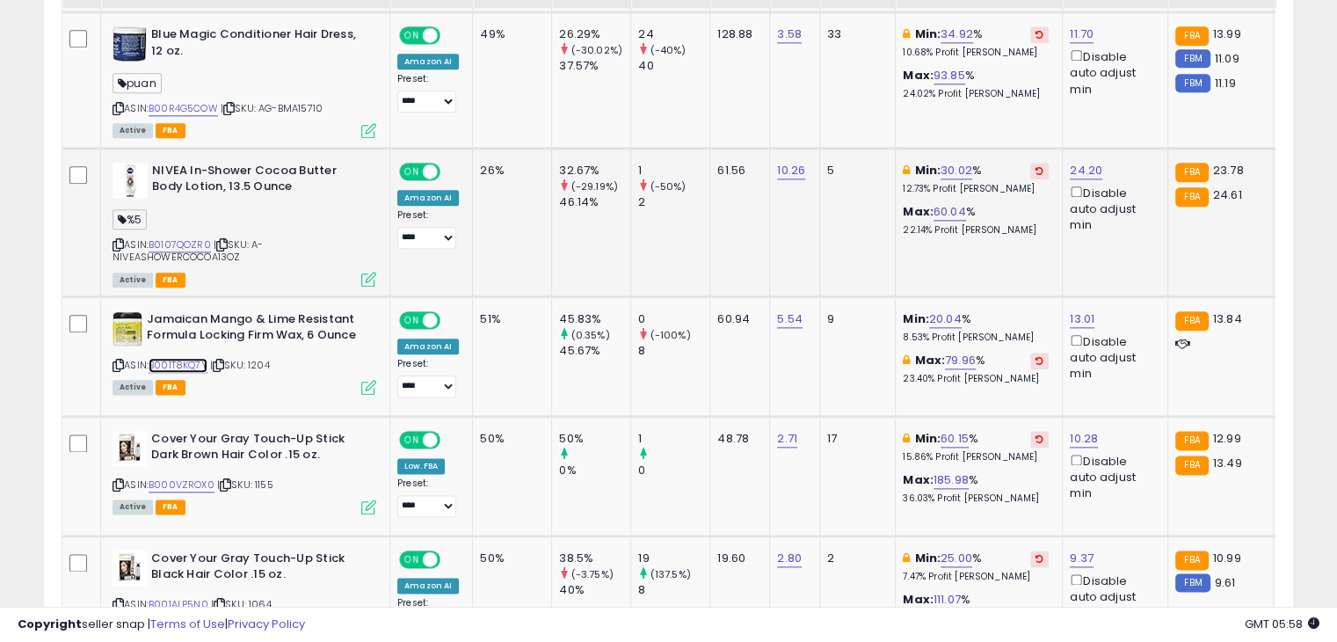
scroll to position [2205, 0]
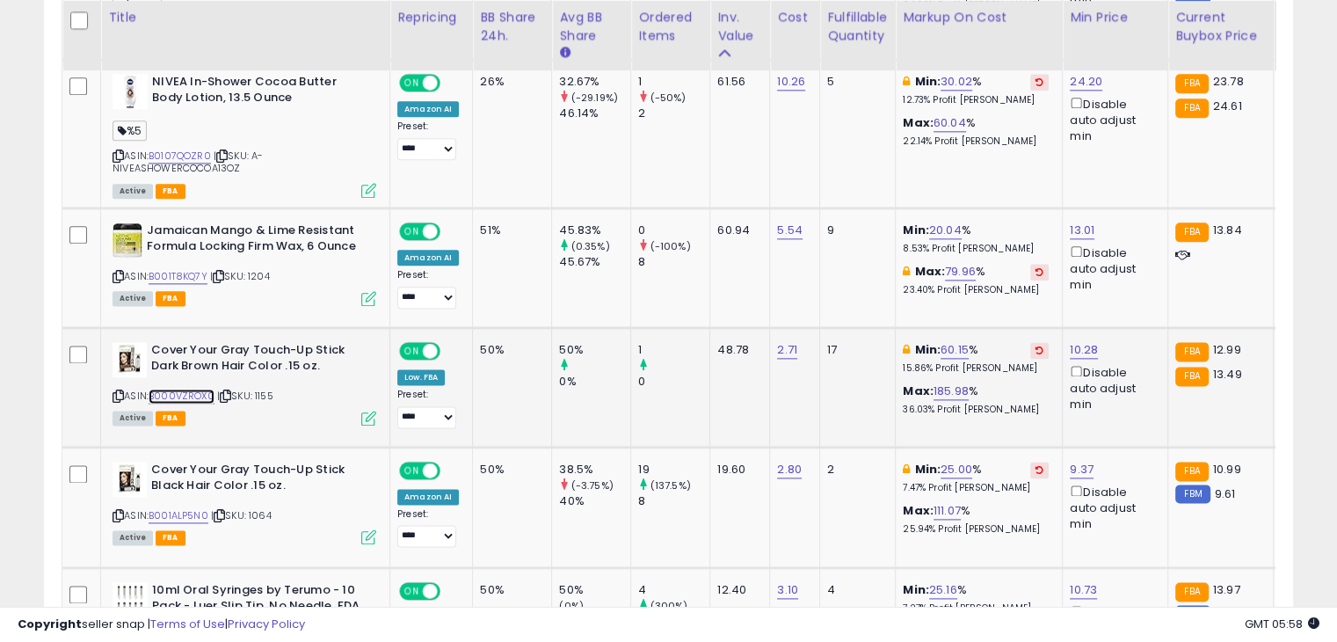
click at [186, 388] on link "B000VZROX0" at bounding box center [182, 395] width 66 height 15
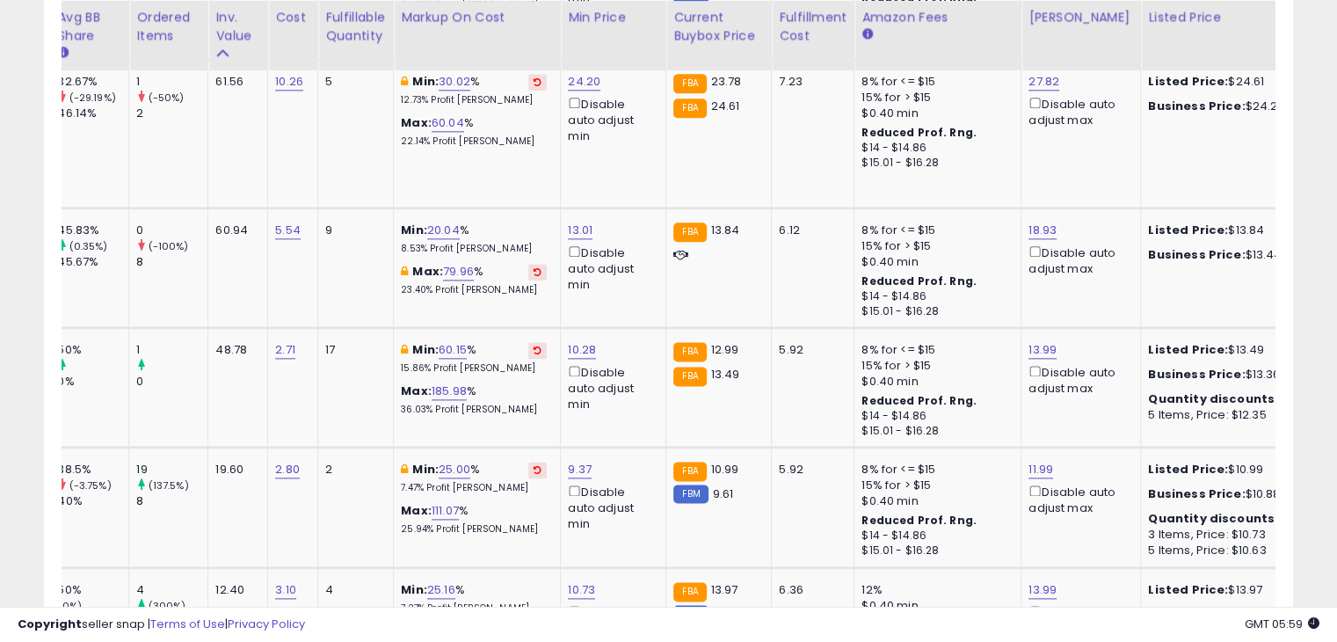
scroll to position [0, 515]
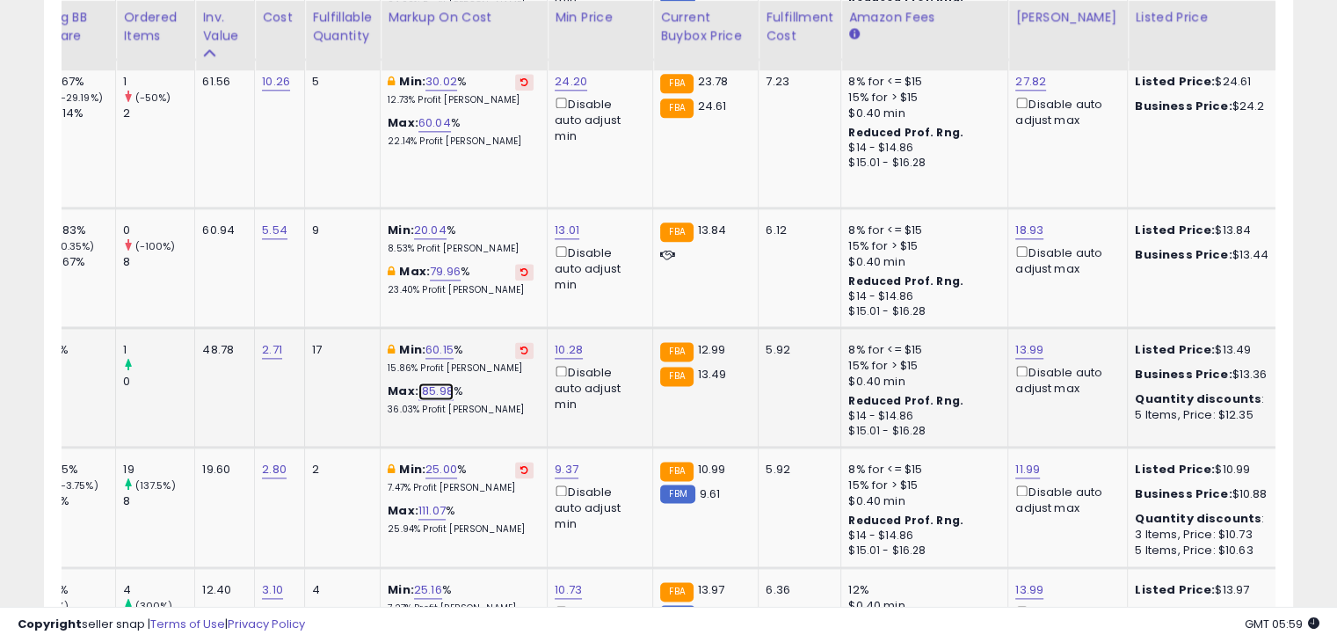
click at [425, 388] on link "185.98" at bounding box center [435, 391] width 35 height 18
click at [532, 323] on button "button" at bounding box center [517, 323] width 30 height 26
drag, startPoint x: 678, startPoint y: 590, endPoint x: 548, endPoint y: 587, distance: 129.2
drag, startPoint x: 545, startPoint y: 581, endPoint x: 471, endPoint y: 580, distance: 73.8
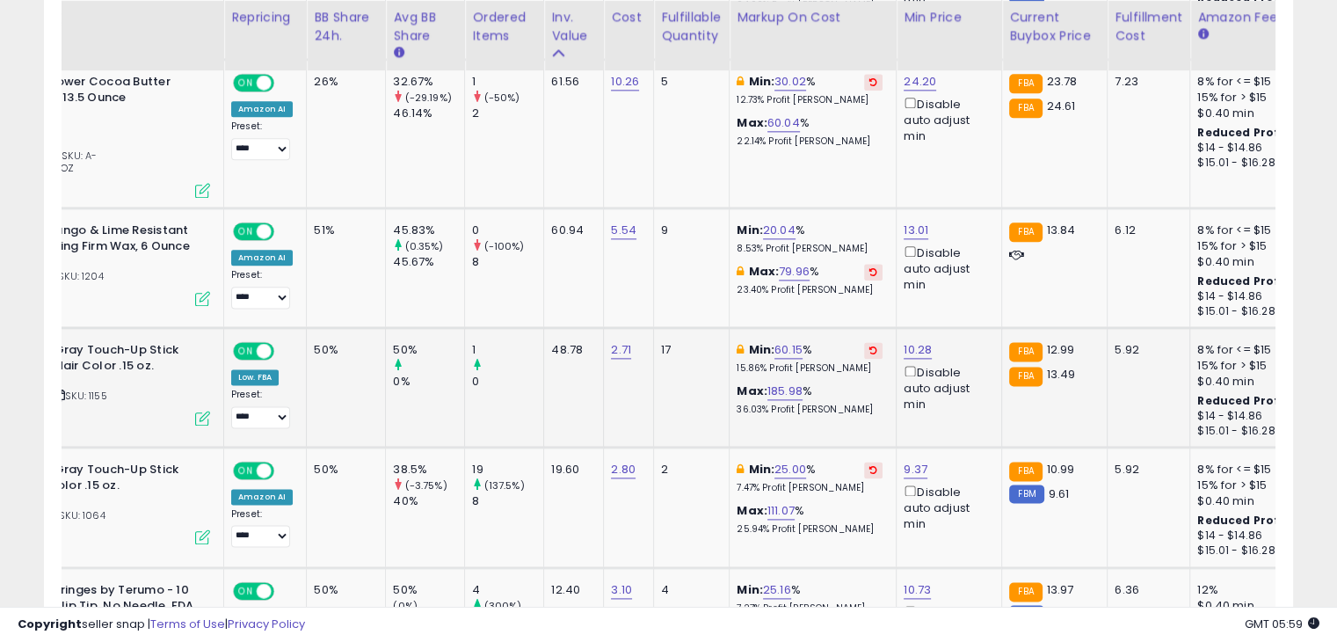
scroll to position [0, 201]
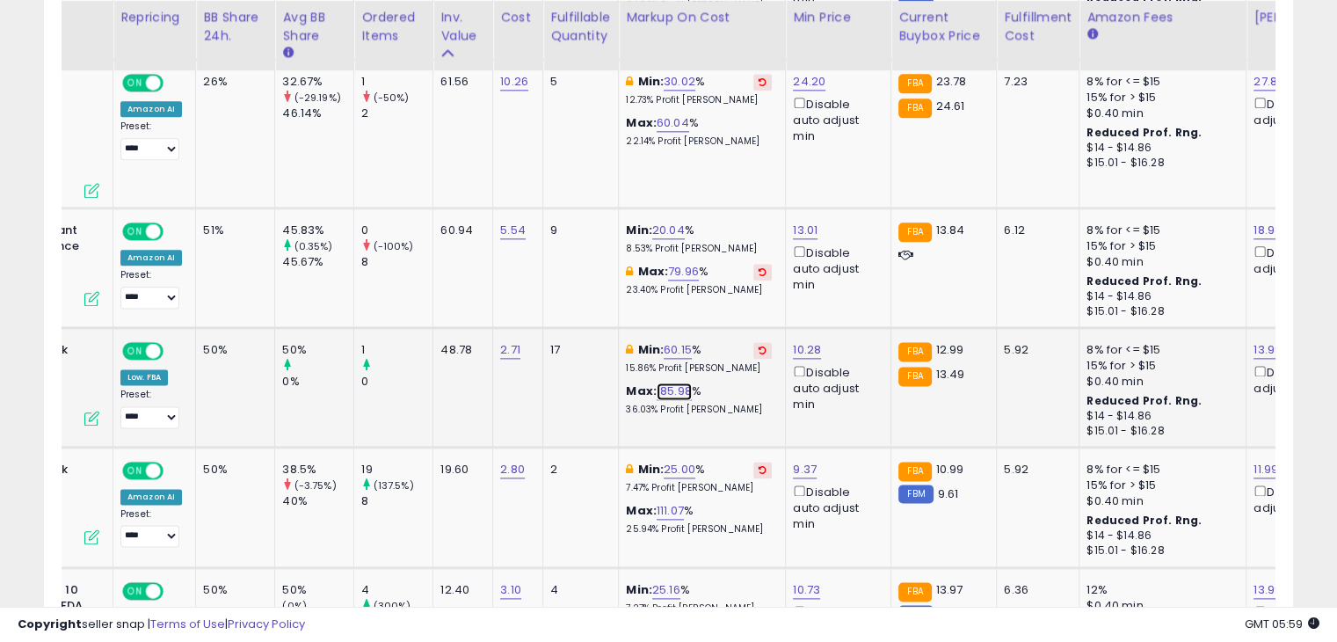
click at [668, 388] on link "185.98" at bounding box center [674, 391] width 35 height 18
click at [607, 321] on input "******" at bounding box center [619, 325] width 156 height 30
type input "***"
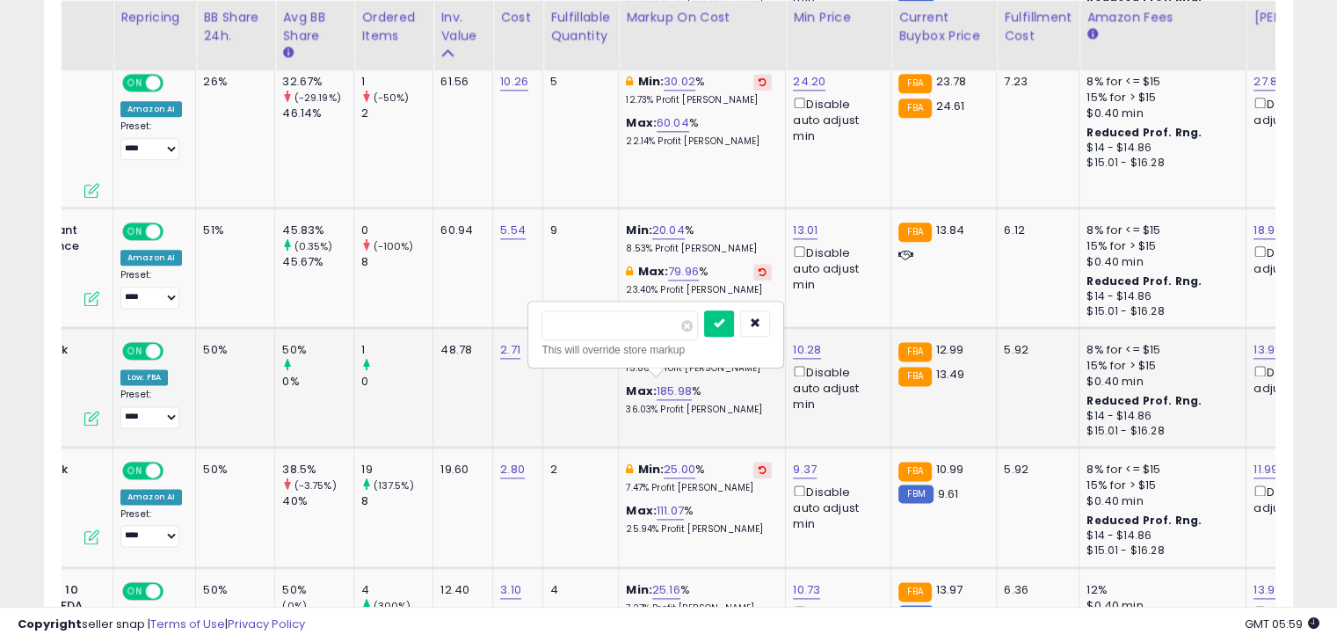
click button "submit" at bounding box center [719, 323] width 30 height 26
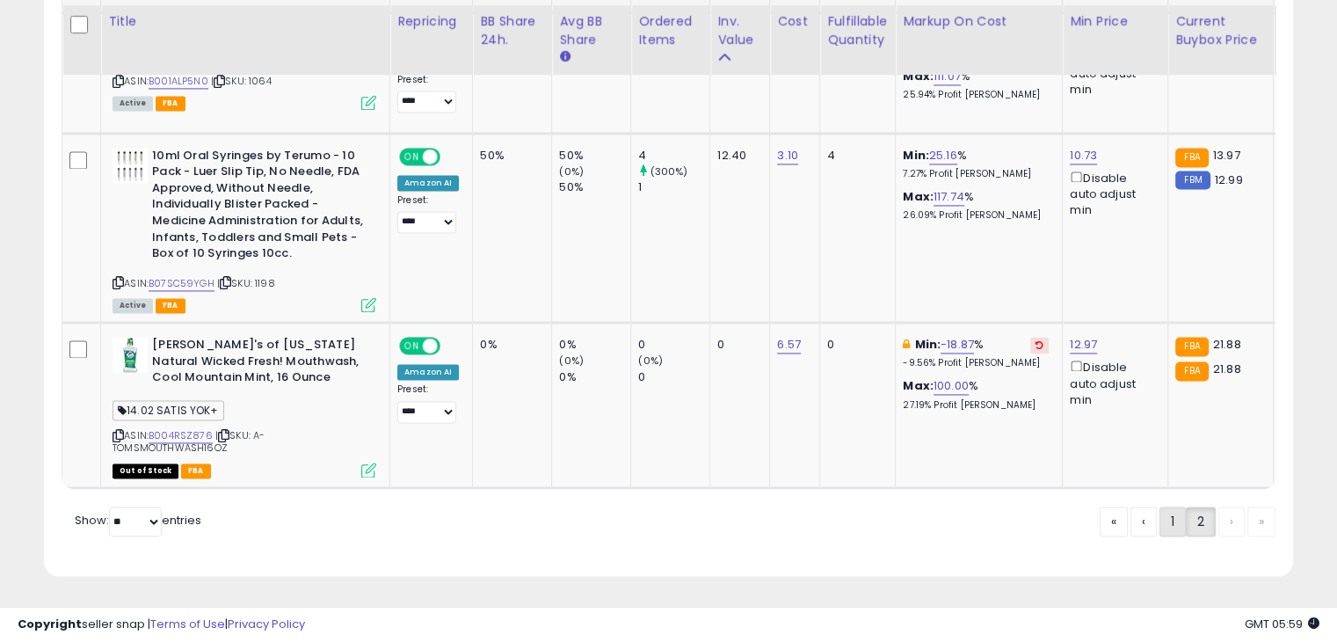
click at [1160, 526] on link "1" at bounding box center [1172, 521] width 26 height 30
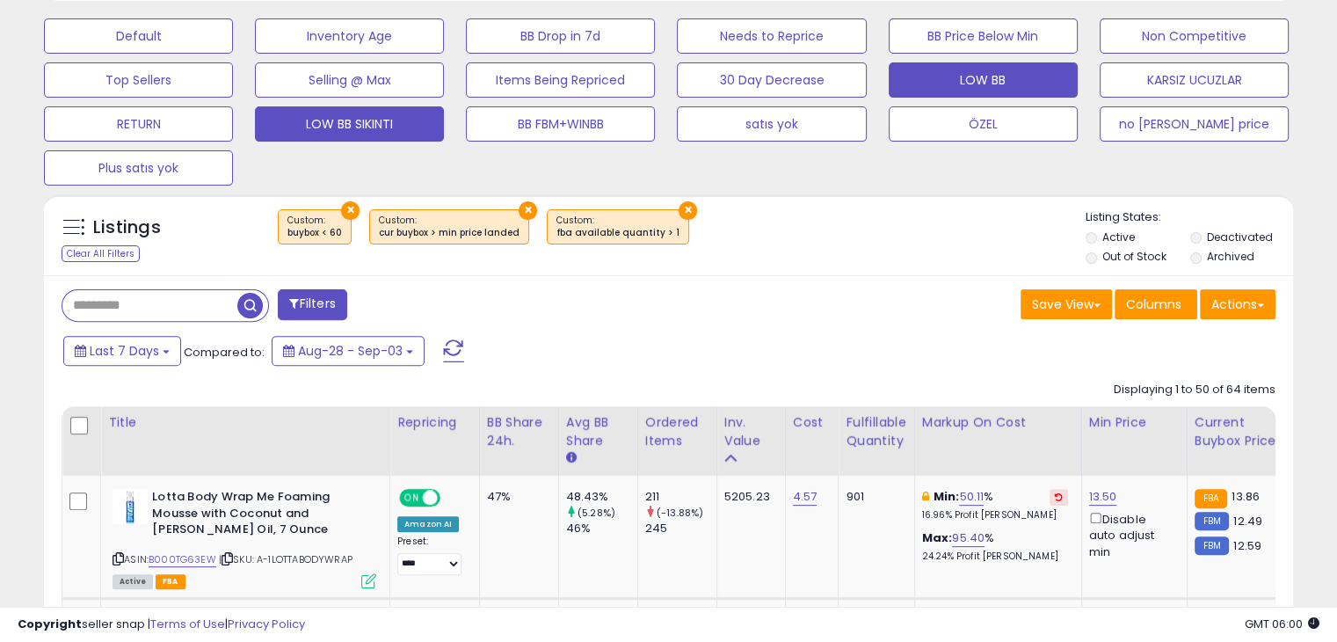
click at [967, 82] on button "LOW BB" at bounding box center [983, 79] width 189 height 35
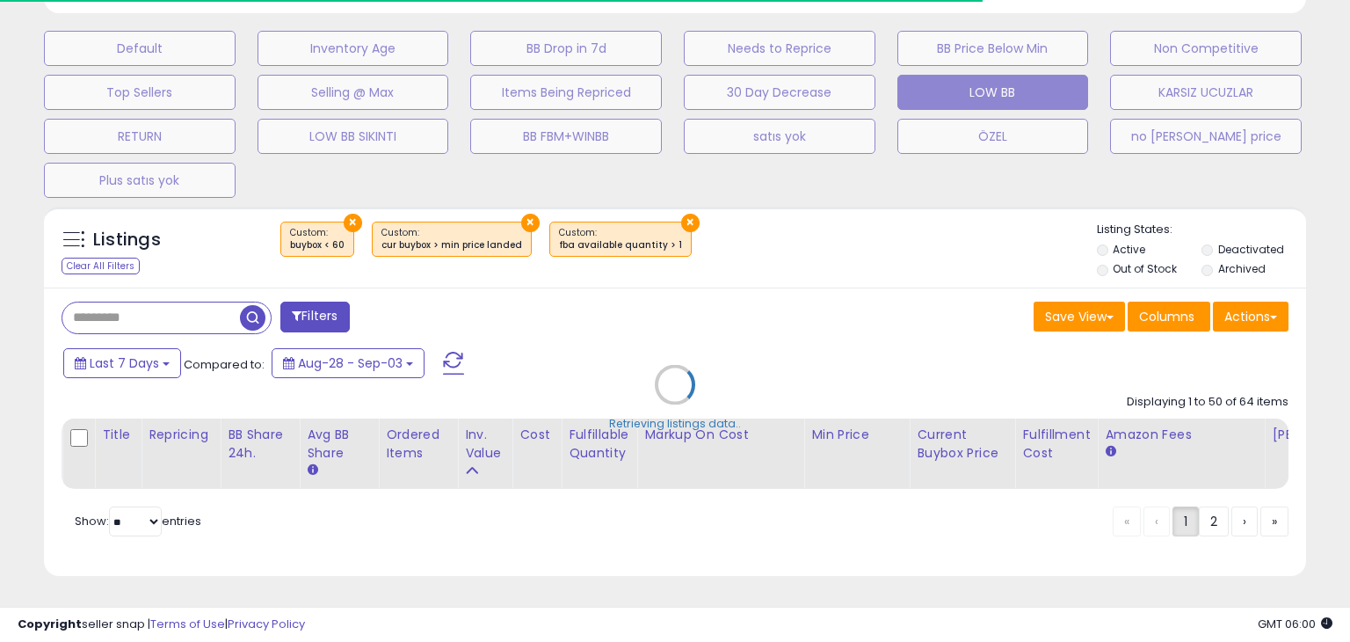
drag, startPoint x: 834, startPoint y: 338, endPoint x: 812, endPoint y: 354, distance: 27.1
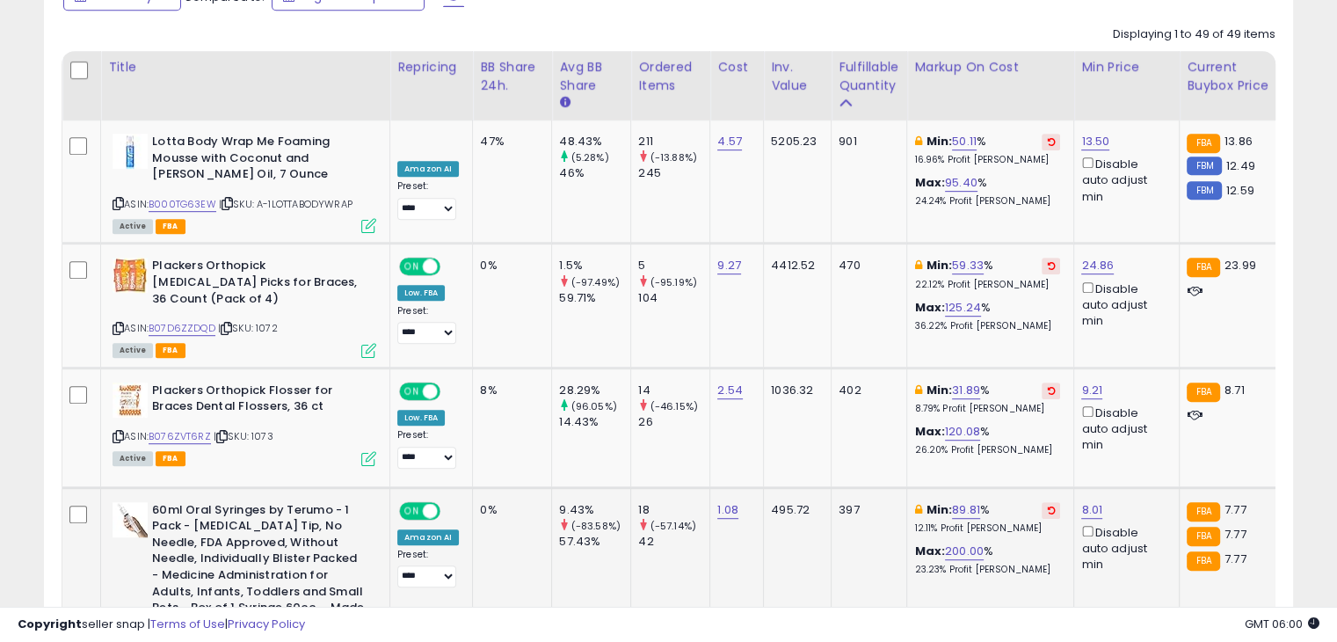
scroll to position [799, 0]
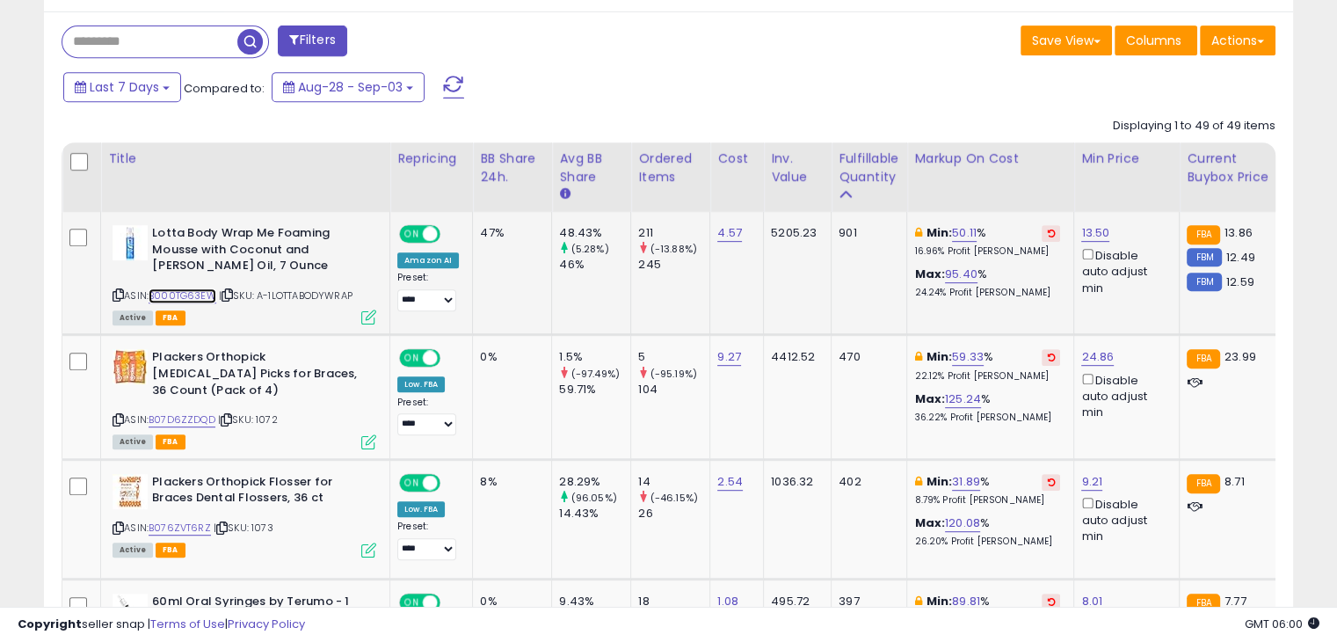
click at [179, 299] on link "B000TG63EW" at bounding box center [183, 295] width 68 height 15
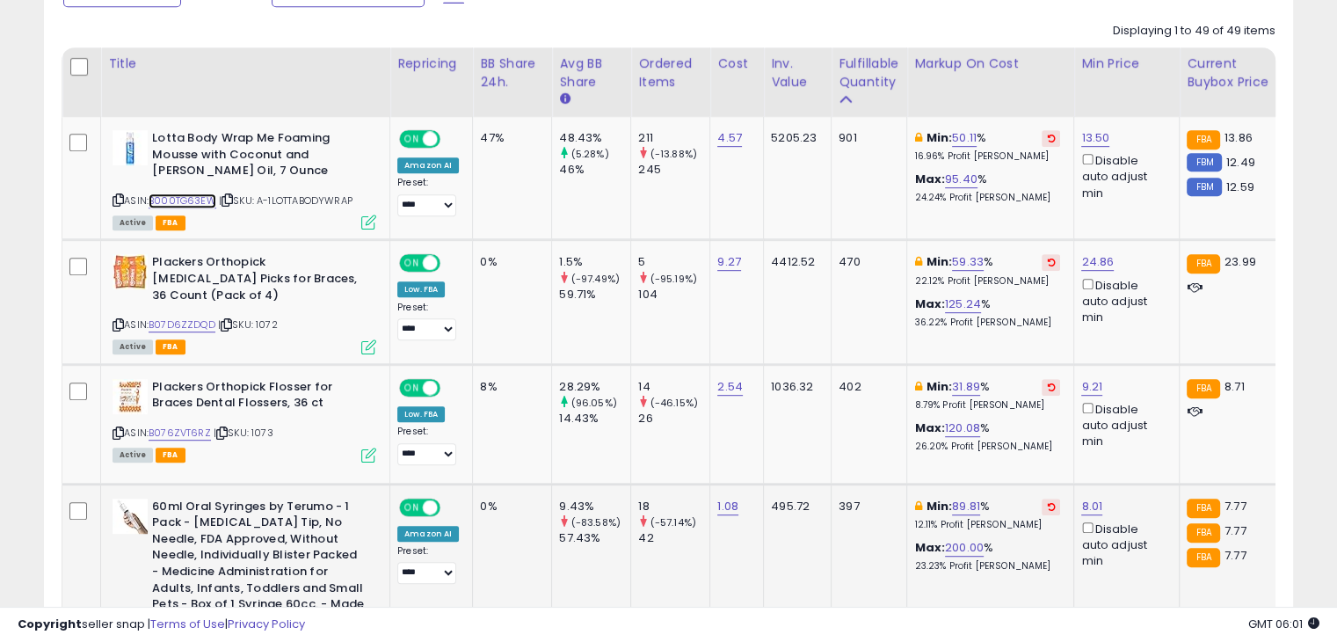
scroll to position [887, 0]
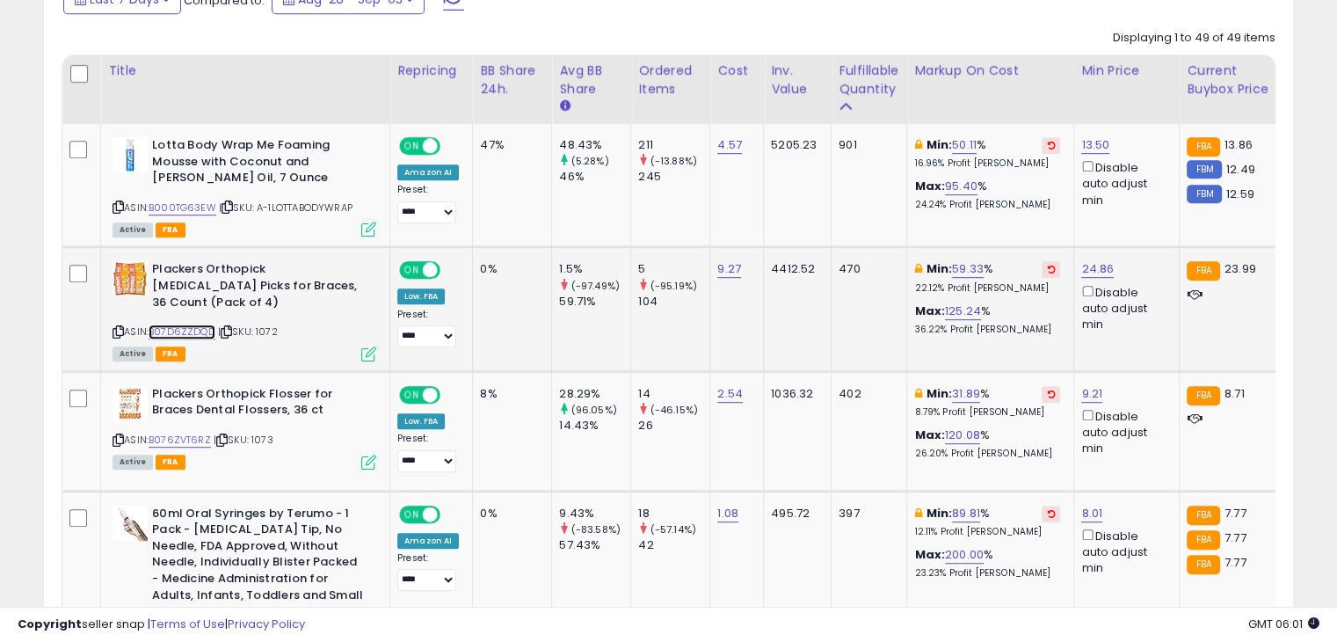
click at [183, 330] on link "B07D6ZZDQD" at bounding box center [182, 331] width 67 height 15
click at [180, 442] on link "B076ZVT6RZ" at bounding box center [180, 439] width 62 height 15
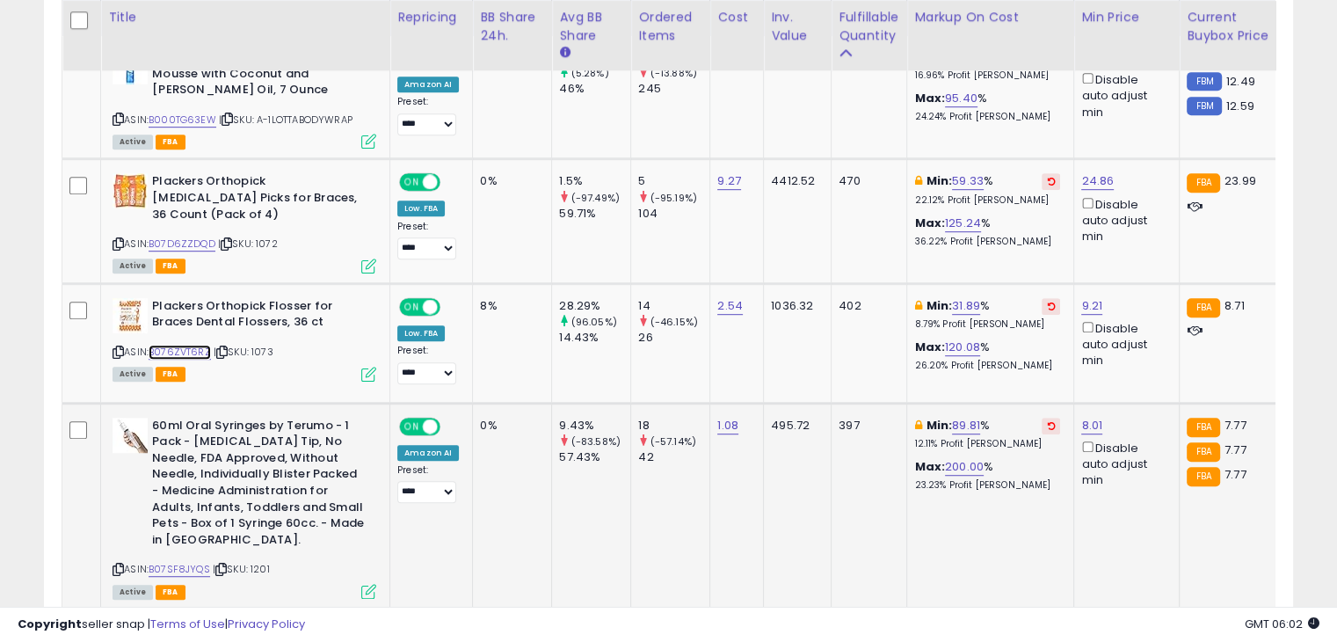
scroll to position [1150, 0]
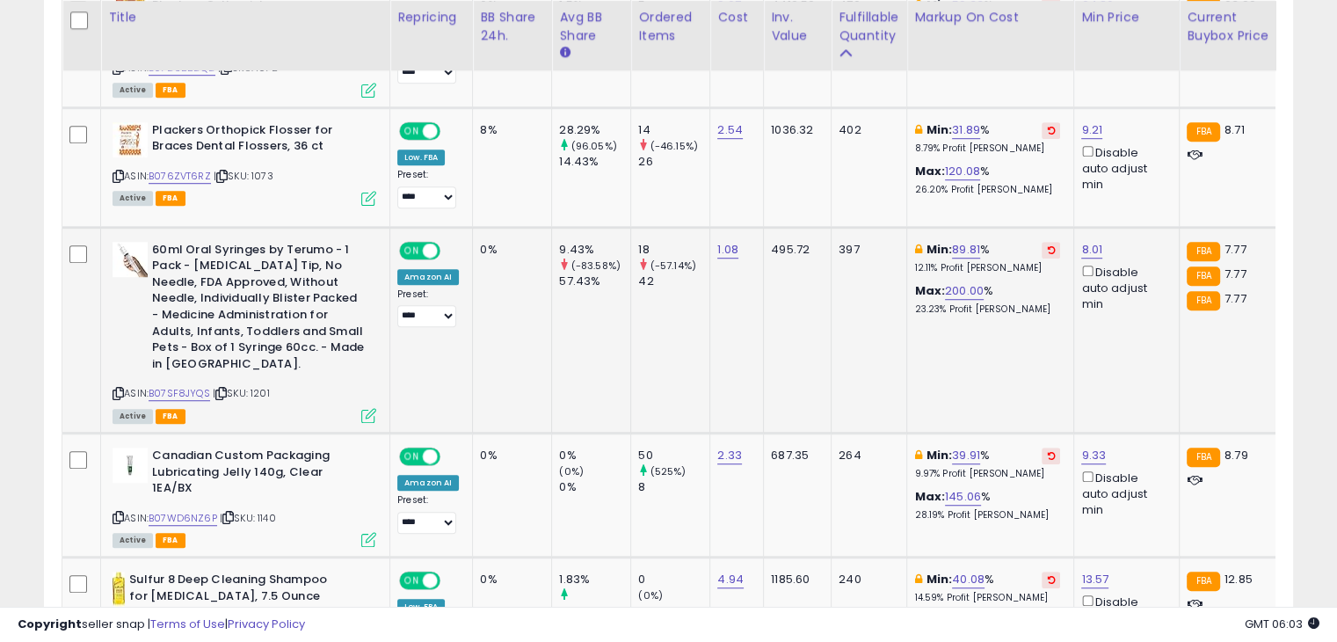
click at [191, 380] on div "ASIN: B07SF8JYQS | SKU: 1201 Active FBA" at bounding box center [244, 331] width 264 height 179
click at [190, 395] on link "B07SF8JYQS" at bounding box center [180, 393] width 62 height 15
click at [1047, 245] on icon at bounding box center [1051, 249] width 8 height 9
click at [1081, 245] on link "7.30" at bounding box center [1093, 250] width 24 height 18
click at [1036, 180] on input "****" at bounding box center [1037, 188] width 156 height 30
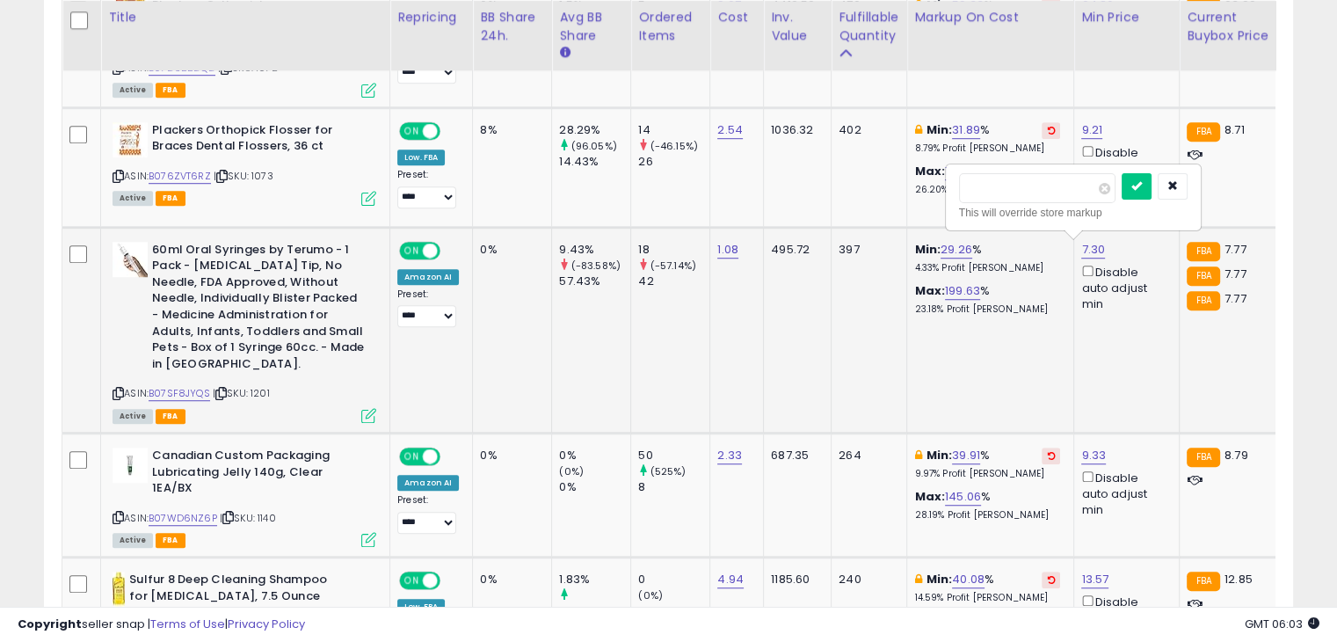
click at [1036, 180] on input "****" at bounding box center [1037, 188] width 156 height 30
type input "*"
click at [1036, 180] on input "*" at bounding box center [1037, 188] width 156 height 30
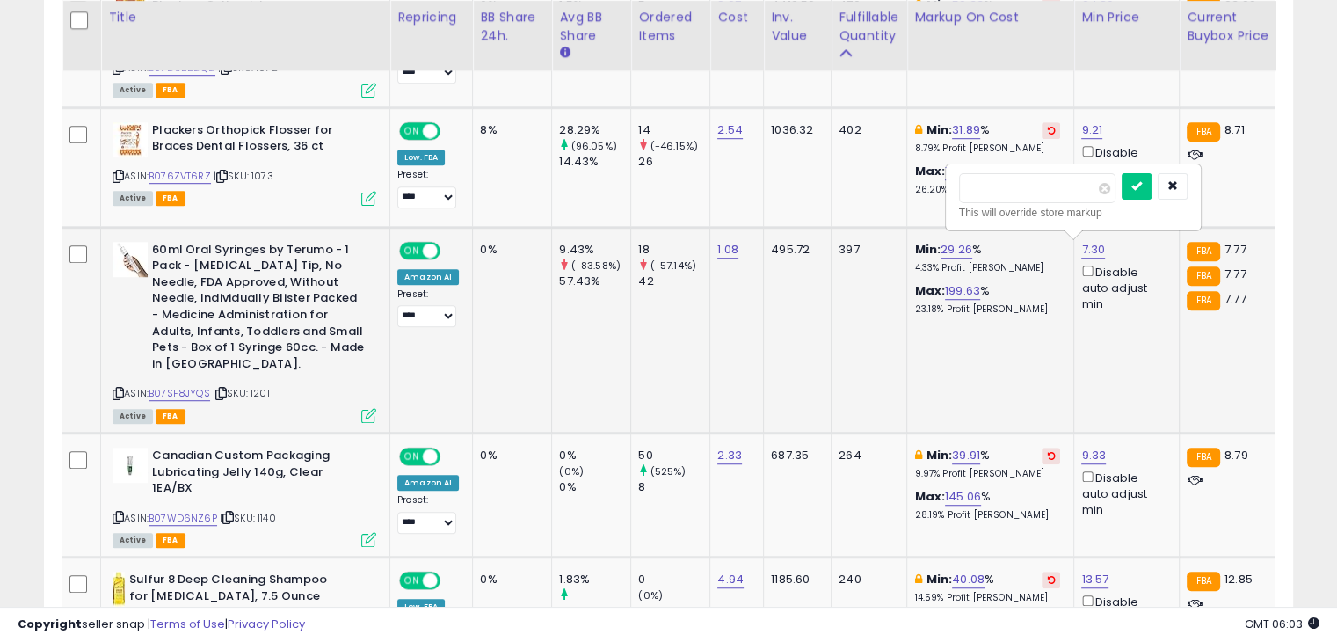
type input "***"
click button "submit" at bounding box center [1136, 186] width 30 height 26
click at [963, 243] on link "46.30" at bounding box center [968, 250] width 33 height 18
click at [882, 182] on input "*****" at bounding box center [914, 188] width 156 height 30
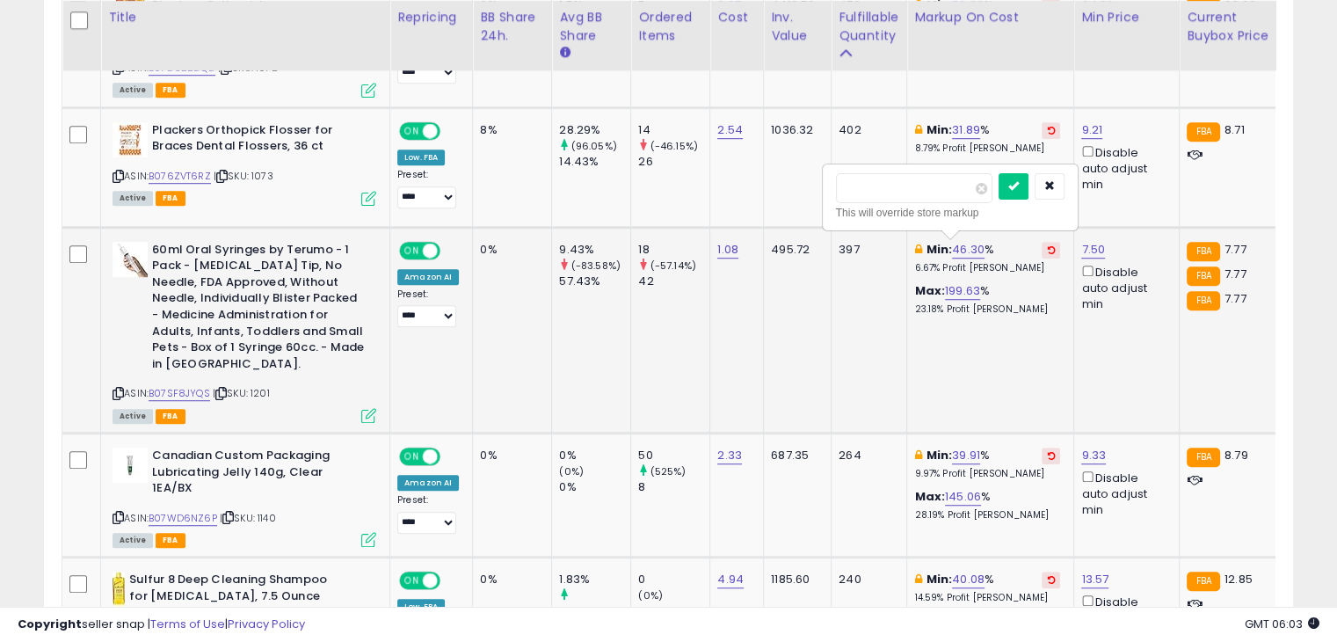
click at [882, 182] on input "*****" at bounding box center [914, 188] width 156 height 30
click at [1055, 180] on icon "button" at bounding box center [1049, 185] width 11 height 11
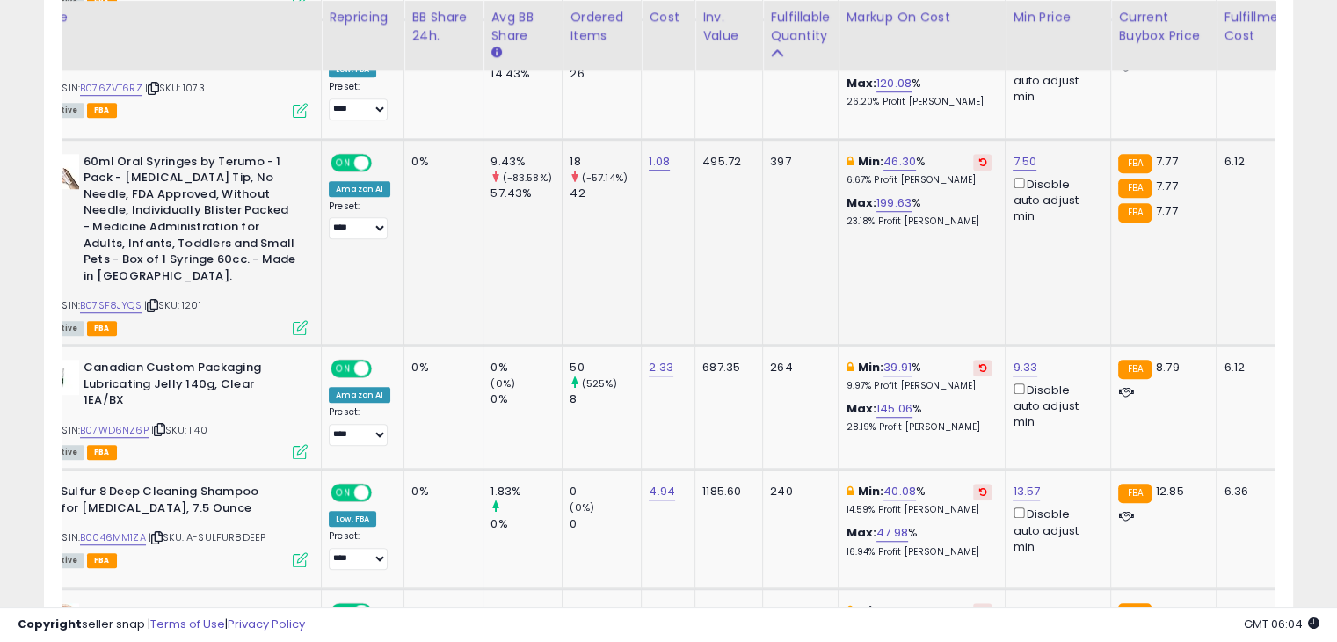
scroll to position [0, 0]
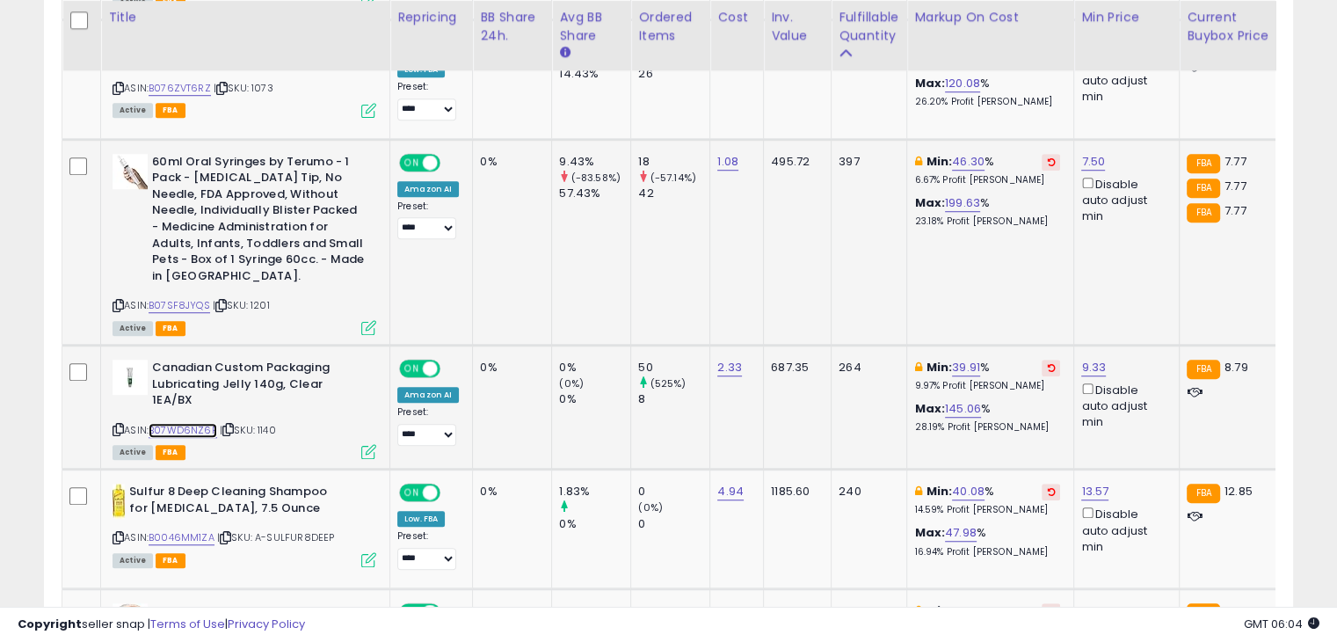
click at [180, 423] on link "B07WD6NZ6P" at bounding box center [183, 430] width 69 height 15
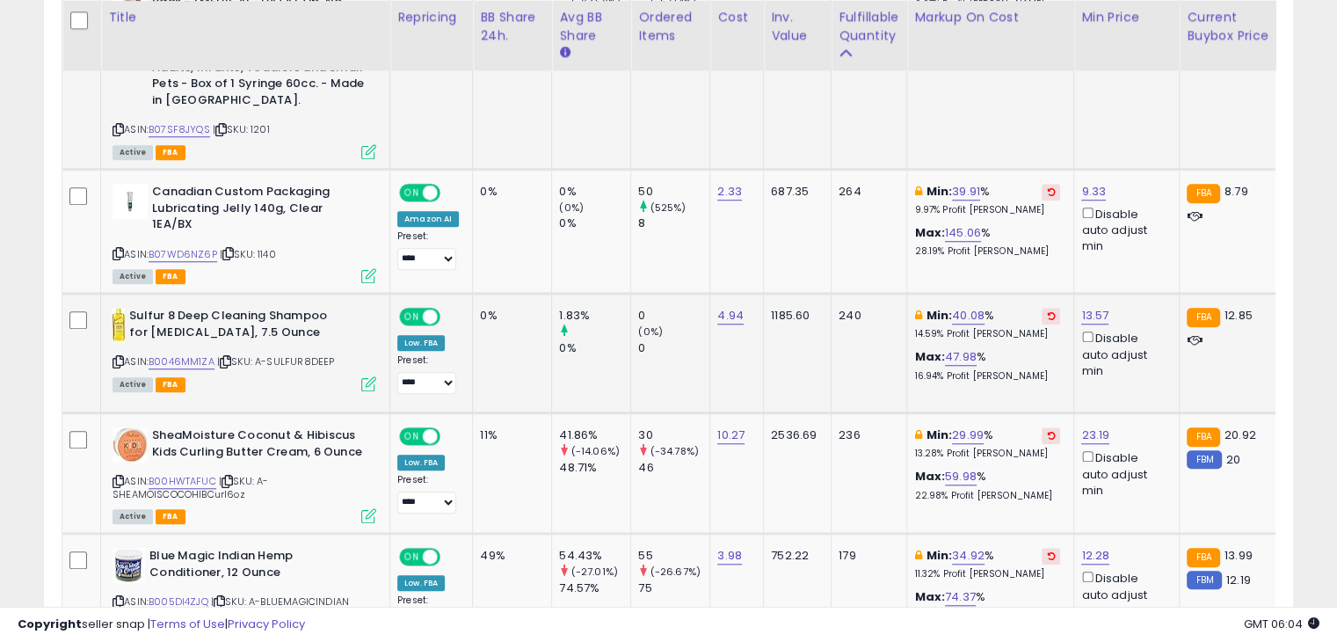
click at [183, 360] on div "ASIN: B0046MM1ZA | SKU: A-SULFUR8DEEP Active FBA" at bounding box center [244, 349] width 264 height 82
click at [194, 356] on link "B0046MM1ZA" at bounding box center [182, 361] width 66 height 15
click at [174, 474] on link "B00HWTAFUC" at bounding box center [183, 481] width 68 height 15
click at [1047, 431] on icon at bounding box center [1051, 435] width 8 height 9
click at [957, 426] on link "15.02" at bounding box center [954, 435] width 28 height 18
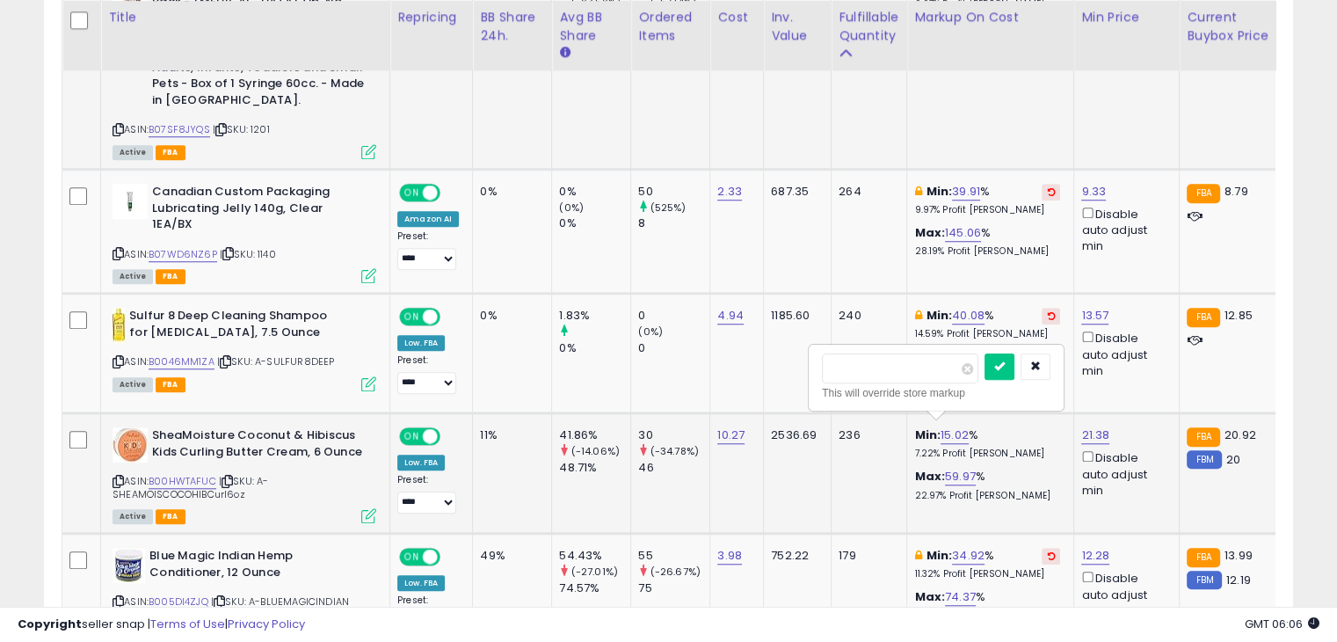
click at [902, 367] on input "*****" at bounding box center [900, 368] width 156 height 30
type input "**"
click button "submit" at bounding box center [999, 366] width 30 height 26
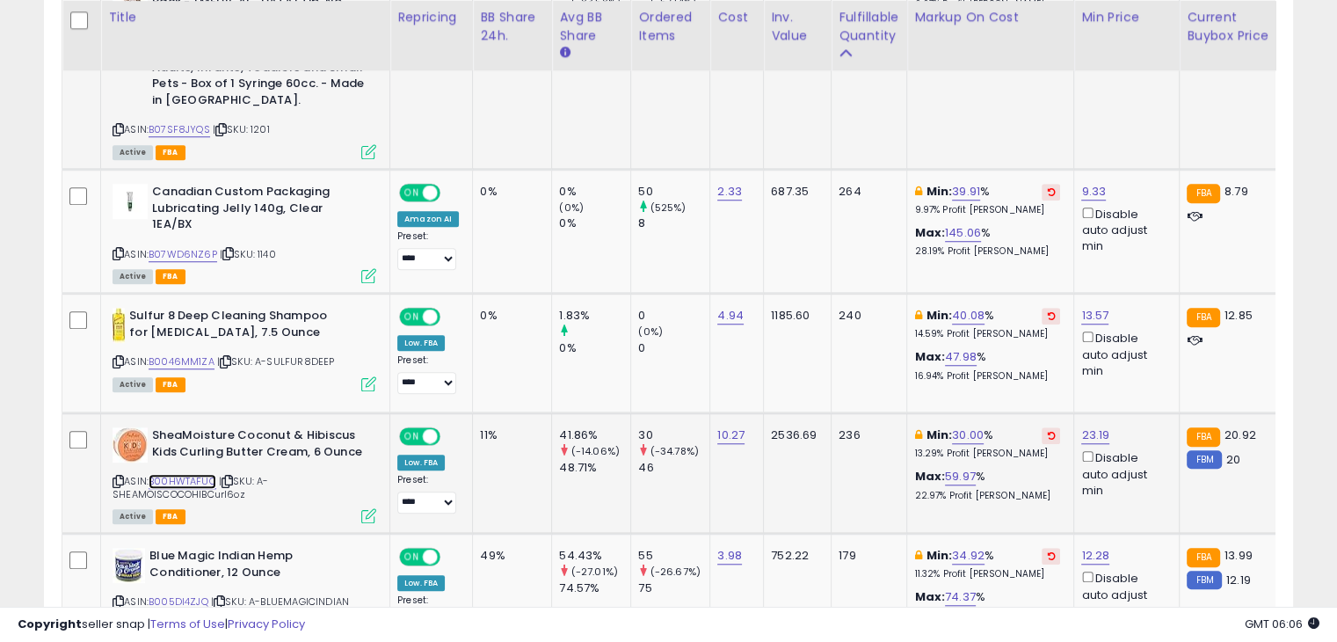
click at [204, 475] on link "B00HWTAFUC" at bounding box center [183, 481] width 68 height 15
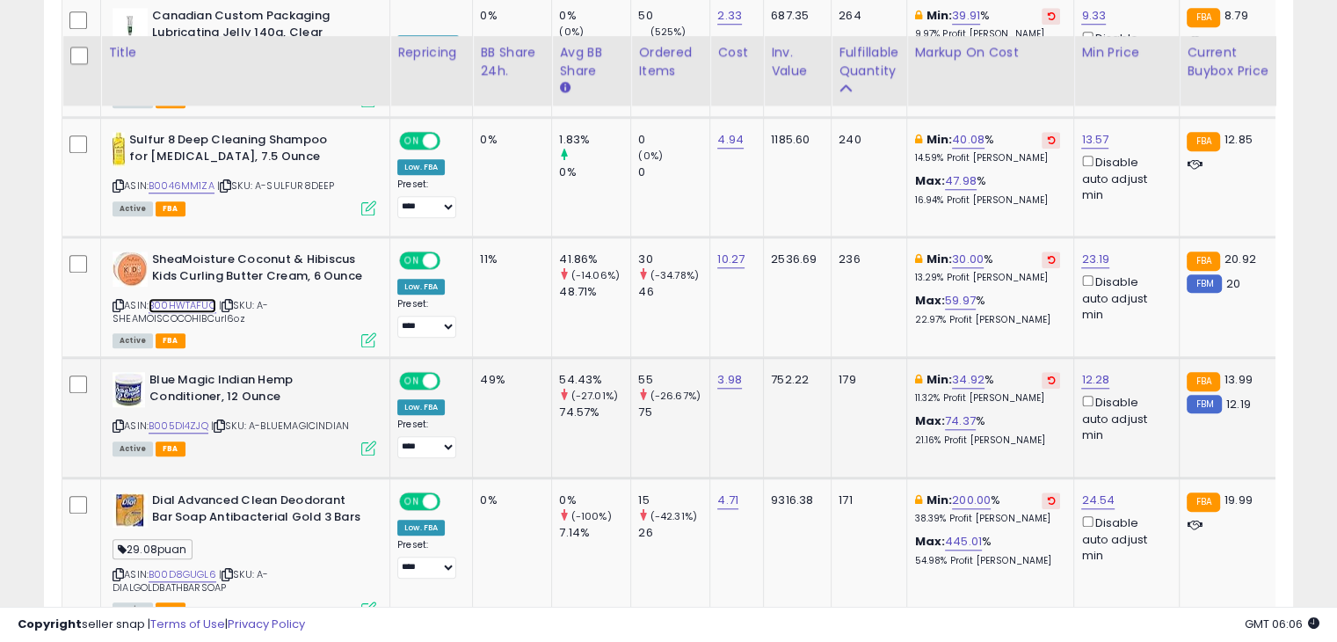
scroll to position [1678, 0]
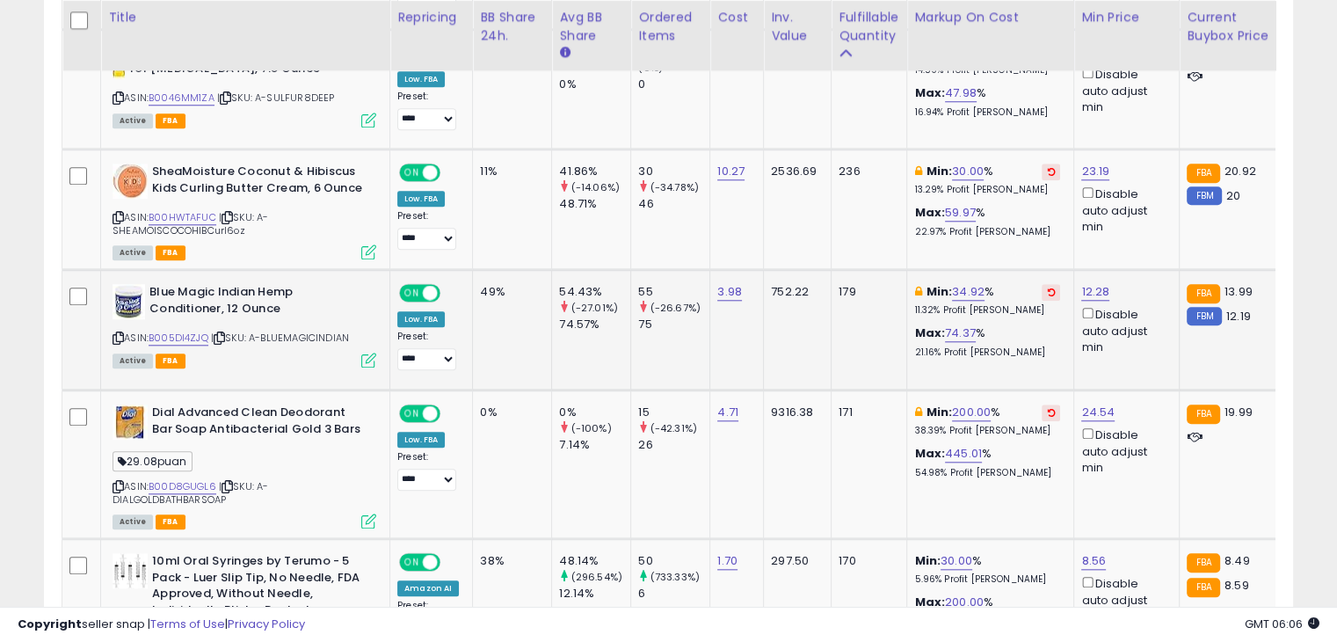
drag, startPoint x: 368, startPoint y: 347, endPoint x: 339, endPoint y: 362, distance: 32.6
click at [339, 362] on td "Blue Magic Indian Hemp Conditioner, 12 Ounce ASIN: B005DI4ZJQ | SKU: A-BLUEMAGI…" at bounding box center [245, 330] width 289 height 120
click at [192, 479] on link "B00D8GUGL6" at bounding box center [183, 486] width 68 height 15
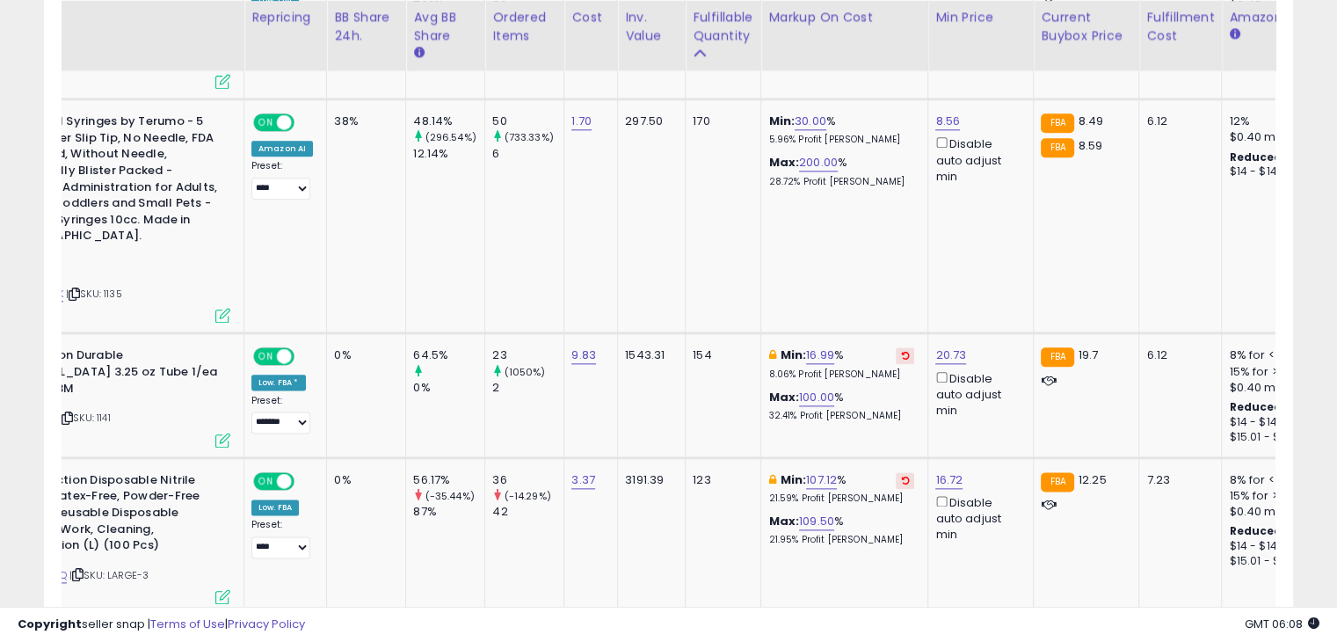
scroll to position [0, 0]
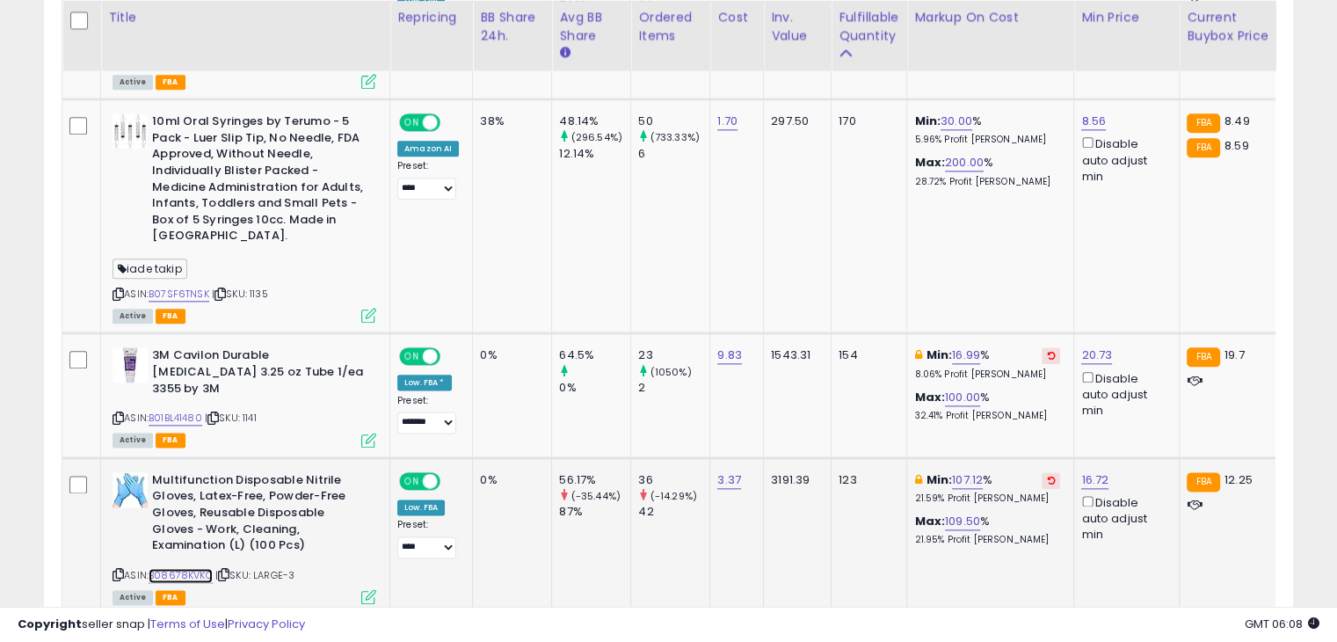
click at [192, 568] on link "B08678KVKQ" at bounding box center [181, 575] width 64 height 15
click at [1041, 472] on button at bounding box center [1050, 480] width 18 height 17
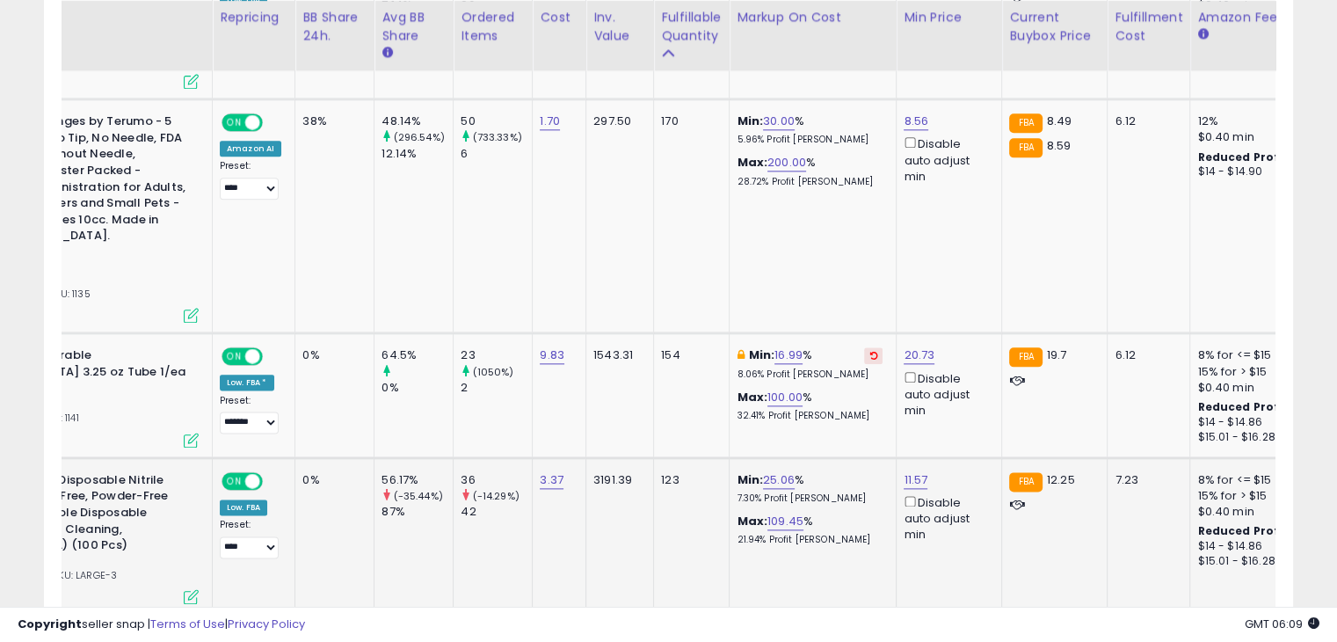
scroll to position [0, 198]
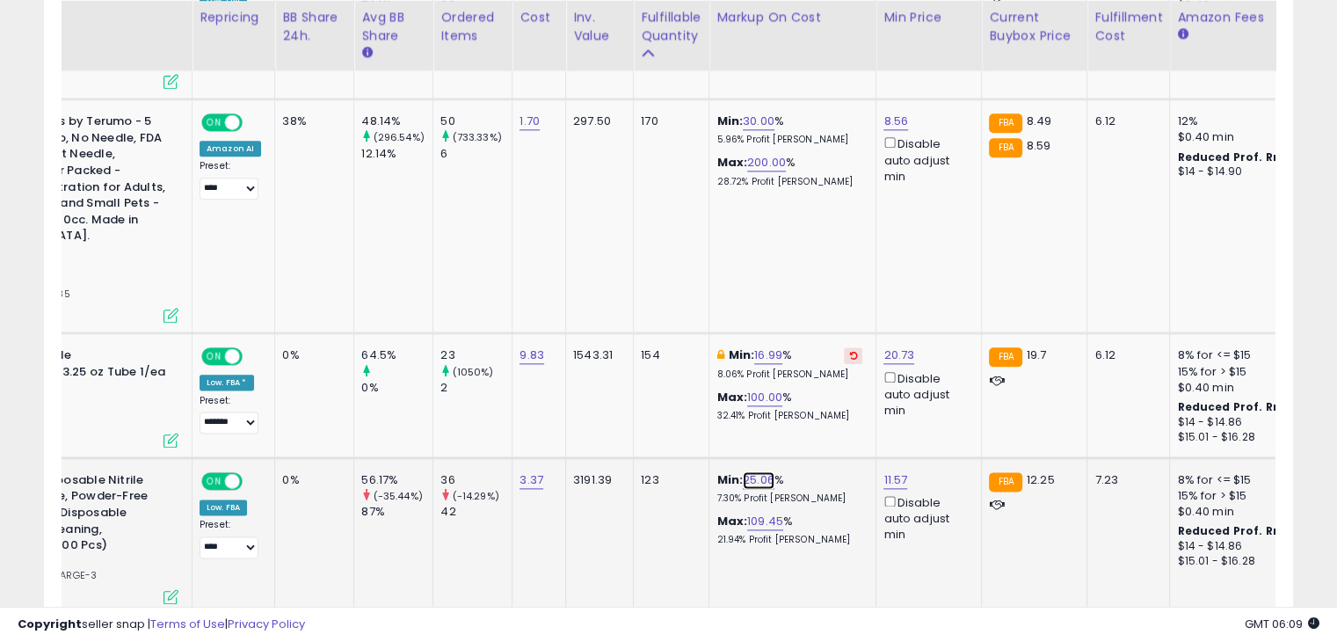
click at [753, 471] on link "25.06" at bounding box center [759, 480] width 32 height 18
click at [704, 391] on input "*****" at bounding box center [704, 405] width 156 height 30
type input "**"
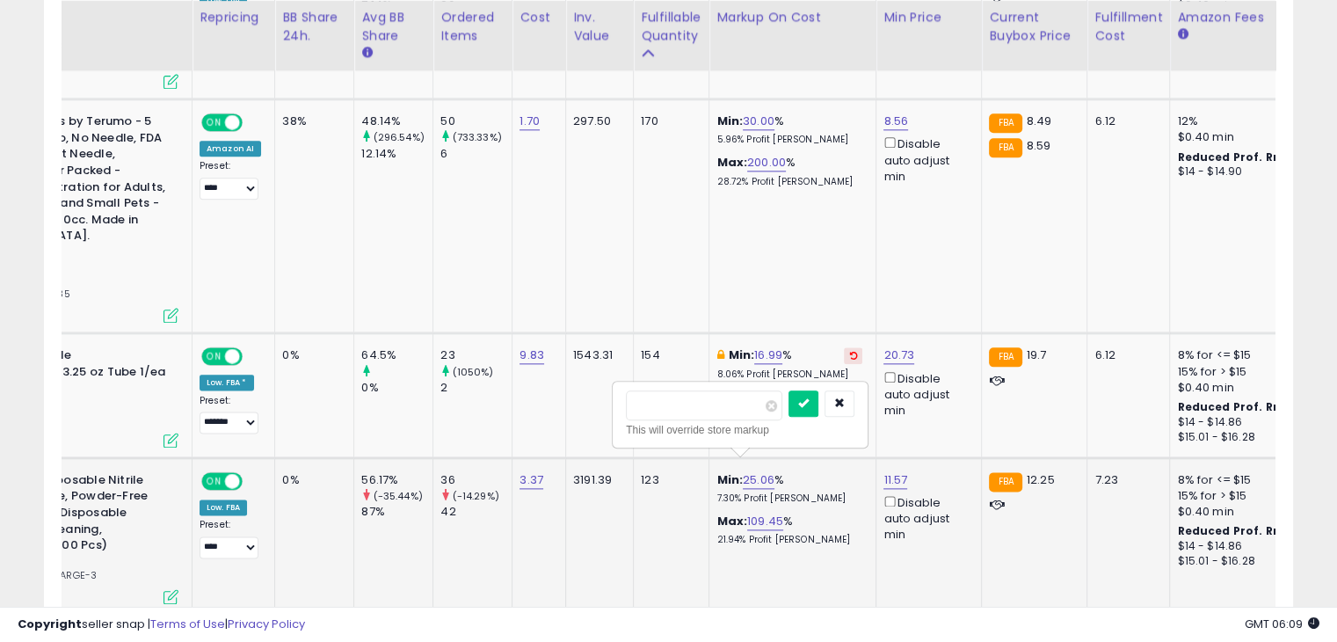
click button "submit" at bounding box center [803, 403] width 30 height 26
click at [768, 471] on link "50.17" at bounding box center [767, 480] width 27 height 18
click at [715, 412] on input "*****" at bounding box center [713, 405] width 156 height 30
click at [714, 411] on input "*****" at bounding box center [713, 405] width 156 height 30
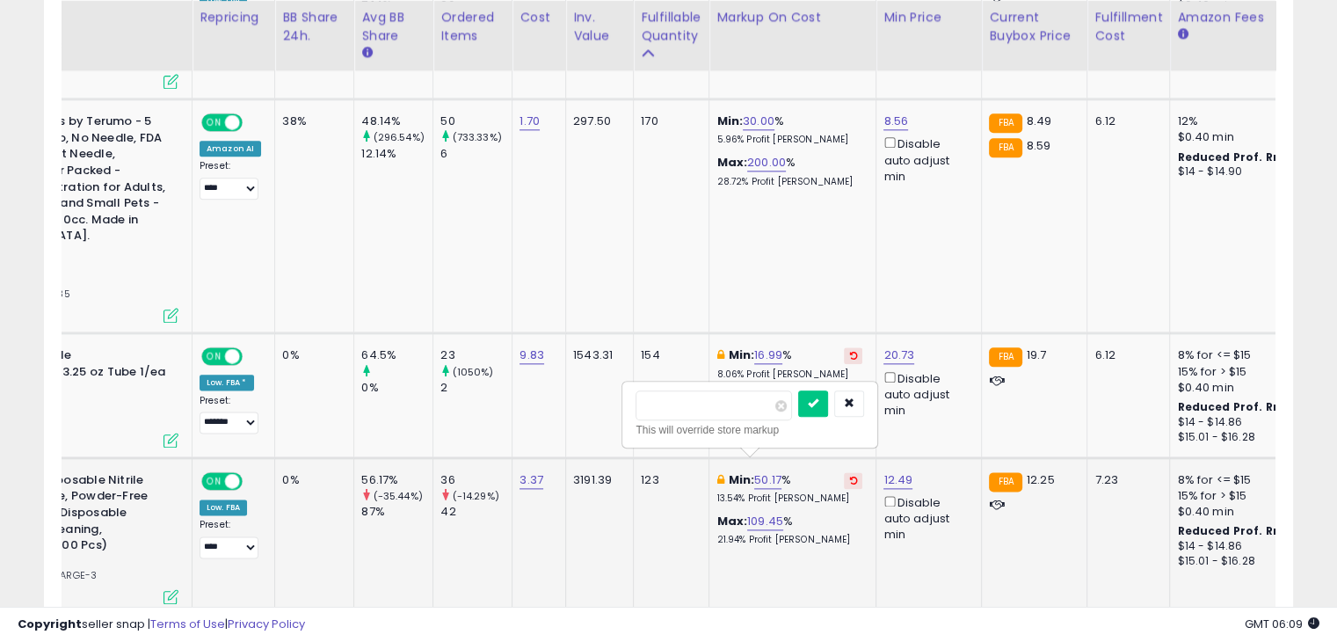
type input "**"
click button "submit" at bounding box center [813, 403] width 30 height 26
click at [767, 471] on link "29.97" at bounding box center [769, 480] width 31 height 18
click at [756, 406] on input "*****" at bounding box center [715, 405] width 156 height 30
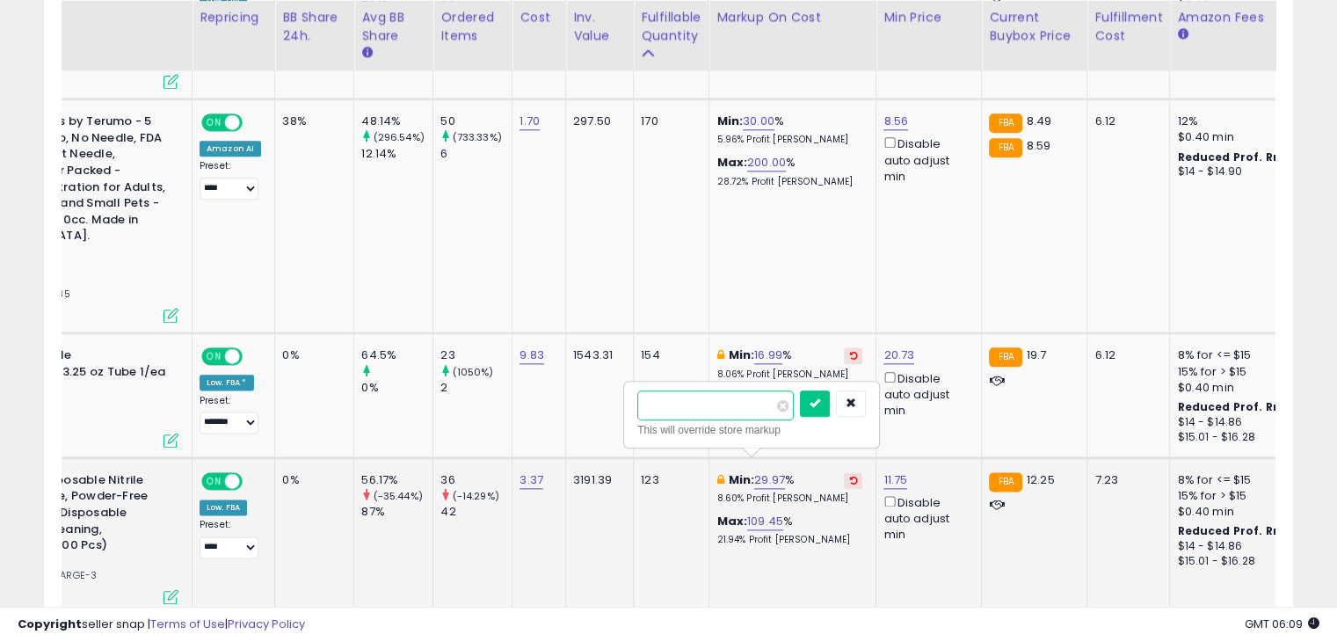
click at [756, 406] on input "*****" at bounding box center [715, 405] width 156 height 30
type input "**"
click button "submit" at bounding box center [815, 403] width 30 height 26
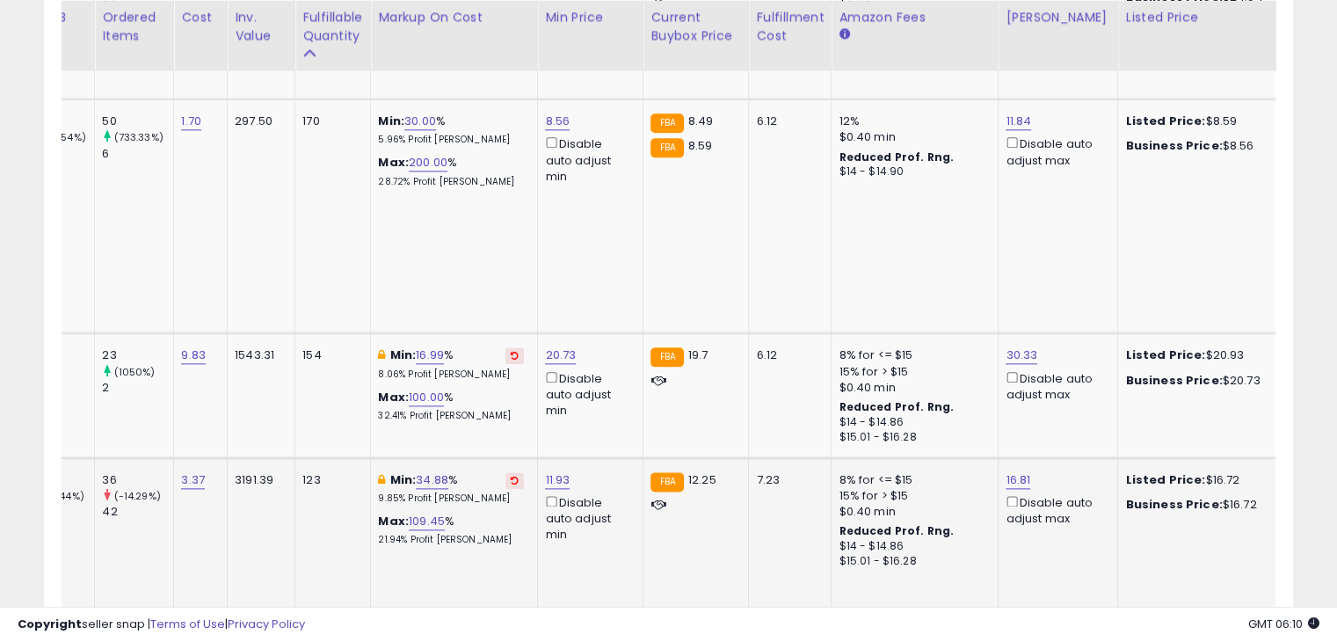
scroll to position [0, 657]
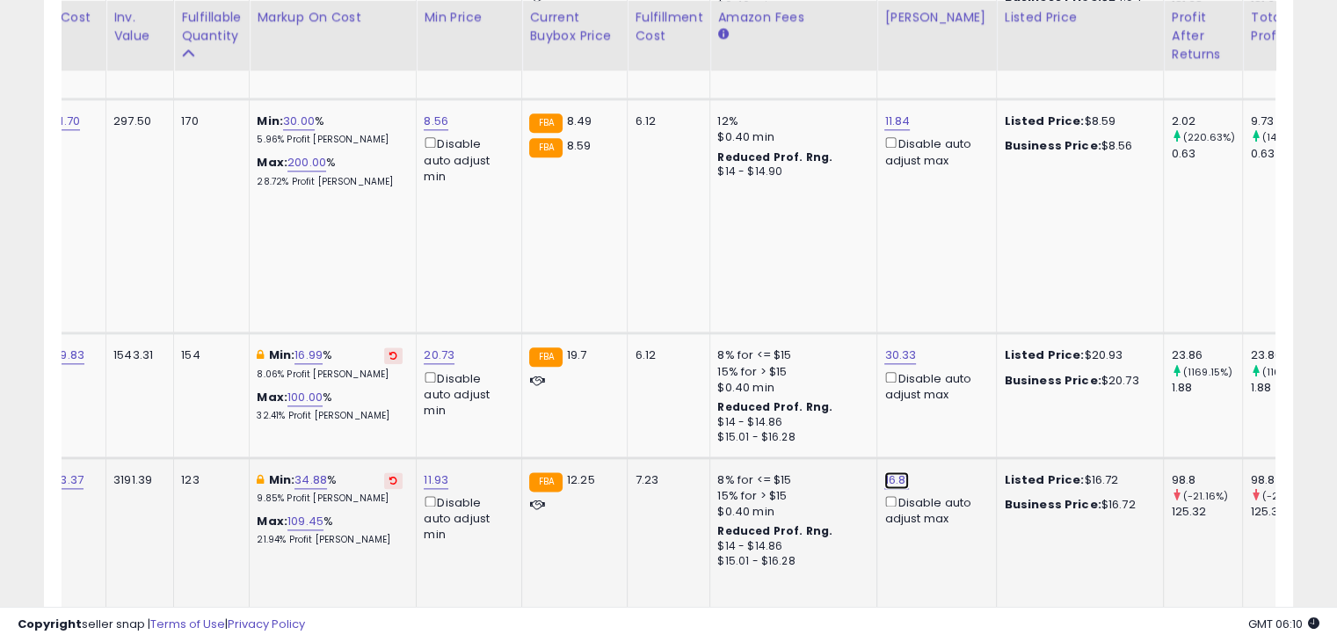
click at [895, 471] on link "16.81" at bounding box center [896, 480] width 25 height 18
click at [850, 410] on input "*****" at bounding box center [839, 405] width 156 height 30
type input "**"
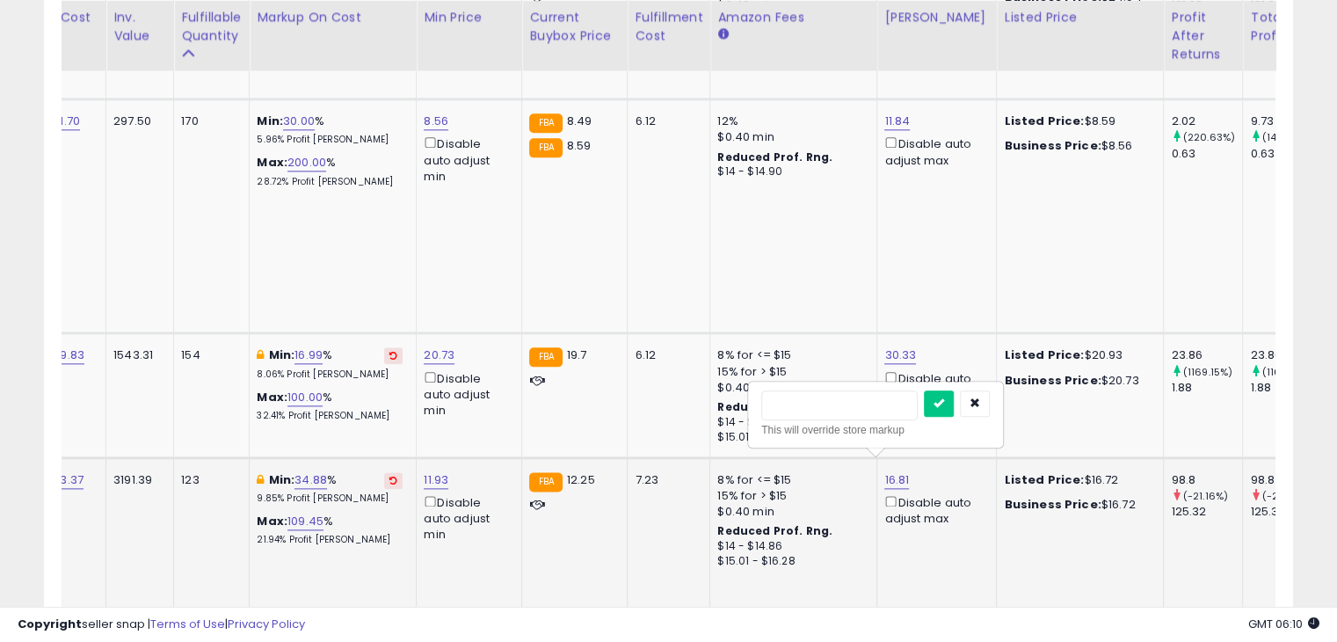
type input "*****"
click button "submit" at bounding box center [939, 403] width 30 height 26
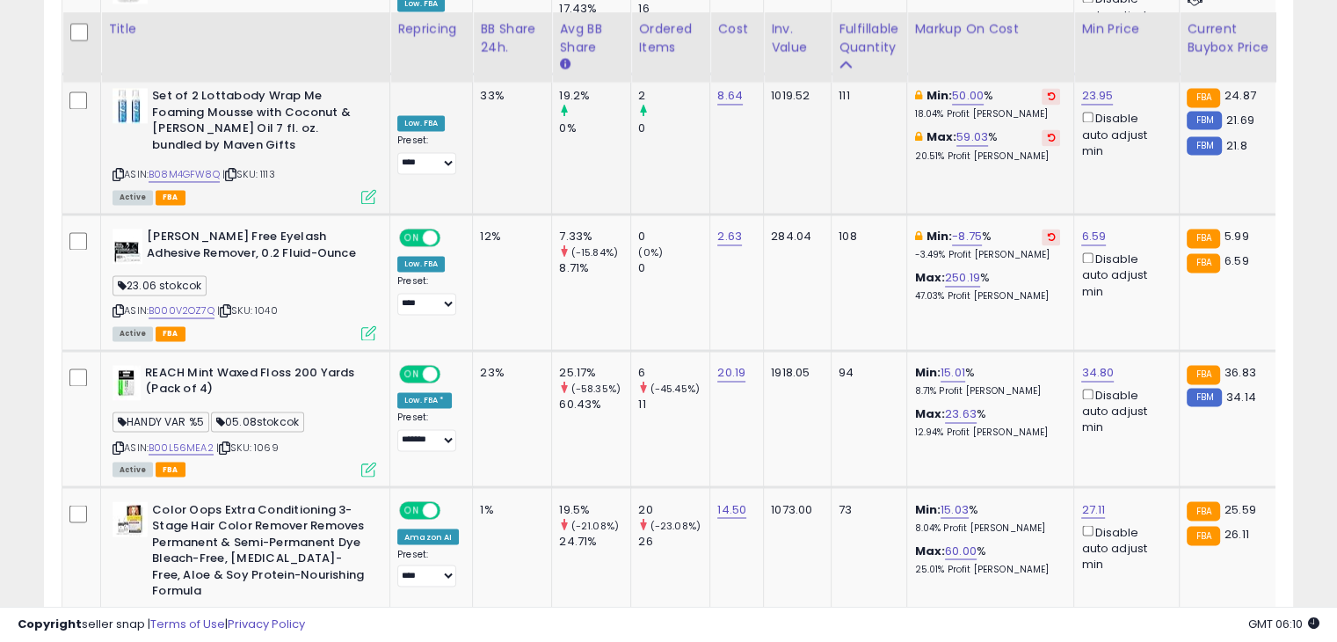
scroll to position [2908, 0]
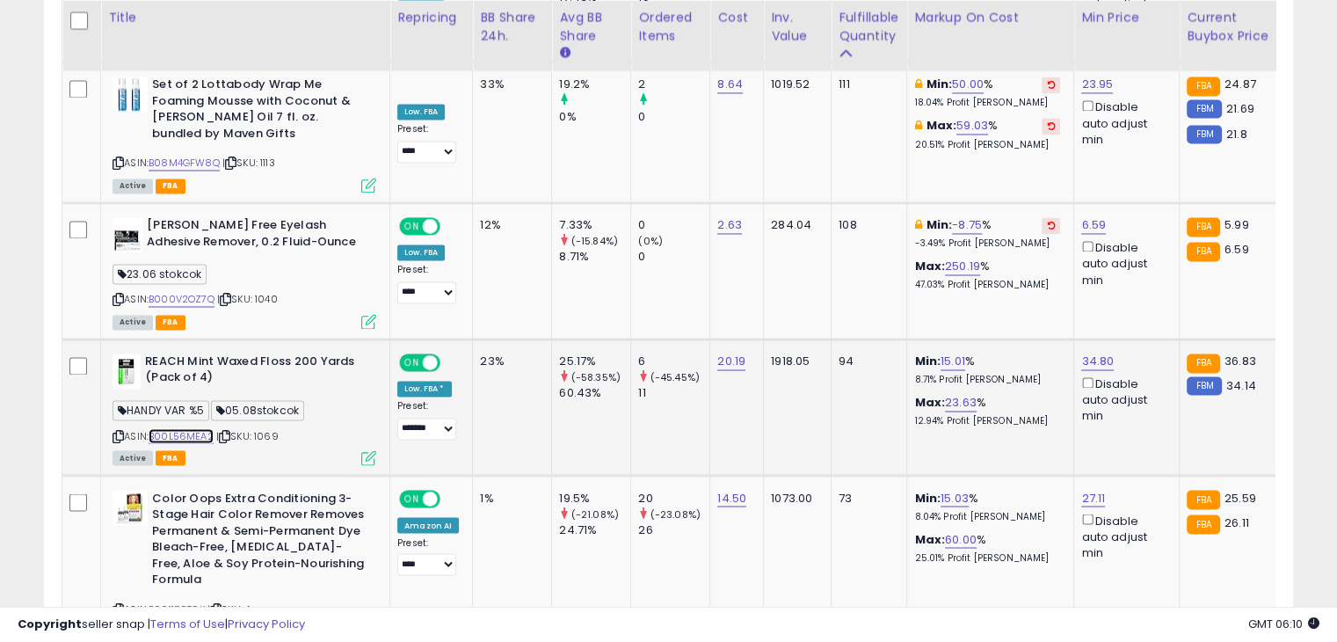
click at [182, 428] on link "B00L56MEA2" at bounding box center [181, 435] width 65 height 15
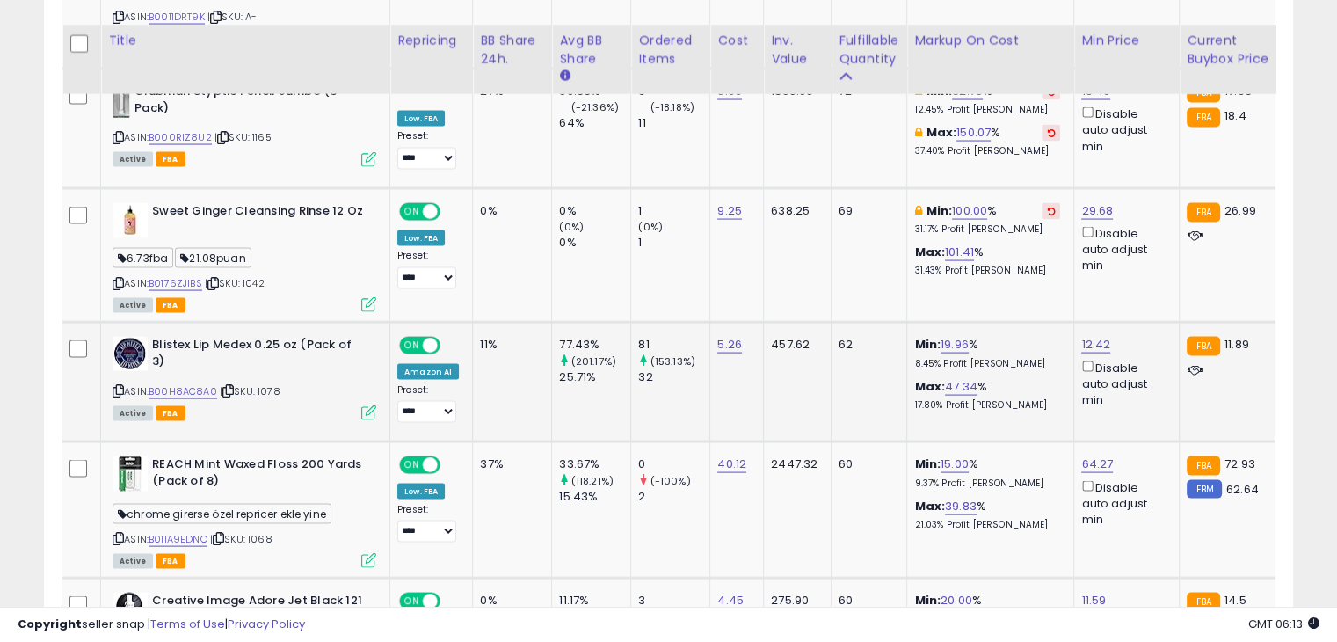
scroll to position [3530, 0]
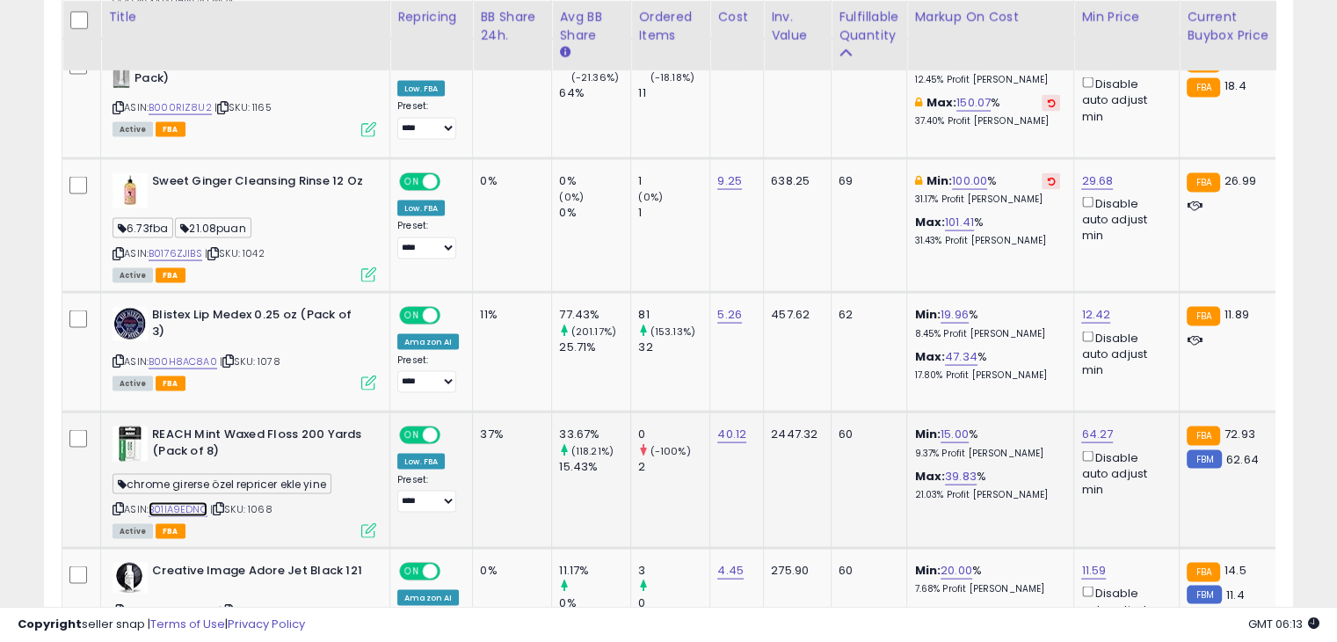
click at [176, 502] on link "B01IA9EDNC" at bounding box center [178, 509] width 59 height 15
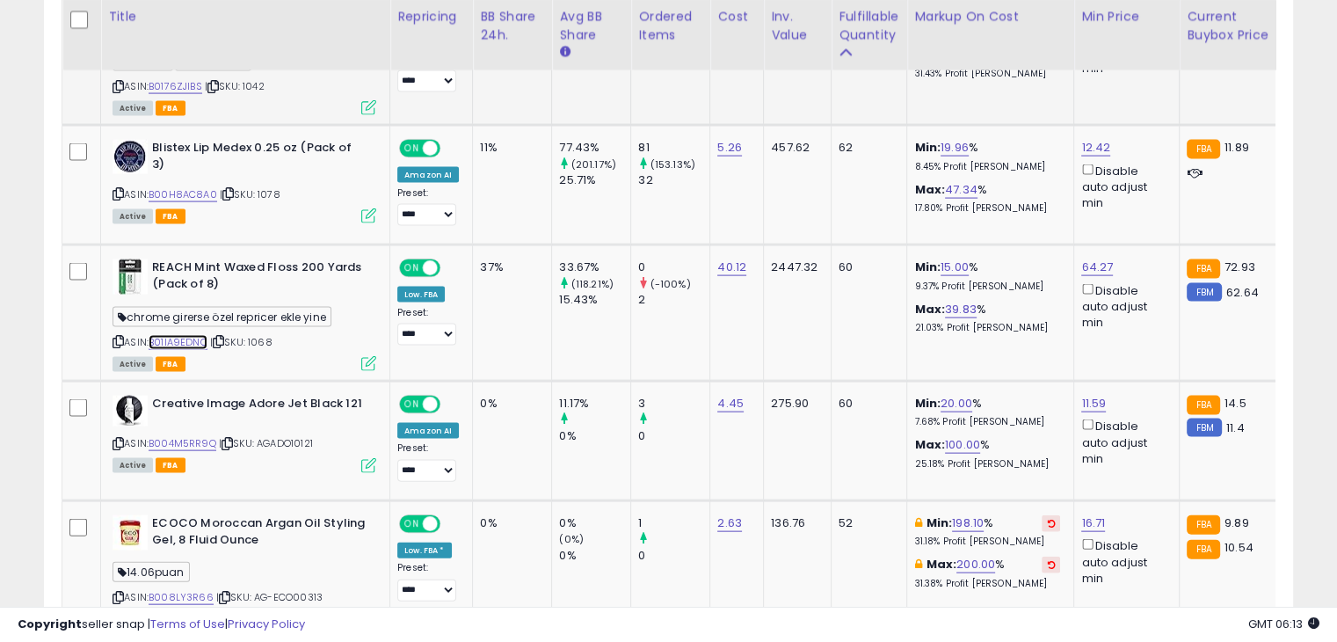
scroll to position [3759, 0]
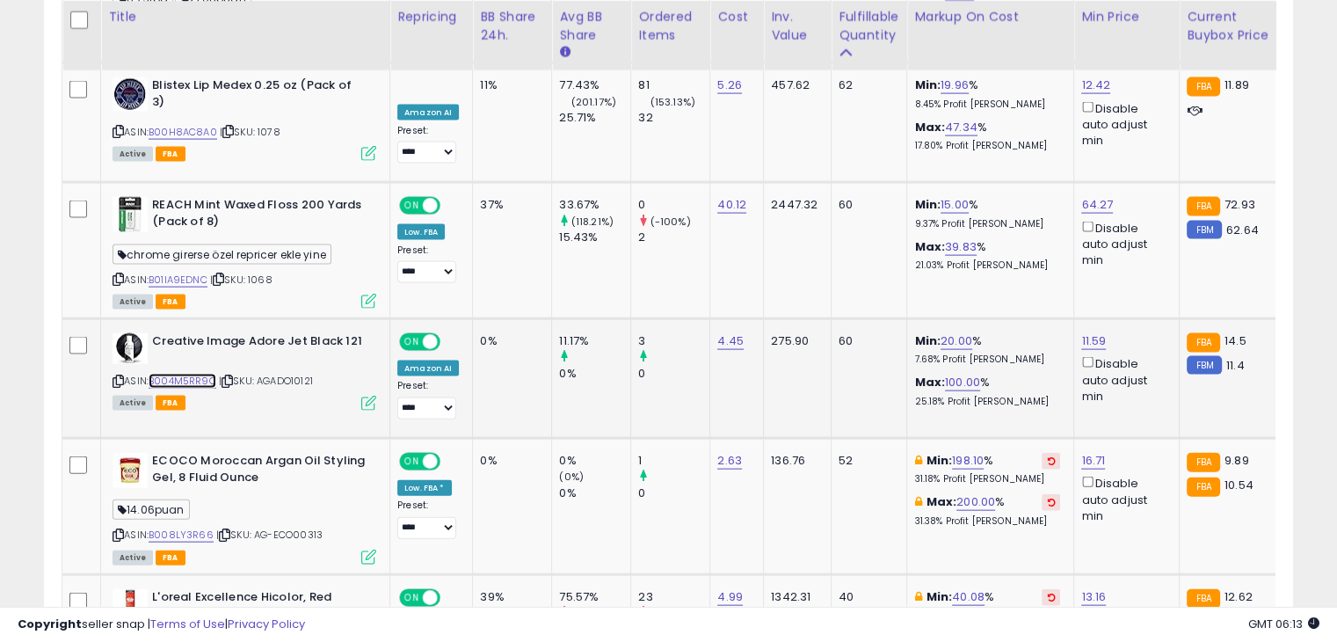
click at [192, 374] on link "B004M5RR9Q" at bounding box center [183, 381] width 68 height 15
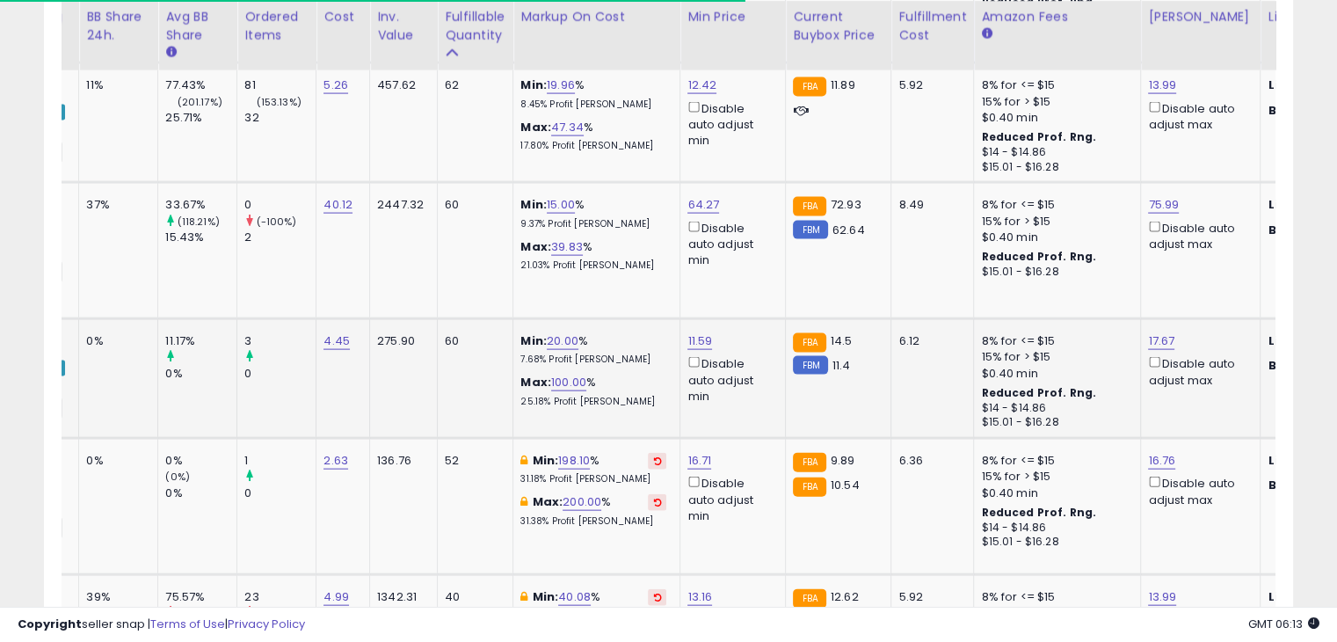
scroll to position [0, 400]
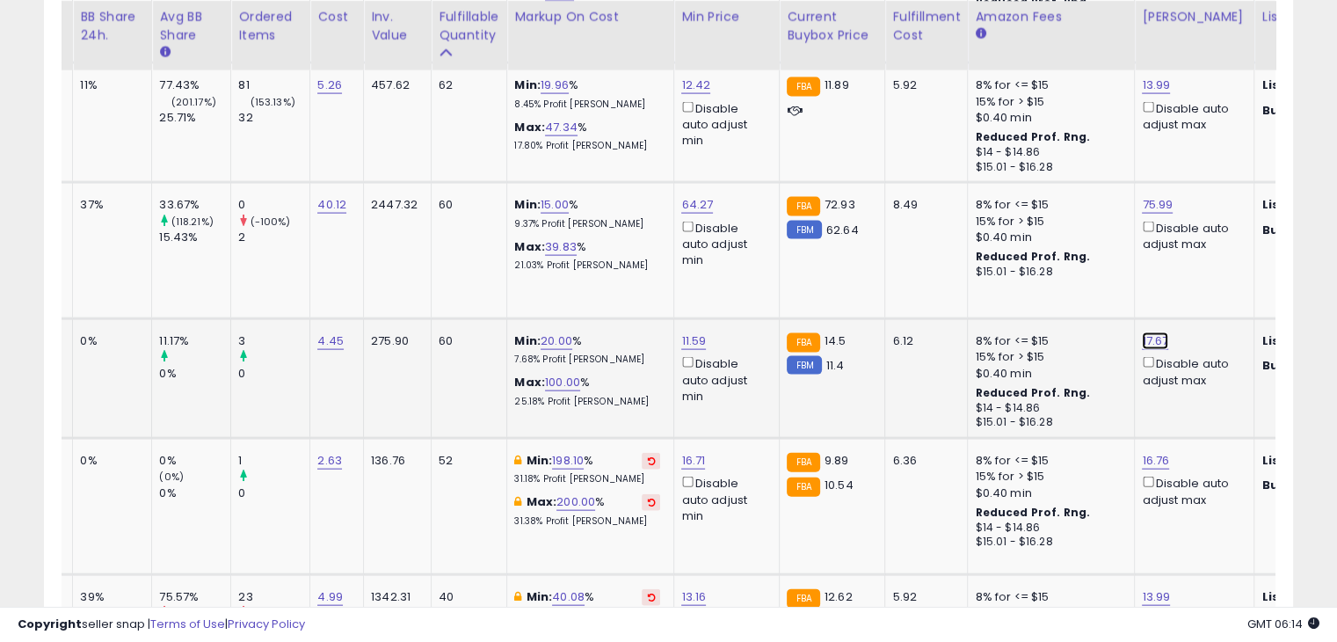
click at [1148, 332] on link "17.67" at bounding box center [1155, 341] width 26 height 18
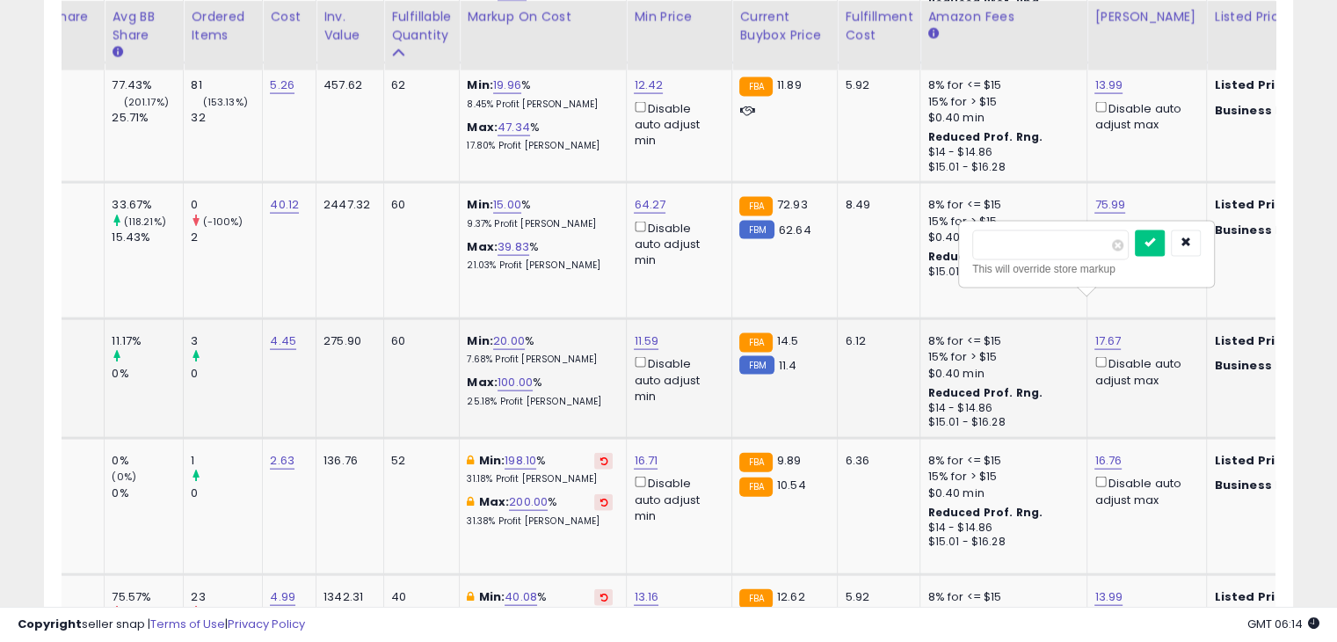
click at [1063, 247] on input "*****" at bounding box center [1050, 245] width 156 height 30
type input "**"
type input "*****"
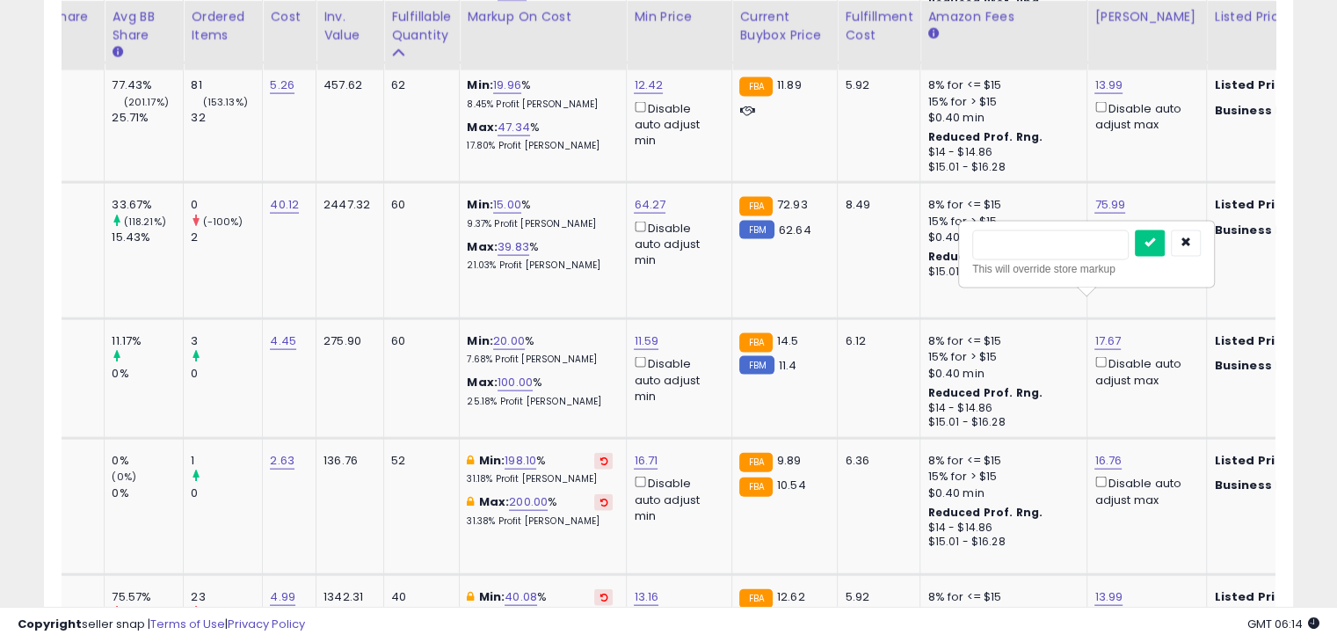
click button "submit" at bounding box center [1150, 243] width 30 height 26
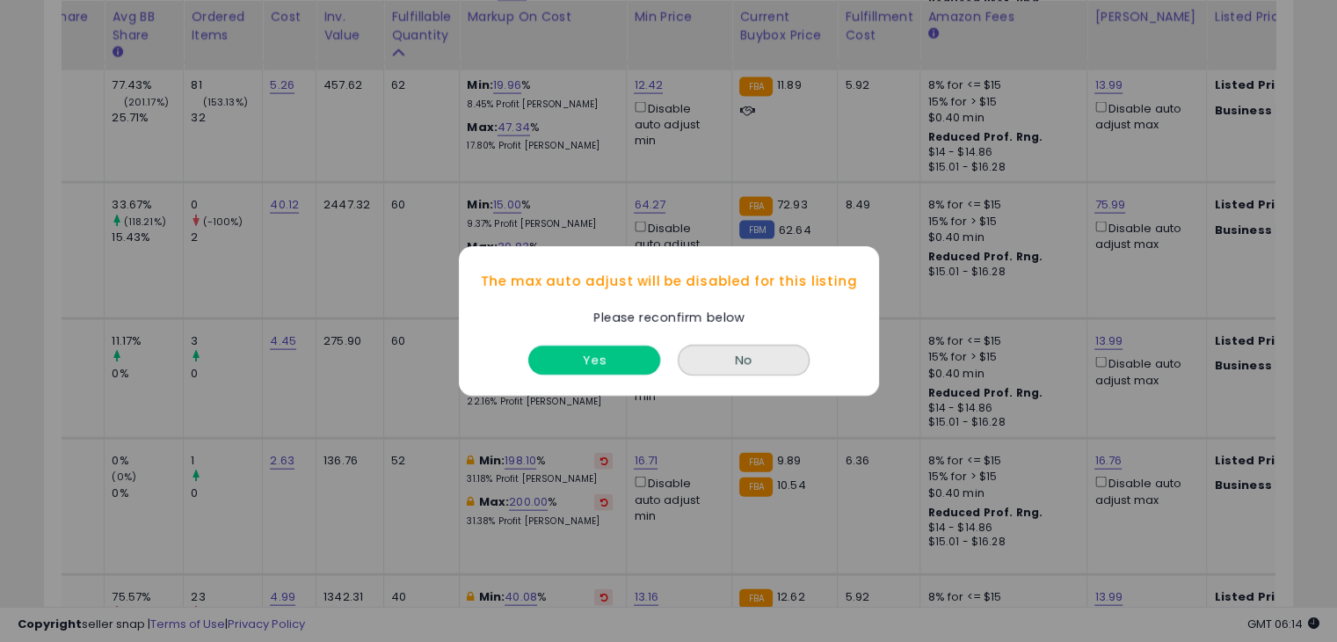
click at [613, 348] on button "Yes" at bounding box center [594, 359] width 132 height 29
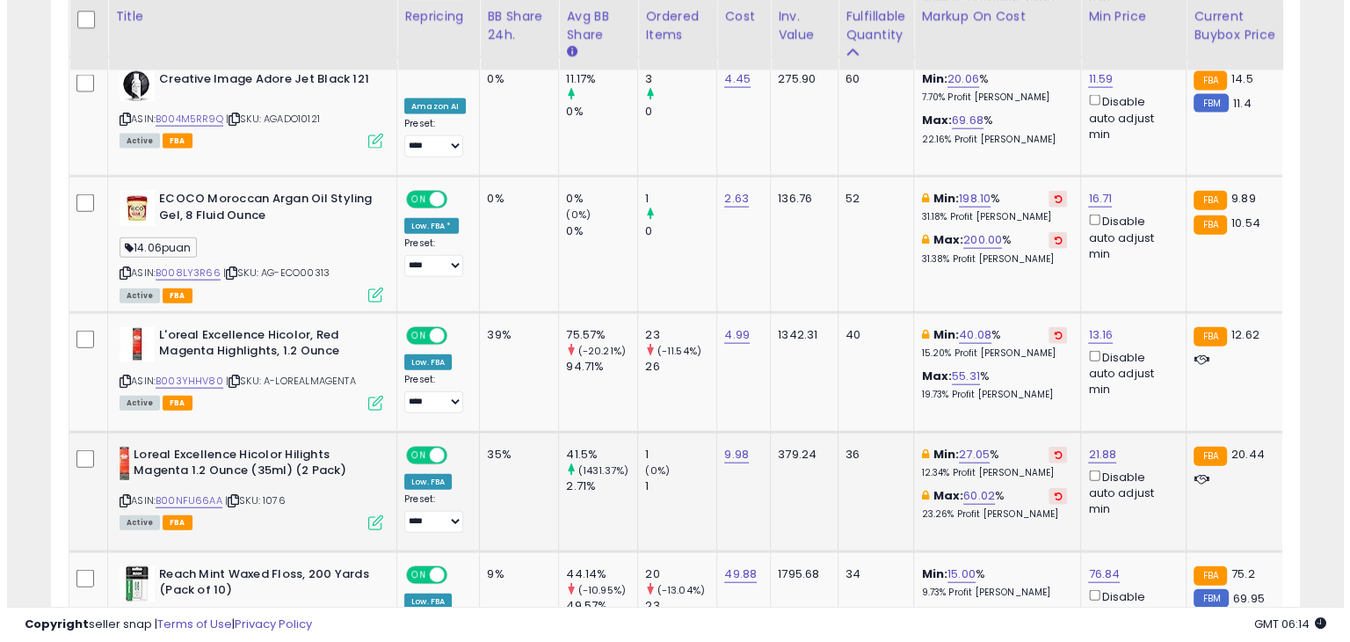
scroll to position [4023, 0]
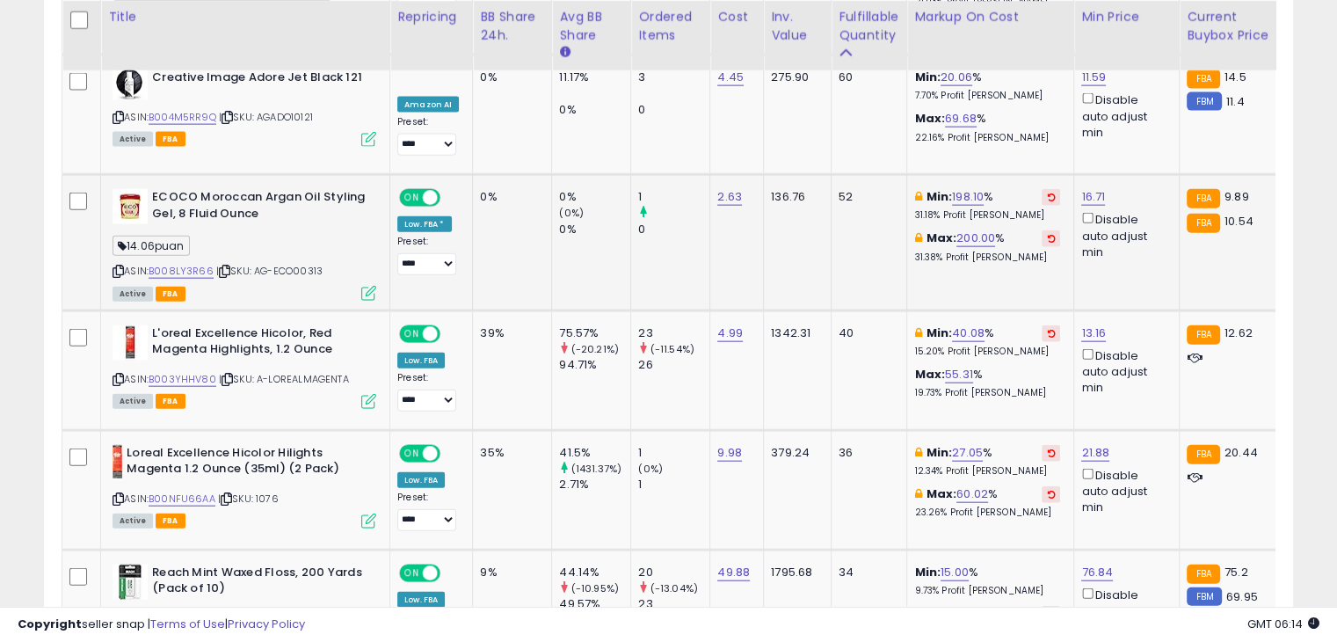
click at [373, 286] on icon at bounding box center [368, 293] width 15 height 15
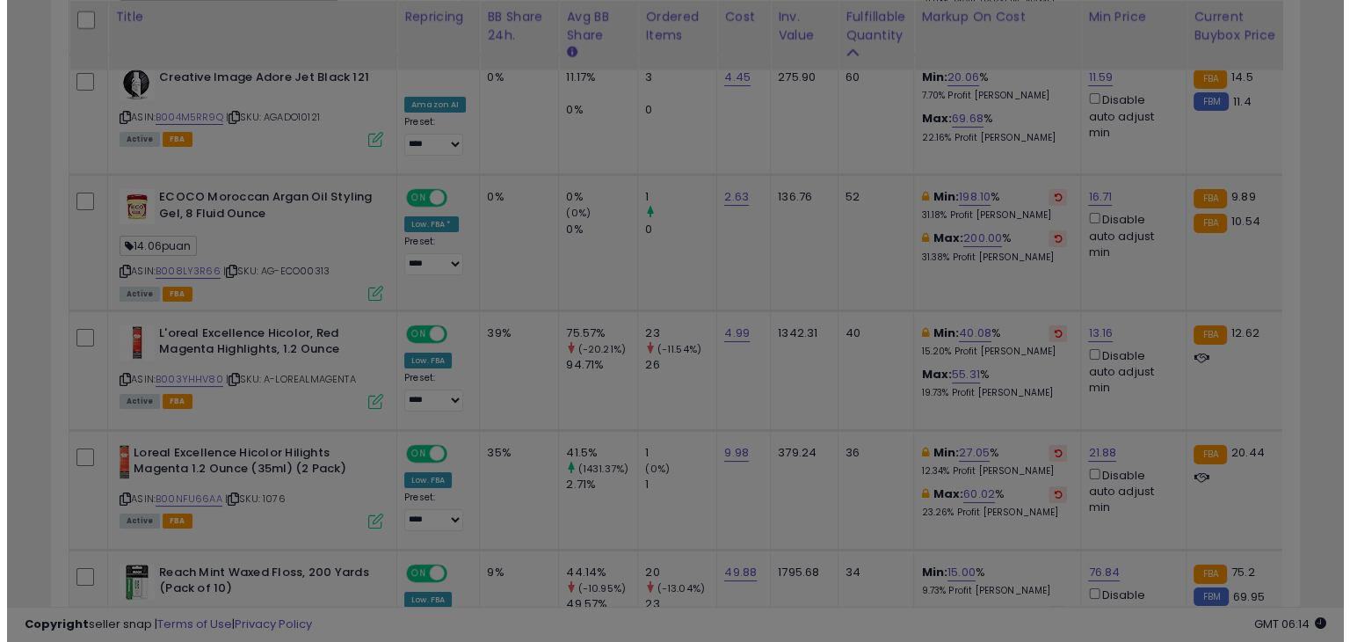
scroll to position [359, 731]
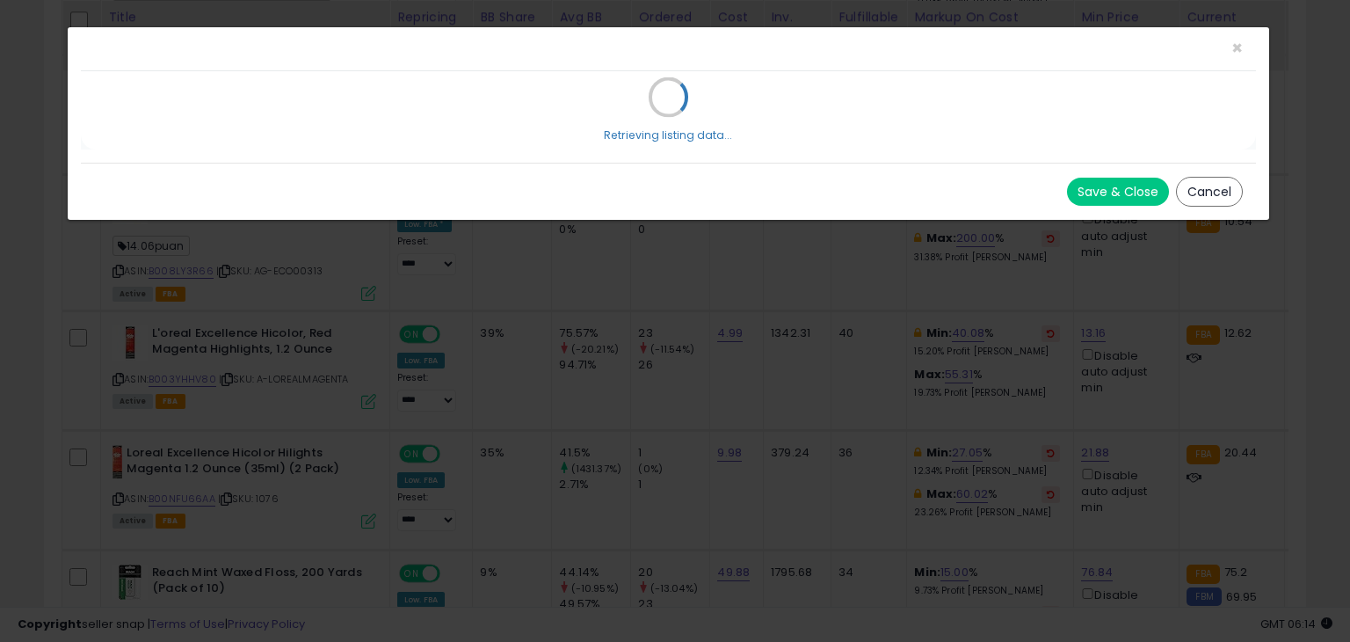
select select "*******"
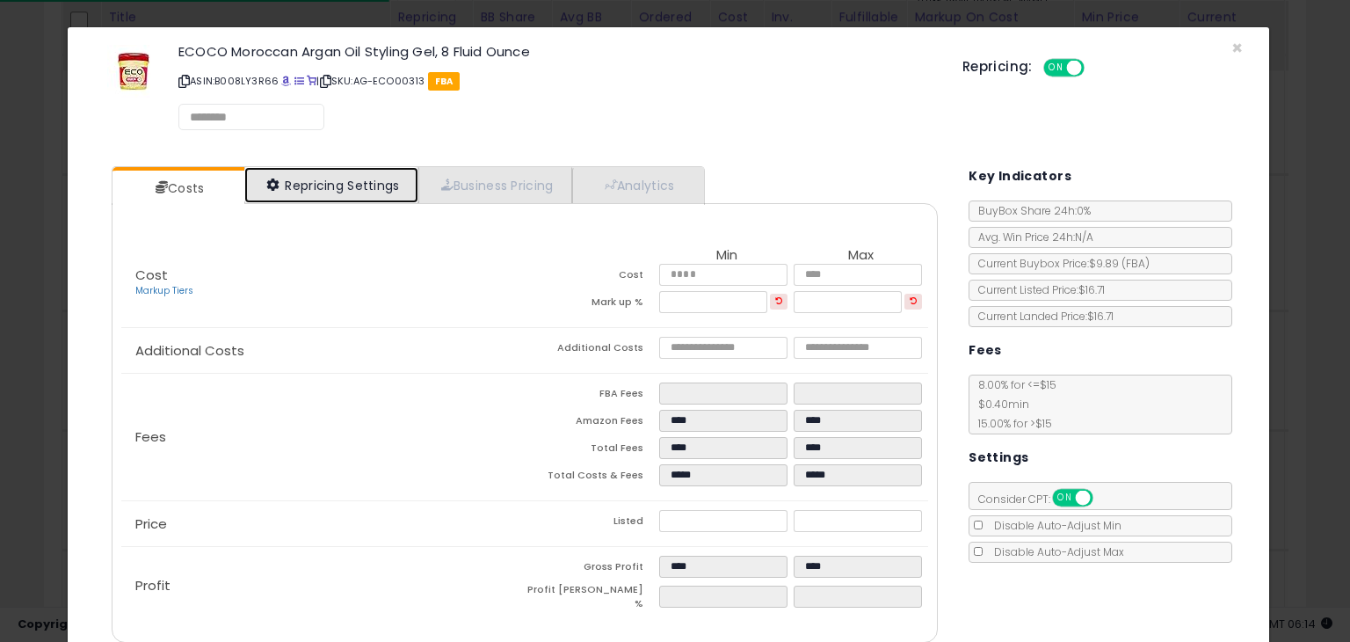
drag, startPoint x: 281, startPoint y: 166, endPoint x: 284, endPoint y: 177, distance: 10.9
click at [281, 172] on link "Repricing Settings" at bounding box center [331, 185] width 174 height 36
select select "**********"
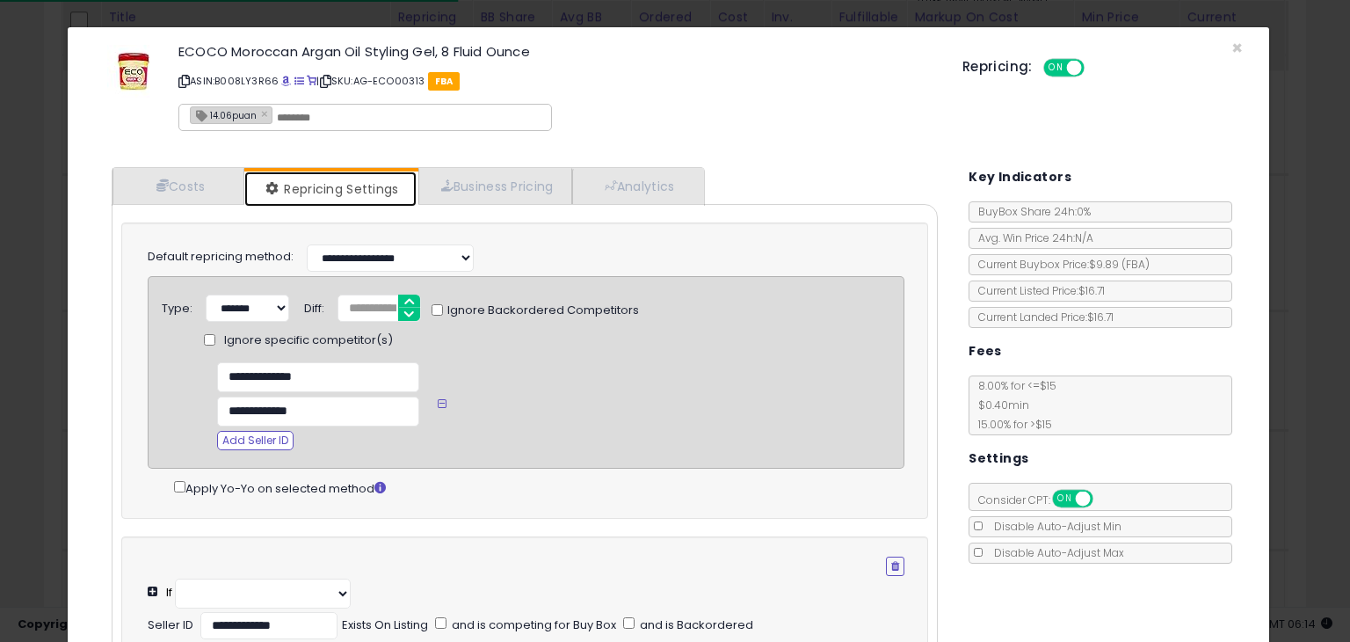
click at [284, 177] on link "Repricing Settings" at bounding box center [330, 188] width 172 height 35
select select "**********"
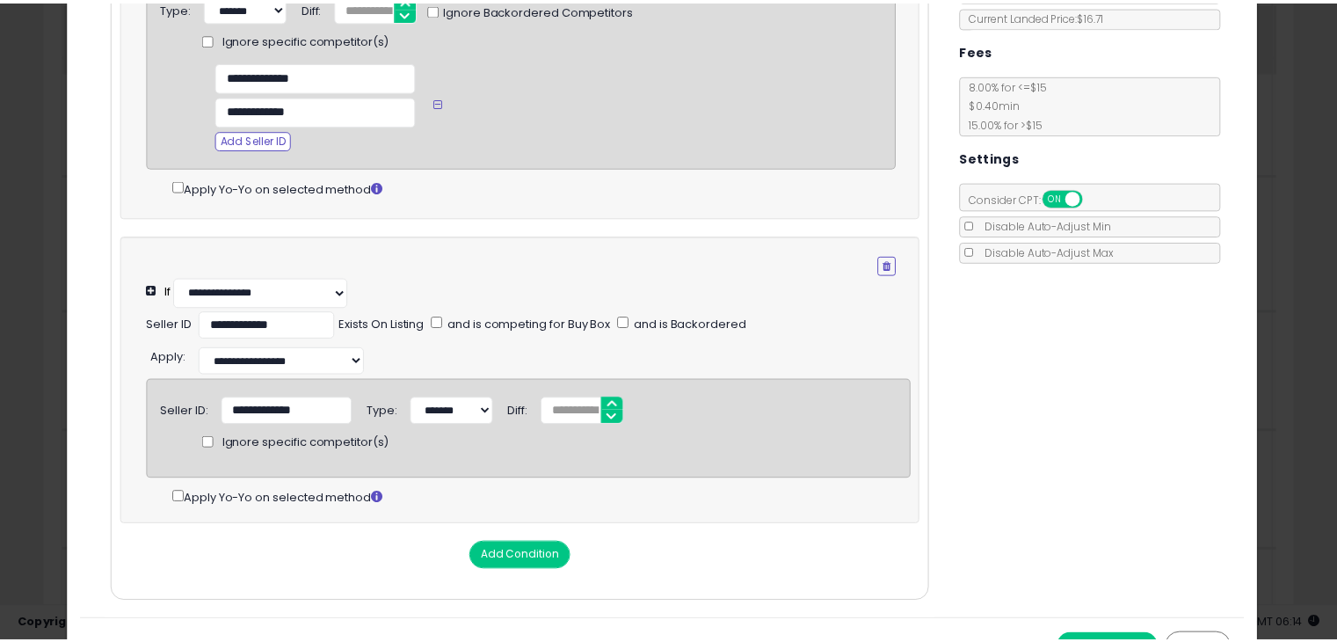
scroll to position [0, 0]
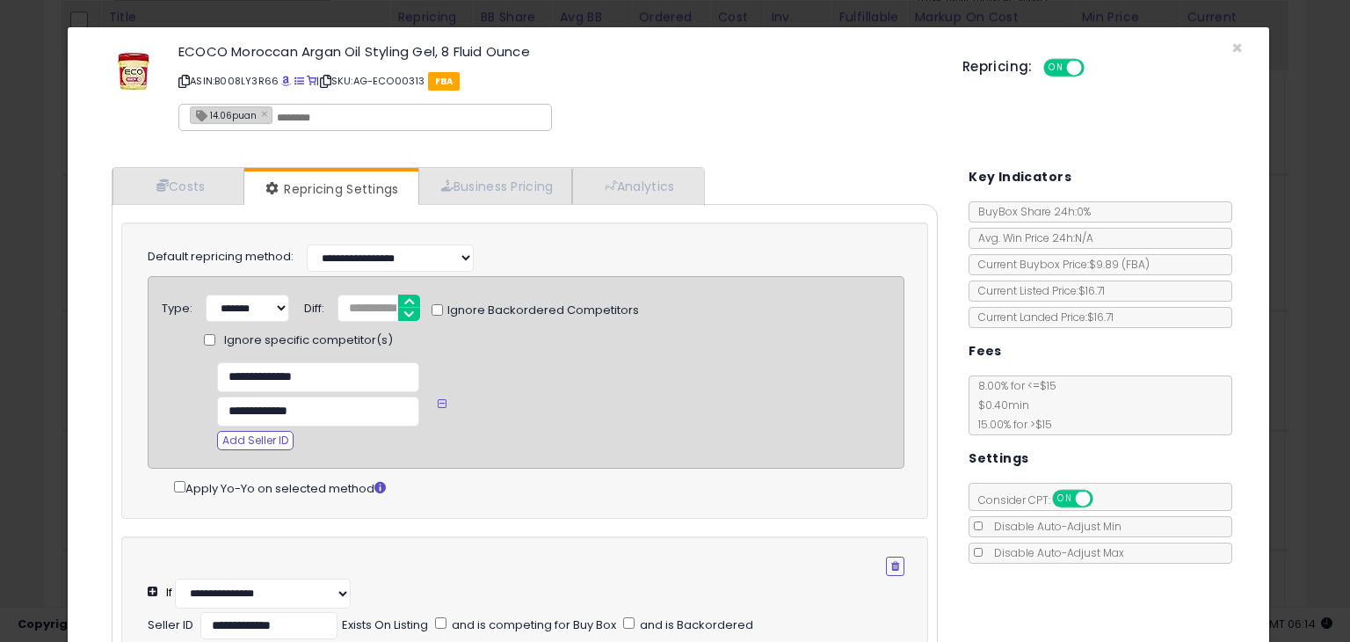
click at [1232, 44] on div "ECOCO Moroccan Argan Oil Styling Gel, 8 Fluid Ounce ASIN: B008LY3R66 | SKU: AG-…" at bounding box center [668, 90] width 1175 height 100
click at [1228, 44] on div "× Close ECOCO Moroccan Argan Oil Styling Gel, 8 Fluid Ounce ASIN: B008LY3R66 | …" at bounding box center [668, 90] width 1175 height 127
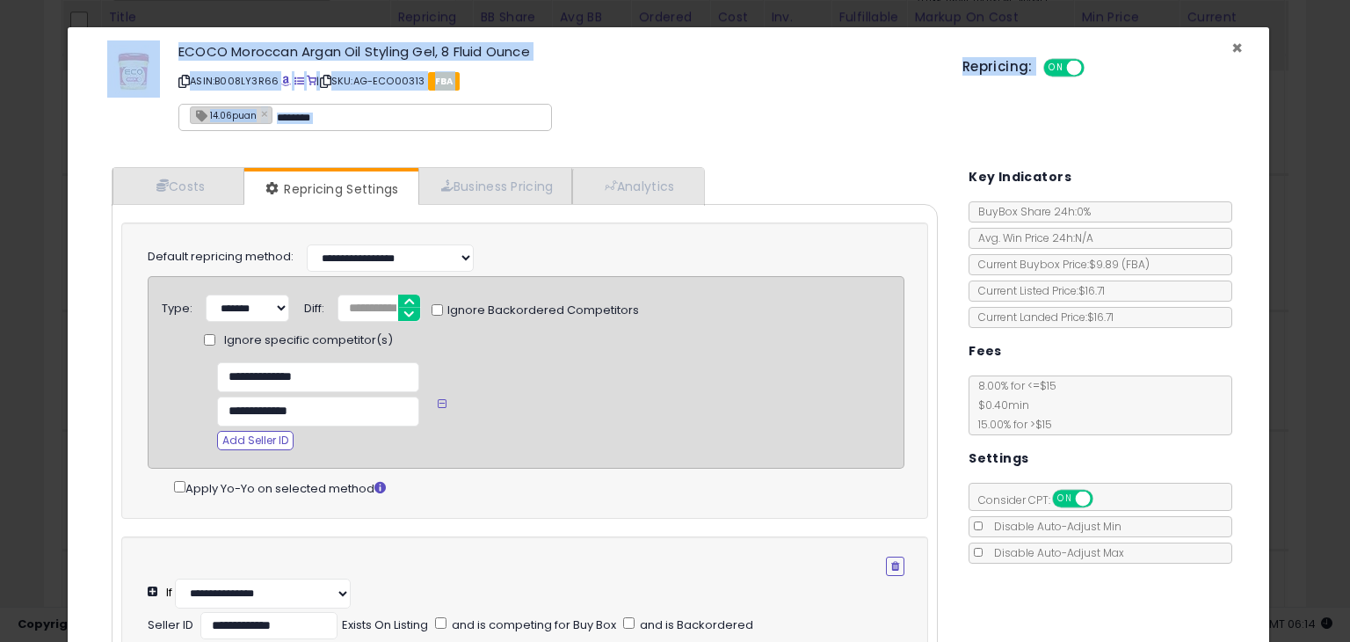
click at [1231, 46] on span "×" at bounding box center [1236, 47] width 11 height 25
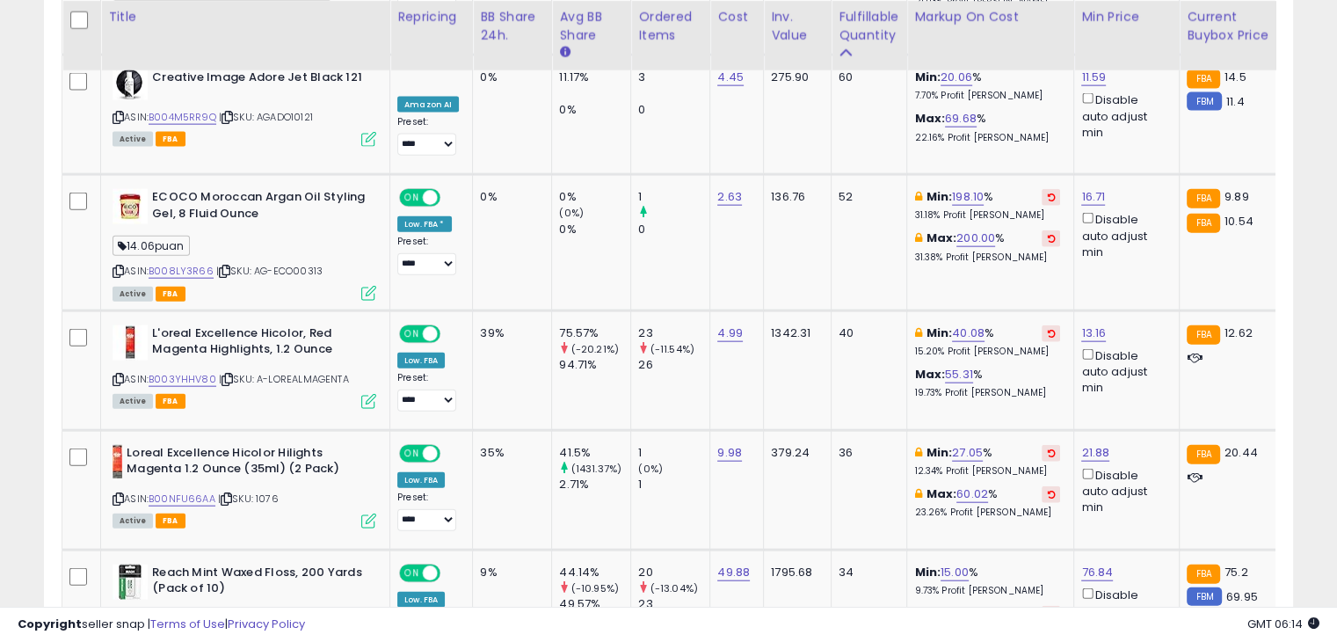
scroll to position [0, 11]
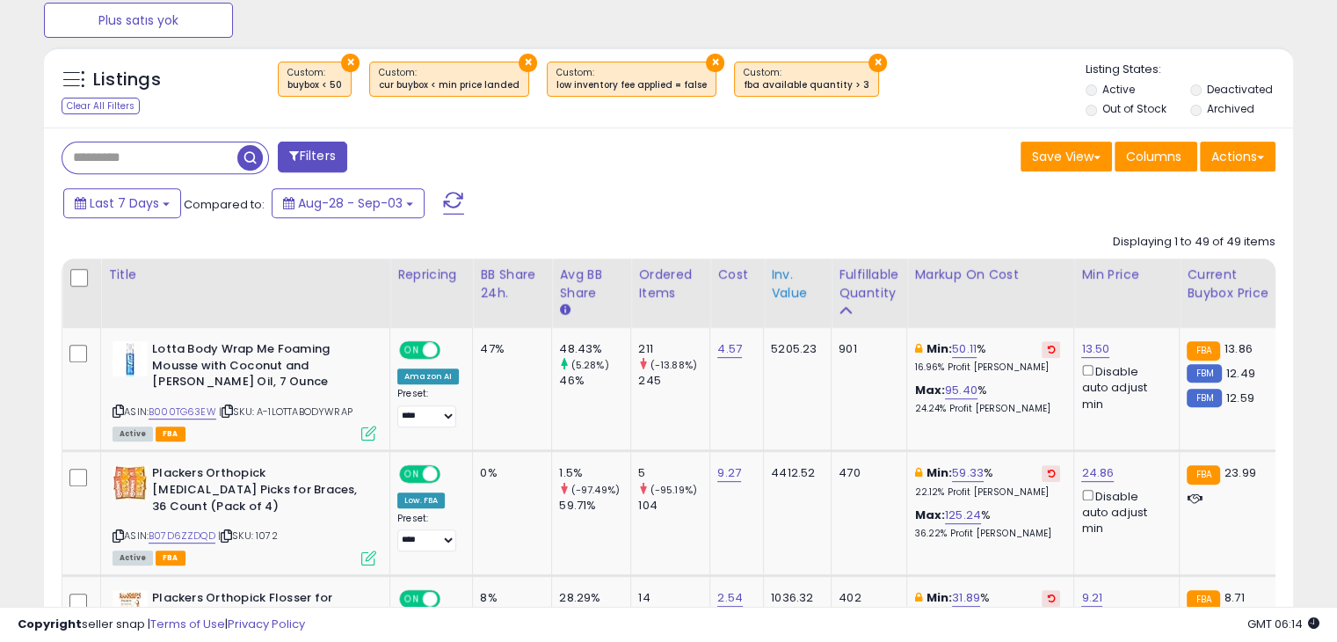
click at [780, 297] on div "Inv. value" at bounding box center [797, 283] width 53 height 37
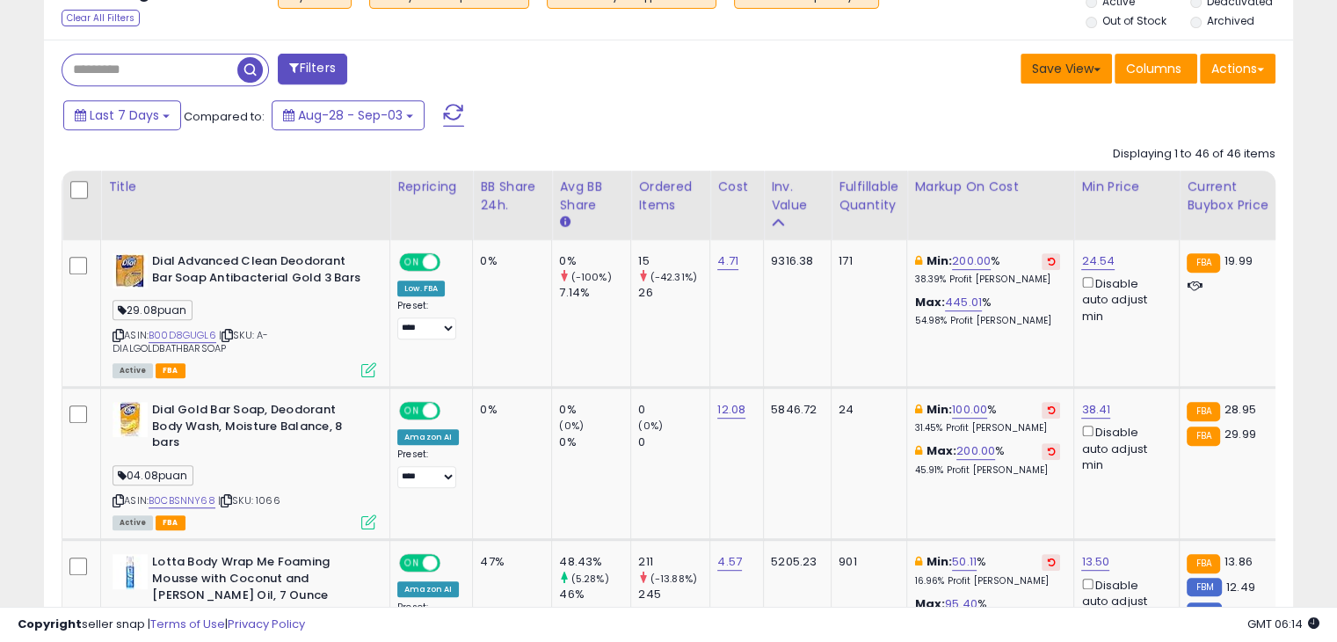
click at [1058, 67] on button "Save View" at bounding box center [1065, 69] width 91 height 30
drag, startPoint x: 1006, startPoint y: 131, endPoint x: 963, endPoint y: 145, distance: 45.3
click at [1005, 131] on link "Update Current View" at bounding box center [1013, 136] width 188 height 27
click at [121, 337] on icon at bounding box center [117, 335] width 11 height 10
